Goal: Task Accomplishment & Management: Manage account settings

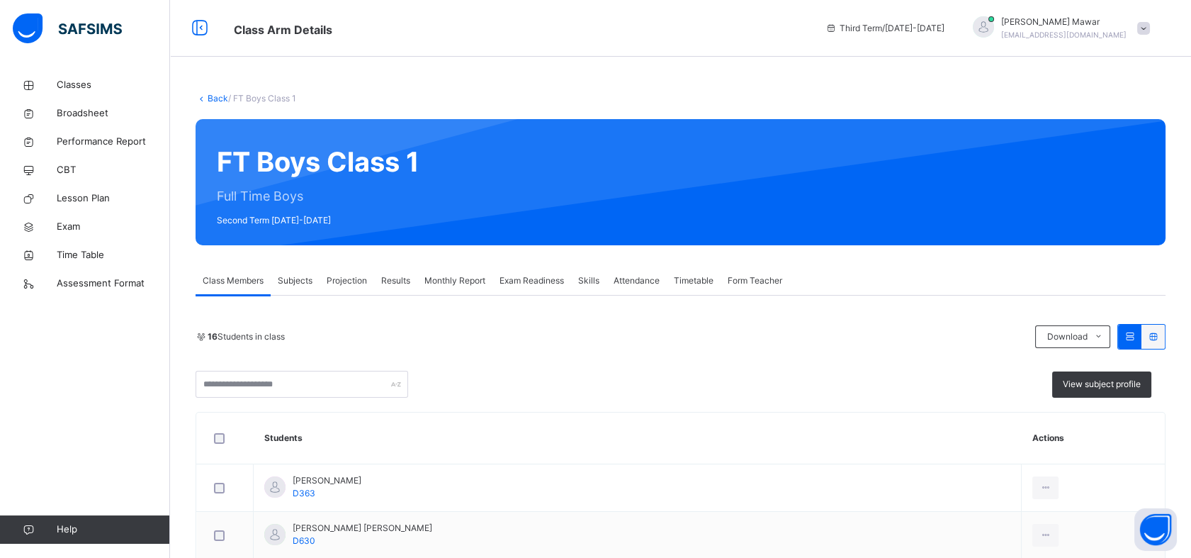
click at [340, 267] on div "Projection" at bounding box center [347, 280] width 55 height 28
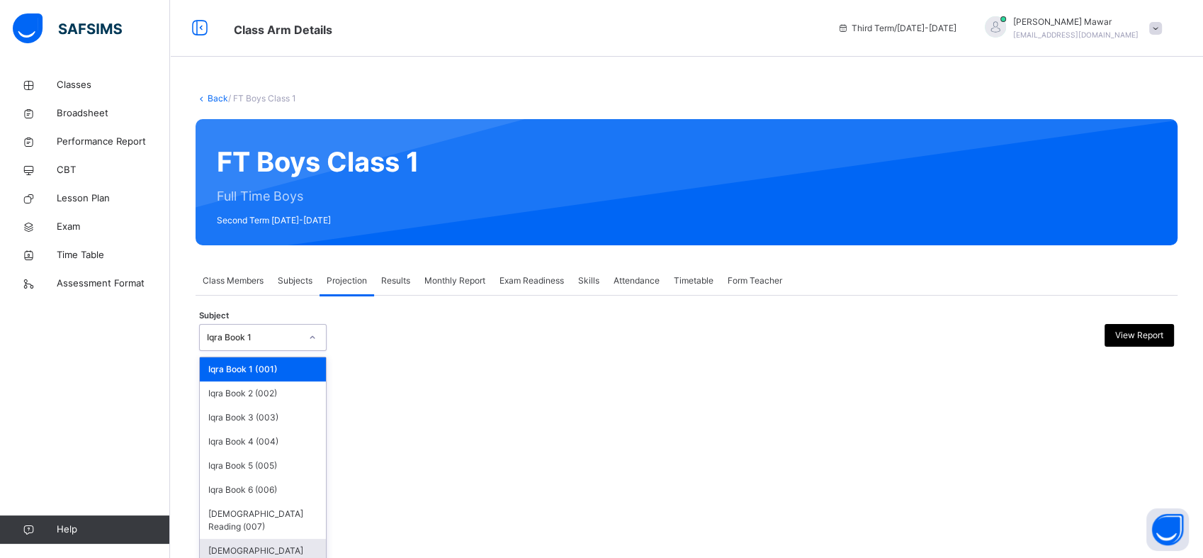
click at [303, 547] on div "[DEMOGRAPHIC_DATA] Memorisation (008)" at bounding box center [263, 557] width 126 height 37
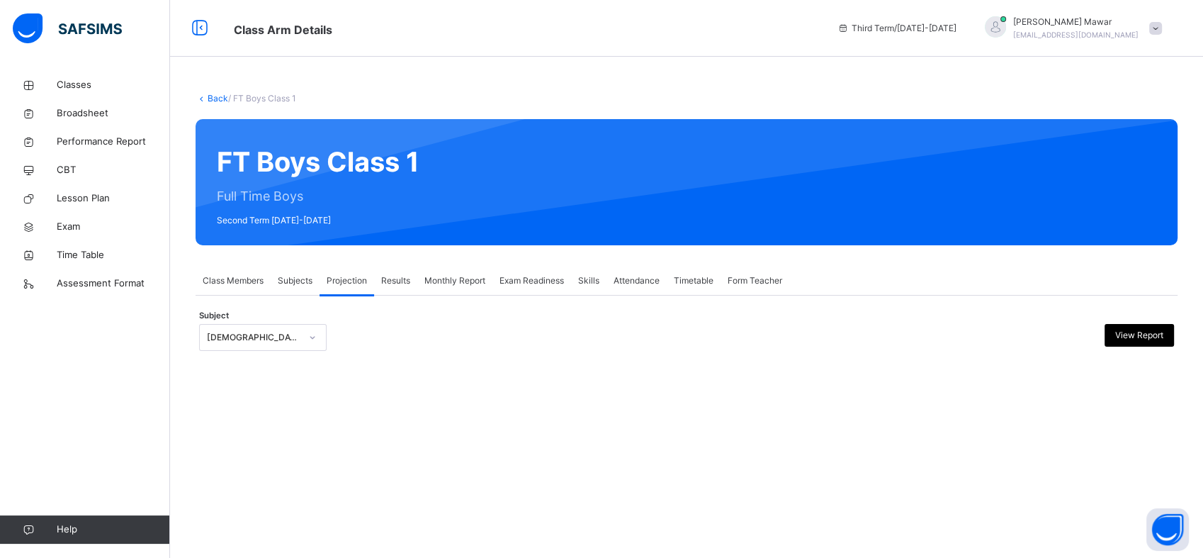
click at [276, 286] on div "Subjects" at bounding box center [295, 280] width 49 height 28
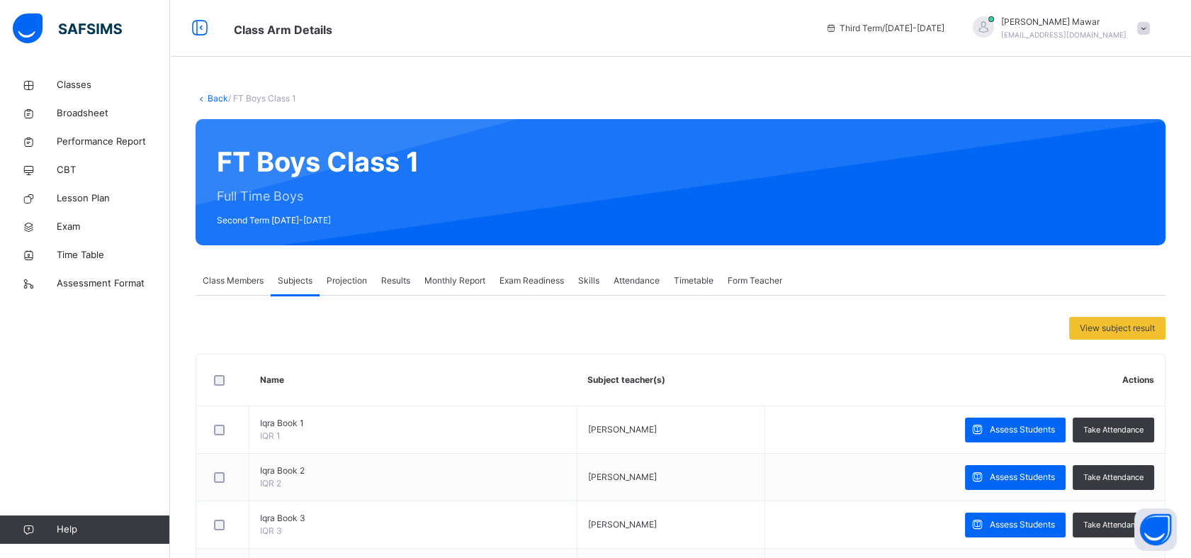
click at [371, 283] on div "Projection" at bounding box center [347, 280] width 55 height 28
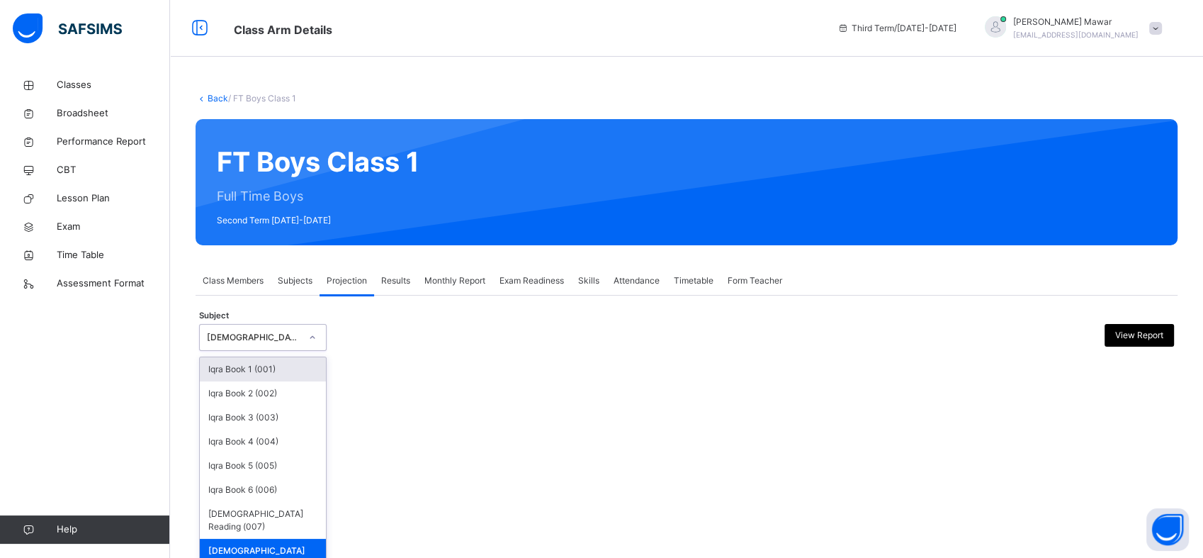
click at [308, 342] on div at bounding box center [312, 337] width 24 height 23
click at [302, 541] on div "[DEMOGRAPHIC_DATA] Memorisation (008)" at bounding box center [263, 557] width 126 height 37
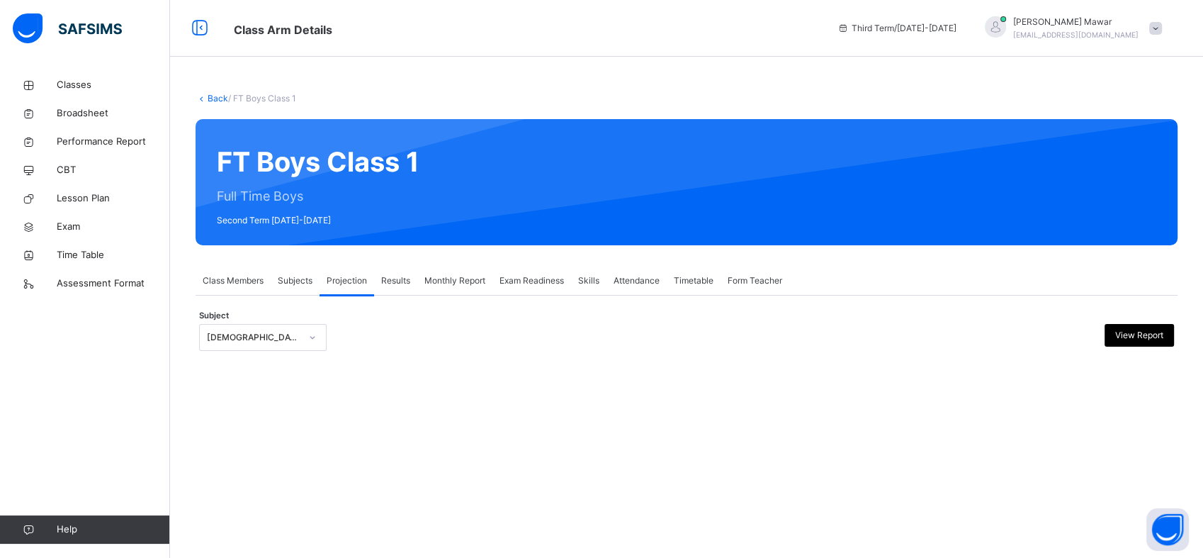
click at [265, 284] on div "Class Members" at bounding box center [233, 280] width 75 height 28
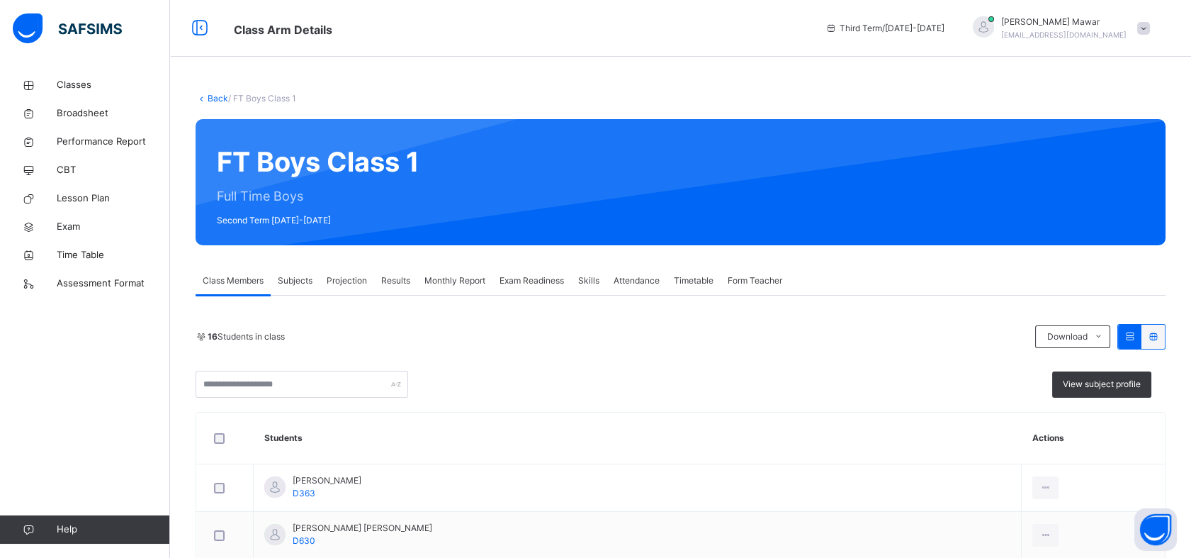
click at [346, 287] on div "Projection" at bounding box center [347, 280] width 55 height 28
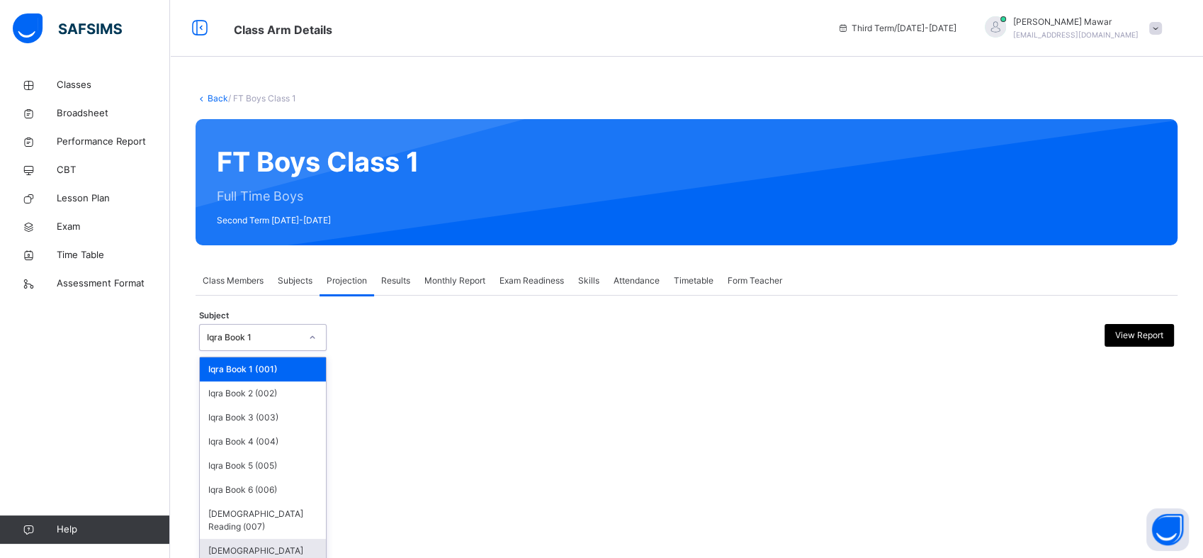
click at [317, 539] on div "[DEMOGRAPHIC_DATA] Memorisation (008)" at bounding box center [263, 557] width 126 height 37
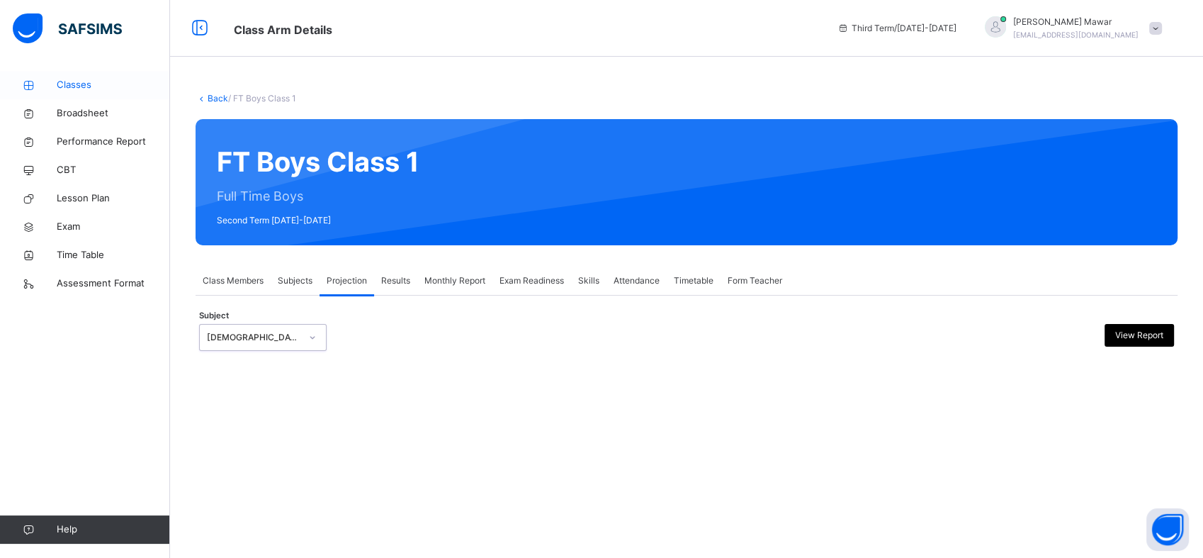
click at [72, 76] on link "Classes" at bounding box center [85, 85] width 170 height 28
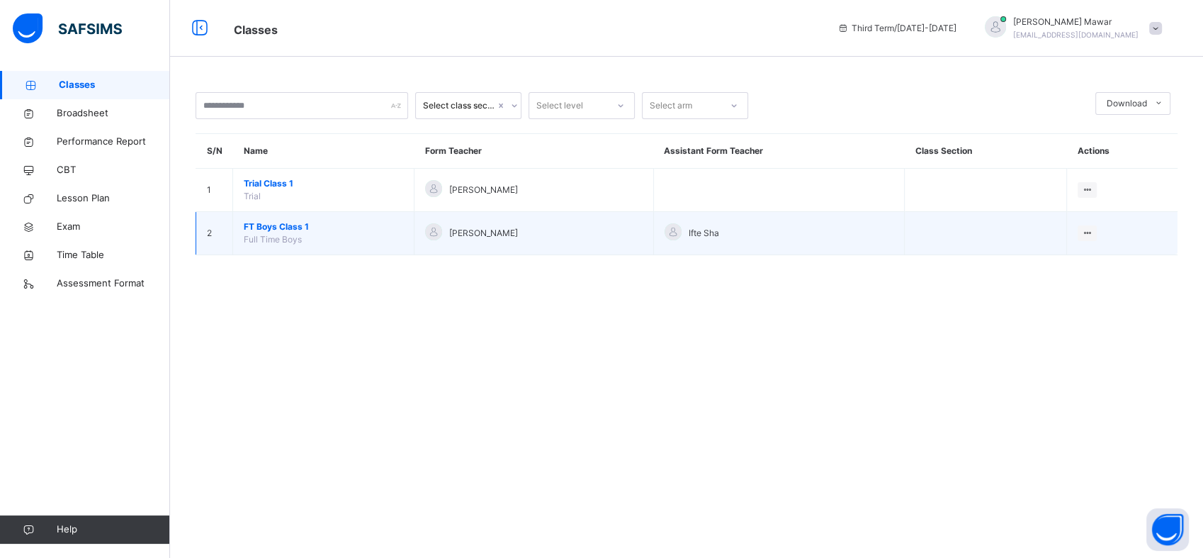
click at [252, 232] on td "FT Boys Class 1 Full Time Boys" at bounding box center [323, 233] width 181 height 43
click at [247, 221] on span "FT Boys Class 1" at bounding box center [323, 226] width 159 height 13
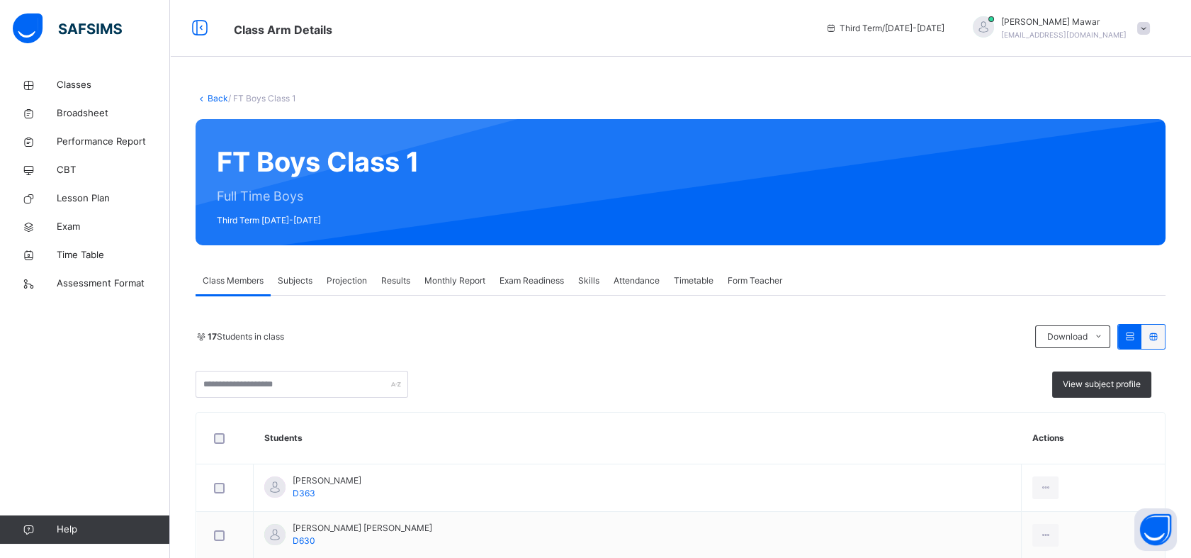
click at [344, 277] on span "Projection" at bounding box center [347, 280] width 40 height 13
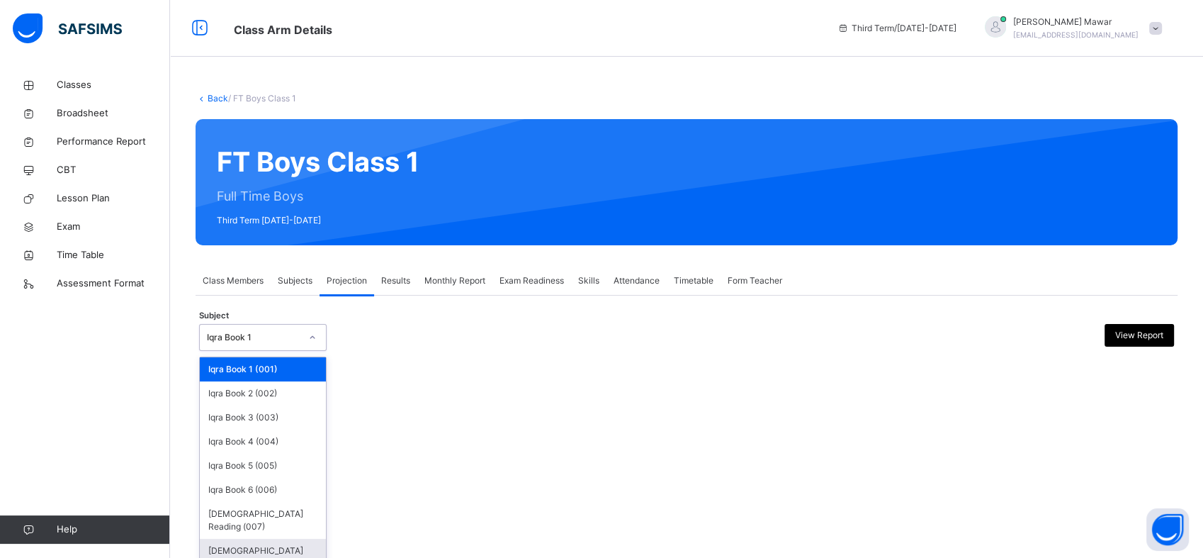
click at [253, 543] on div "[DEMOGRAPHIC_DATA] Memorisation (008)" at bounding box center [263, 557] width 126 height 37
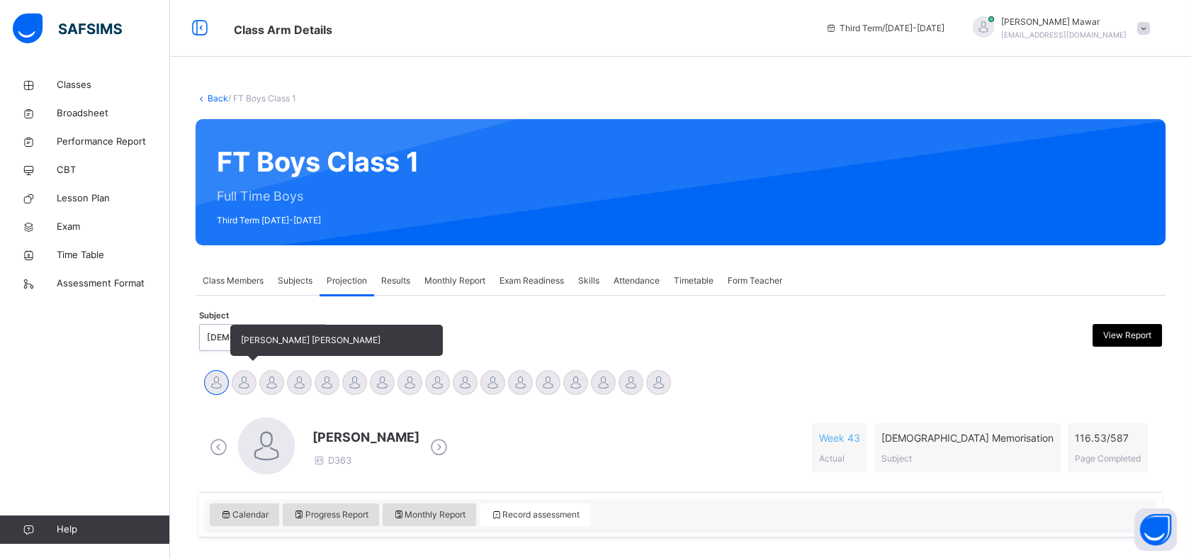
click at [235, 370] on div at bounding box center [244, 382] width 25 height 25
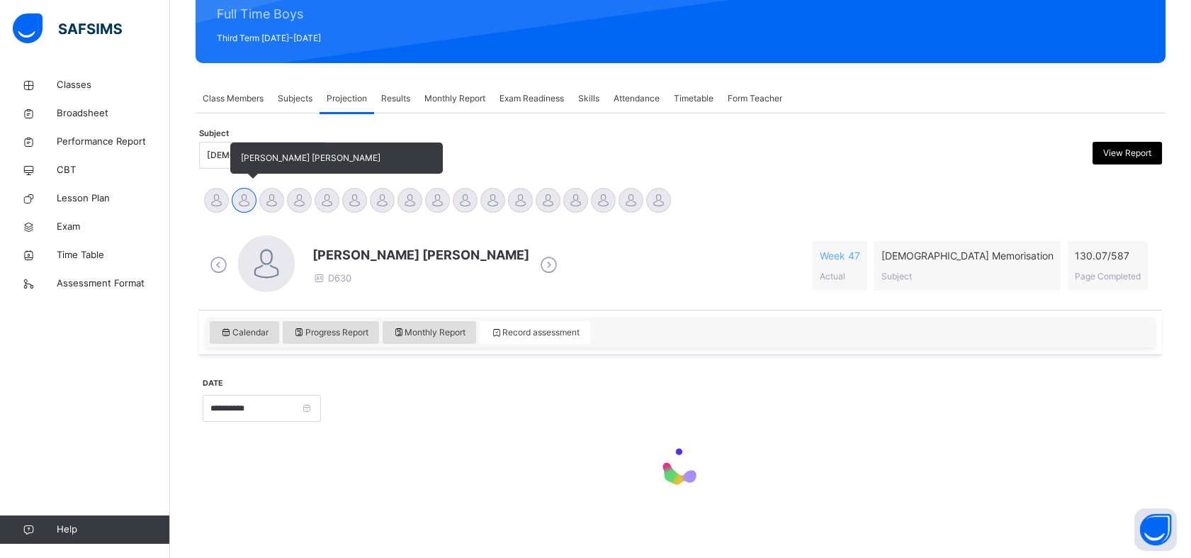
scroll to position [185, 0]
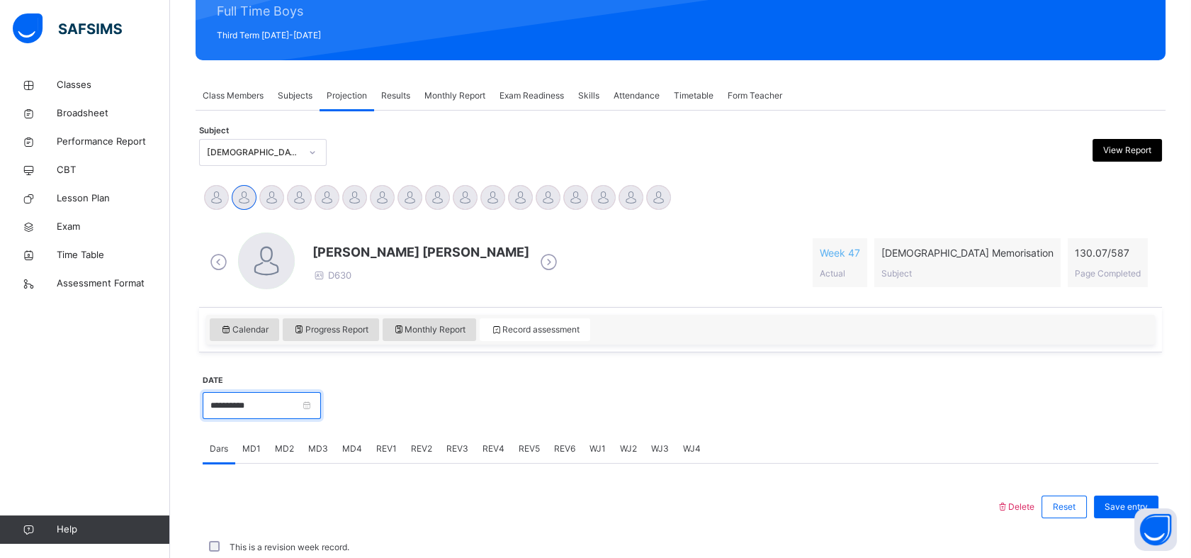
click at [240, 414] on input "**********" at bounding box center [262, 405] width 118 height 27
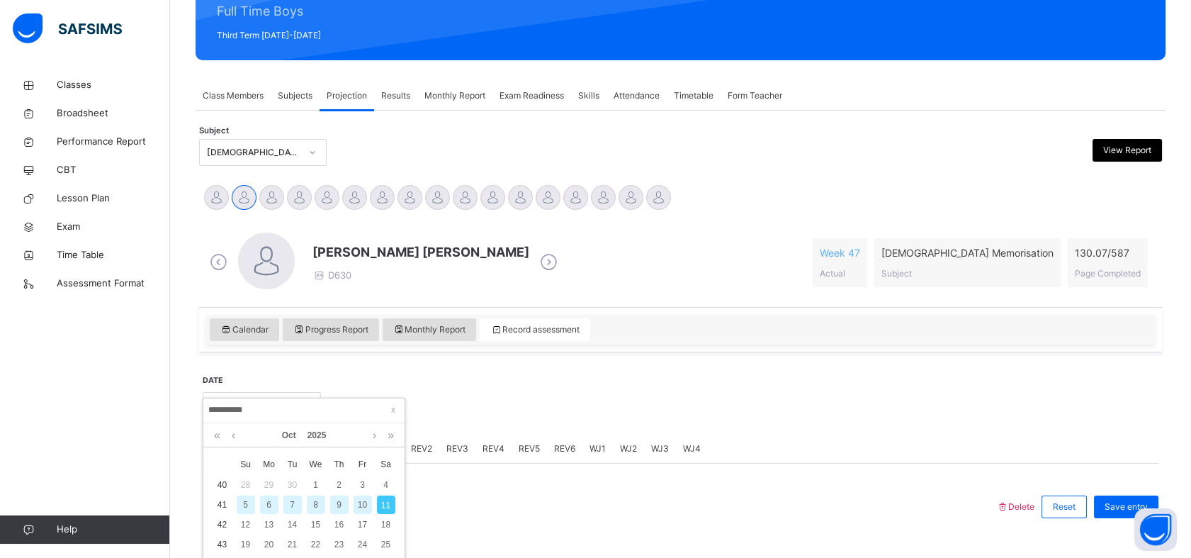
click at [283, 507] on div "7" at bounding box center [292, 504] width 18 height 18
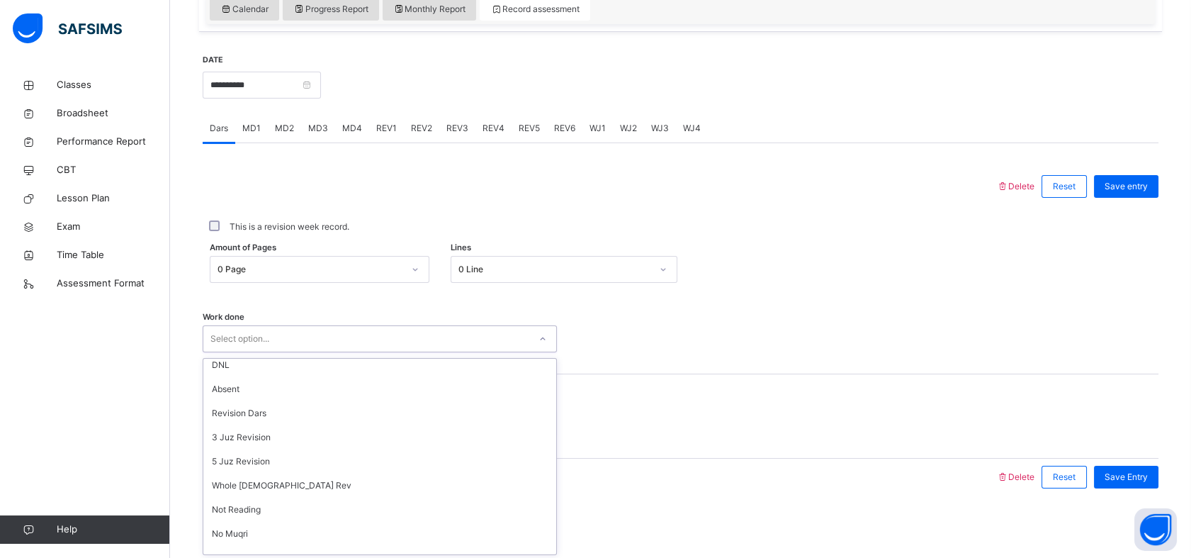
scroll to position [190, 0]
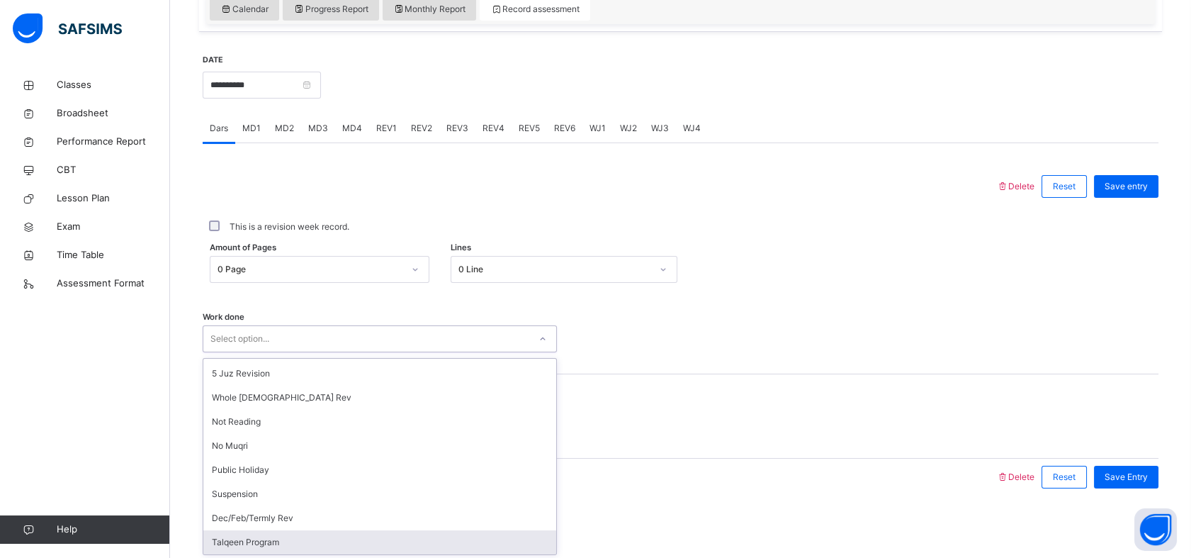
click at [222, 544] on div "Talqeen Program" at bounding box center [379, 542] width 353 height 24
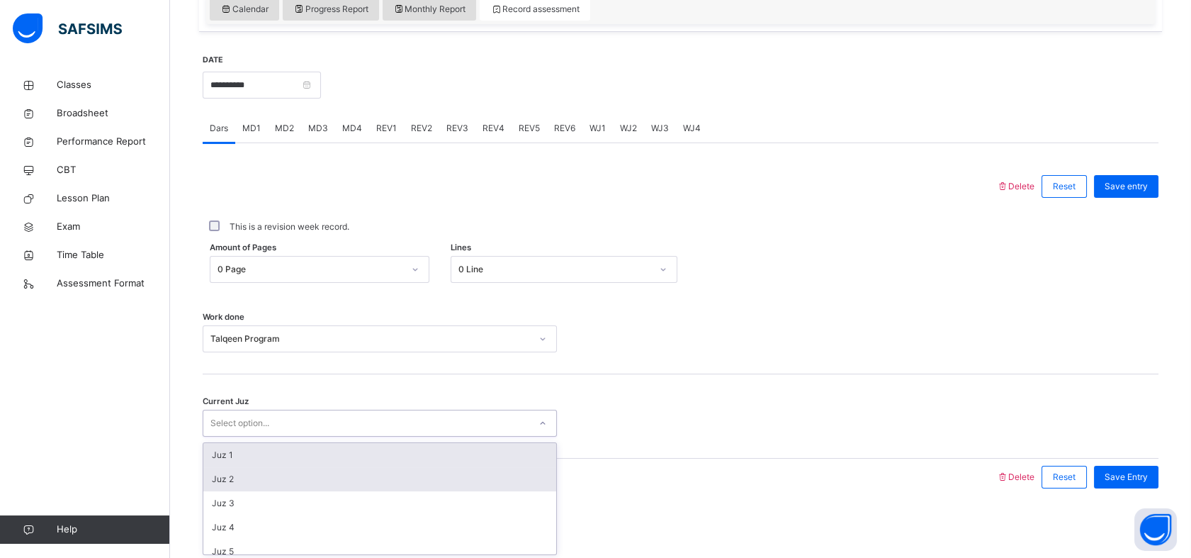
click at [204, 484] on div "Juz 2" at bounding box center [379, 479] width 353 height 24
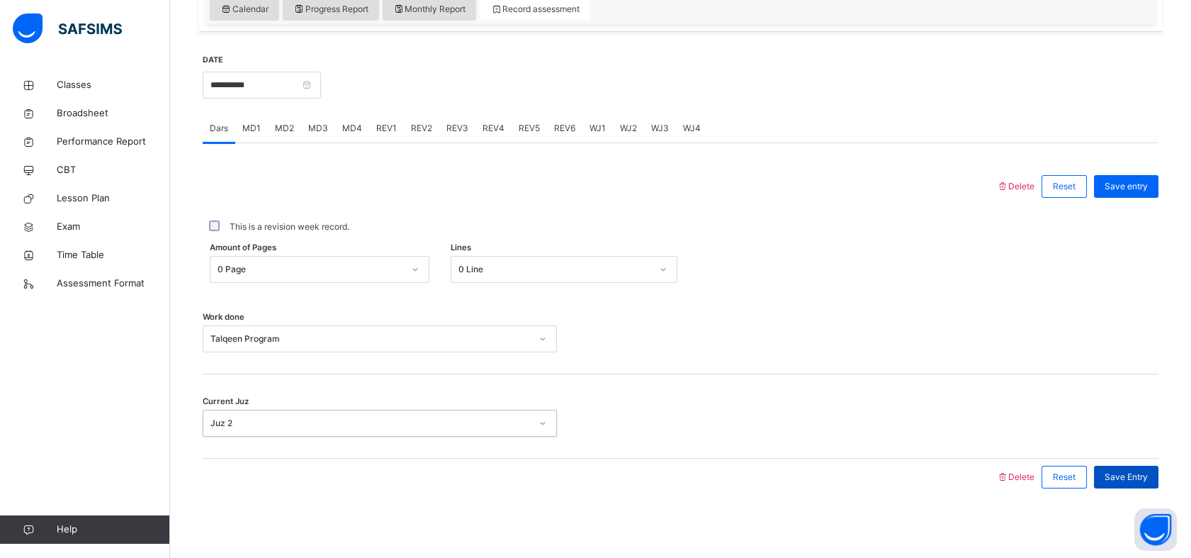
click at [1135, 479] on span "Save Entry" at bounding box center [1126, 477] width 43 height 13
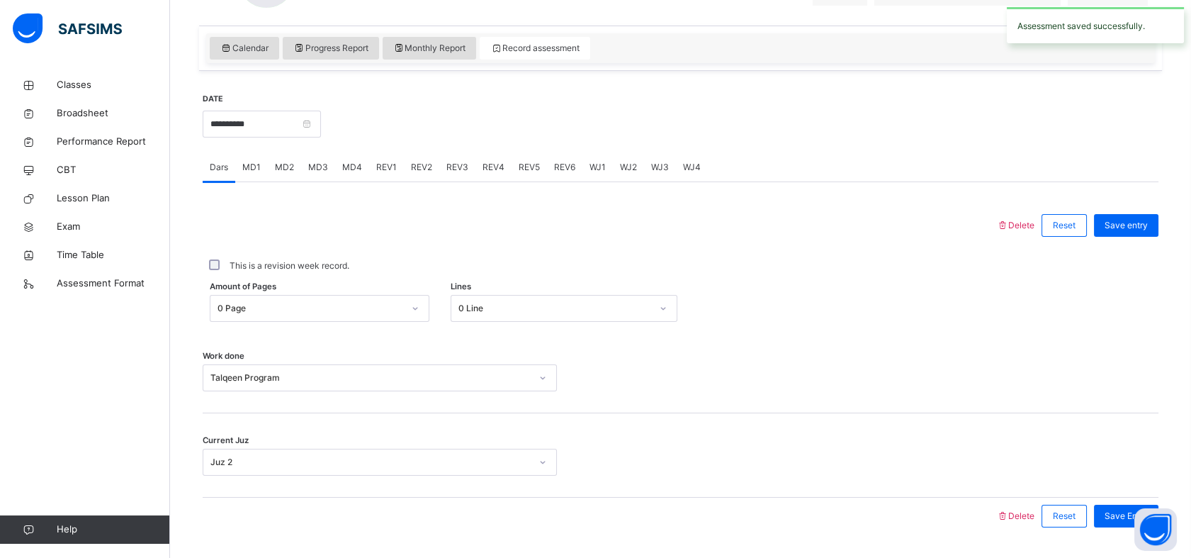
scroll to position [449, 0]
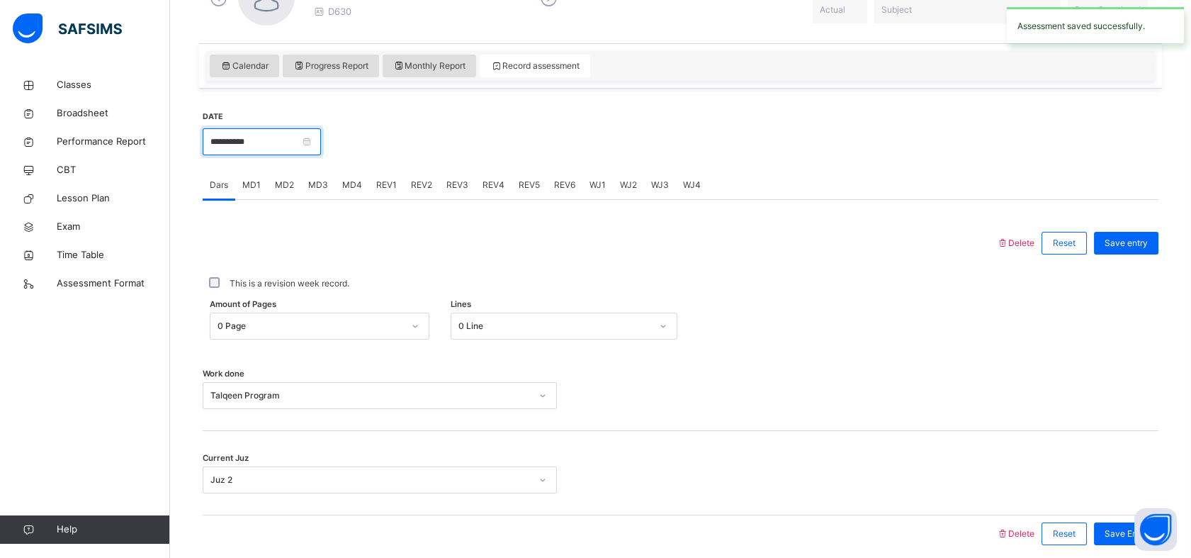
click at [218, 147] on input "**********" at bounding box center [262, 141] width 118 height 27
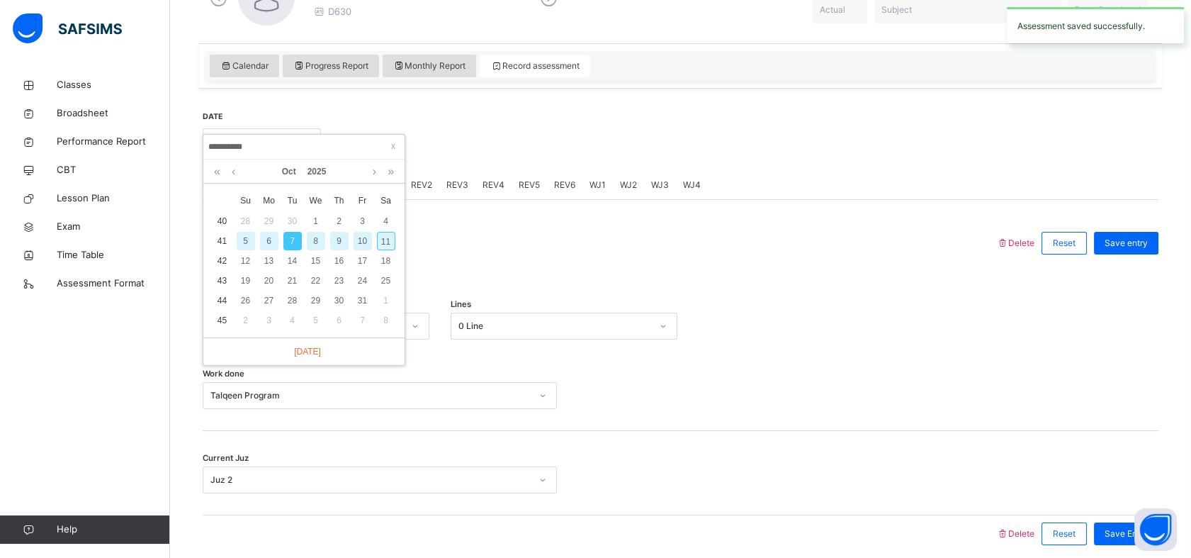
click at [310, 248] on div "8" at bounding box center [316, 241] width 18 height 18
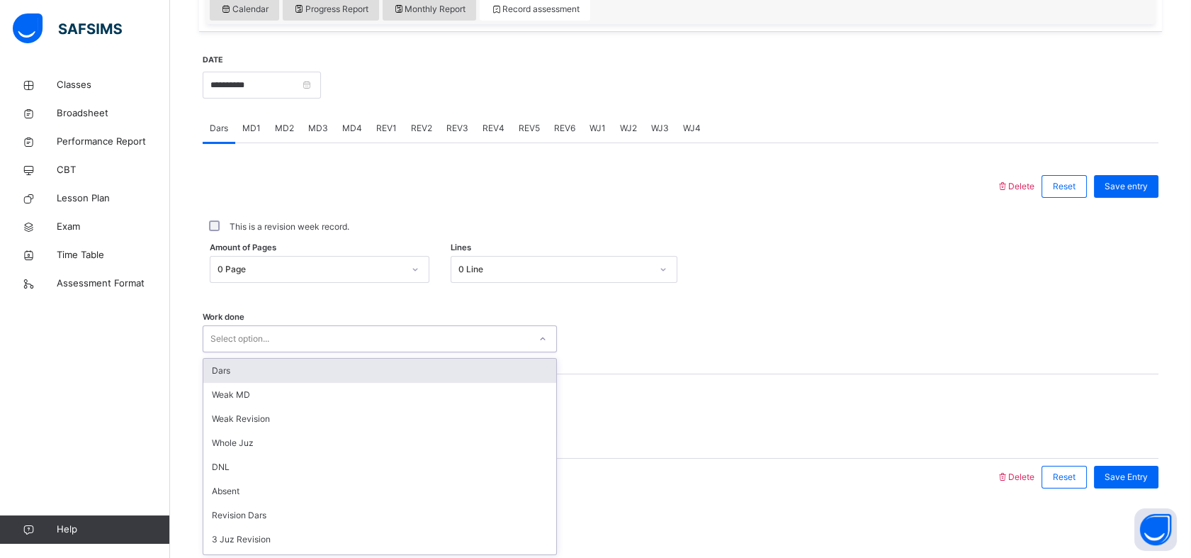
scroll to position [190, 0]
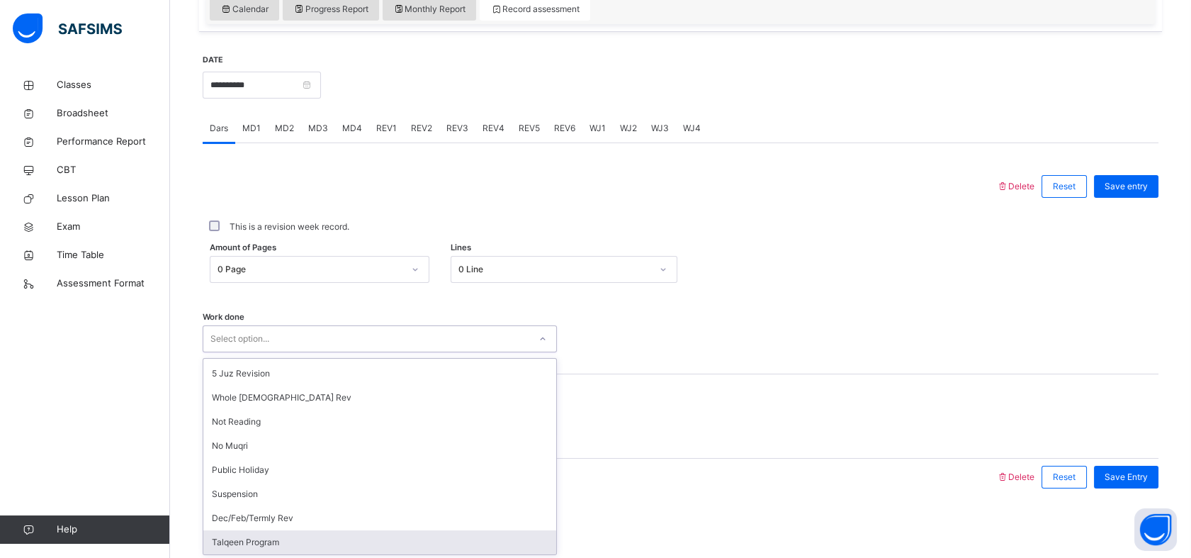
click at [223, 545] on div "Talqeen Program" at bounding box center [379, 542] width 353 height 24
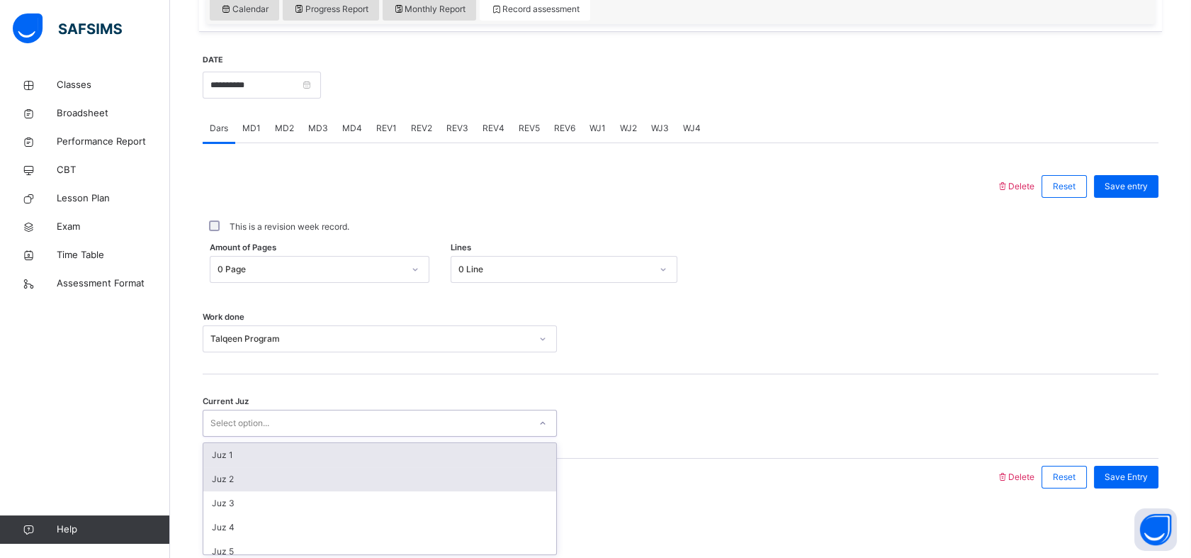
click at [213, 478] on div "Juz 2" at bounding box center [379, 479] width 353 height 24
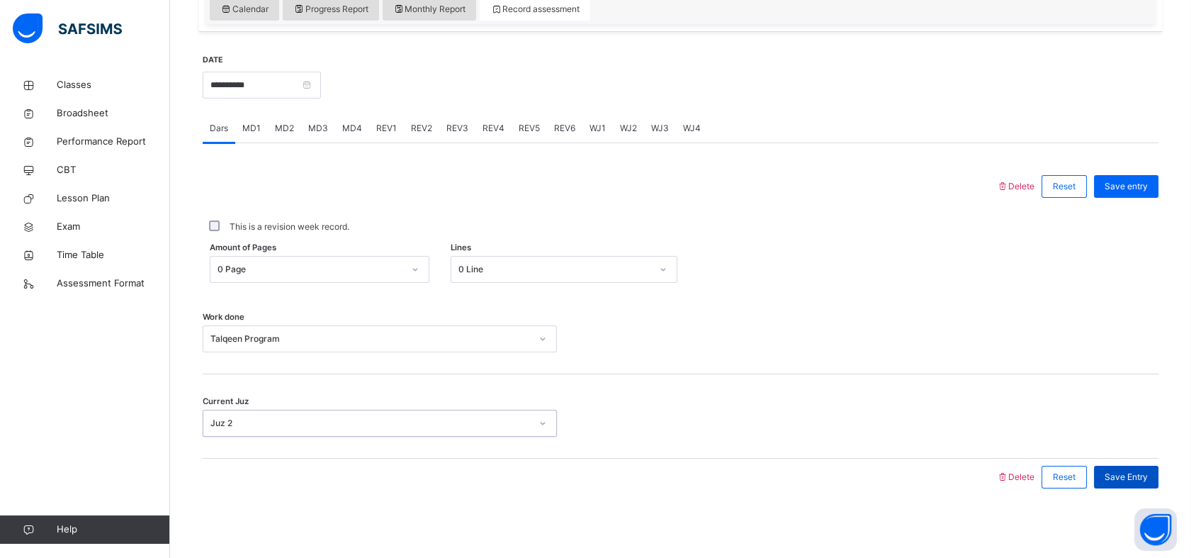
click at [1148, 479] on span "Save Entry" at bounding box center [1126, 477] width 43 height 13
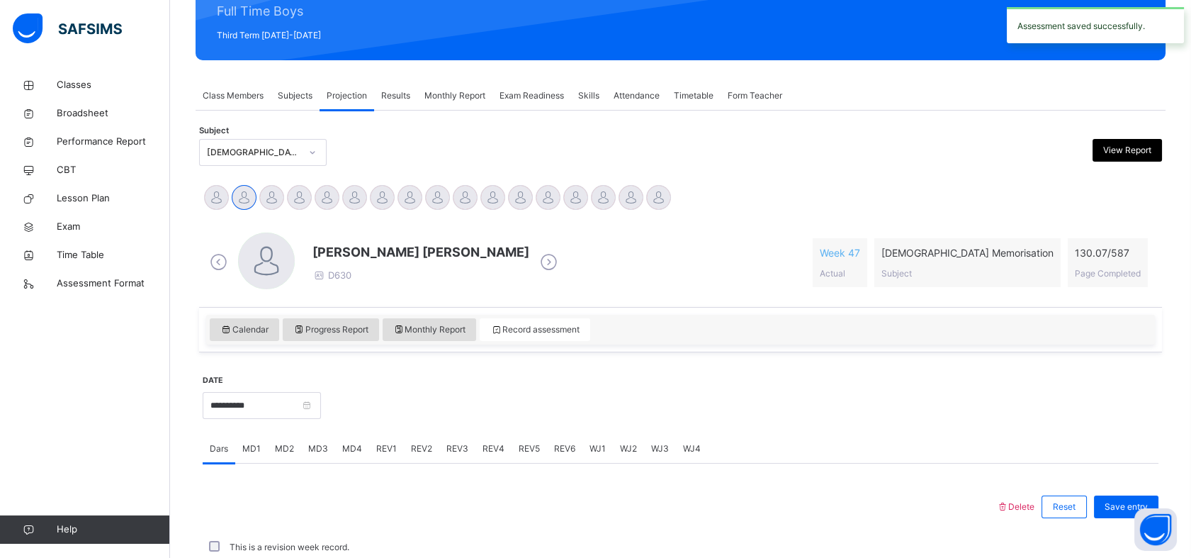
scroll to position [505, 0]
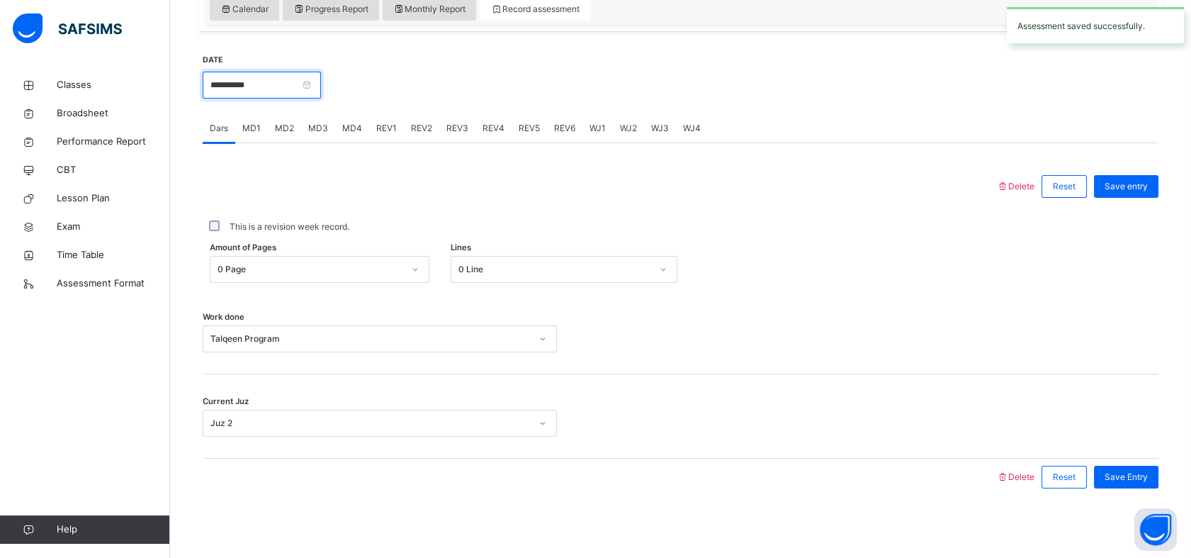
click at [234, 96] on input "**********" at bounding box center [262, 85] width 118 height 27
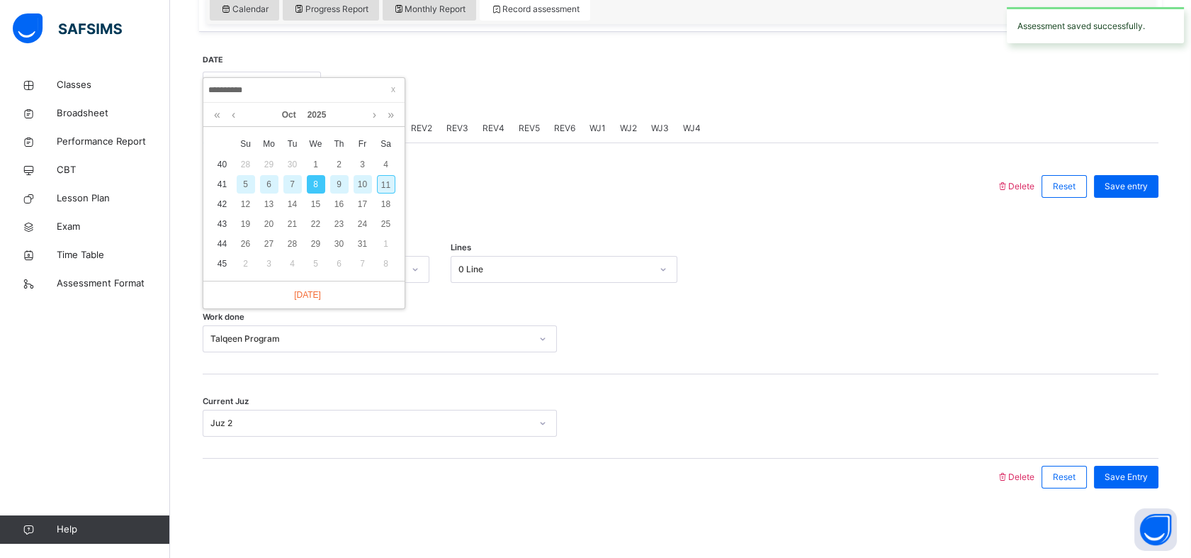
click at [337, 183] on div "9" at bounding box center [339, 184] width 18 height 18
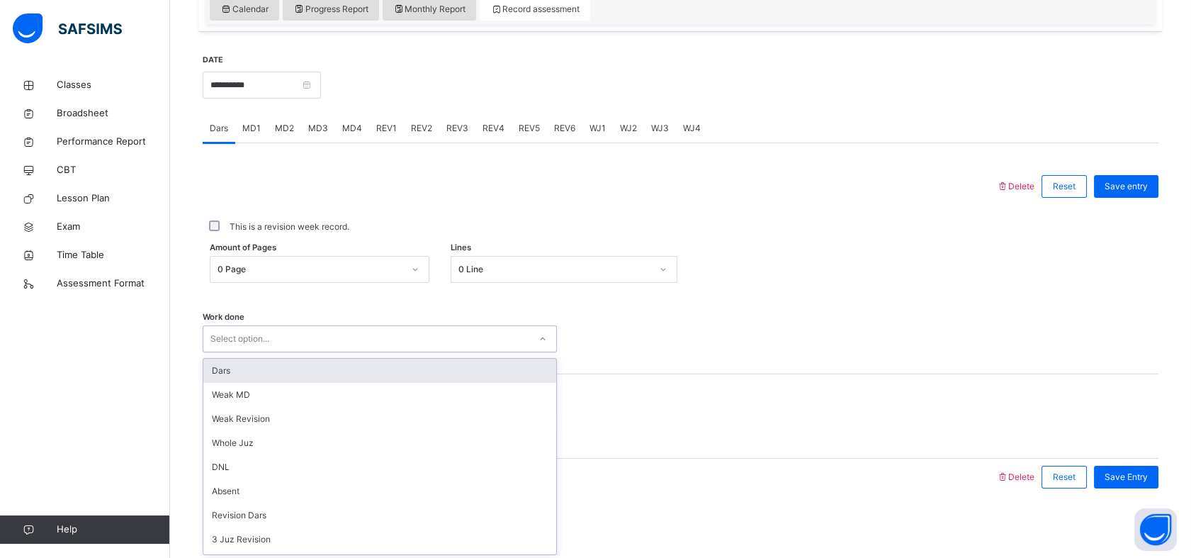
scroll to position [190, 0]
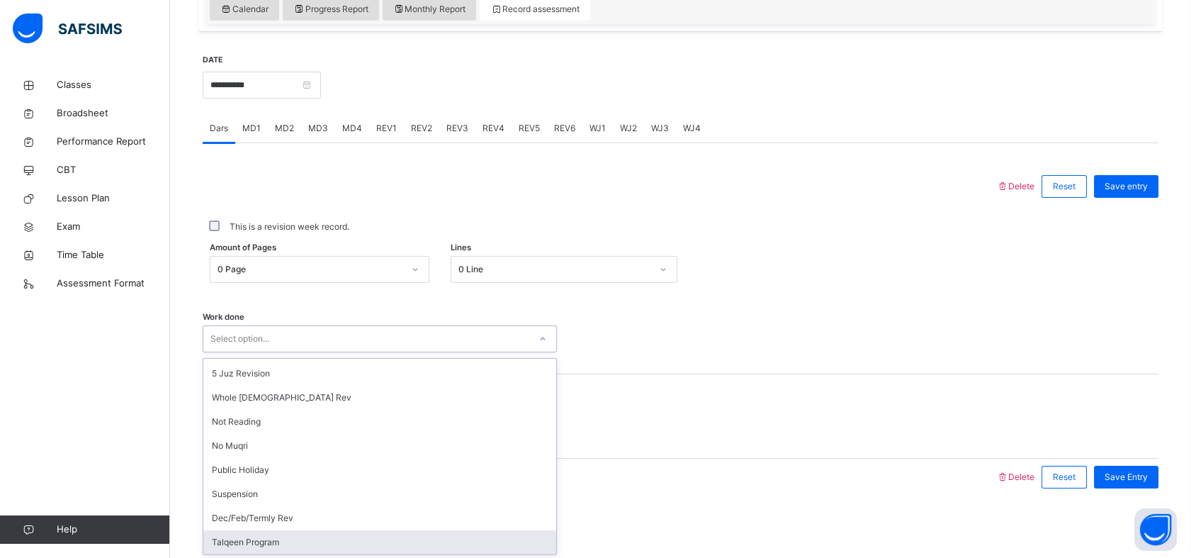
click at [230, 545] on div "Talqeen Program" at bounding box center [379, 542] width 353 height 24
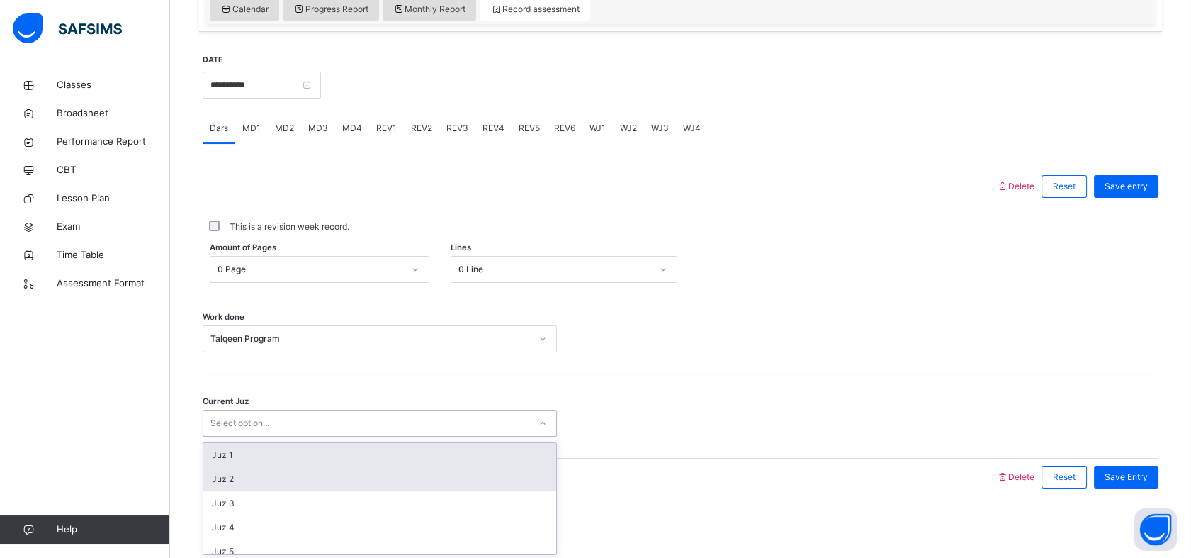
click at [210, 470] on div "Juz 2" at bounding box center [379, 479] width 353 height 24
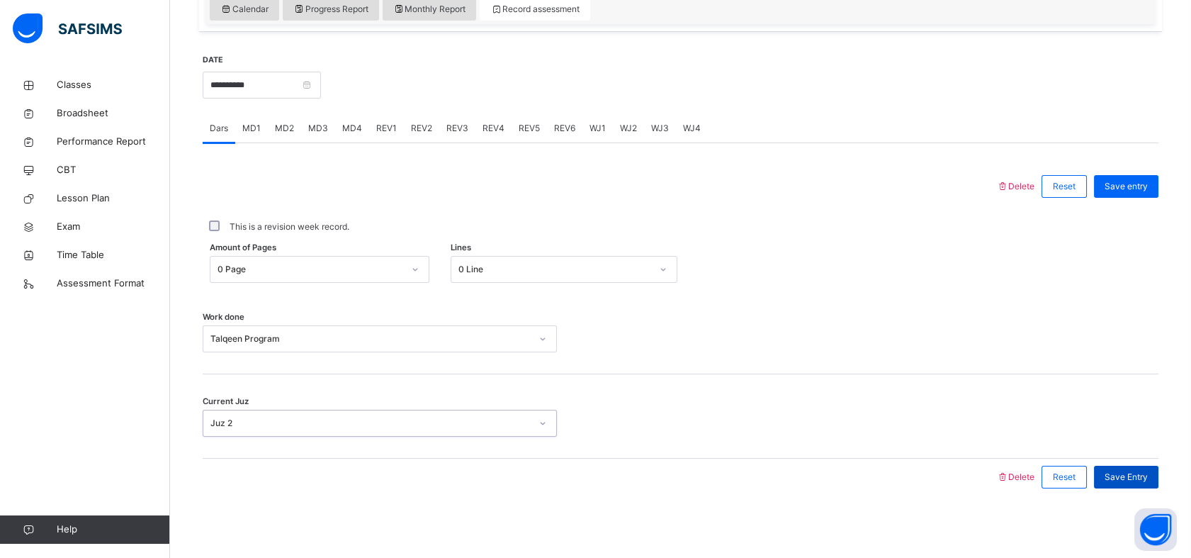
click at [1154, 466] on div "Save Entry" at bounding box center [1126, 477] width 64 height 23
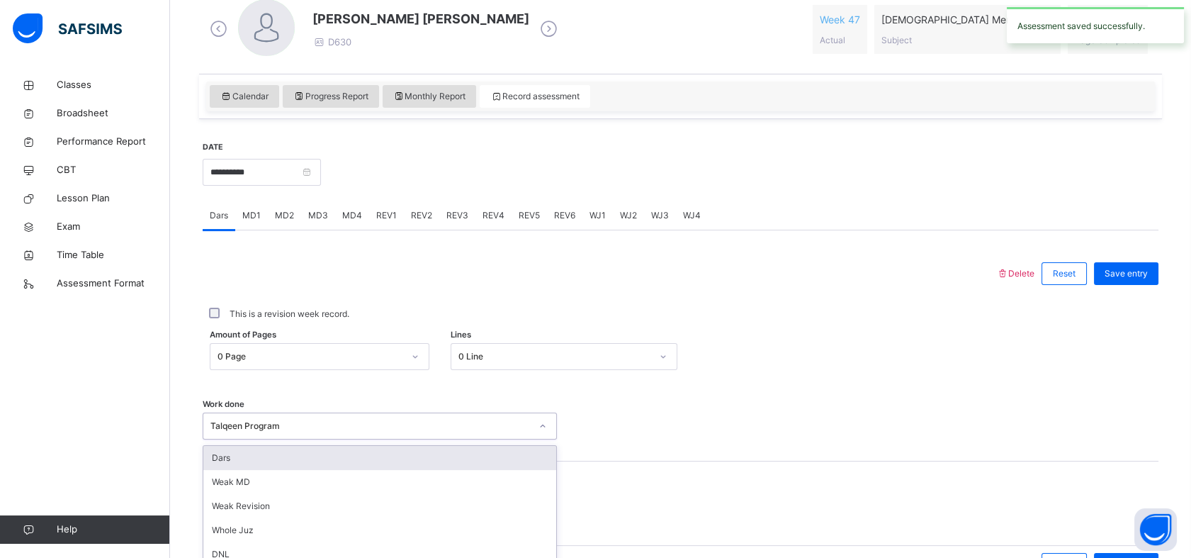
scroll to position [417, 0]
click at [215, 174] on input "**********" at bounding box center [262, 172] width 118 height 27
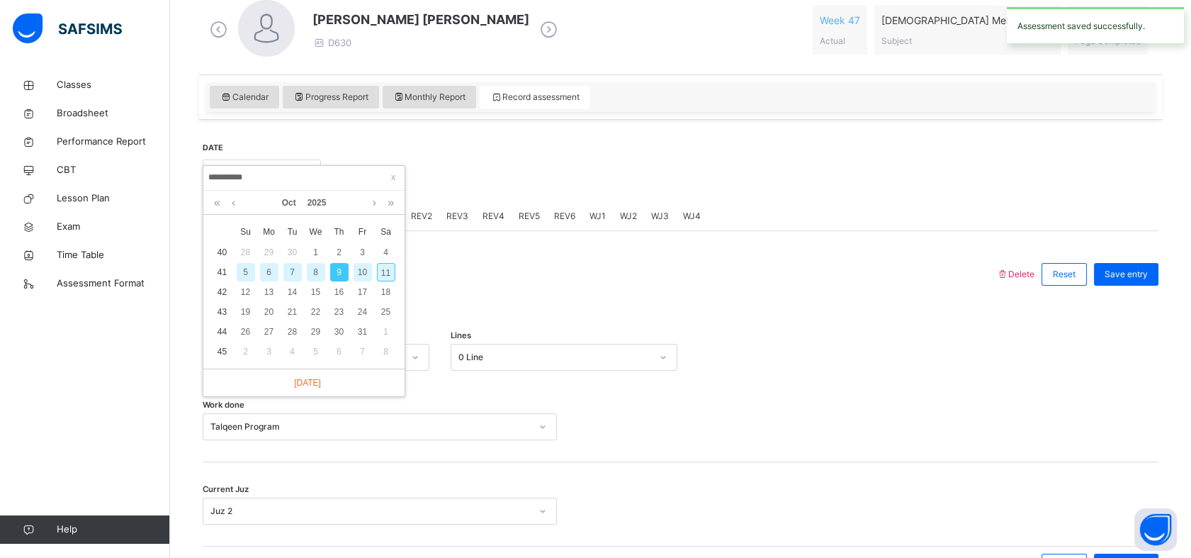
click at [364, 269] on div "10" at bounding box center [363, 272] width 18 height 18
type input "**********"
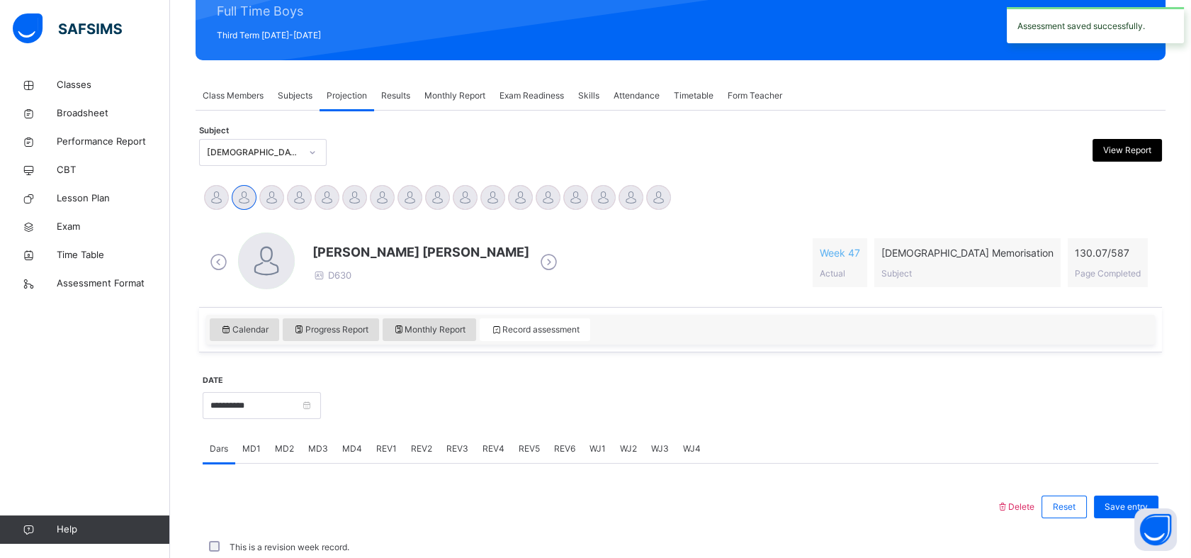
scroll to position [505, 0]
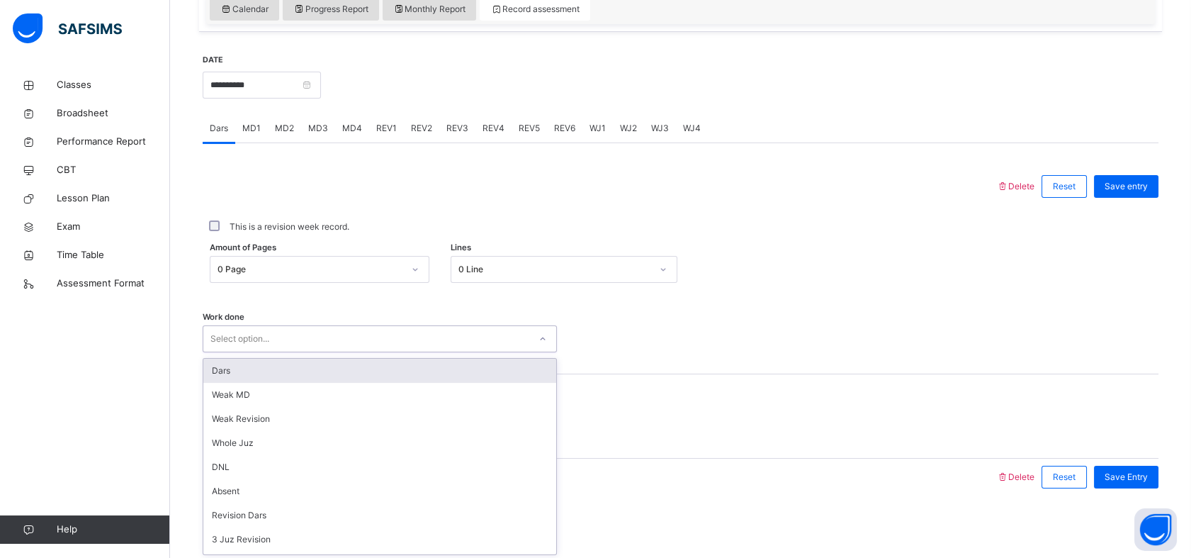
click at [207, 369] on div "Dars" at bounding box center [379, 371] width 353 height 24
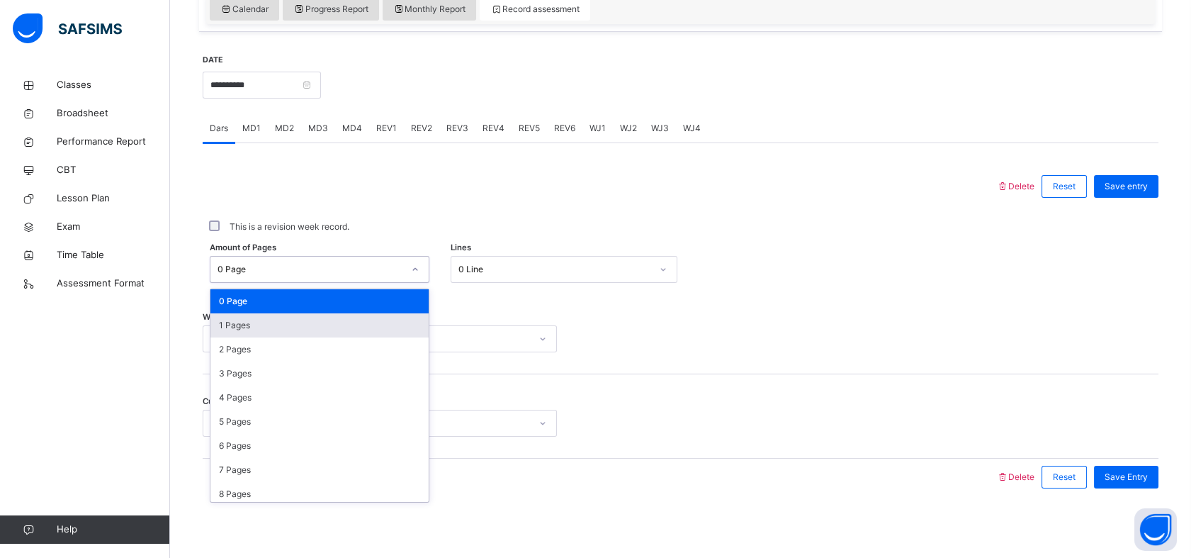
click at [213, 329] on div "1 Pages" at bounding box center [319, 325] width 218 height 24
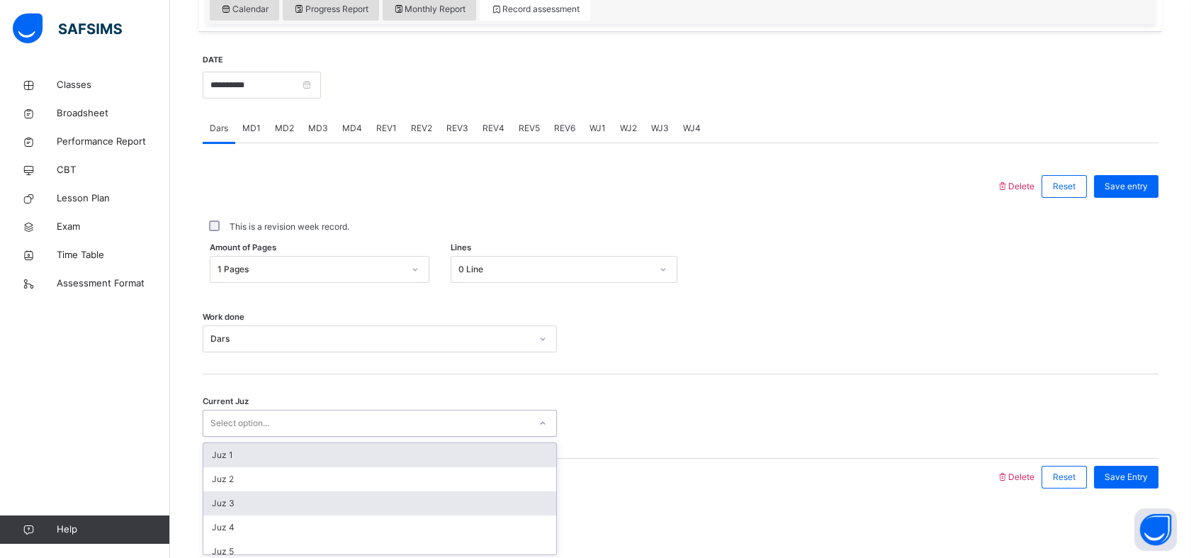
click at [213, 493] on div "Juz 3" at bounding box center [379, 503] width 353 height 24
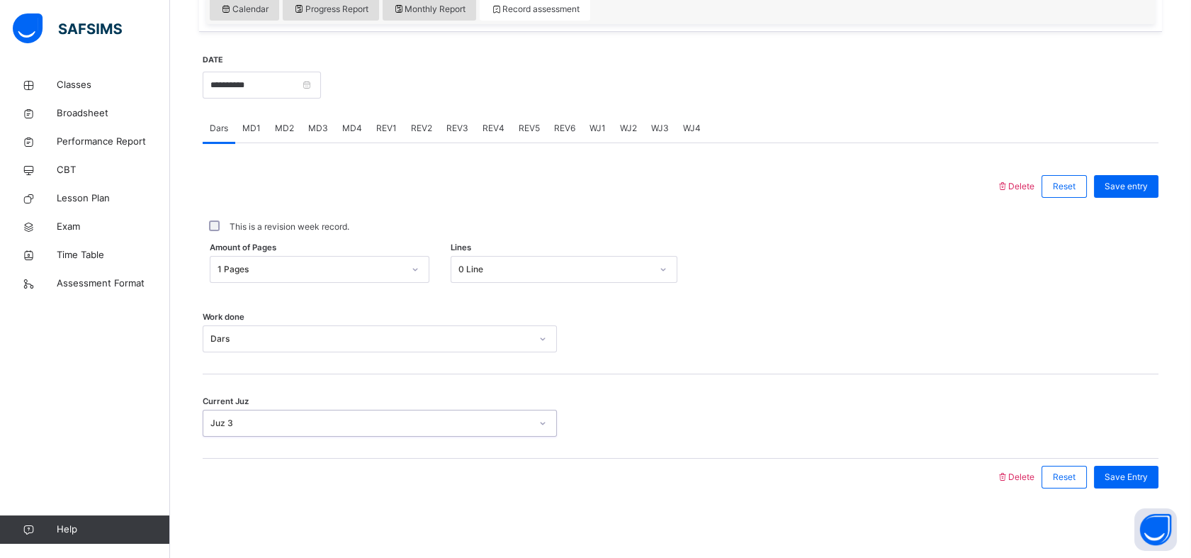
click at [210, 422] on div "Juz 3" at bounding box center [370, 423] width 320 height 13
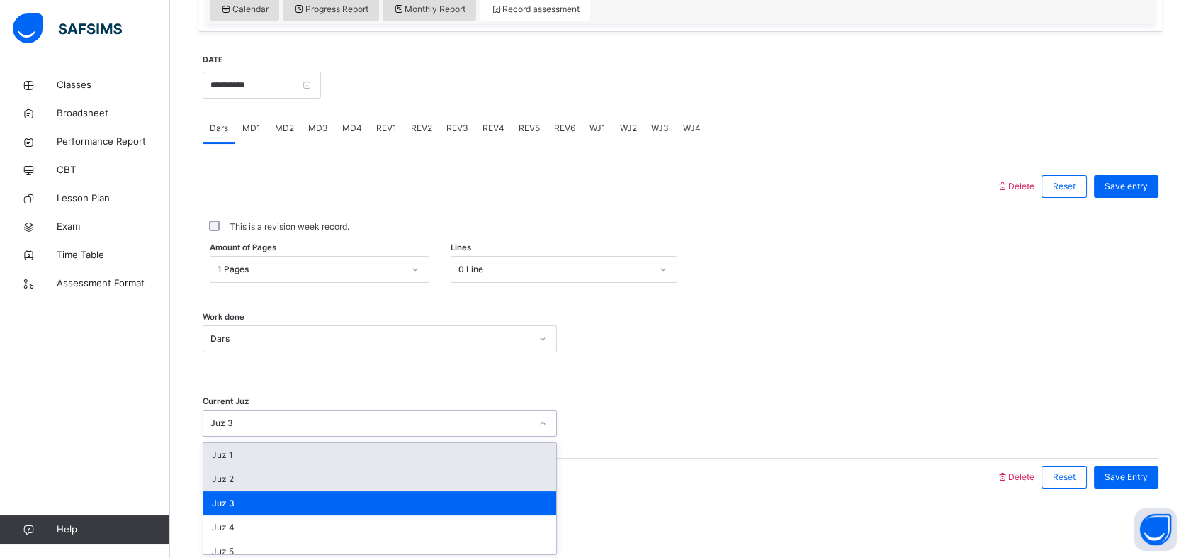
click at [206, 483] on div "Juz 2" at bounding box center [379, 479] width 353 height 24
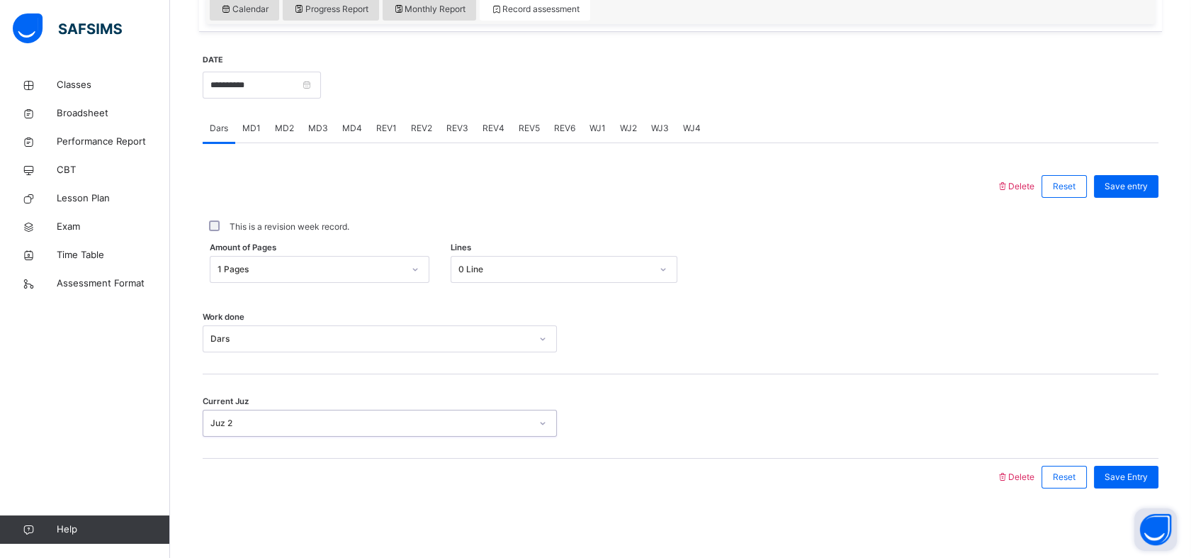
click at [1145, 508] on button "Open asap" at bounding box center [1156, 529] width 43 height 43
click at [1148, 471] on span "Save Entry" at bounding box center [1126, 477] width 43 height 13
click at [308, 133] on div "MD3" at bounding box center [318, 128] width 34 height 28
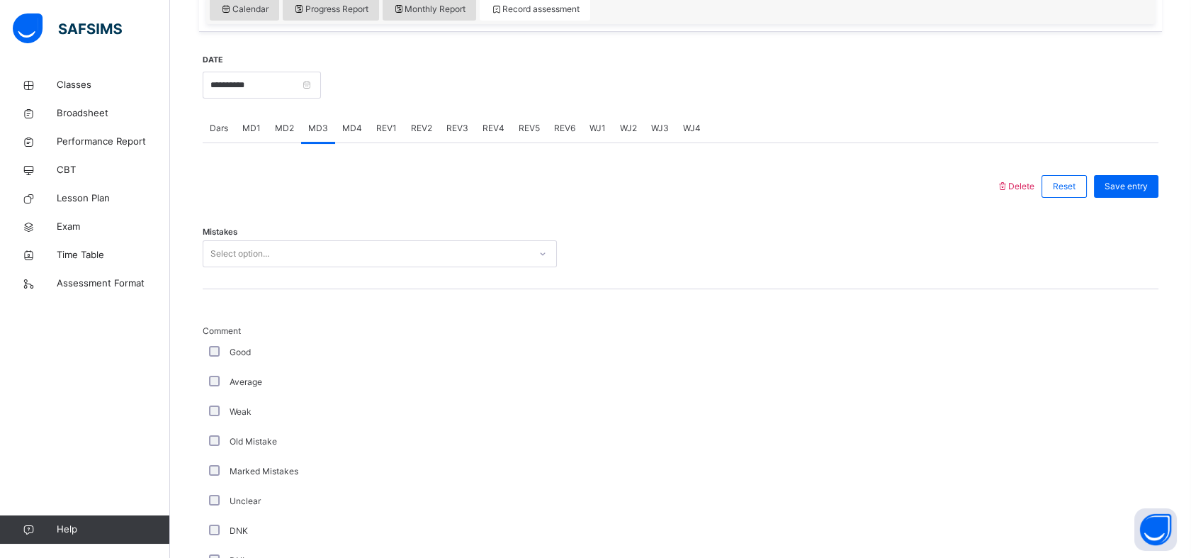
click at [271, 133] on div "MD2" at bounding box center [284, 128] width 33 height 28
click at [210, 215] on div "Mistakes Select option..." at bounding box center [681, 247] width 956 height 84
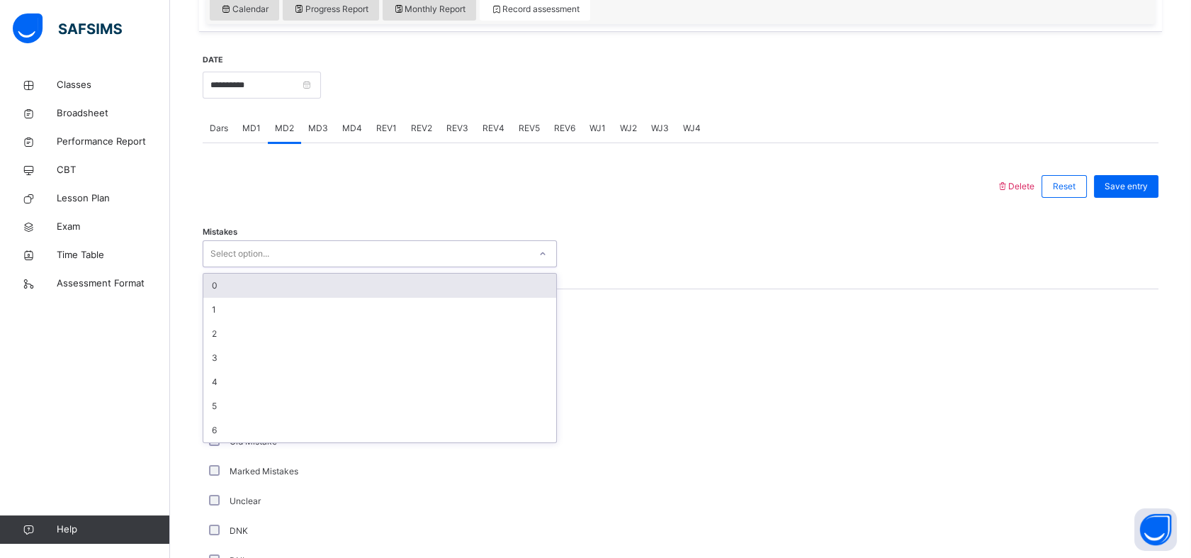
click at [216, 291] on div "0" at bounding box center [379, 286] width 353 height 24
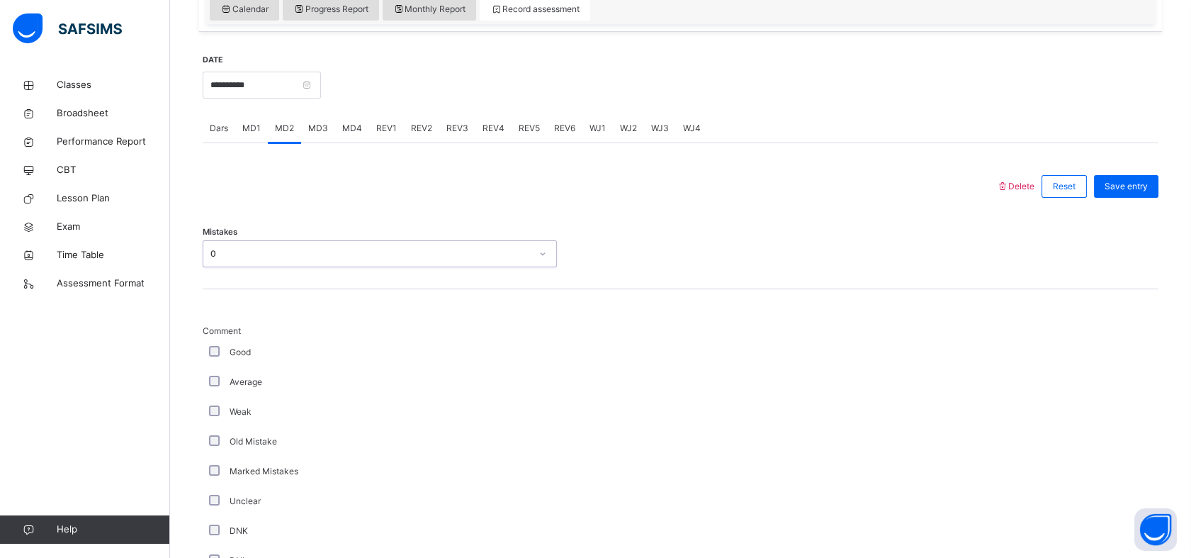
click at [191, 361] on div "Back / FT Boys Class 1 FT Boys Class 1 Full Time Boys Third Term 2024-2025 Clas…" at bounding box center [680, 472] width 1021 height 1813
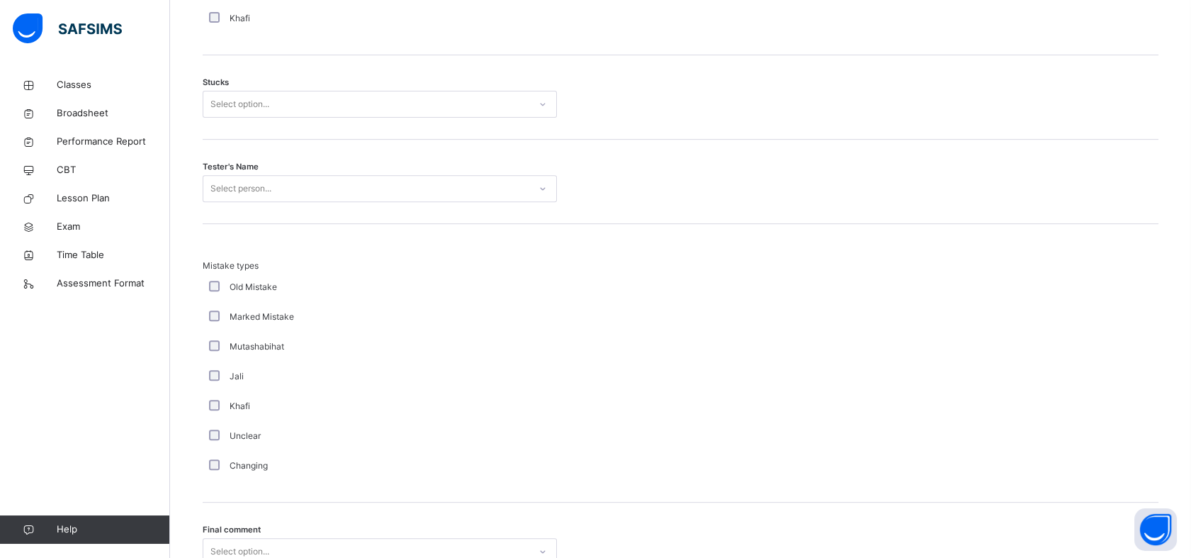
scroll to position [1325, 0]
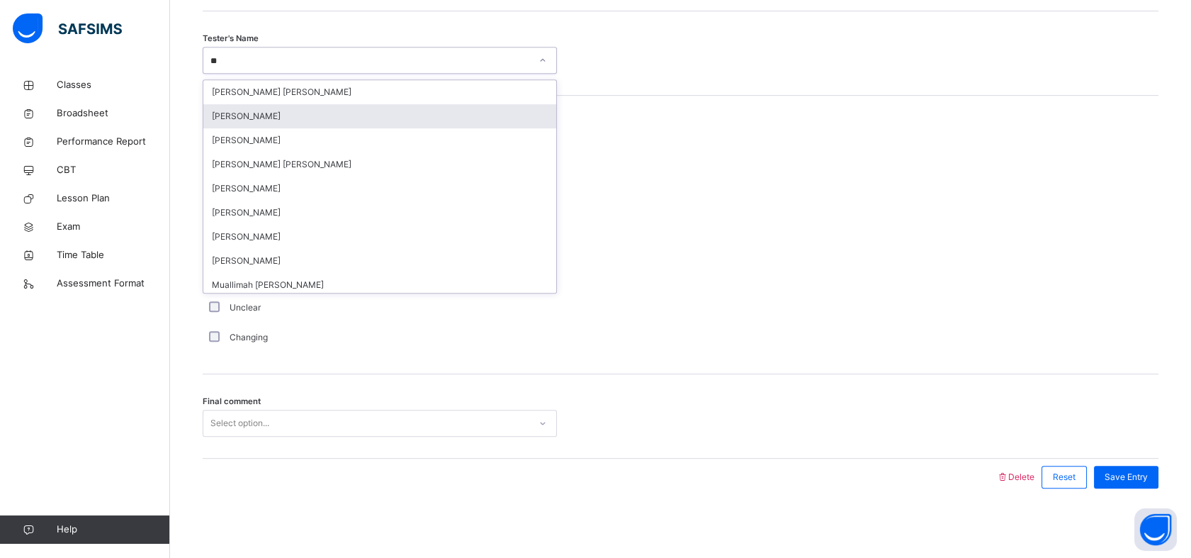
type input "*"
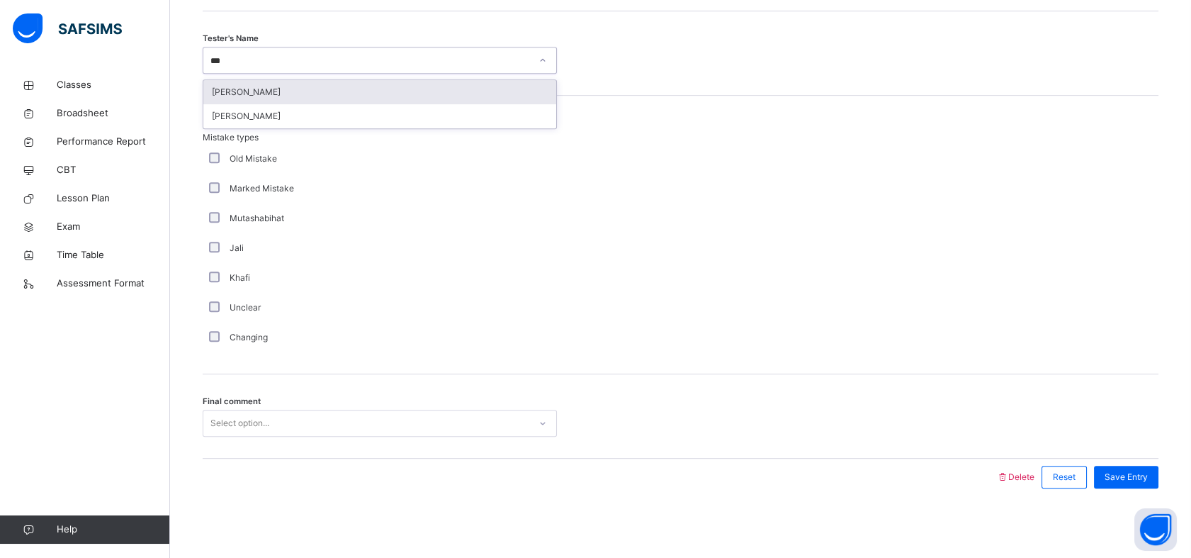
type input "****"
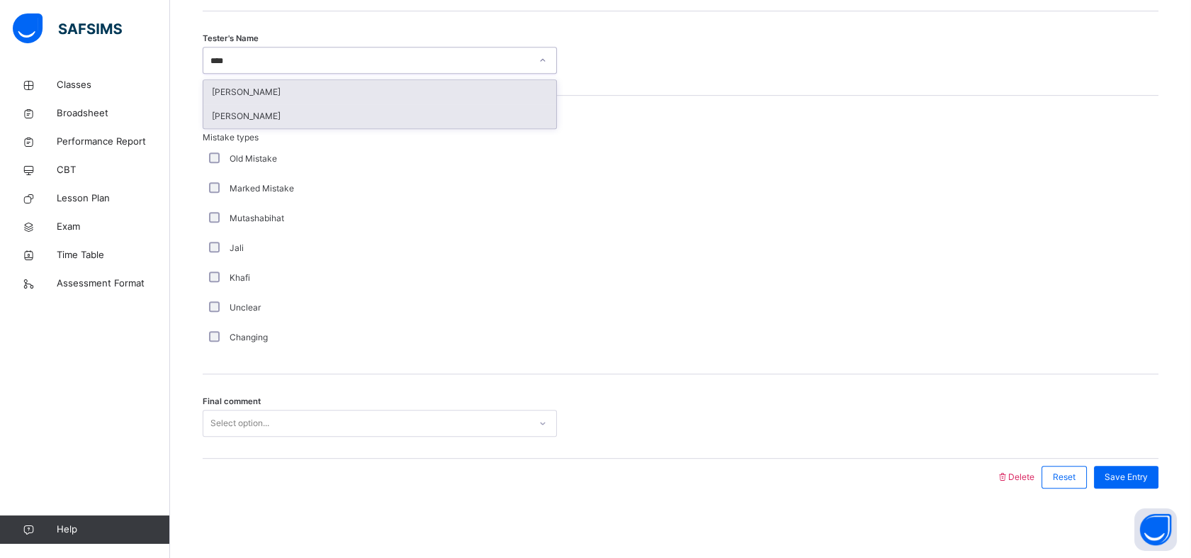
click at [204, 115] on div "[PERSON_NAME]" at bounding box center [379, 116] width 353 height 24
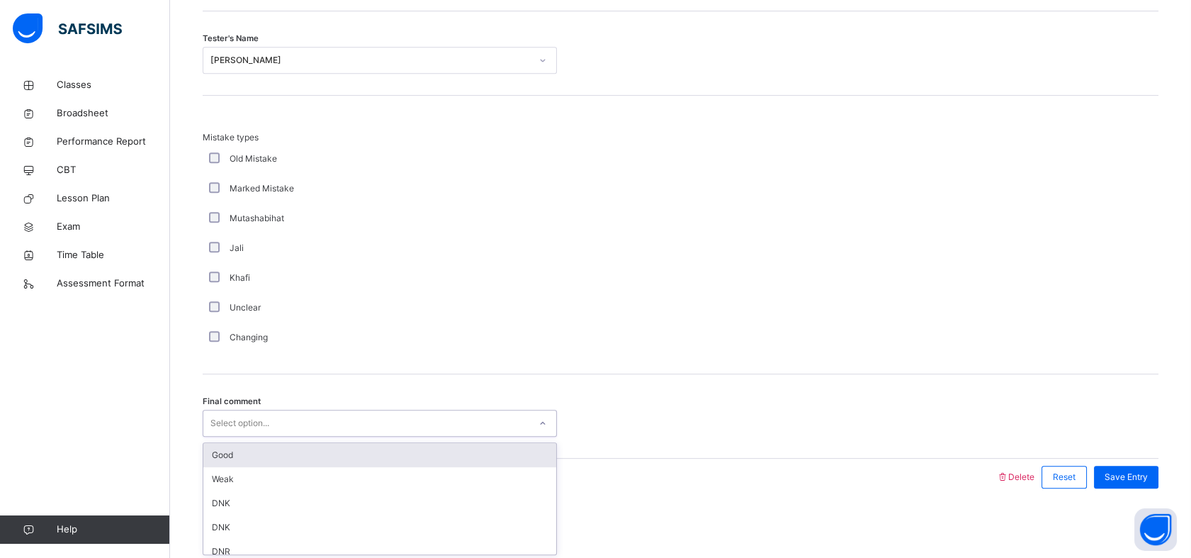
click at [237, 463] on div "Good" at bounding box center [379, 455] width 353 height 24
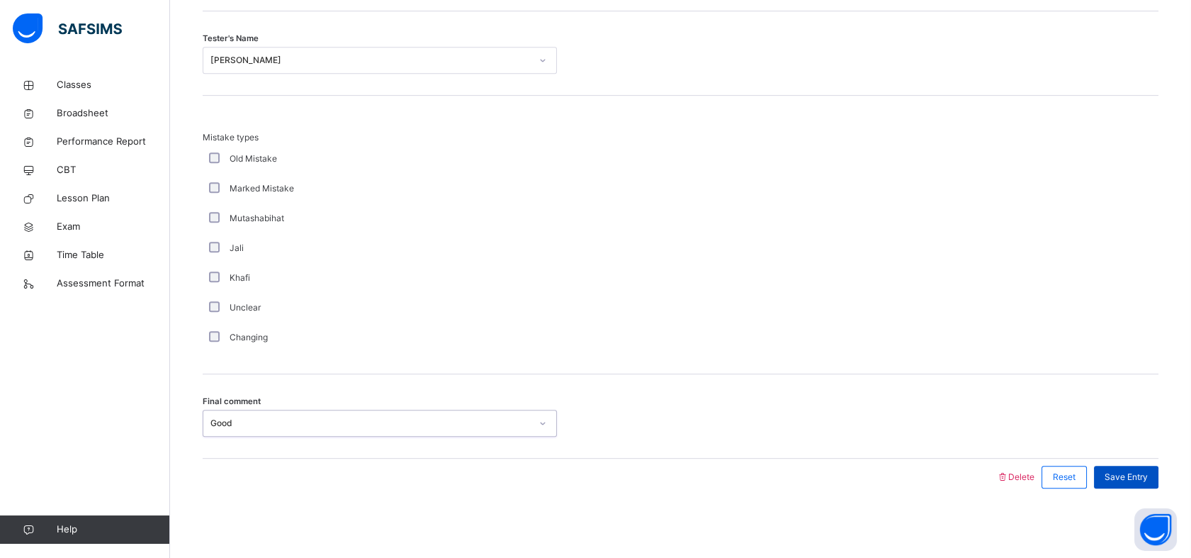
click at [1159, 483] on div "Save Entry" at bounding box center [1126, 477] width 64 height 23
click at [1148, 473] on span "Save Entry" at bounding box center [1126, 477] width 43 height 13
click at [1123, 471] on span "Save Entry" at bounding box center [1126, 477] width 43 height 13
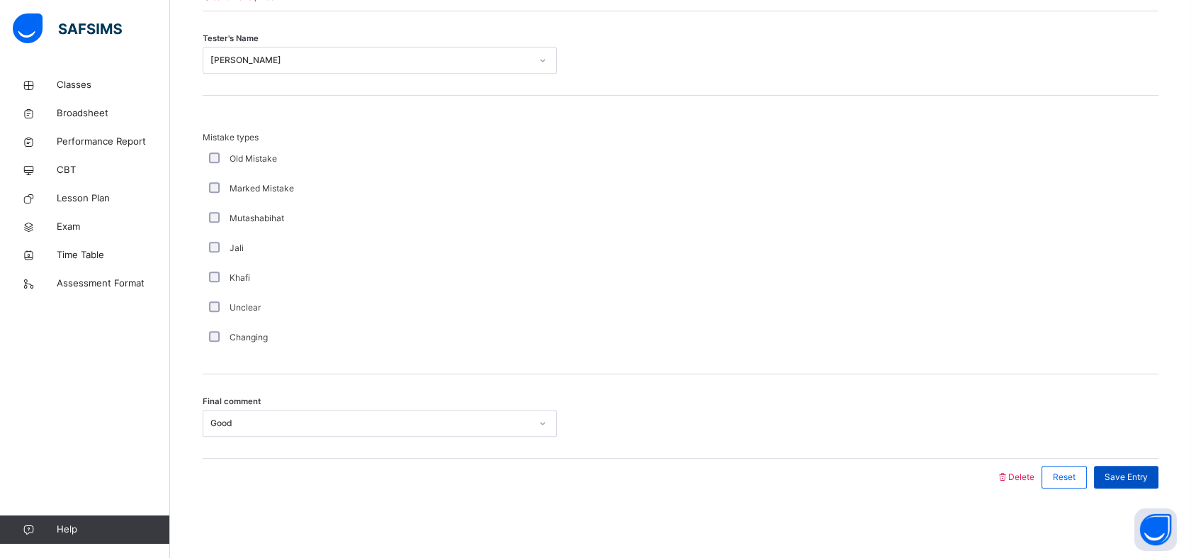
click at [1123, 471] on span "Save Entry" at bounding box center [1126, 477] width 43 height 13
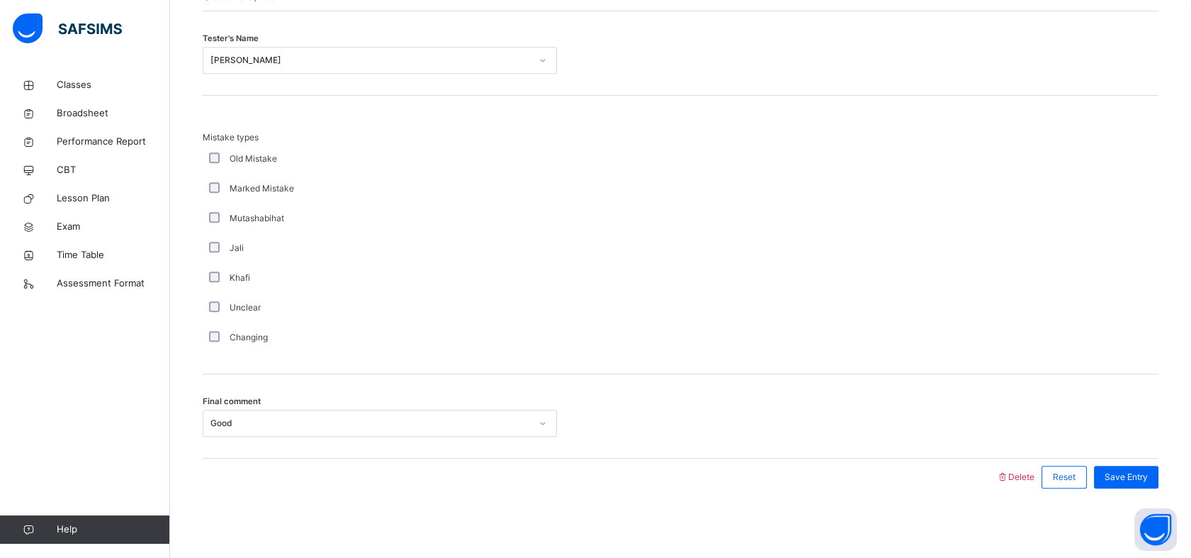
drag, startPoint x: 1123, startPoint y: 469, endPoint x: 1132, endPoint y: 488, distance: 20.9
click at [1132, 488] on div "Save Entry" at bounding box center [1123, 477] width 72 height 37
click at [1134, 471] on span "Save Entry" at bounding box center [1126, 477] width 43 height 13
click at [1148, 474] on span "Save Entry" at bounding box center [1126, 477] width 43 height 13
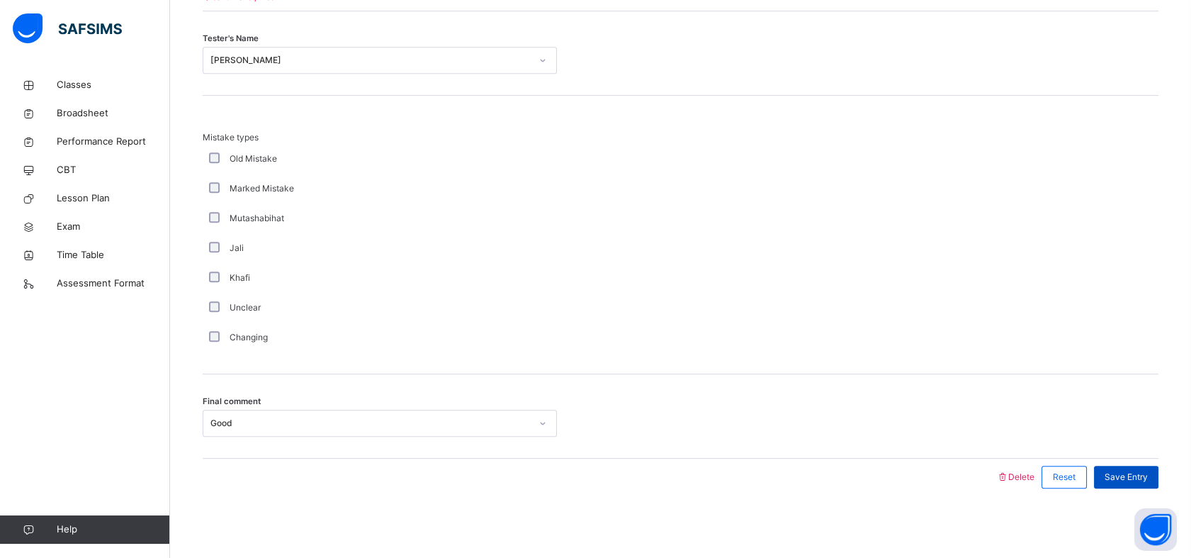
click at [1148, 471] on span "Save Entry" at bounding box center [1126, 477] width 43 height 13
drag, startPoint x: 1149, startPoint y: 471, endPoint x: 1139, endPoint y: 490, distance: 21.6
click at [1139, 490] on div "Save Entry" at bounding box center [1123, 477] width 72 height 37
click at [1131, 471] on span "Save Entry" at bounding box center [1126, 477] width 43 height 13
click at [1154, 483] on div "Save Entry" at bounding box center [1126, 477] width 64 height 23
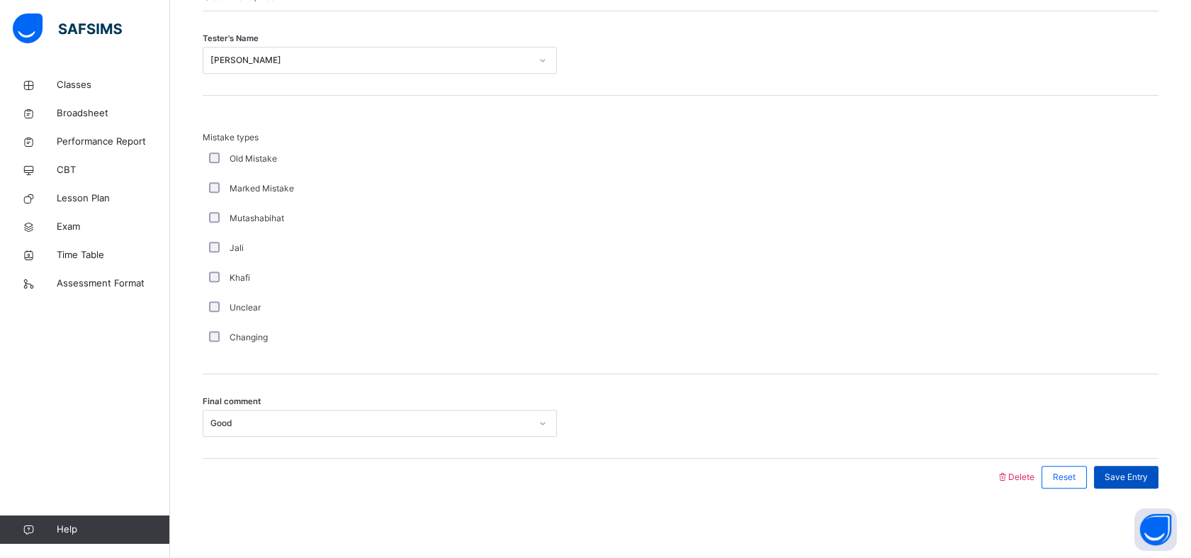
click at [1148, 471] on span "Save Entry" at bounding box center [1126, 477] width 43 height 13
click at [1129, 476] on span "Save Entry" at bounding box center [1126, 477] width 43 height 13
click at [1148, 466] on div "Save Entry" at bounding box center [1126, 477] width 64 height 23
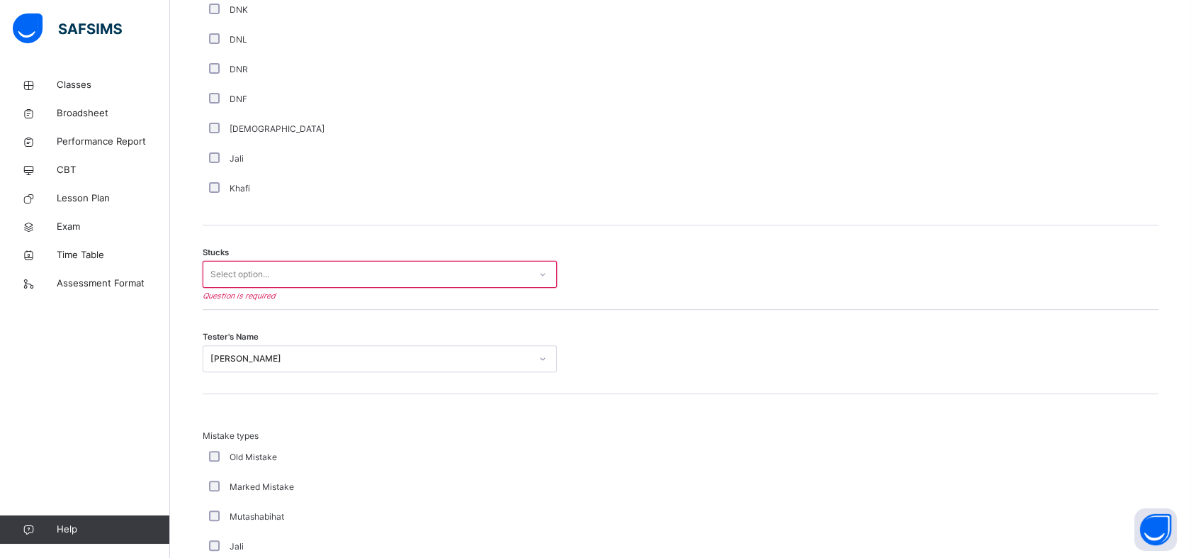
scroll to position [1023, 0]
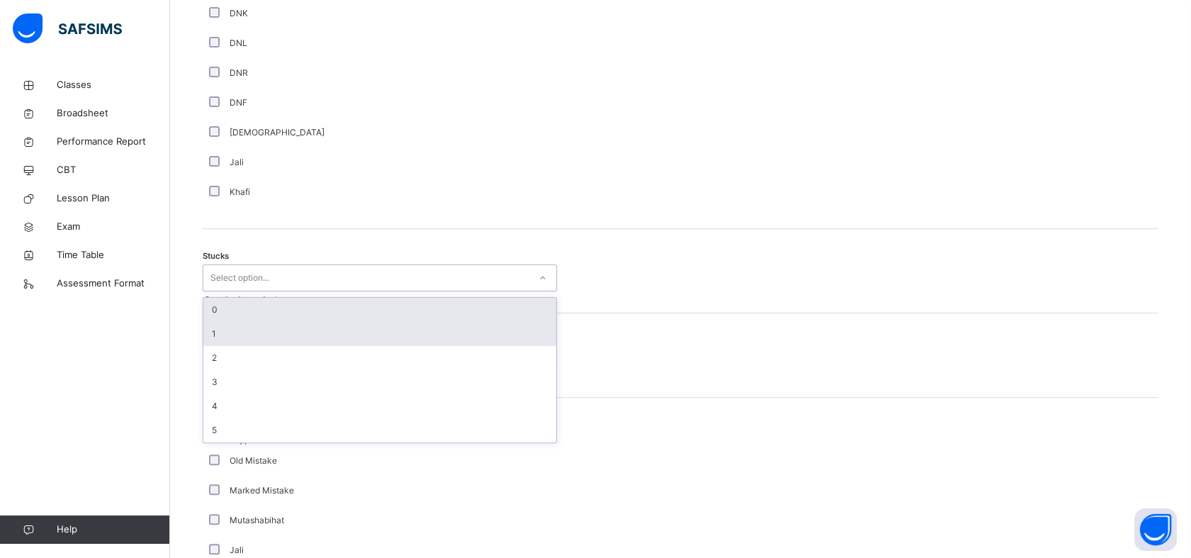
click at [491, 333] on div "1" at bounding box center [379, 334] width 353 height 24
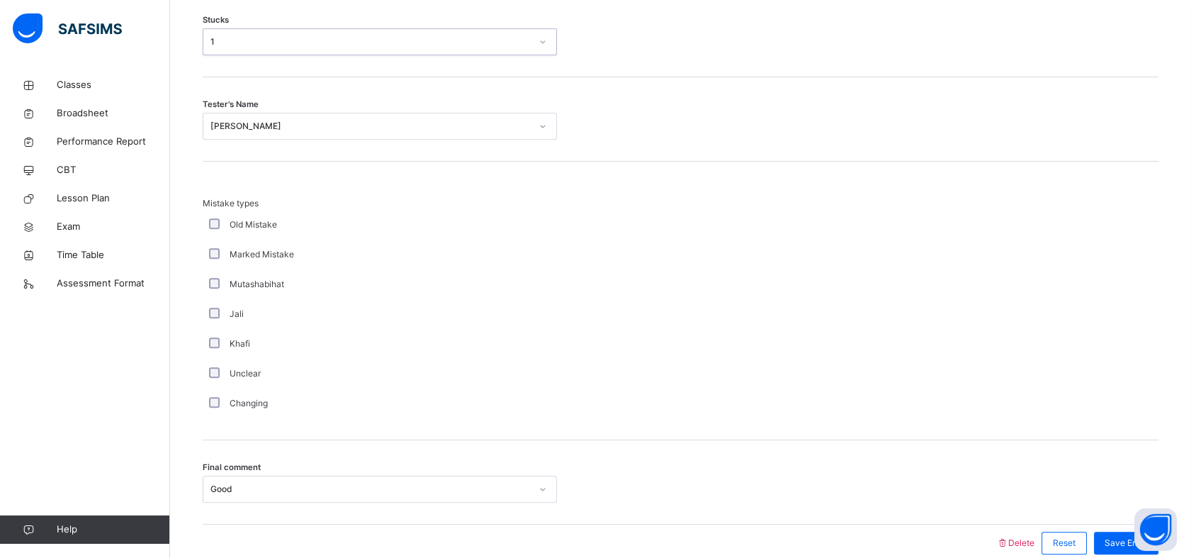
scroll to position [1325, 0]
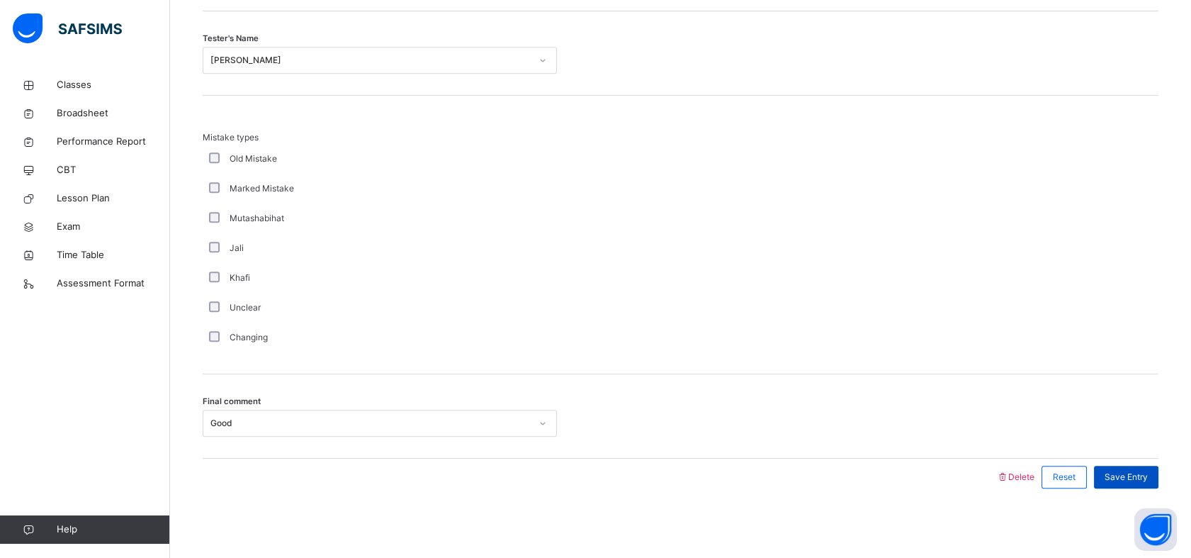
click at [1143, 480] on span "Save Entry" at bounding box center [1126, 477] width 43 height 13
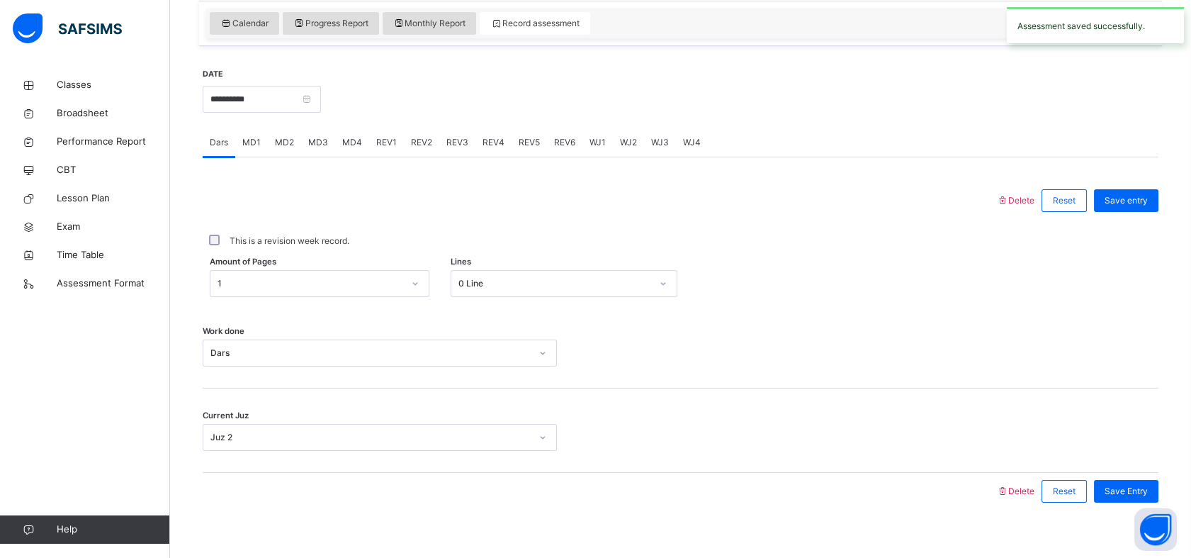
scroll to position [480, 0]
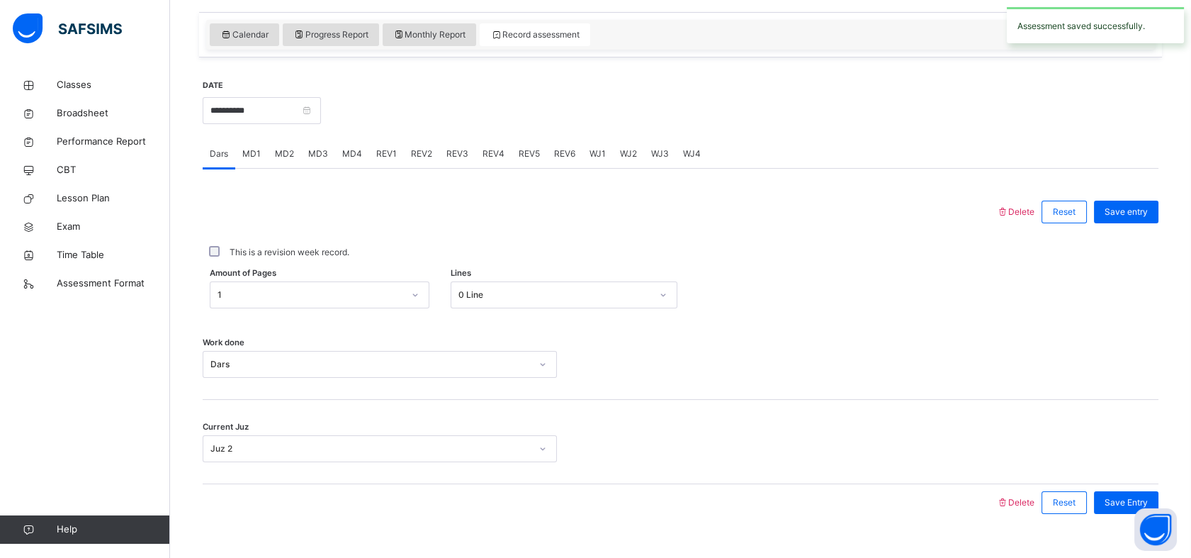
click at [353, 143] on div "MD4" at bounding box center [352, 154] width 34 height 28
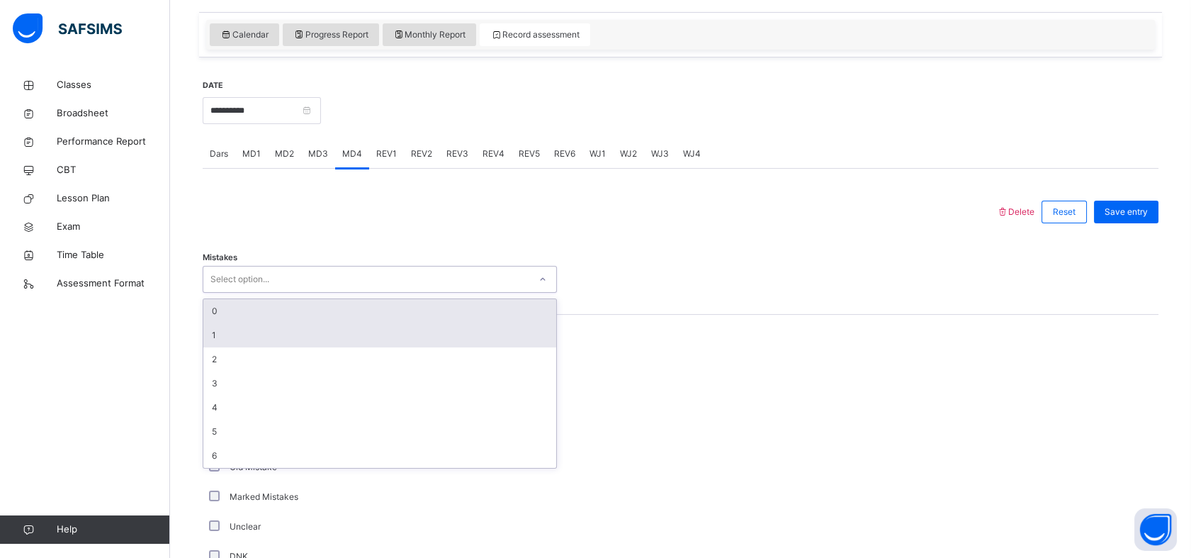
click at [205, 325] on div "1" at bounding box center [379, 335] width 353 height 24
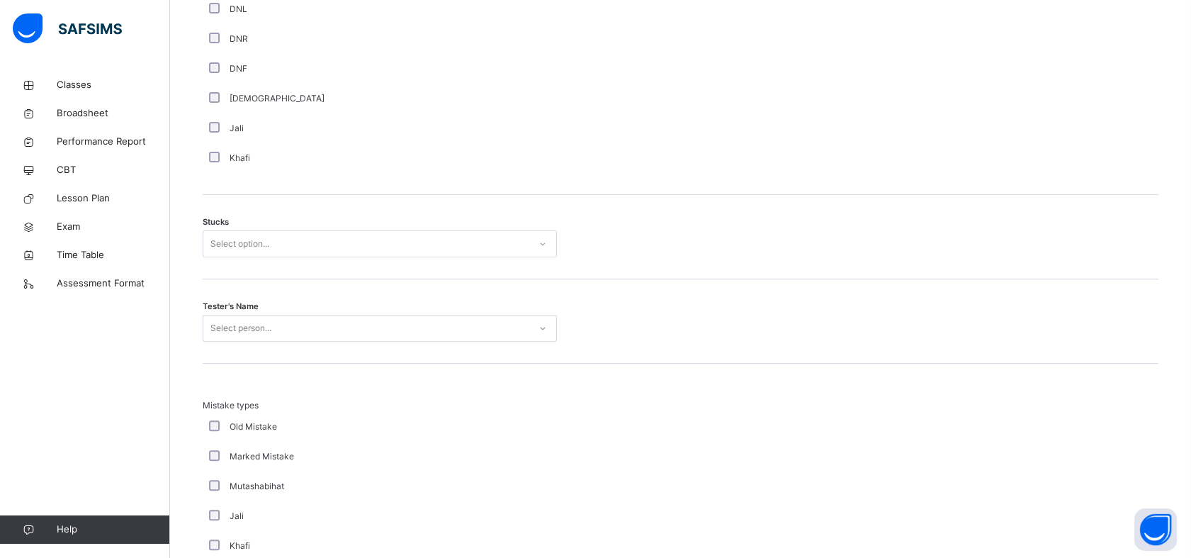
scroll to position [1057, 0]
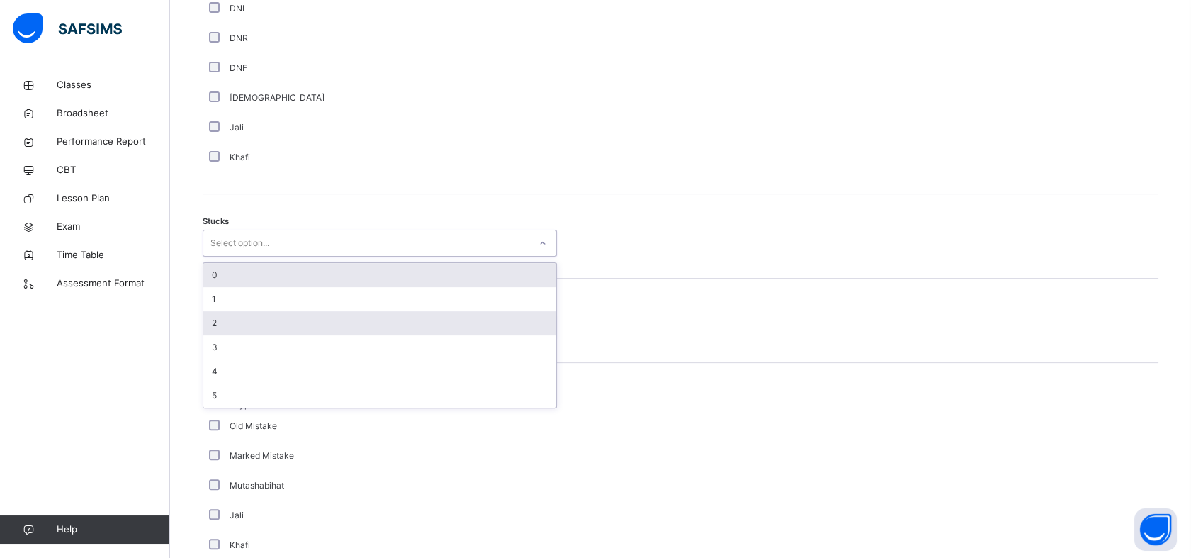
click at [210, 325] on div "2" at bounding box center [379, 323] width 353 height 24
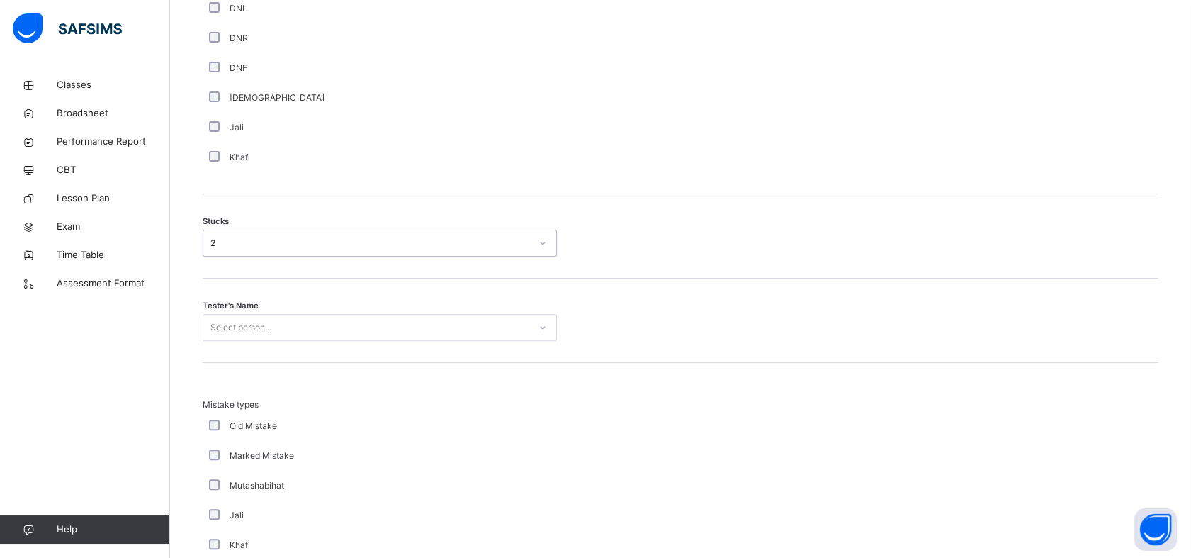
click at [210, 363] on div "Mistake types Old Mistake Marked Mistake Mutashabihat Jali Khafi Unclear Changi…" at bounding box center [681, 502] width 956 height 279
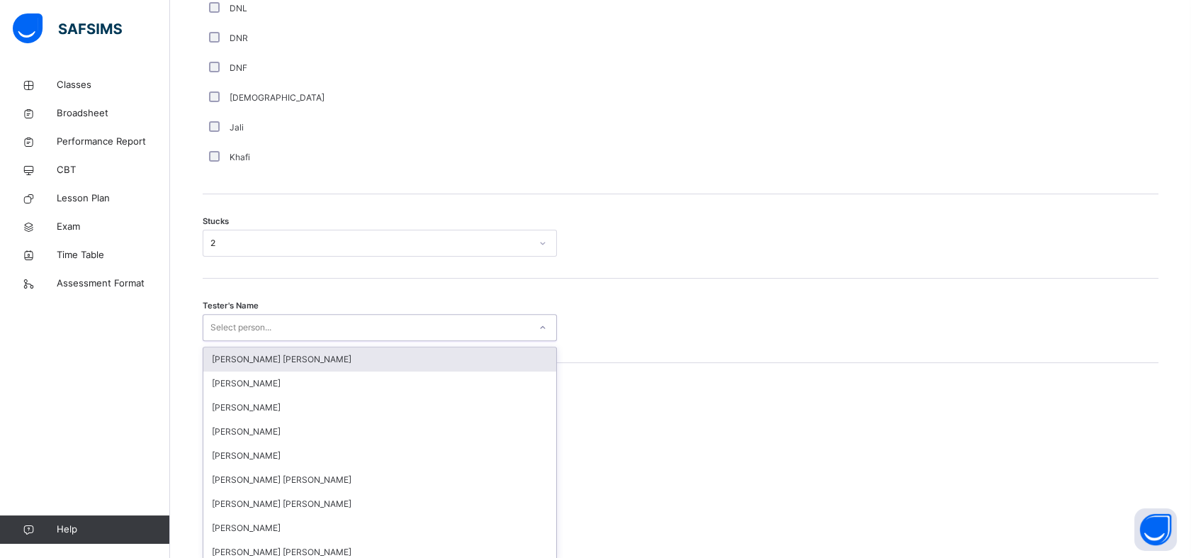
scroll to position [1064, 0]
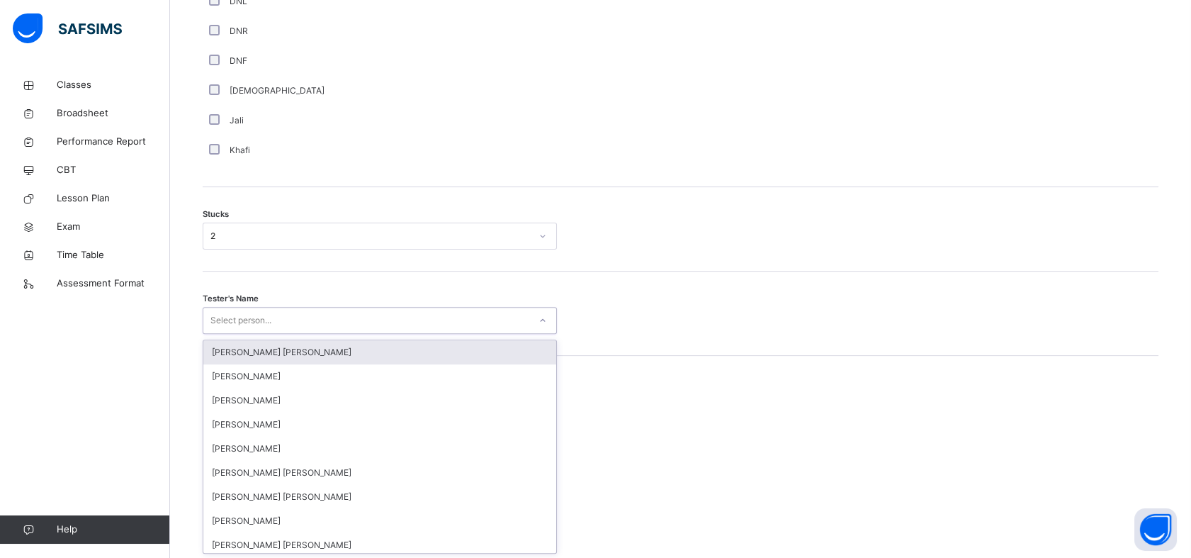
type input "*"
type input "****"
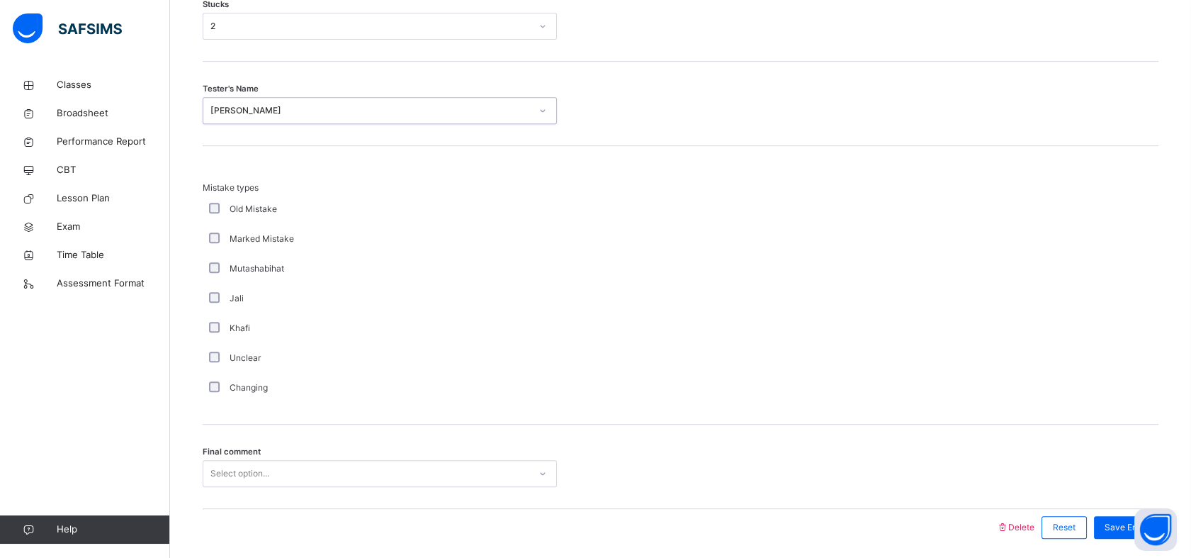
scroll to position [1325, 0]
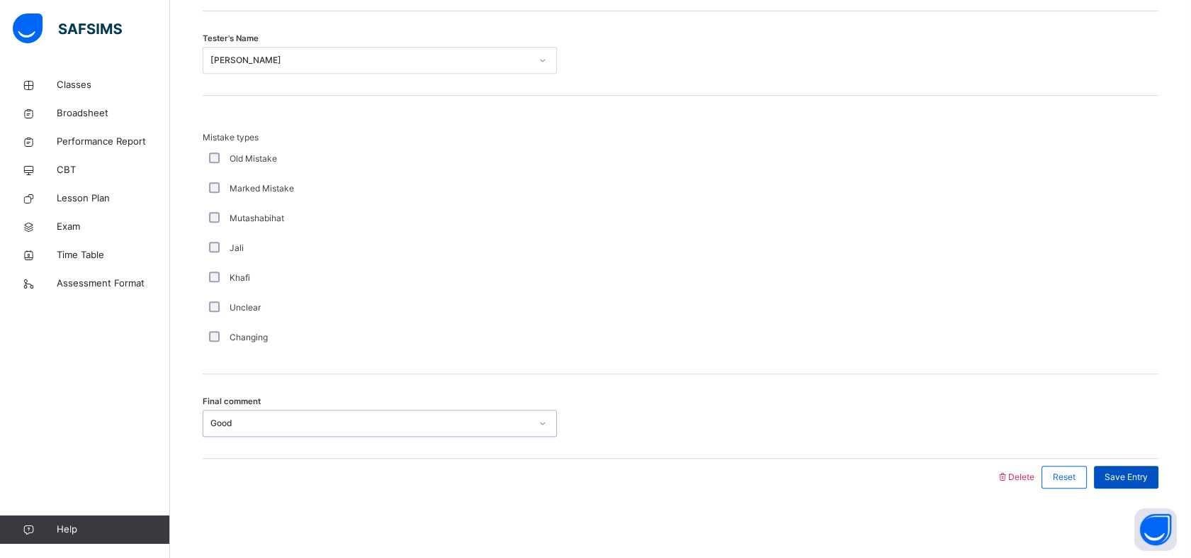
click at [1127, 471] on span "Save Entry" at bounding box center [1126, 477] width 43 height 13
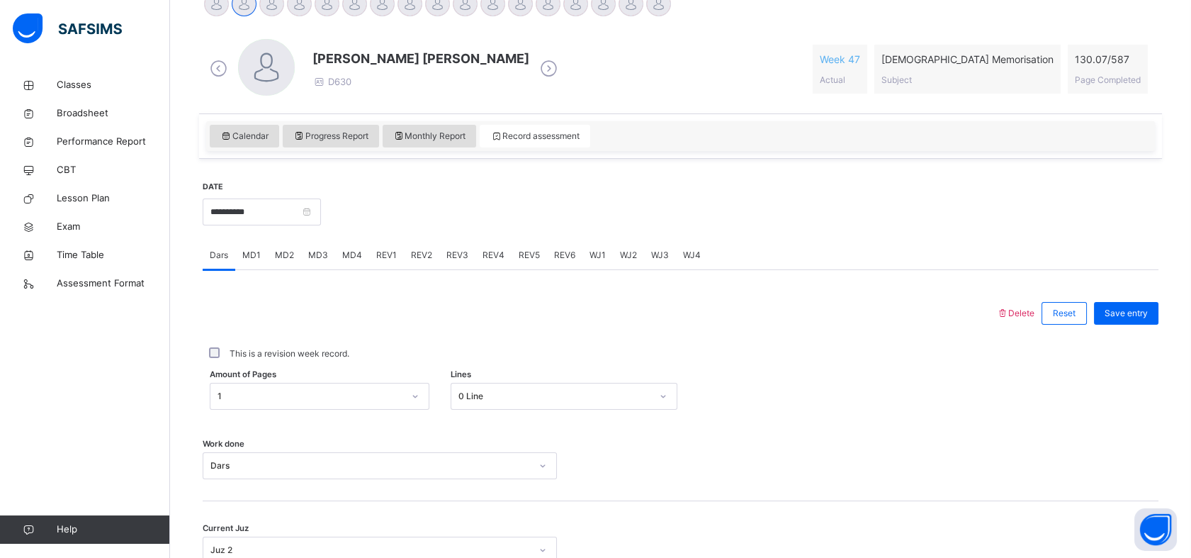
scroll to position [373, 0]
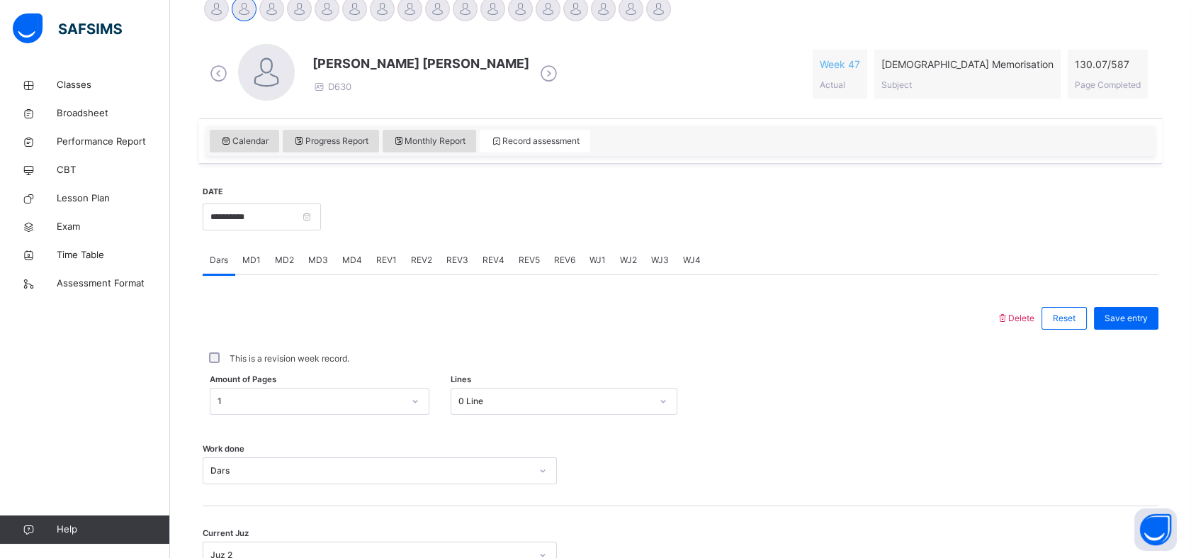
click at [278, 266] on div "MD2" at bounding box center [284, 260] width 33 height 28
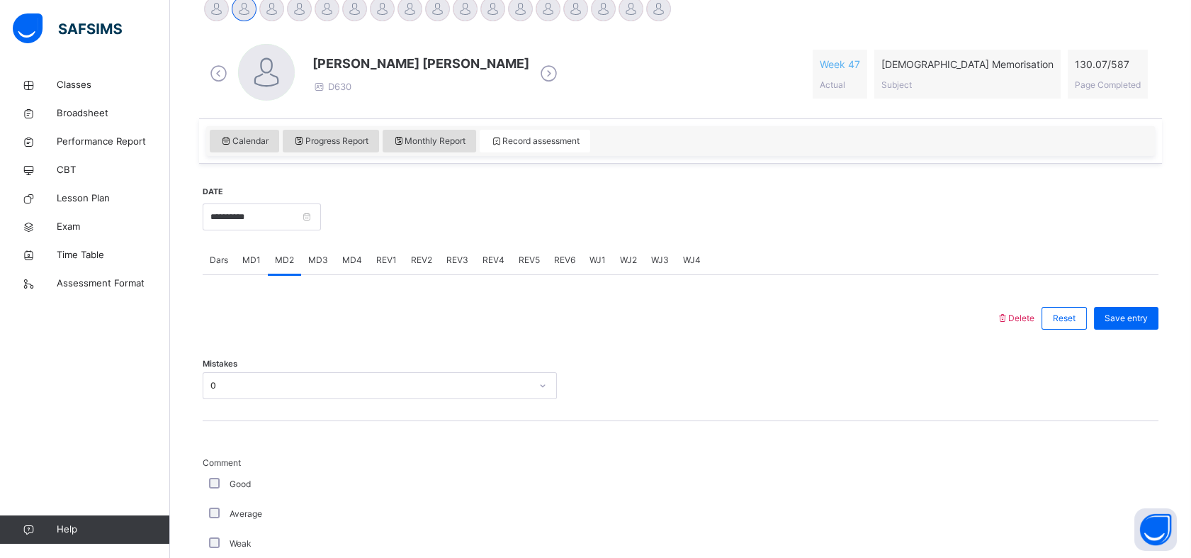
click at [345, 272] on div "MD4" at bounding box center [352, 260] width 34 height 28
click at [379, 269] on div "REV1" at bounding box center [386, 260] width 35 height 28
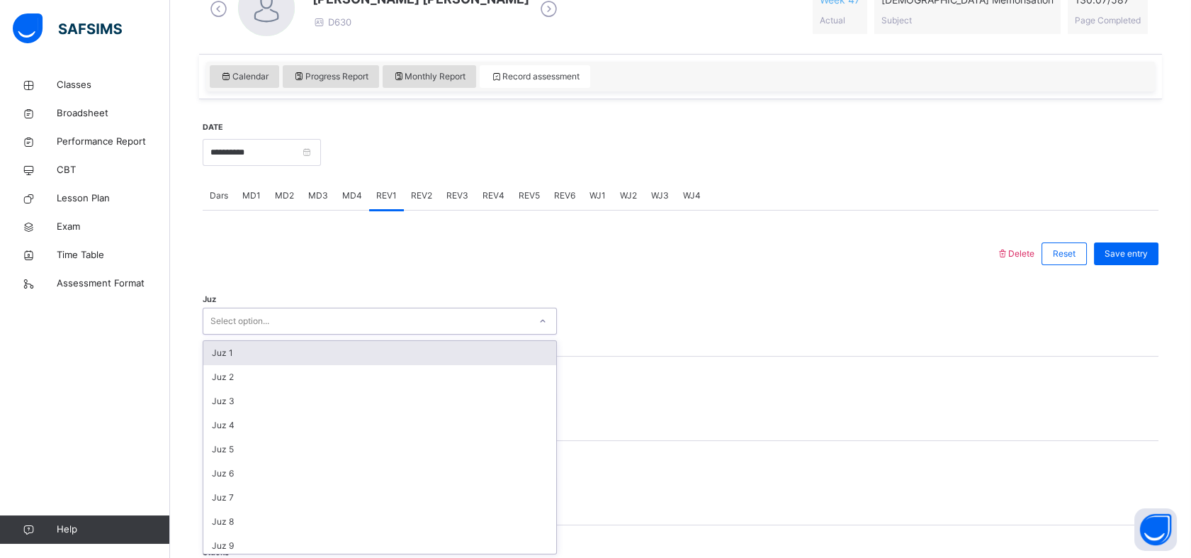
scroll to position [439, 0]
type input "**"
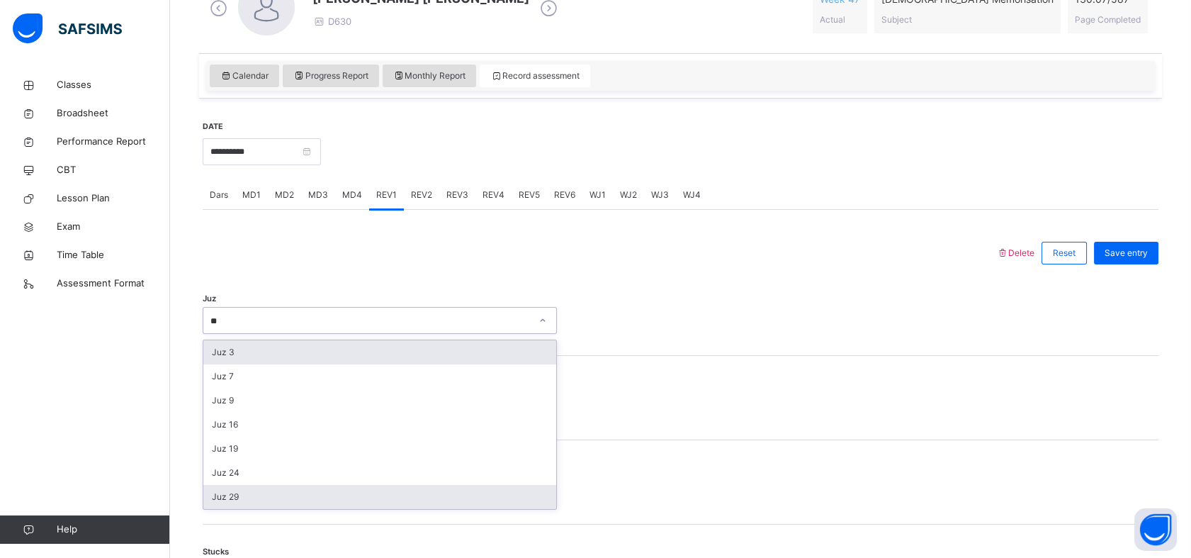
click at [209, 495] on div "Juz 29" at bounding box center [379, 497] width 353 height 24
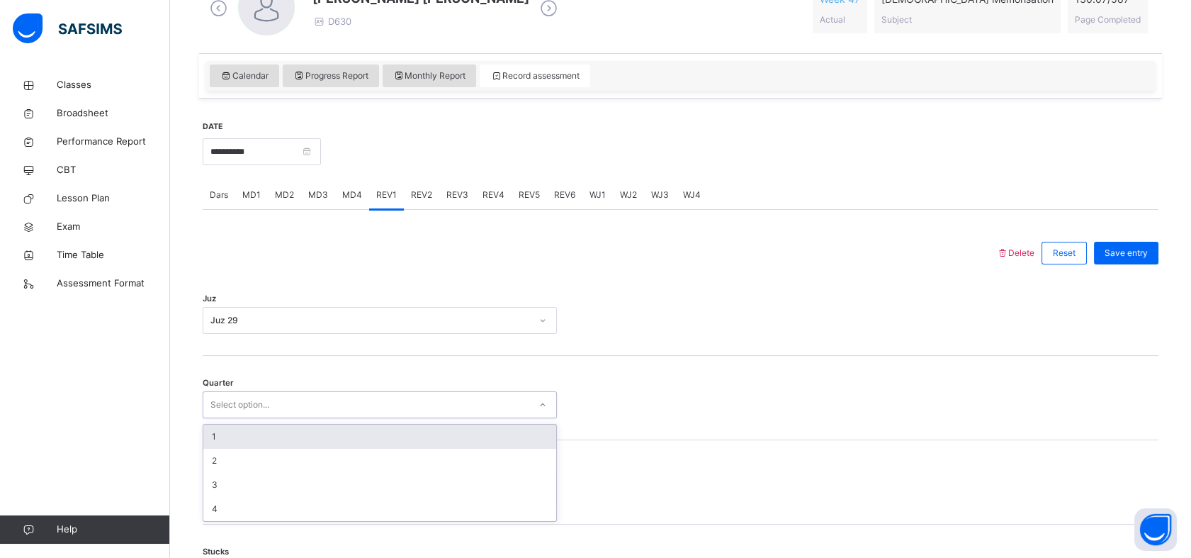
click at [203, 483] on div "Mistakes Select option..." at bounding box center [681, 482] width 956 height 84
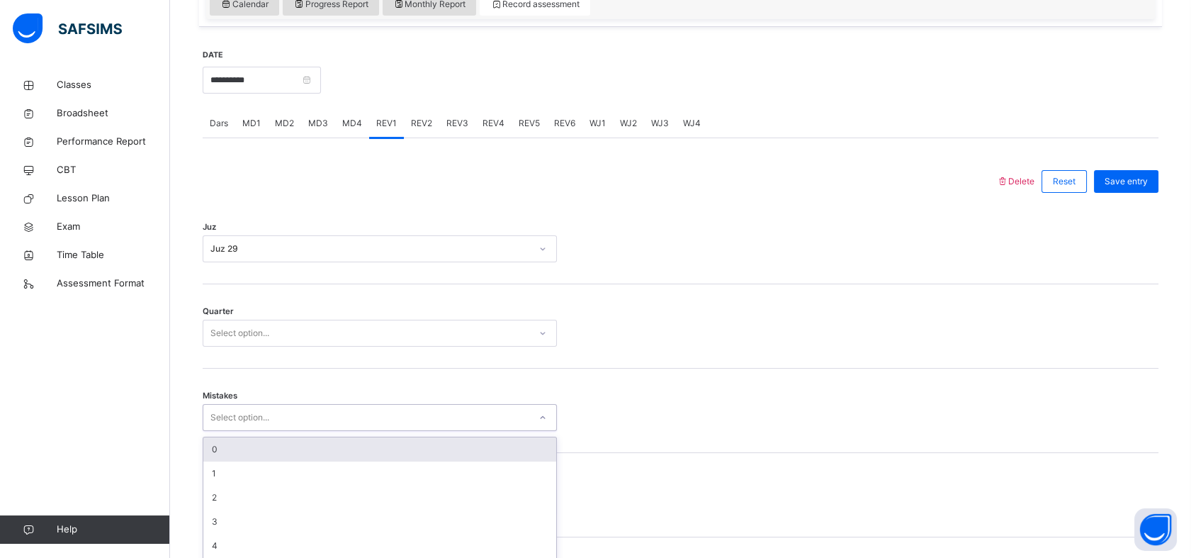
scroll to position [563, 0]
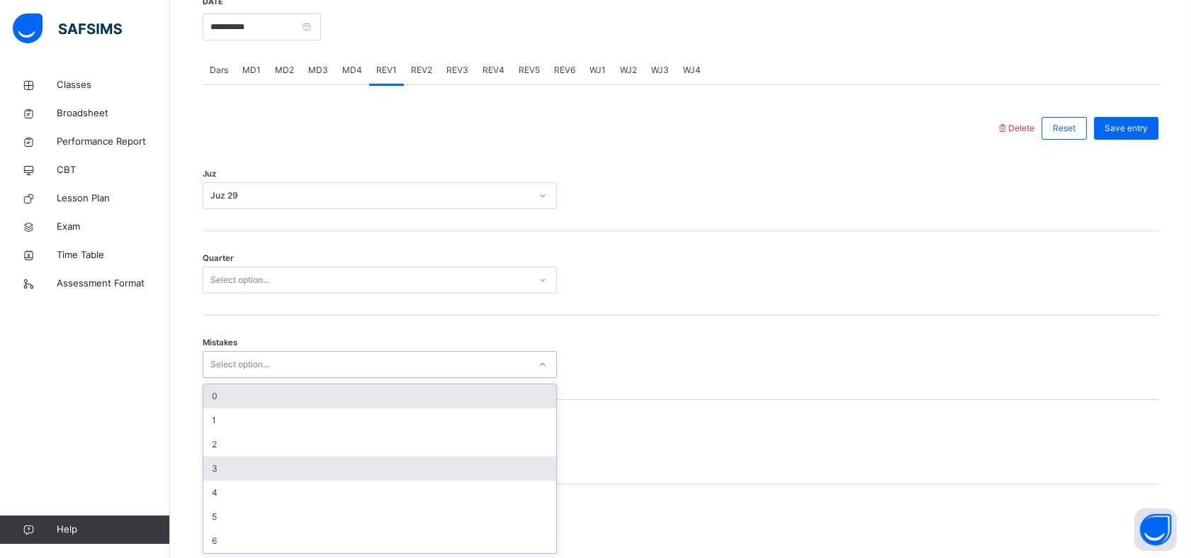
click at [204, 456] on div "3" at bounding box center [379, 468] width 353 height 24
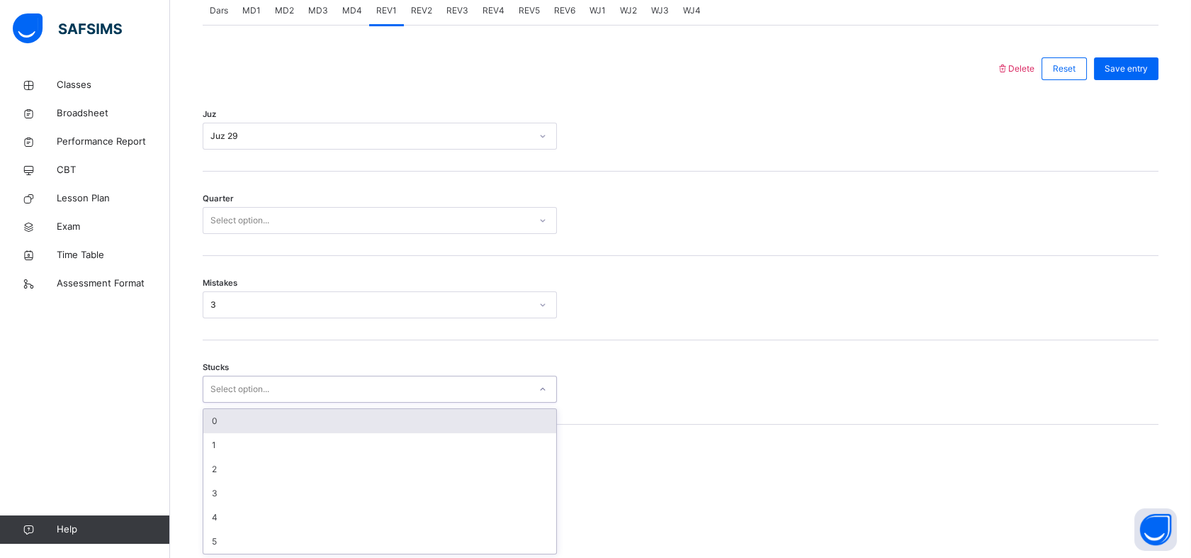
scroll to position [624, 0]
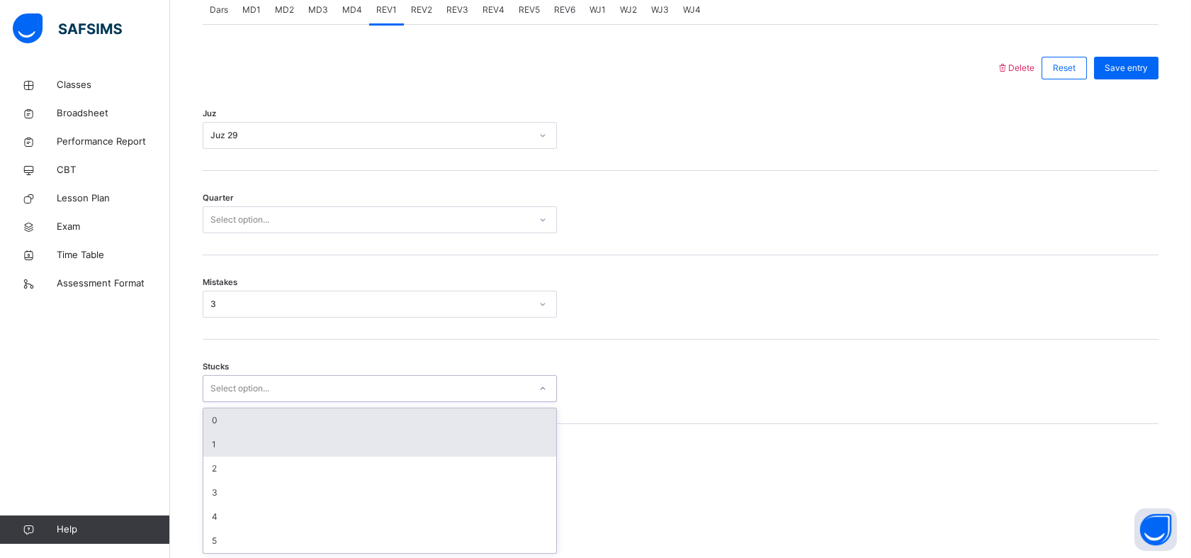
click at [204, 437] on div "1" at bounding box center [379, 444] width 353 height 24
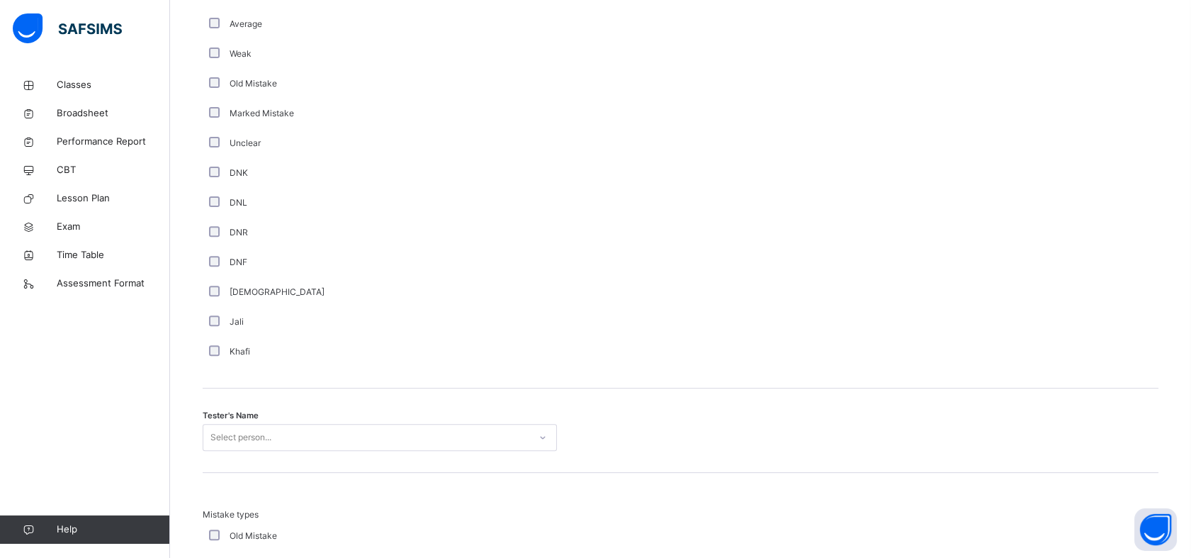
scroll to position [1388, 0]
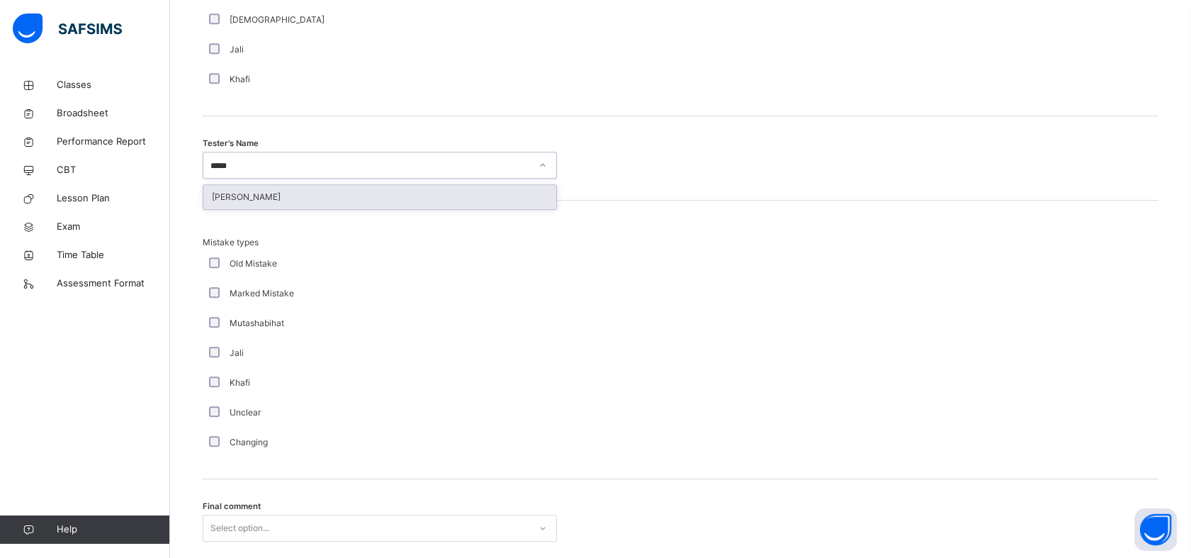
type input "******"
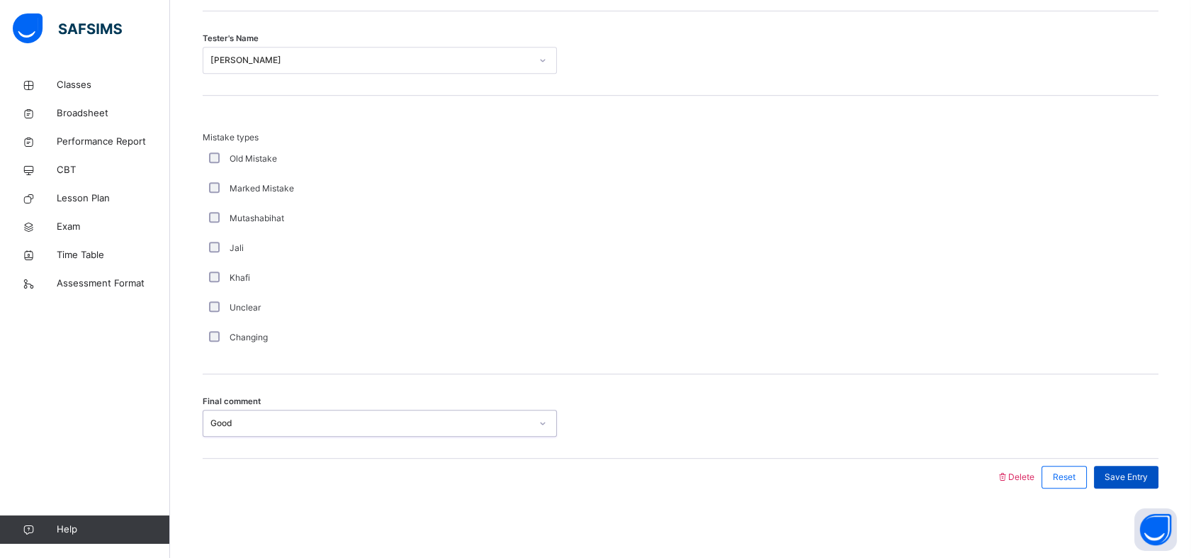
click at [1148, 478] on span "Save Entry" at bounding box center [1126, 477] width 43 height 13
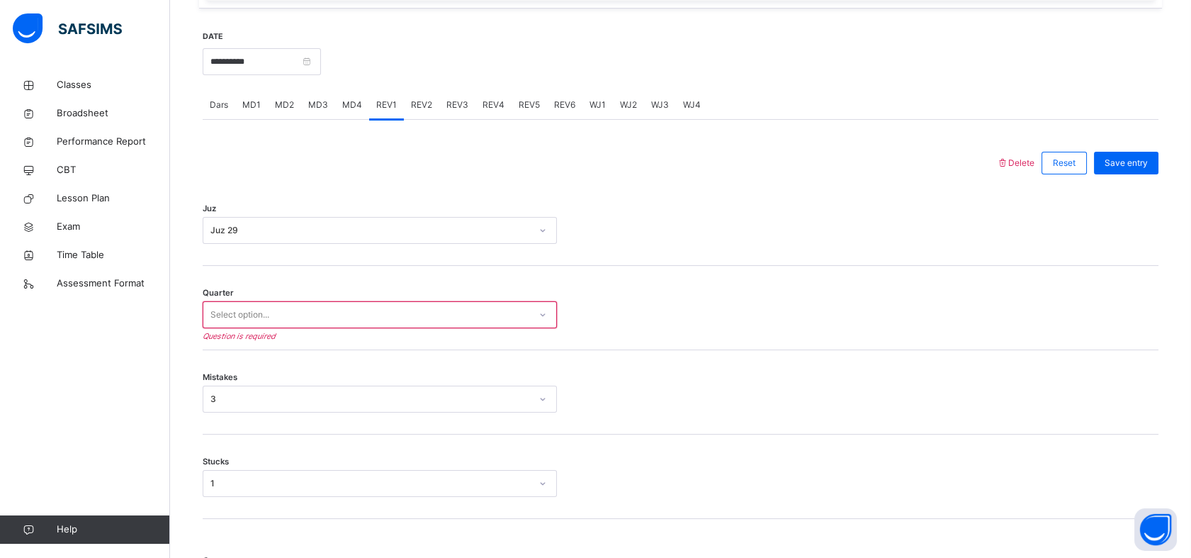
scroll to position [527, 0]
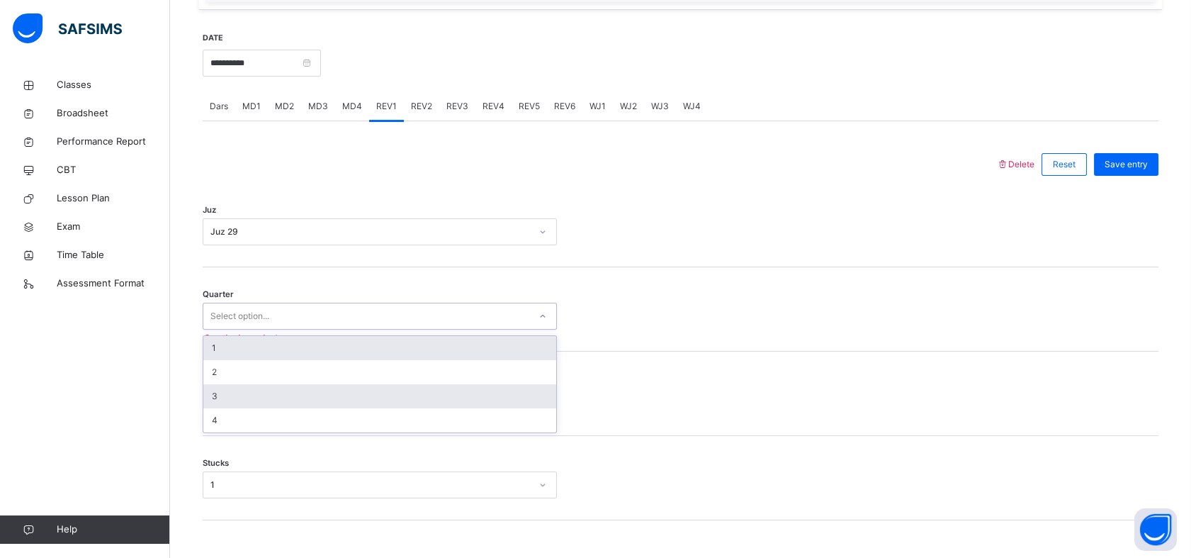
click at [253, 401] on div "3" at bounding box center [379, 396] width 353 height 24
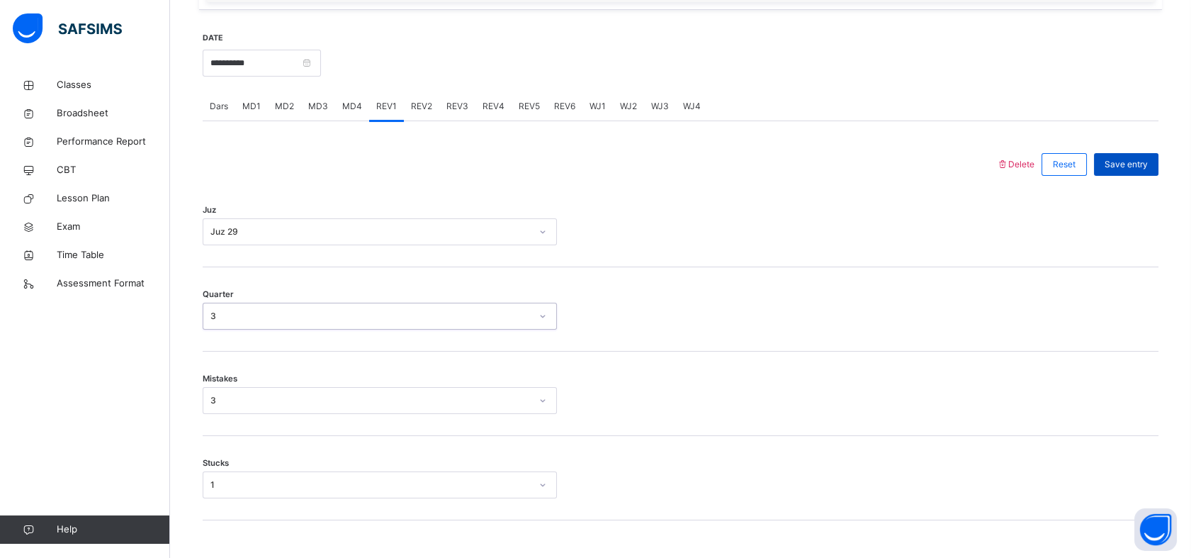
click at [1116, 172] on div "Save entry" at bounding box center [1126, 164] width 64 height 23
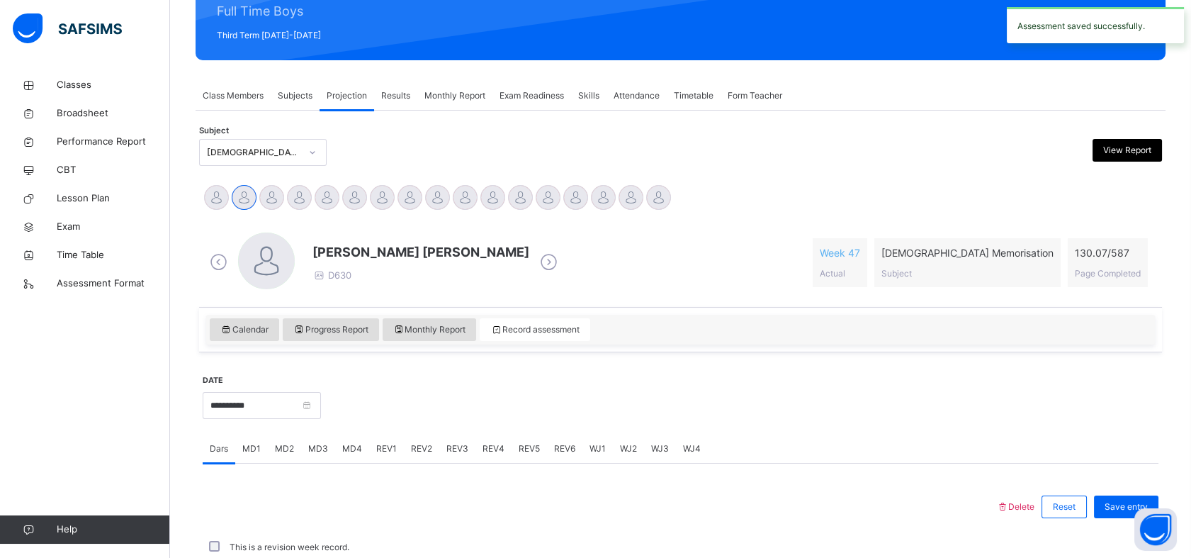
scroll to position [505, 0]
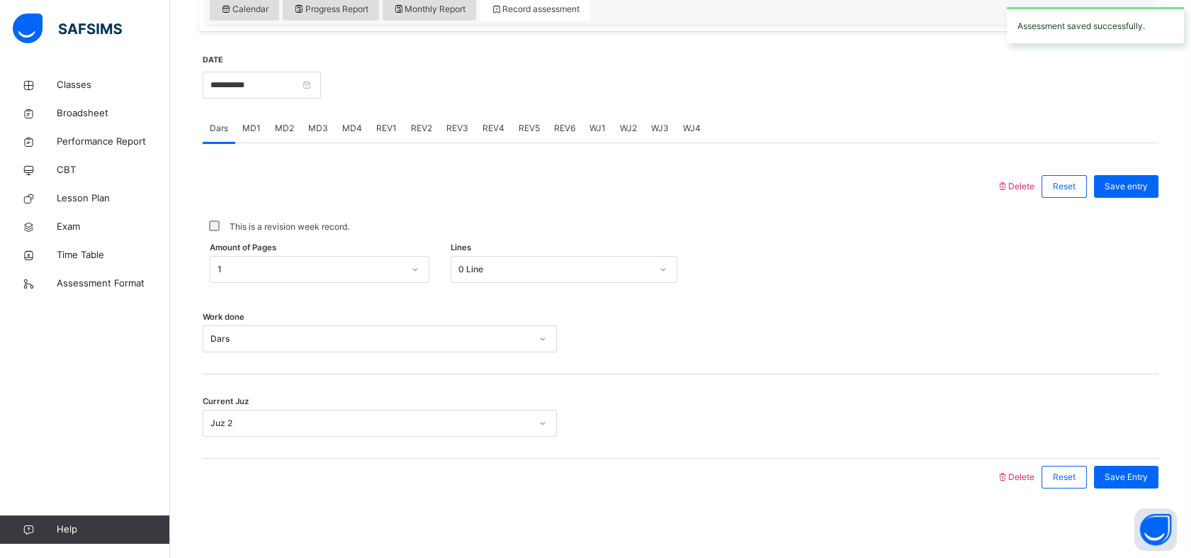
click at [405, 140] on div "REV2" at bounding box center [421, 128] width 35 height 28
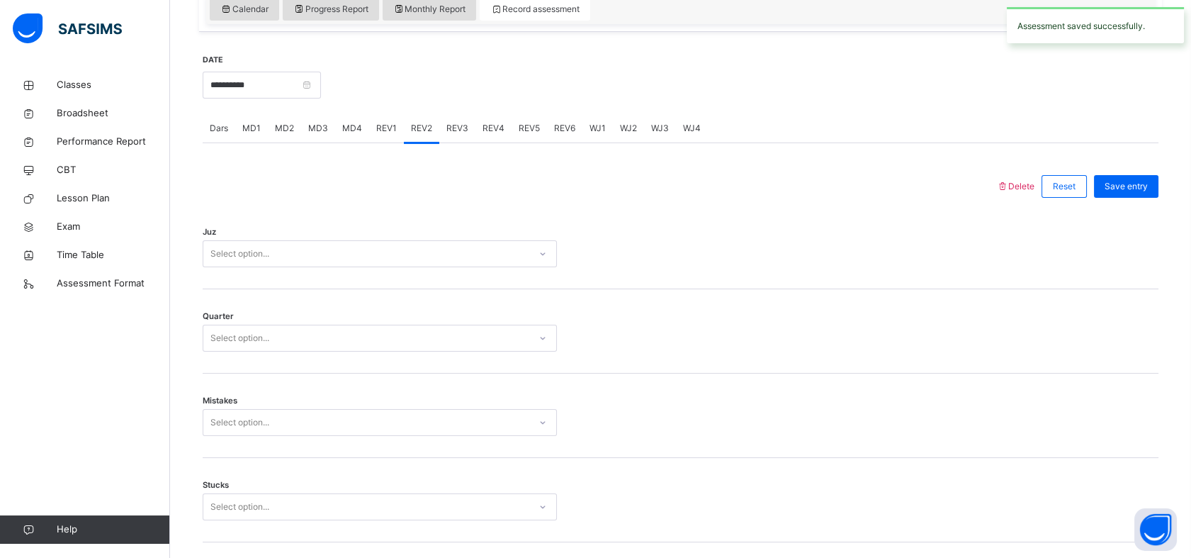
scroll to position [527, 0]
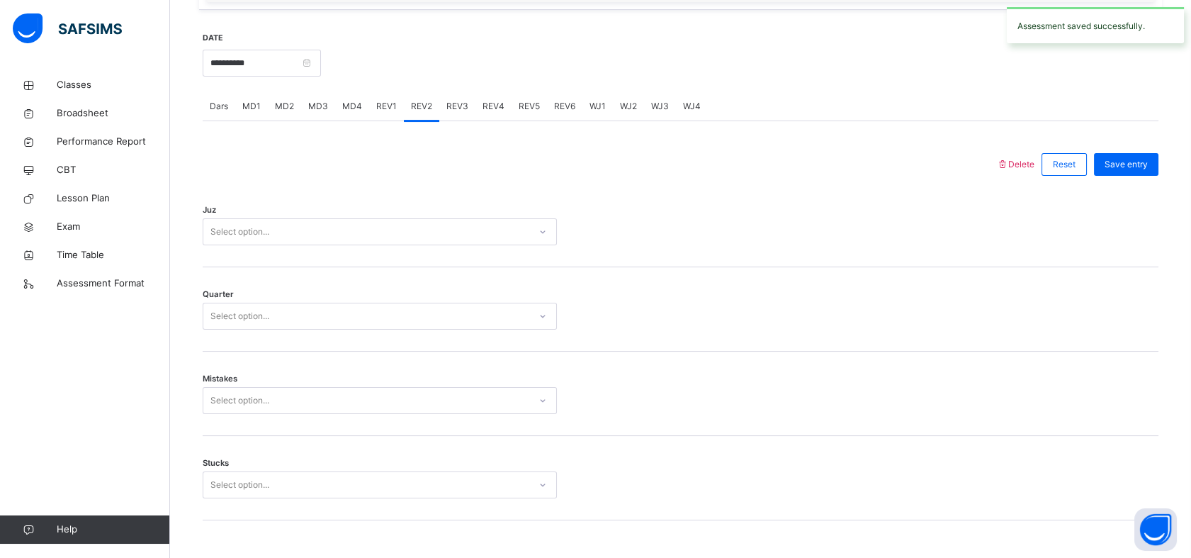
click at [369, 109] on div "REV1" at bounding box center [386, 106] width 35 height 28
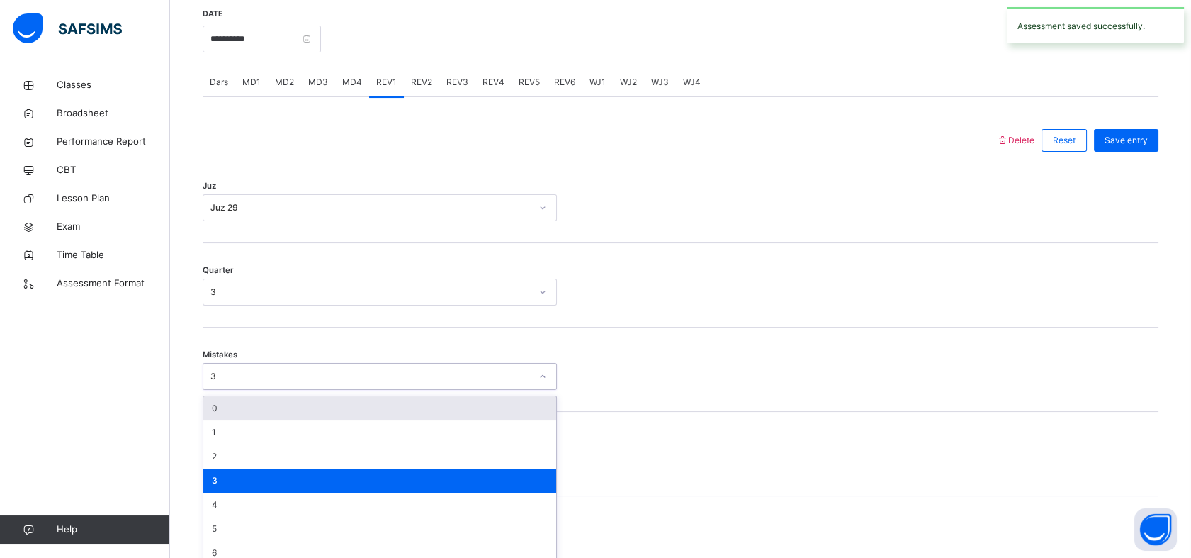
scroll to position [563, 0]
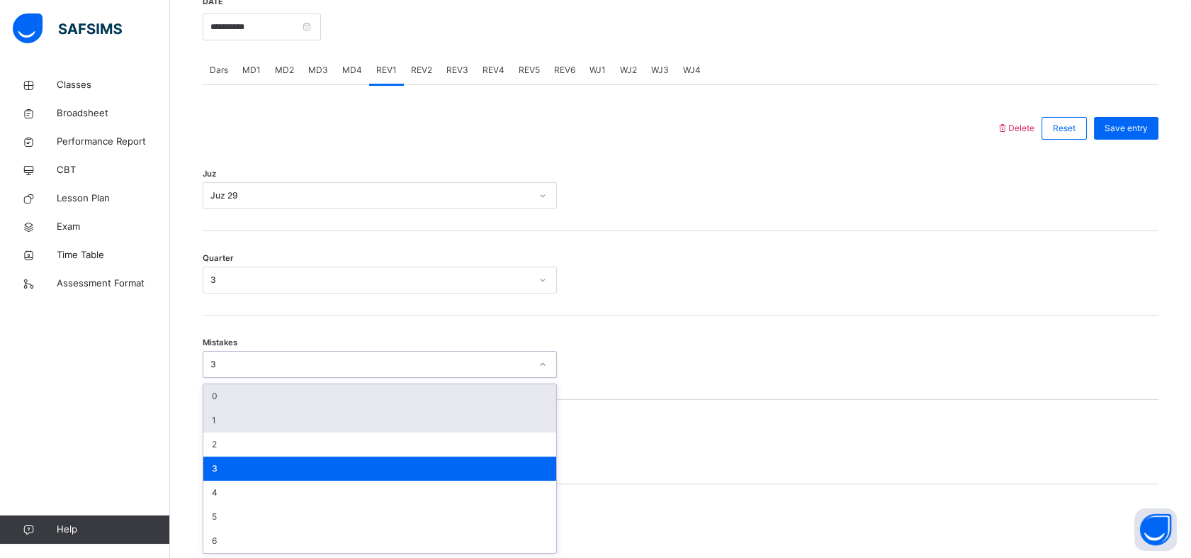
click at [205, 421] on div "1" at bounding box center [379, 420] width 353 height 24
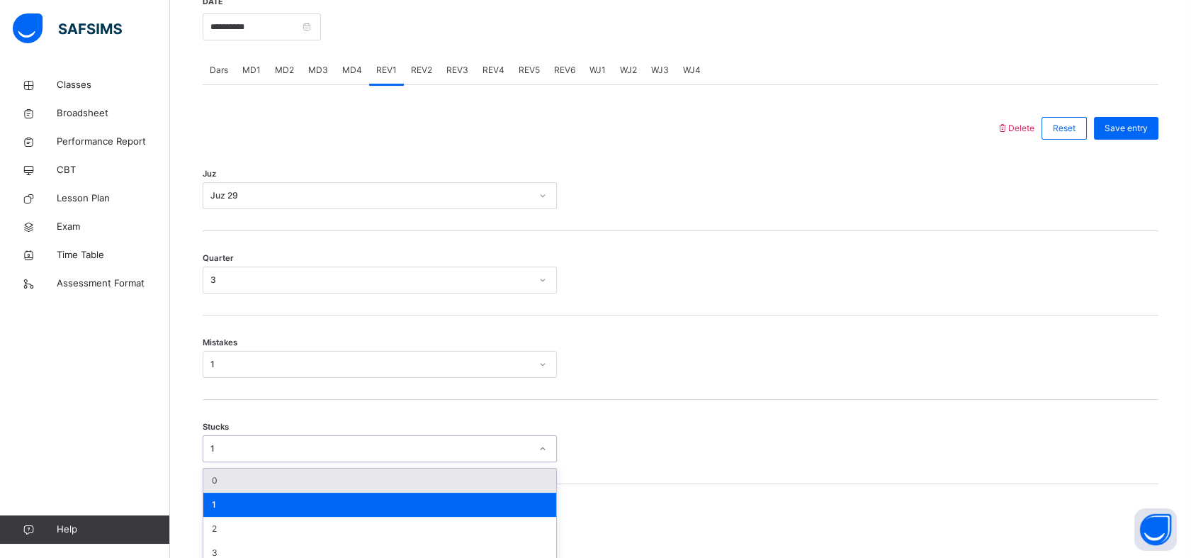
scroll to position [624, 0]
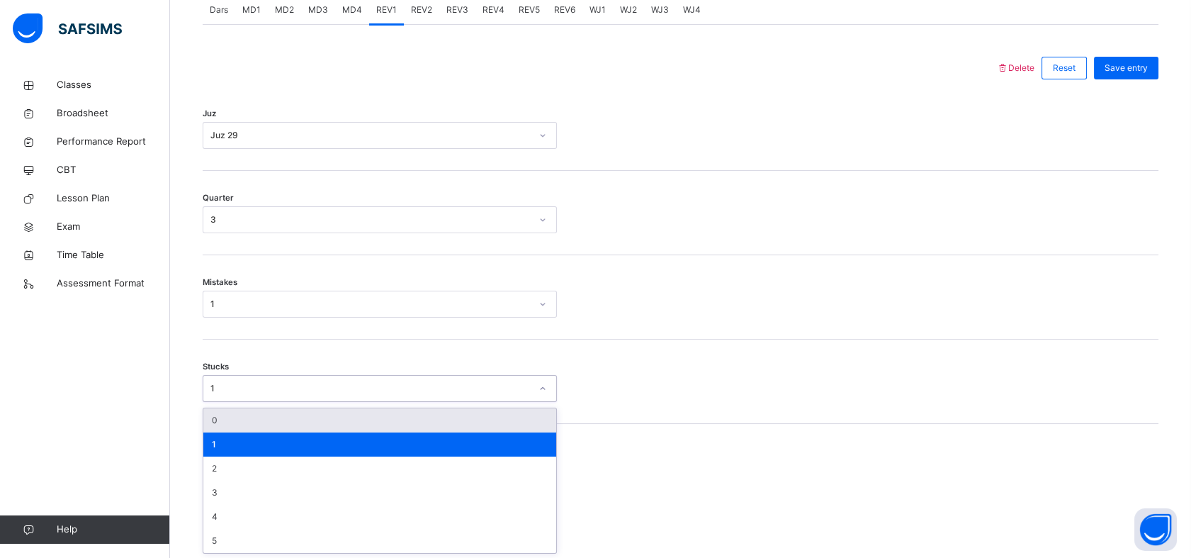
click at [206, 425] on div "0" at bounding box center [379, 420] width 353 height 24
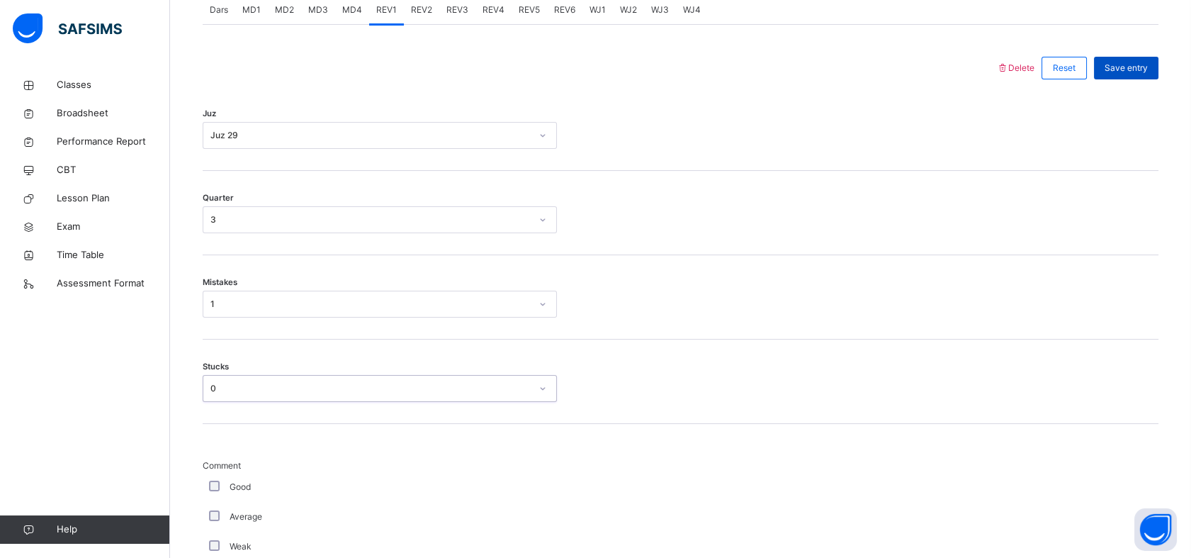
click at [1138, 72] on span "Save entry" at bounding box center [1126, 68] width 43 height 13
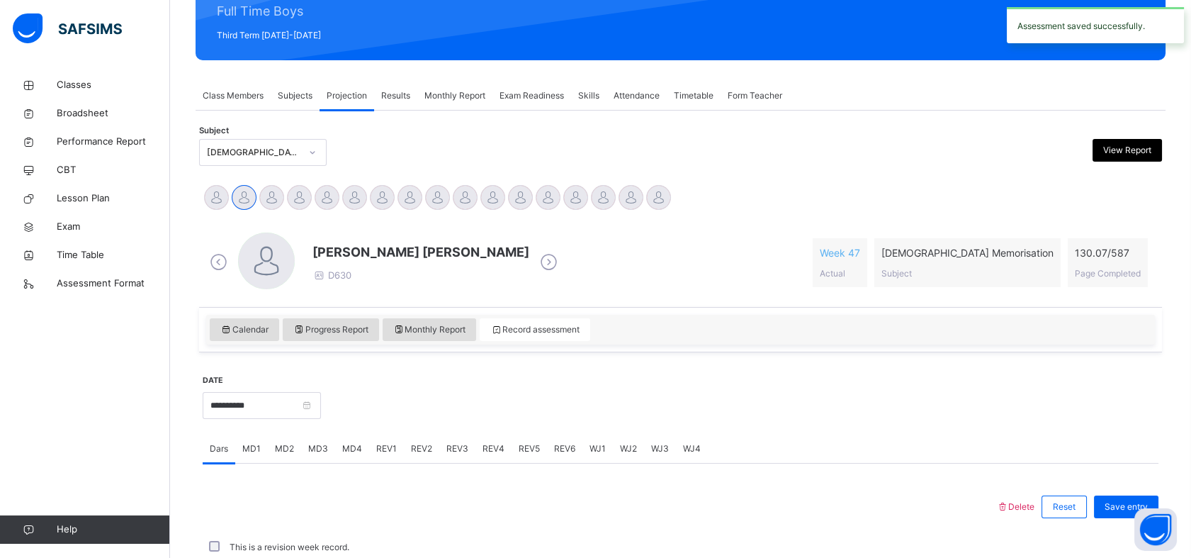
scroll to position [505, 0]
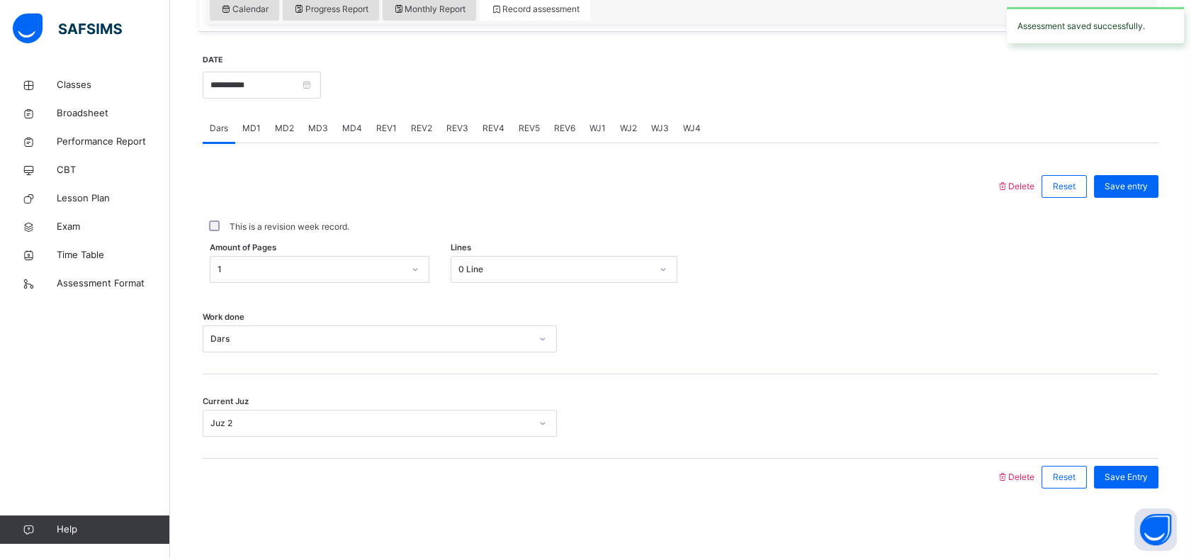
click at [425, 140] on div "REV2" at bounding box center [421, 128] width 35 height 28
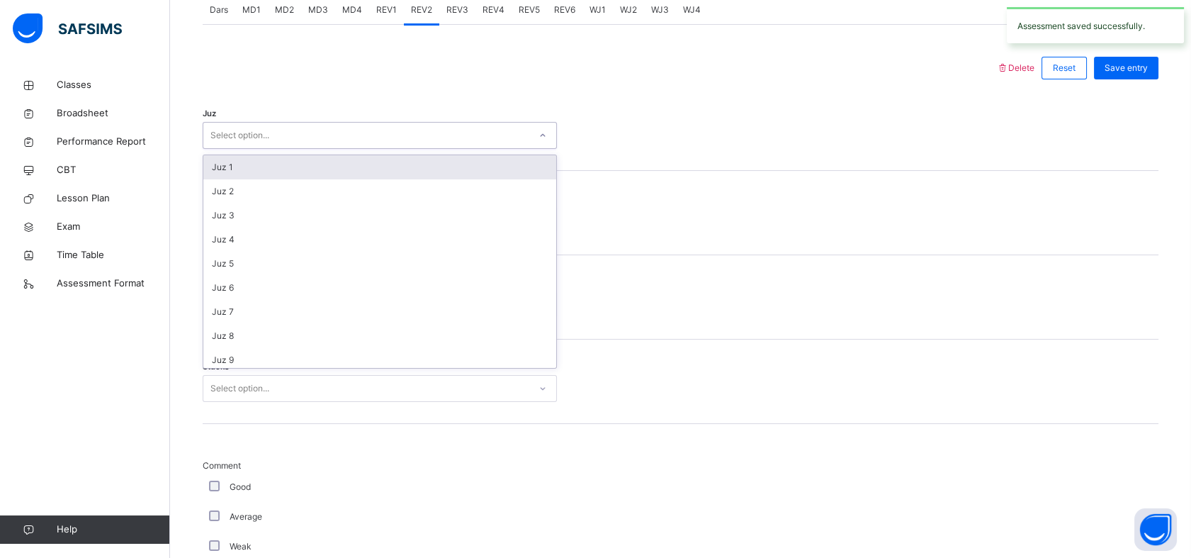
click at [395, 145] on div "Select option..." at bounding box center [366, 136] width 326 height 22
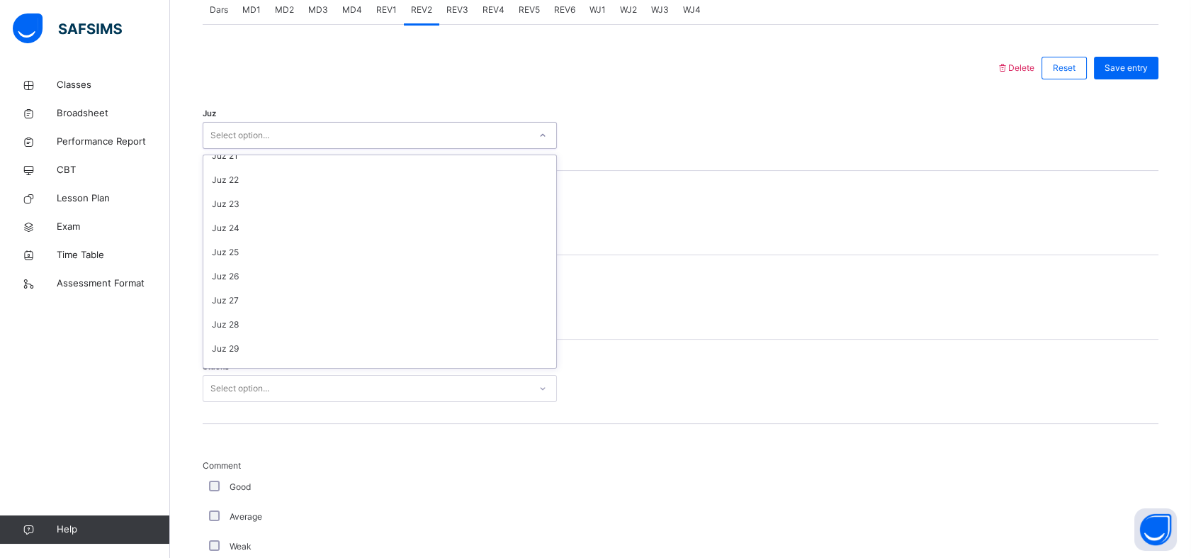
scroll to position [510, 0]
click at [503, 320] on div "Juz 29" at bounding box center [379, 332] width 353 height 24
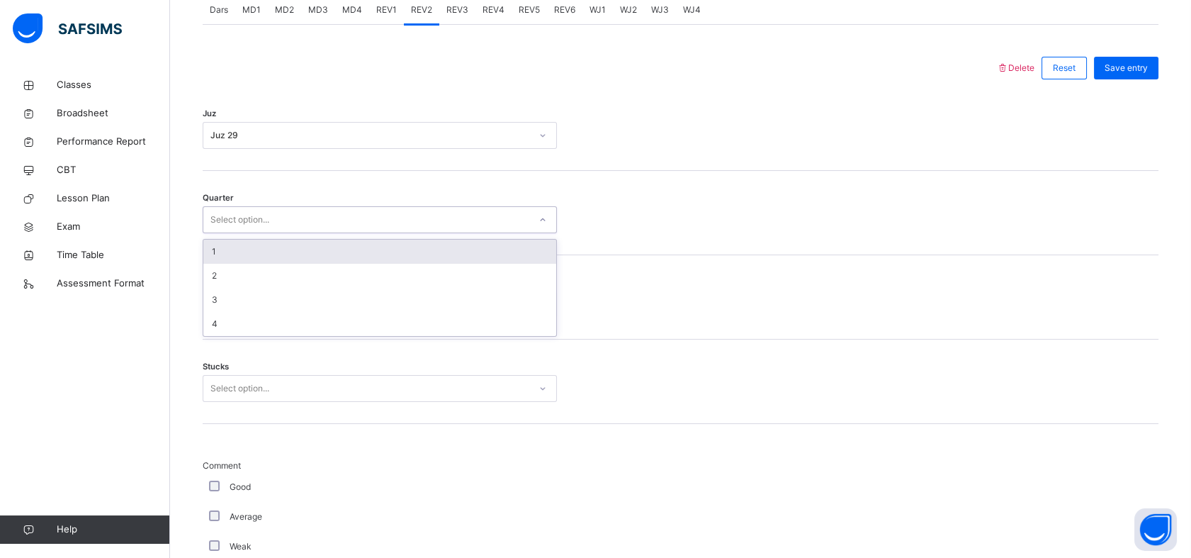
click at [508, 223] on div "Select option..." at bounding box center [366, 220] width 326 height 22
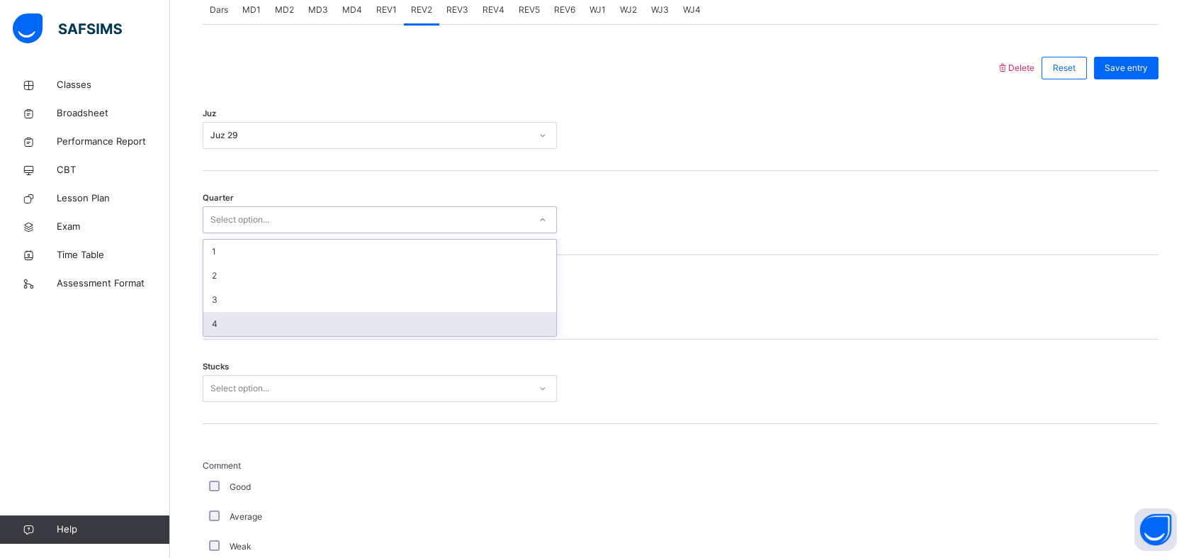
click at [471, 327] on div "4" at bounding box center [379, 324] width 353 height 24
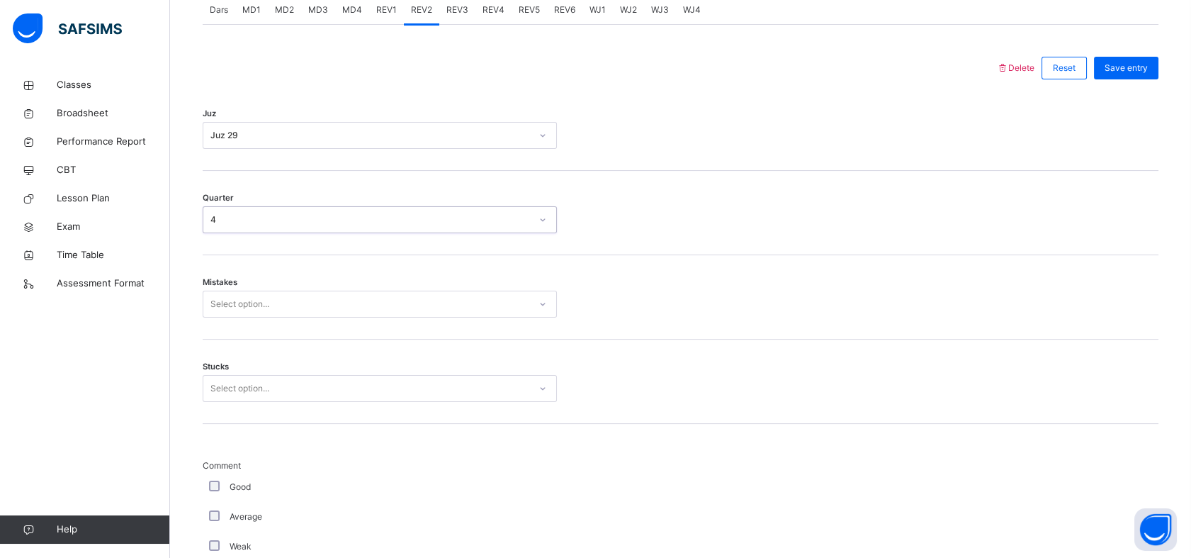
click at [374, 286] on div "Mistakes Select option..." at bounding box center [681, 297] width 956 height 84
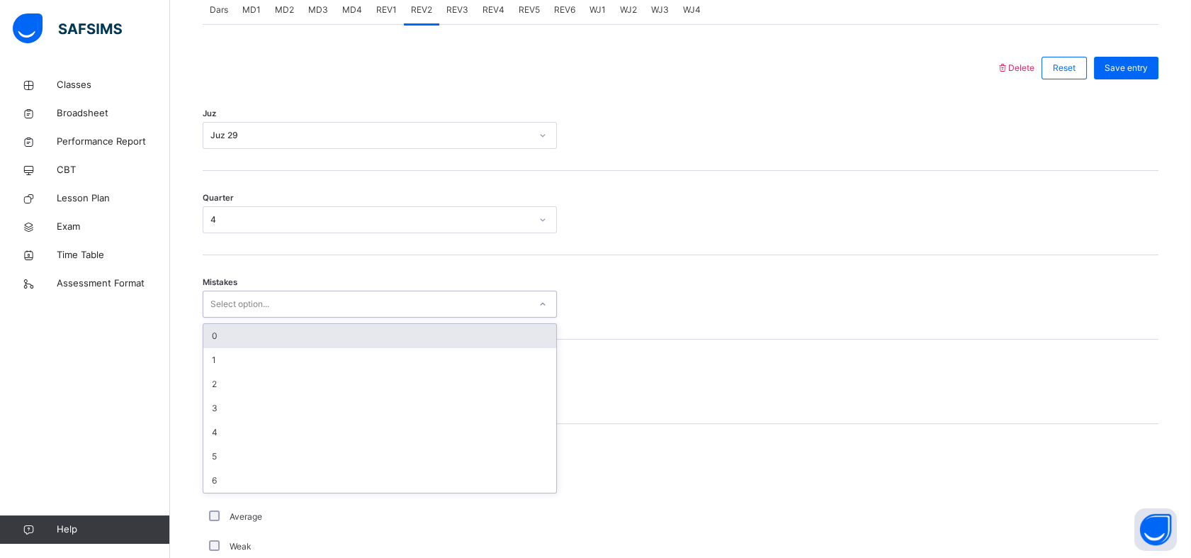
drag, startPoint x: 376, startPoint y: 298, endPoint x: 395, endPoint y: 314, distance: 24.6
click at [395, 314] on div "Select option..." at bounding box center [380, 304] width 354 height 27
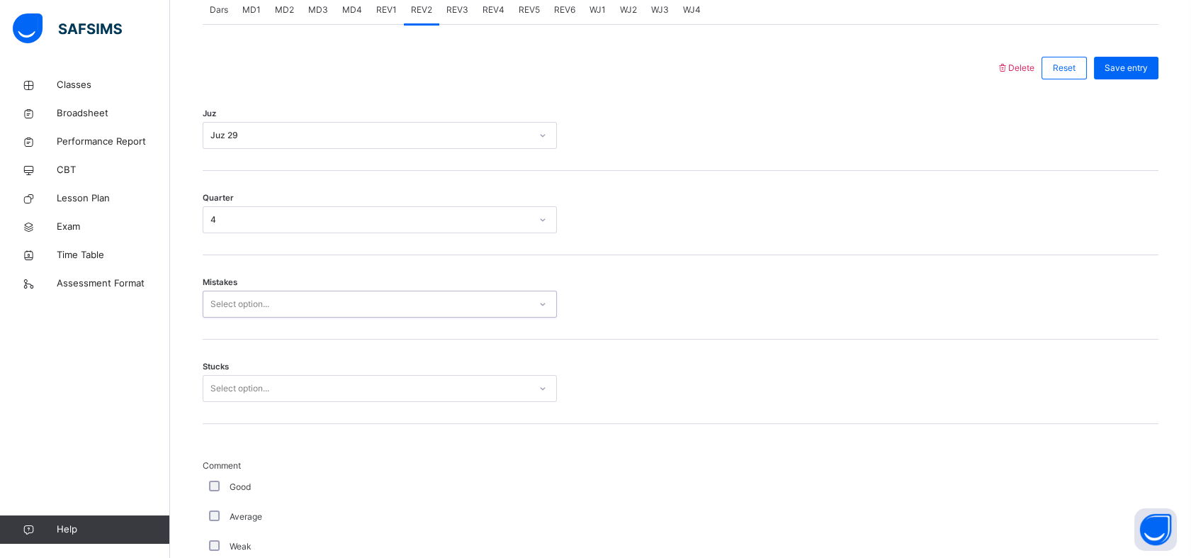
click at [395, 314] on div "Select option..." at bounding box center [380, 304] width 354 height 27
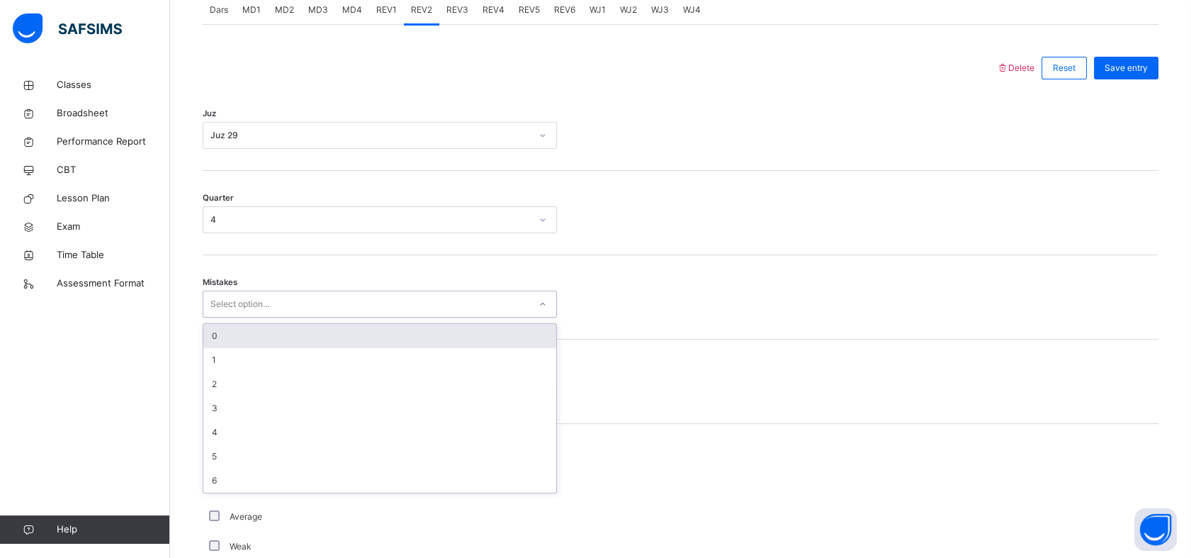
click at [393, 334] on div "0" at bounding box center [379, 336] width 353 height 24
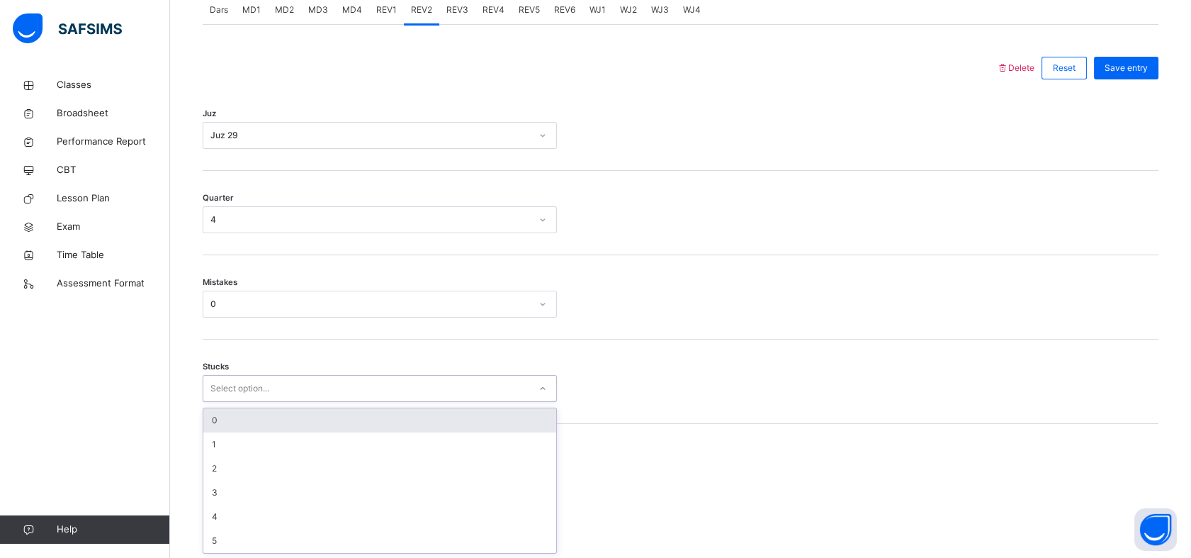
click at [403, 388] on div "Select option..." at bounding box center [366, 389] width 326 height 22
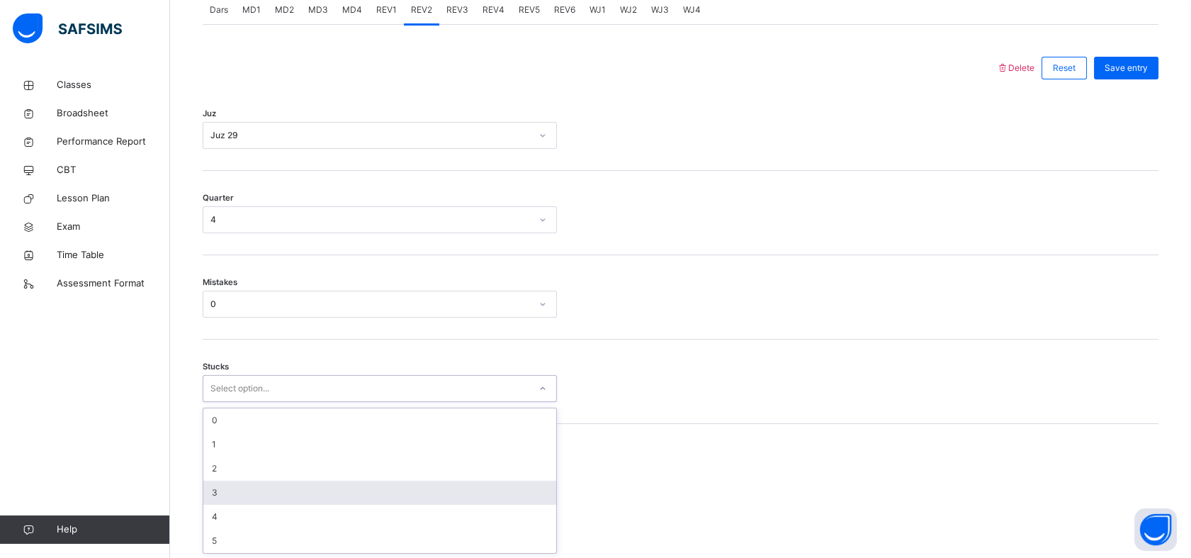
click at [413, 480] on div "3" at bounding box center [379, 492] width 353 height 24
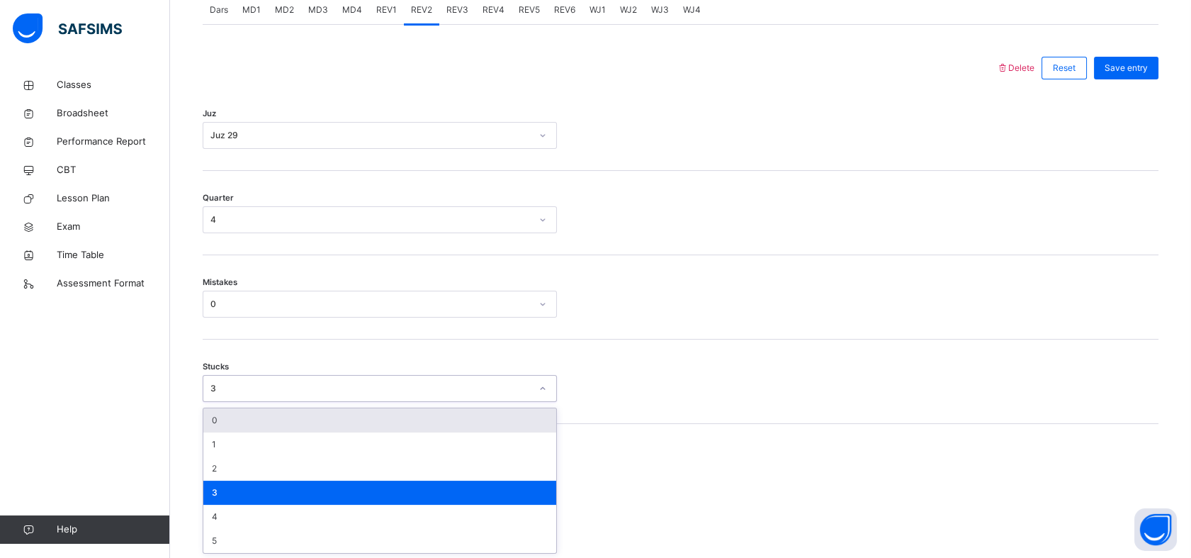
click at [395, 400] on div "3" at bounding box center [380, 388] width 354 height 27
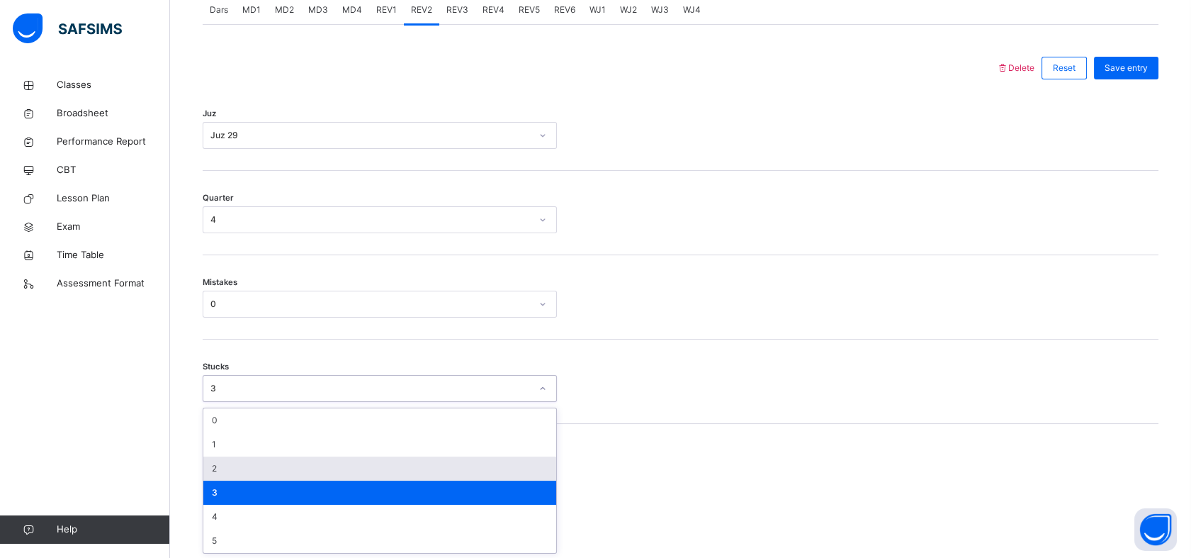
click at [400, 471] on div "2" at bounding box center [379, 468] width 353 height 24
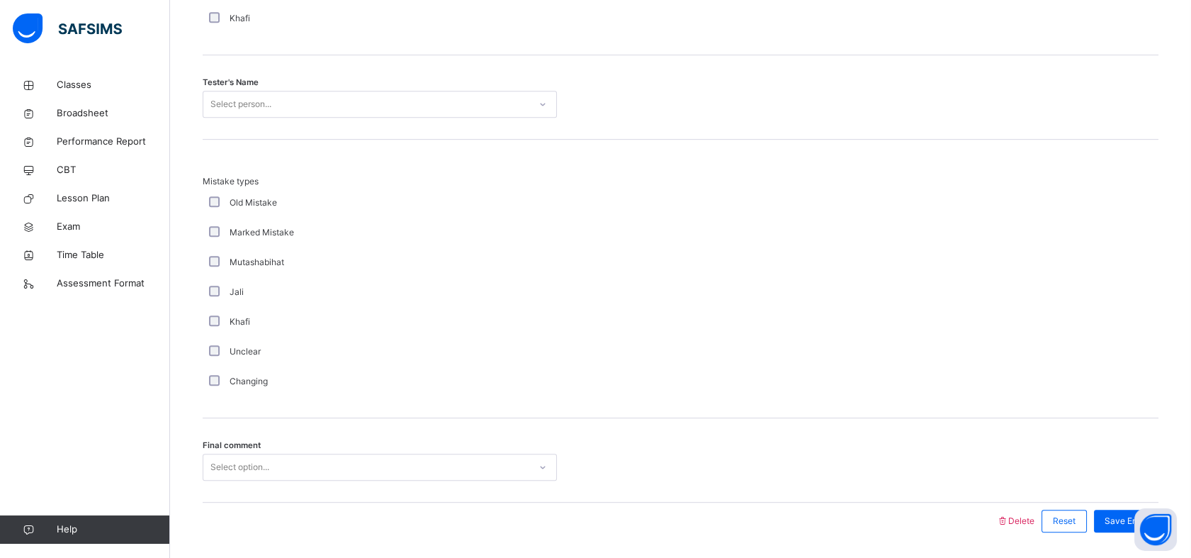
scroll to position [1450, 0]
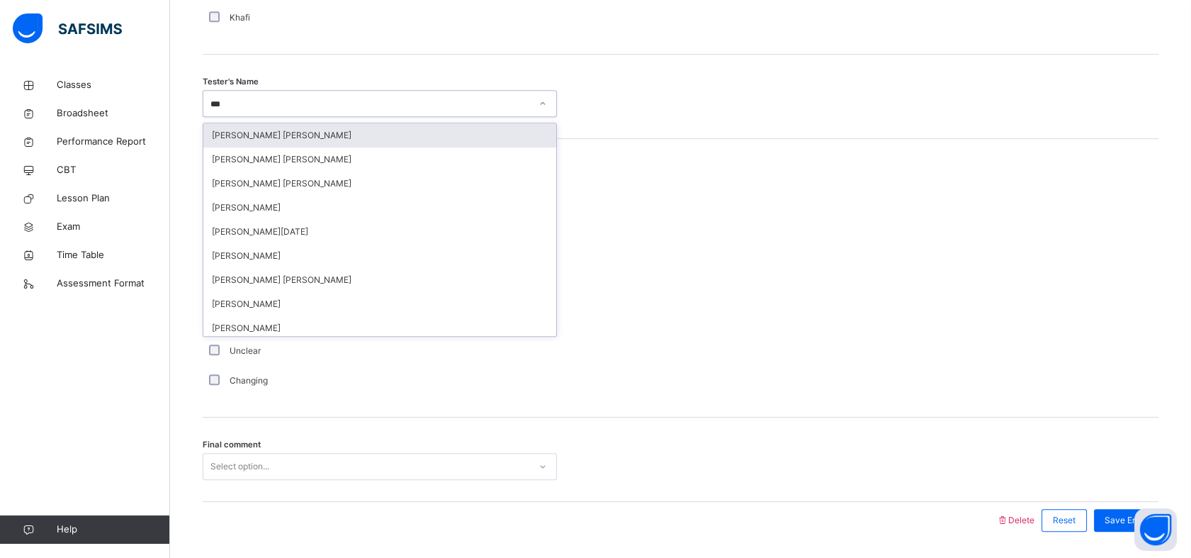
type input "****"
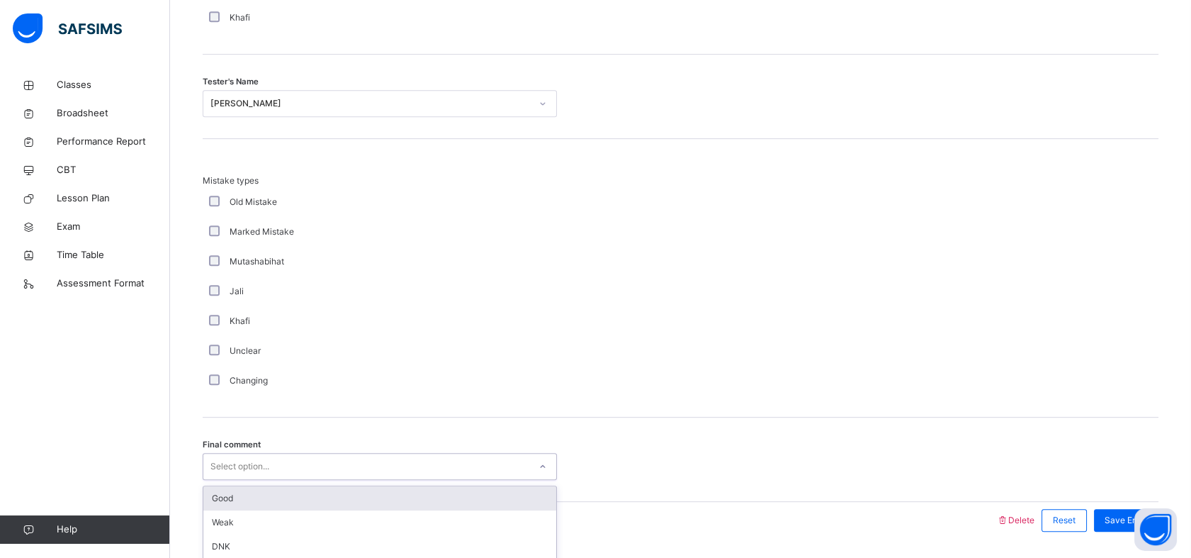
scroll to position [1493, 0]
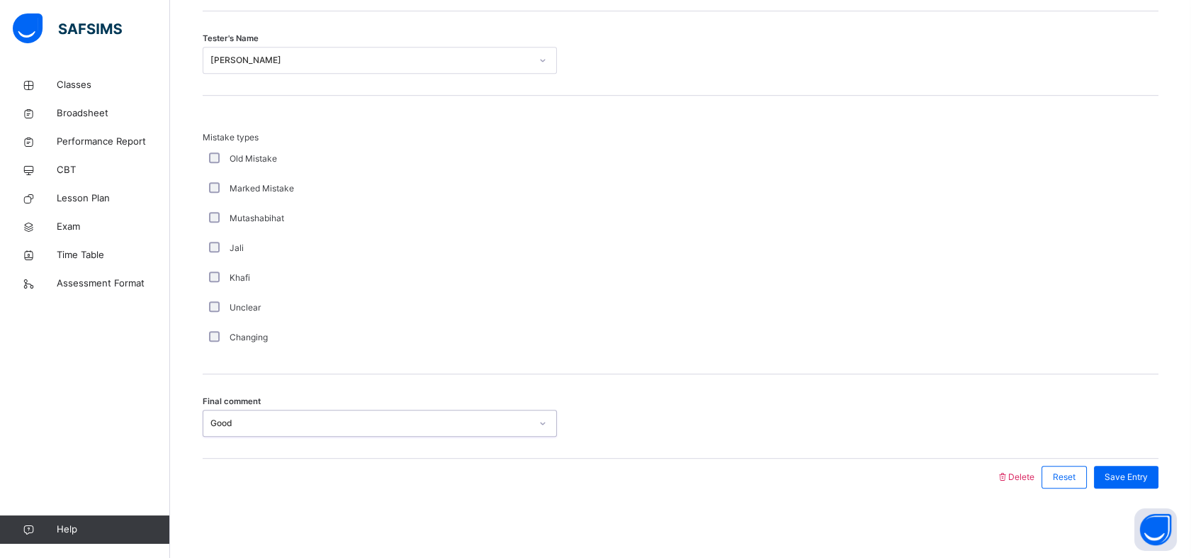
click at [1140, 466] on div "Save Entry" at bounding box center [1126, 477] width 64 height 23
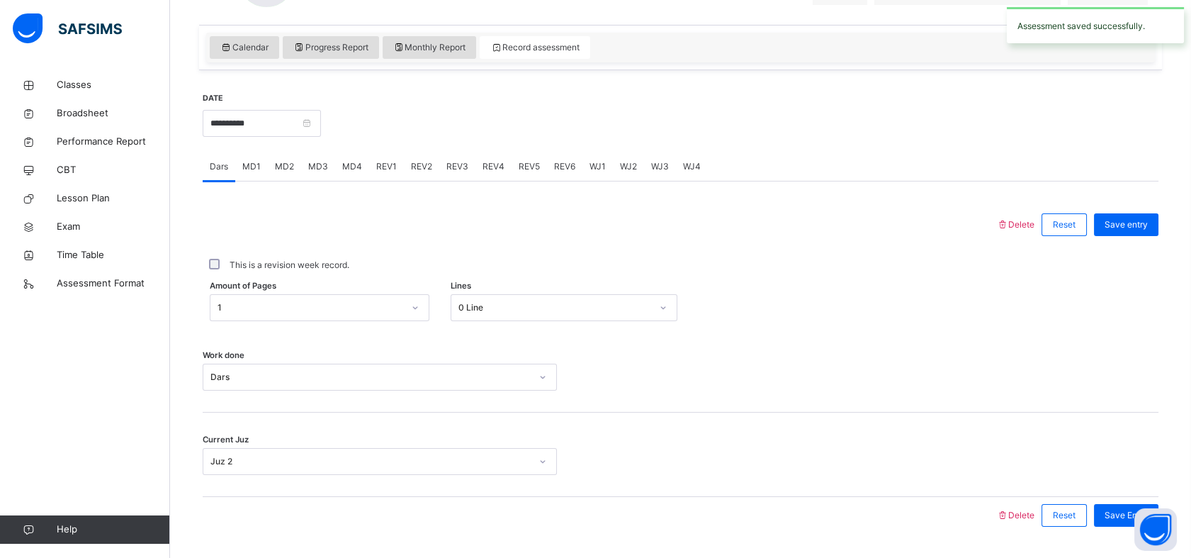
scroll to position [468, 0]
click at [447, 167] on span "REV3" at bounding box center [457, 165] width 22 height 13
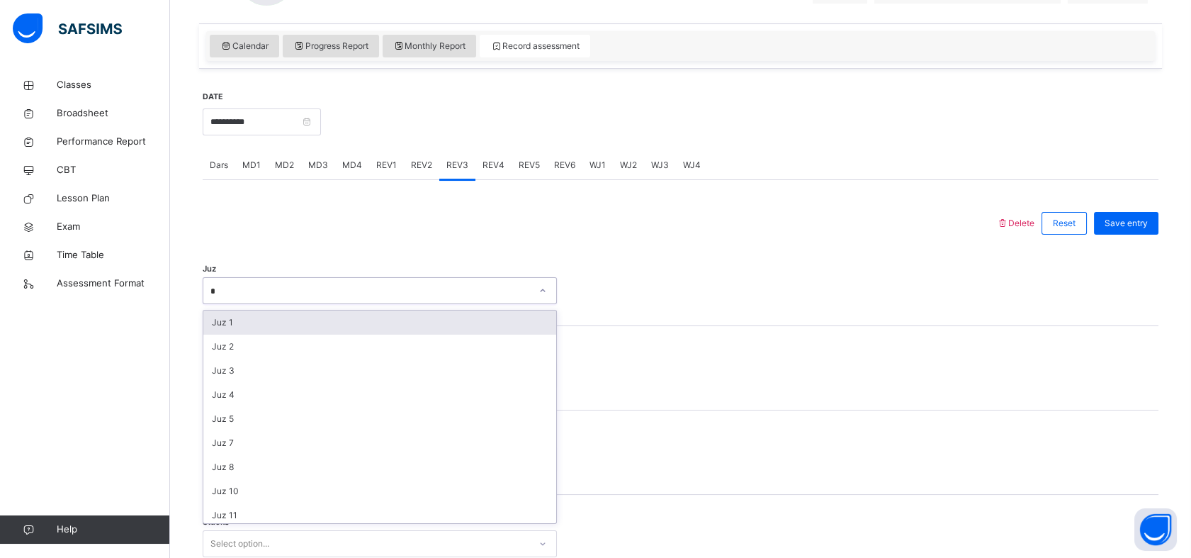
type input "**"
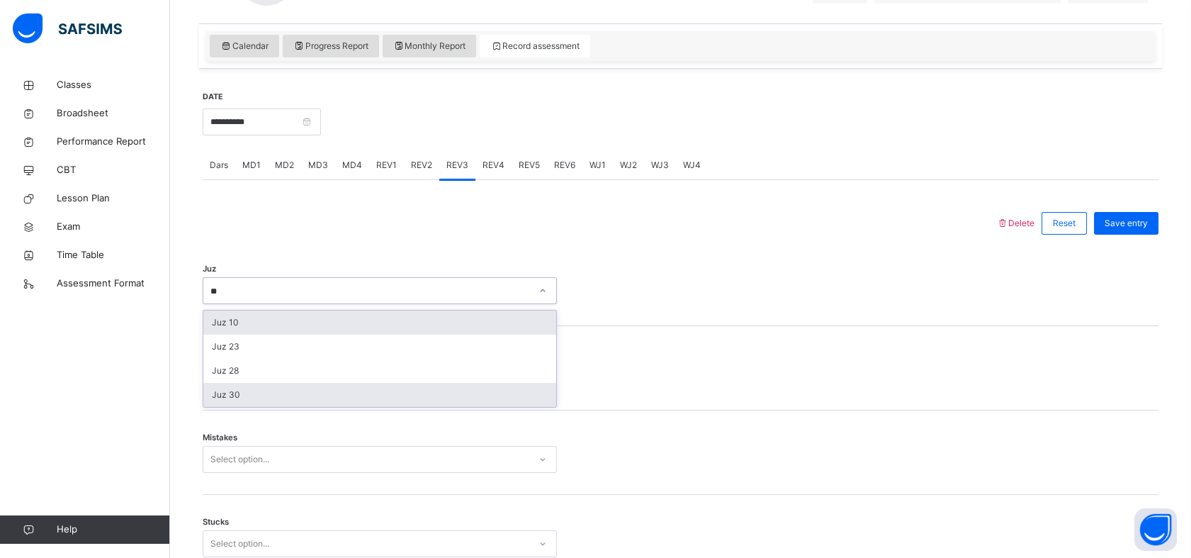
click at [216, 403] on div "Juz 30" at bounding box center [379, 395] width 353 height 24
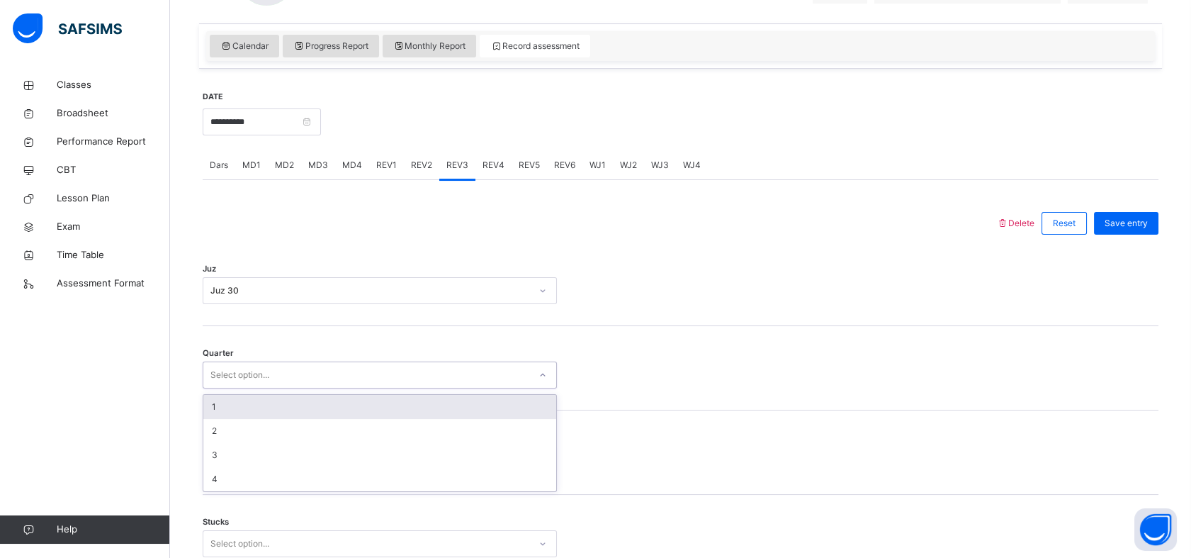
click at [223, 412] on div "1" at bounding box center [379, 407] width 353 height 24
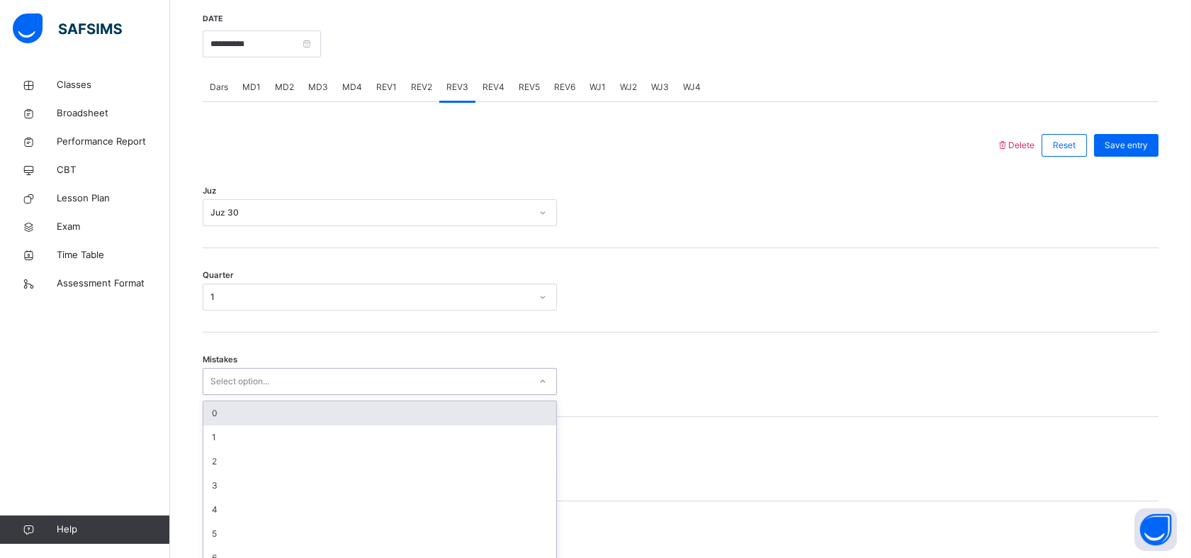
scroll to position [563, 0]
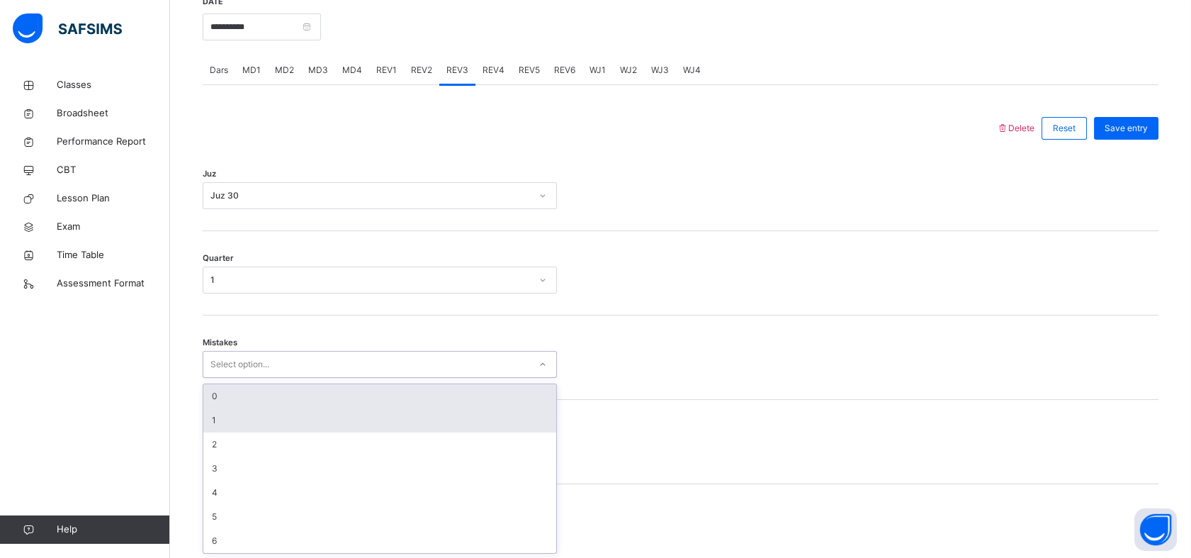
click at [223, 408] on div "1" at bounding box center [379, 420] width 353 height 24
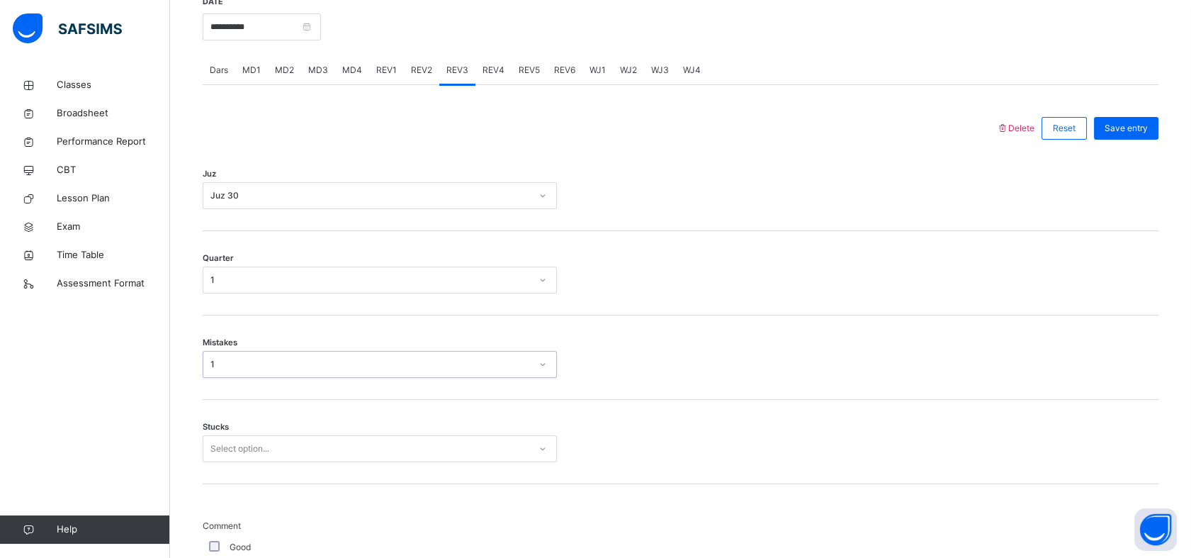
click at [214, 384] on div "Mistakes option 1, selected. 0 results available. Select is focused ,type to re…" at bounding box center [681, 357] width 956 height 84
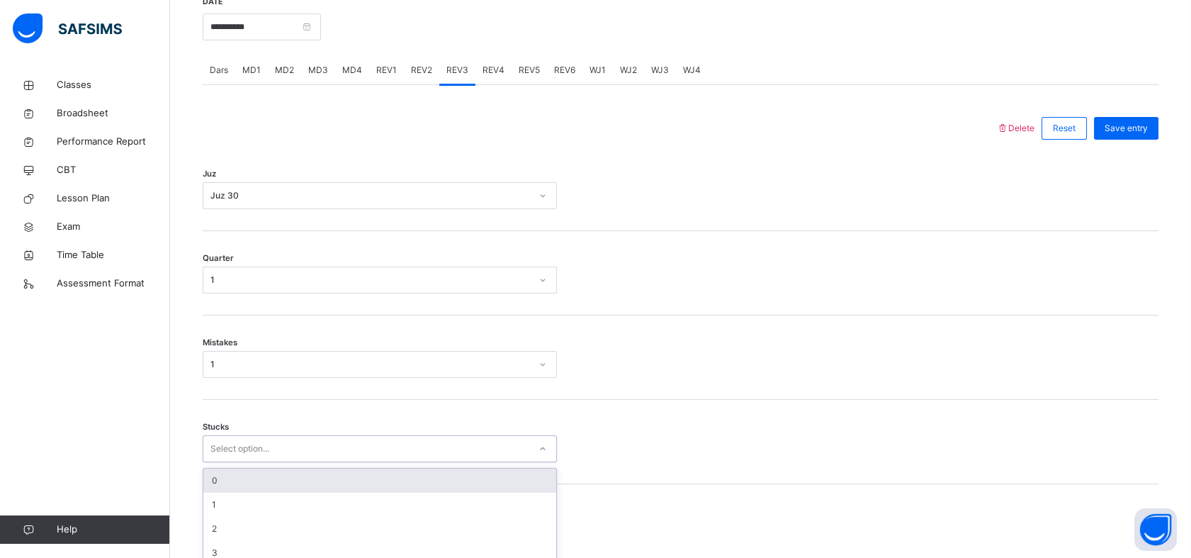
scroll to position [624, 0]
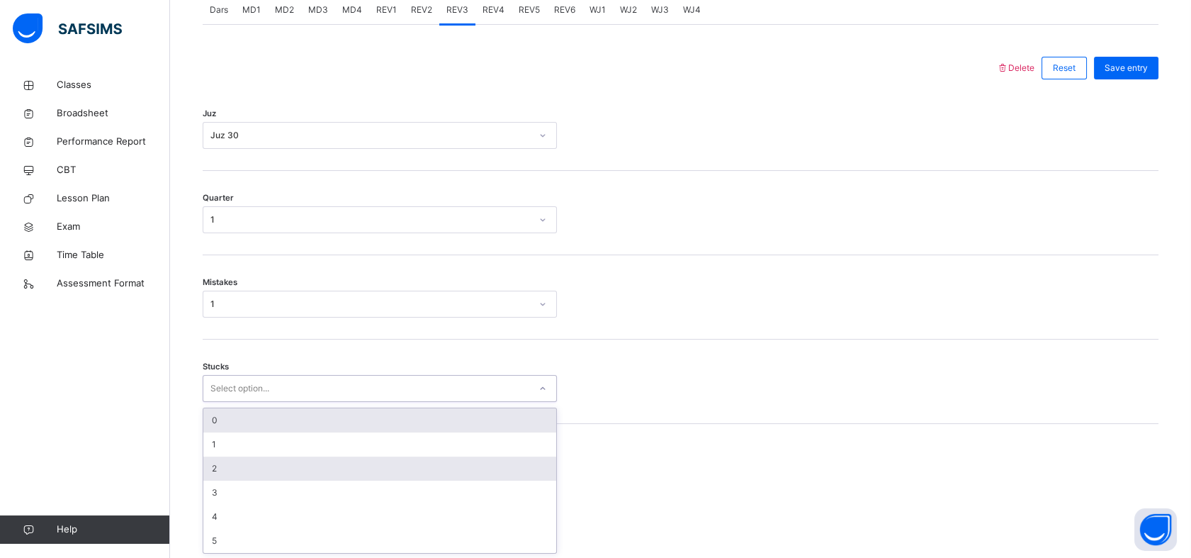
click at [245, 477] on div "2" at bounding box center [379, 468] width 353 height 24
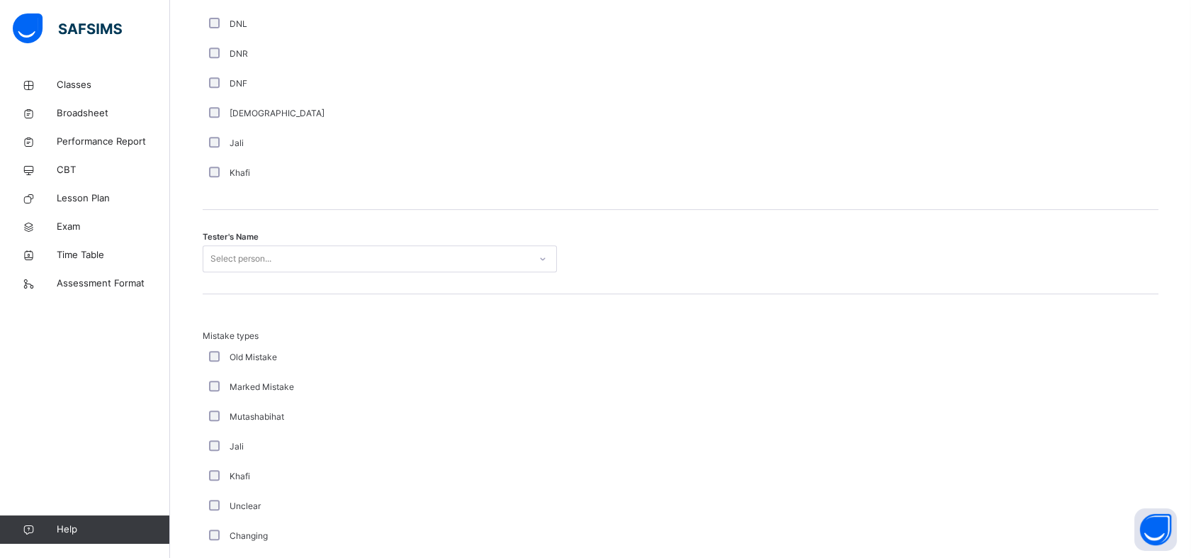
scroll to position [1277, 0]
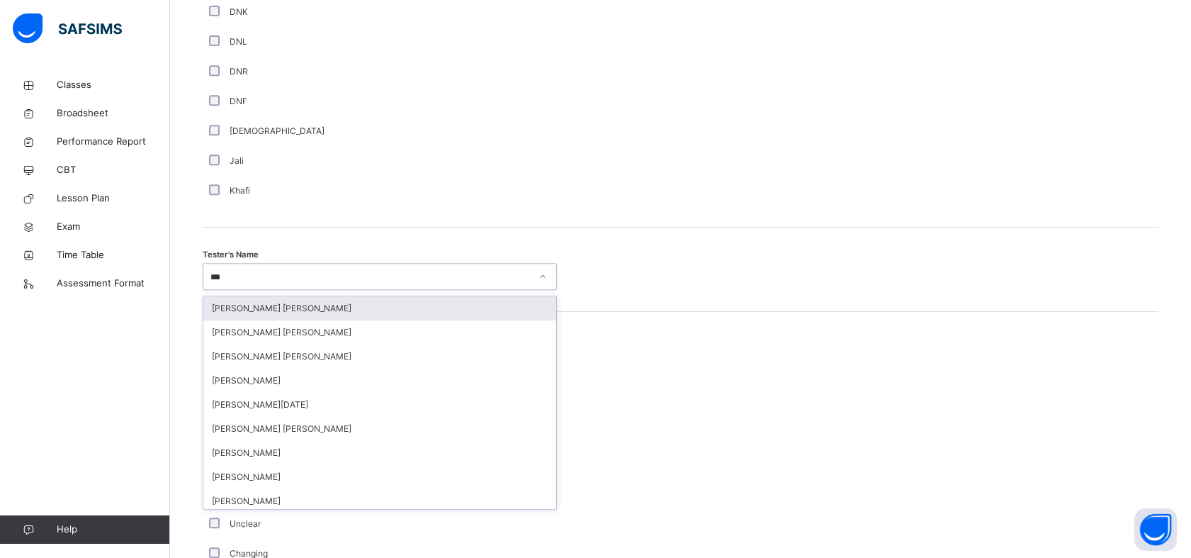
type input "****"
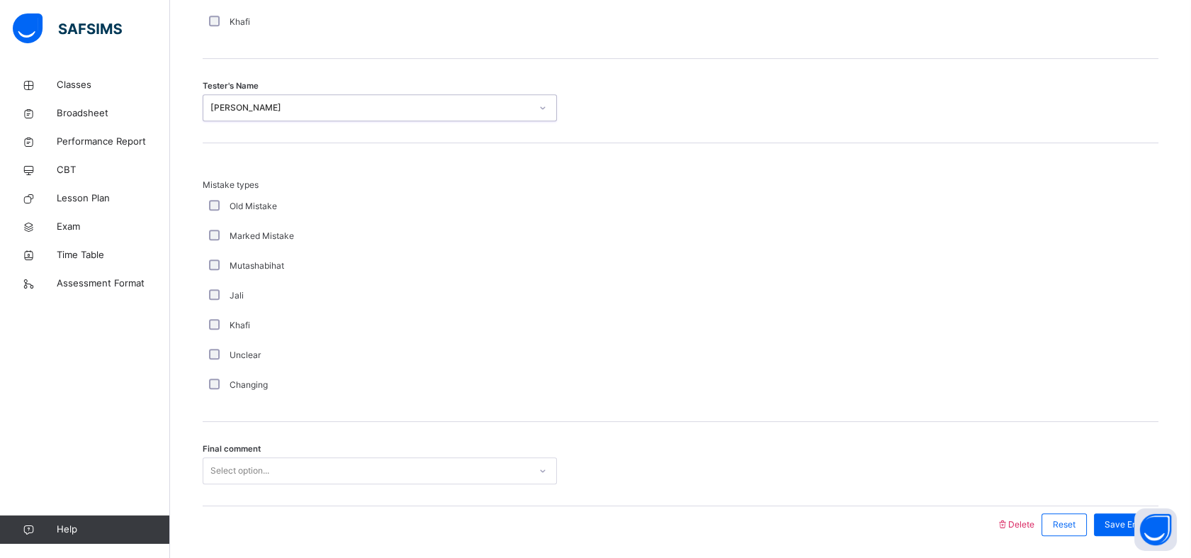
scroll to position [1493, 0]
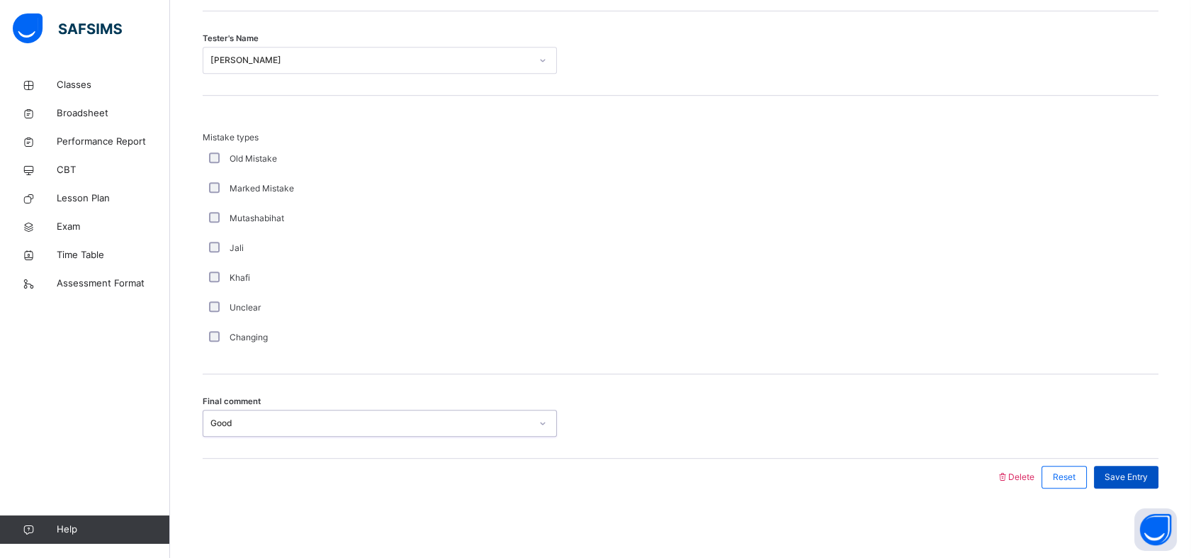
click at [1145, 473] on span "Save Entry" at bounding box center [1126, 477] width 43 height 13
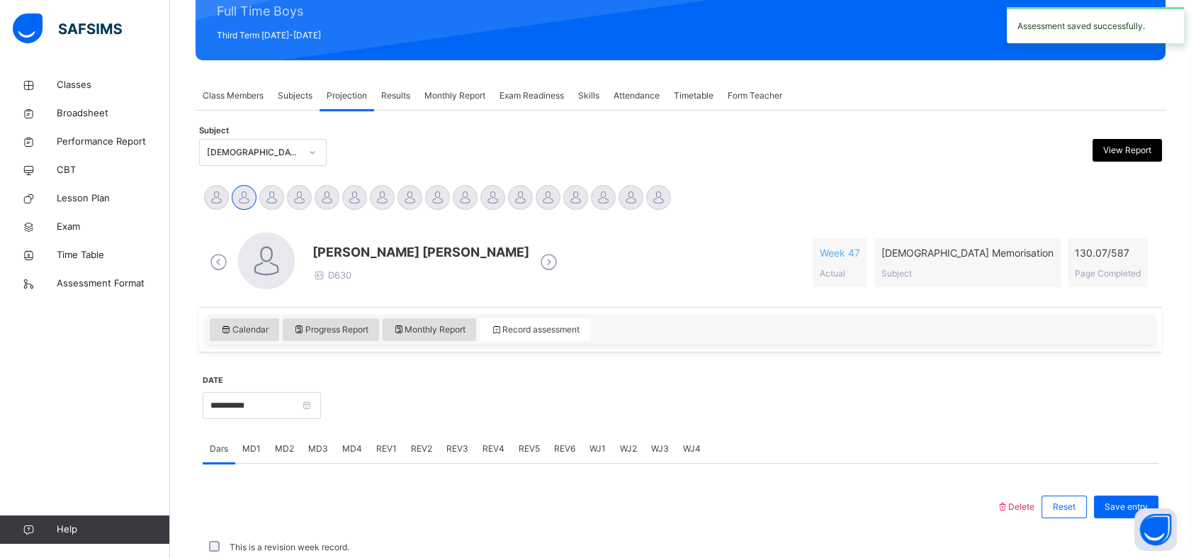
scroll to position [505, 0]
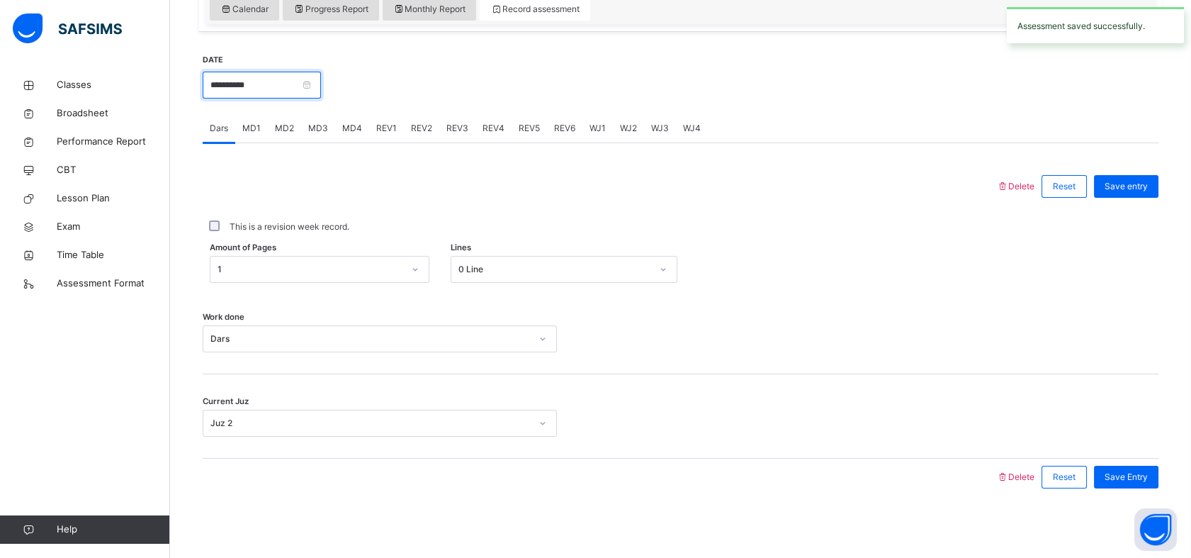
click at [228, 92] on input "**********" at bounding box center [262, 85] width 118 height 27
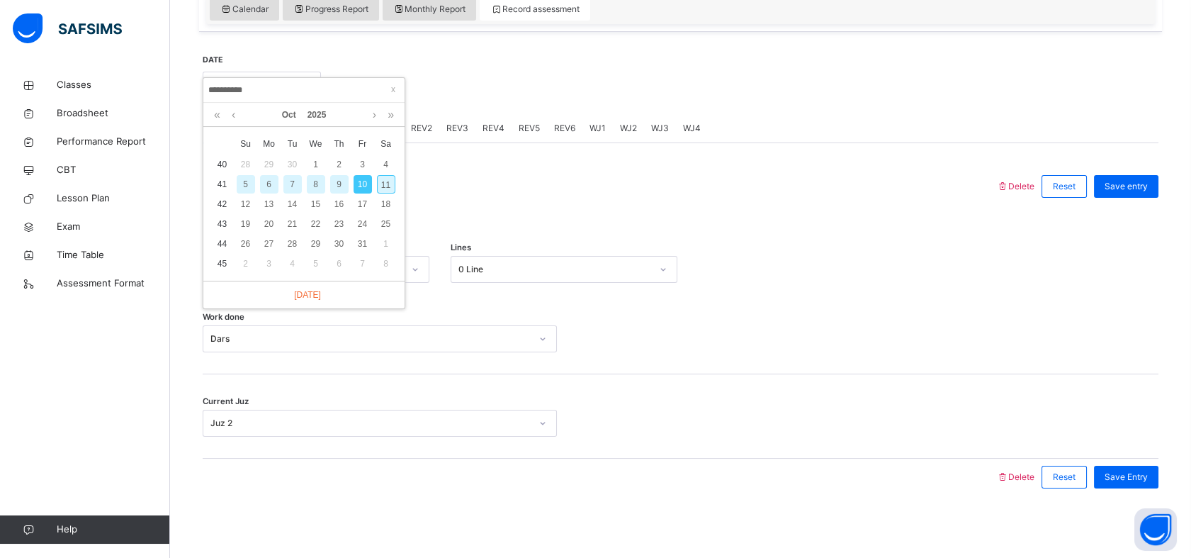
click at [390, 176] on div "11" at bounding box center [386, 184] width 18 height 18
type input "**********"
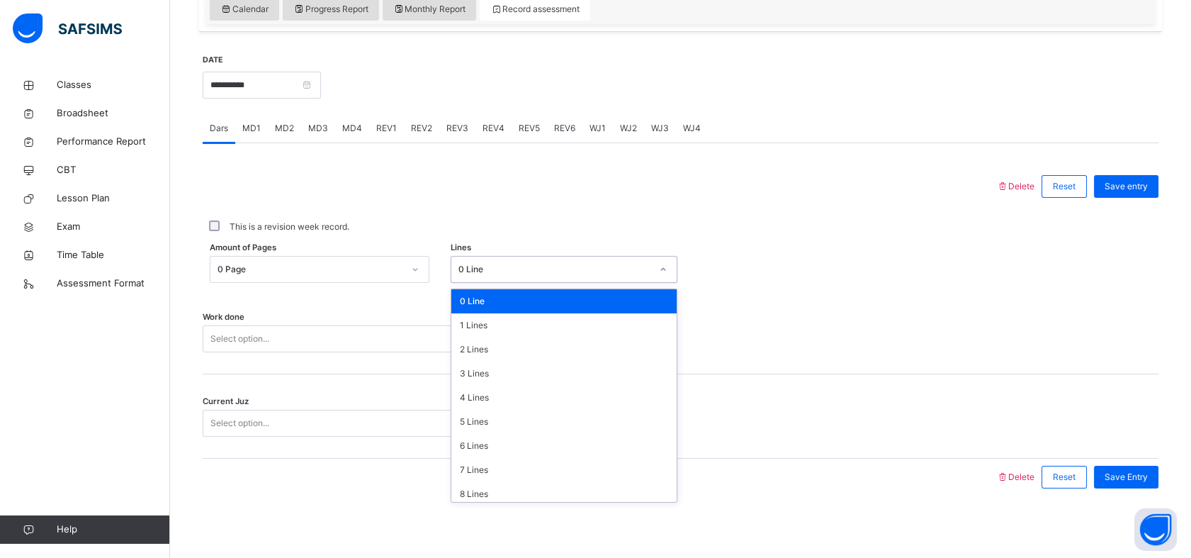
click at [510, 275] on div "0 Line" at bounding box center [550, 270] width 198 height 22
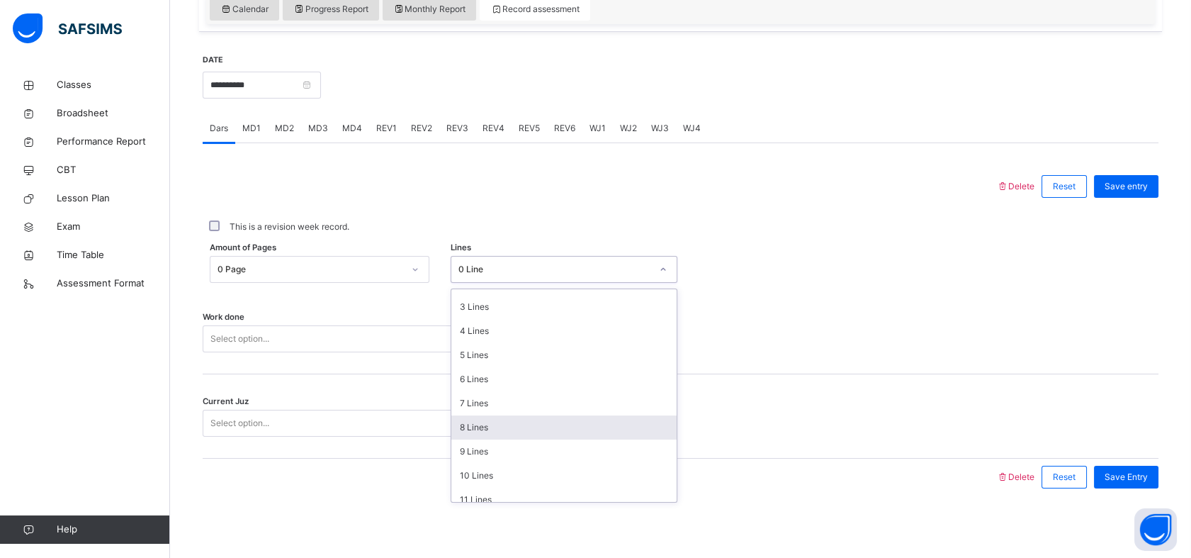
scroll to position [94, 0]
click at [635, 439] on div "10 Lines" at bounding box center [563, 448] width 225 height 24
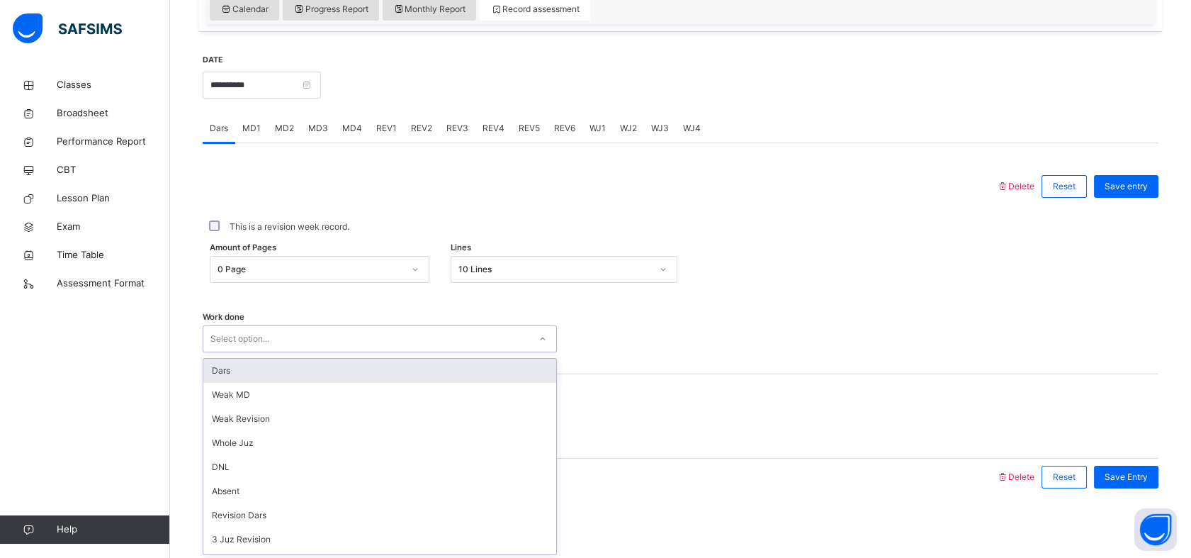
click at [210, 374] on div "Dars" at bounding box center [379, 371] width 353 height 24
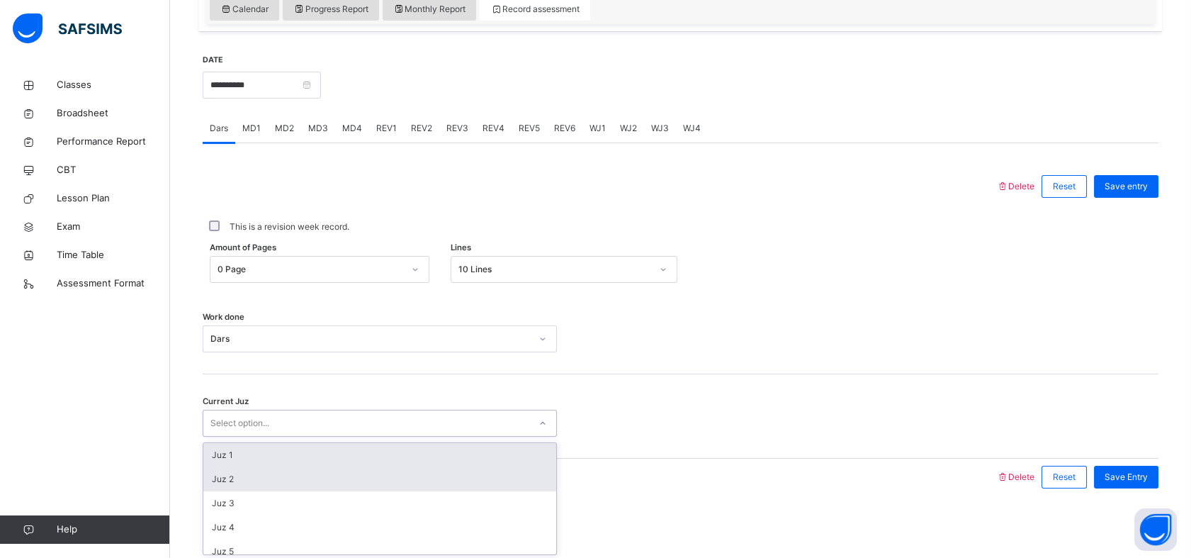
click at [211, 479] on div "Juz 2" at bounding box center [379, 479] width 353 height 24
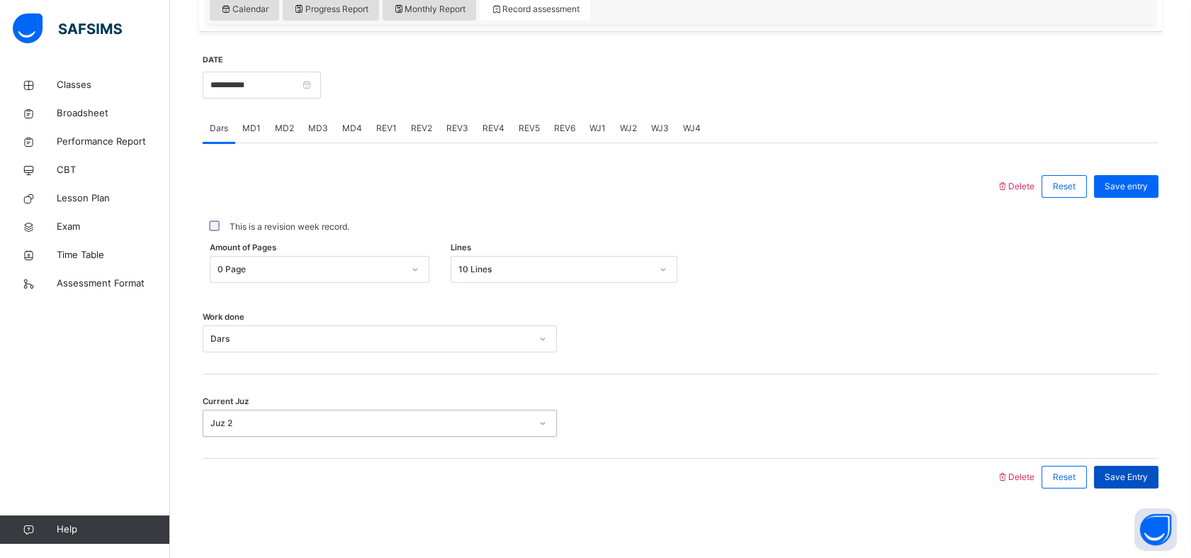
click at [1120, 483] on div "Save Entry" at bounding box center [1126, 477] width 64 height 23
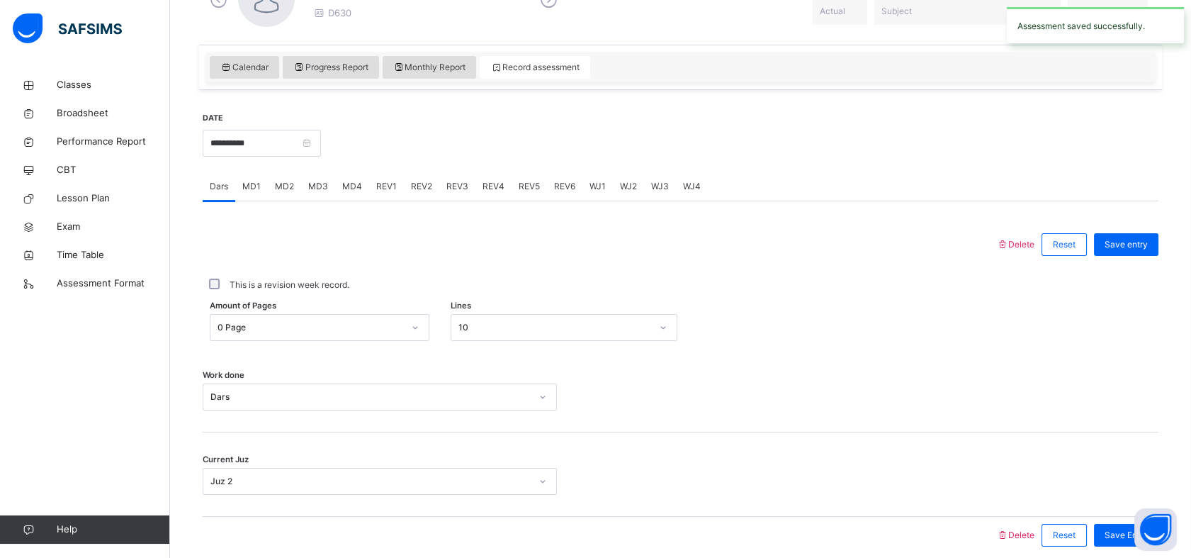
scroll to position [442, 0]
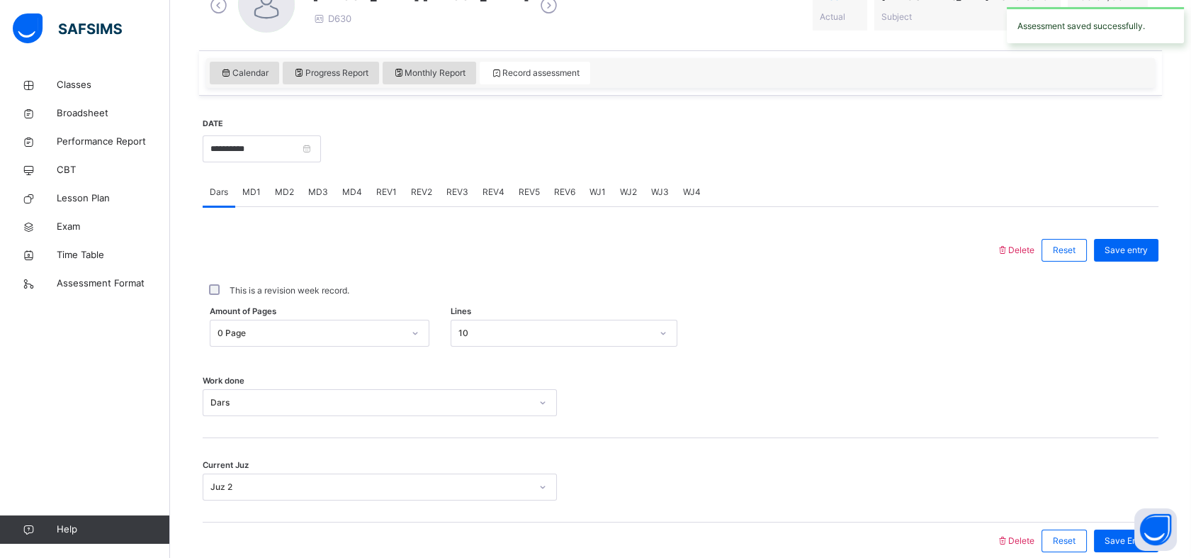
click at [262, 193] on div "MD1" at bounding box center [251, 192] width 33 height 28
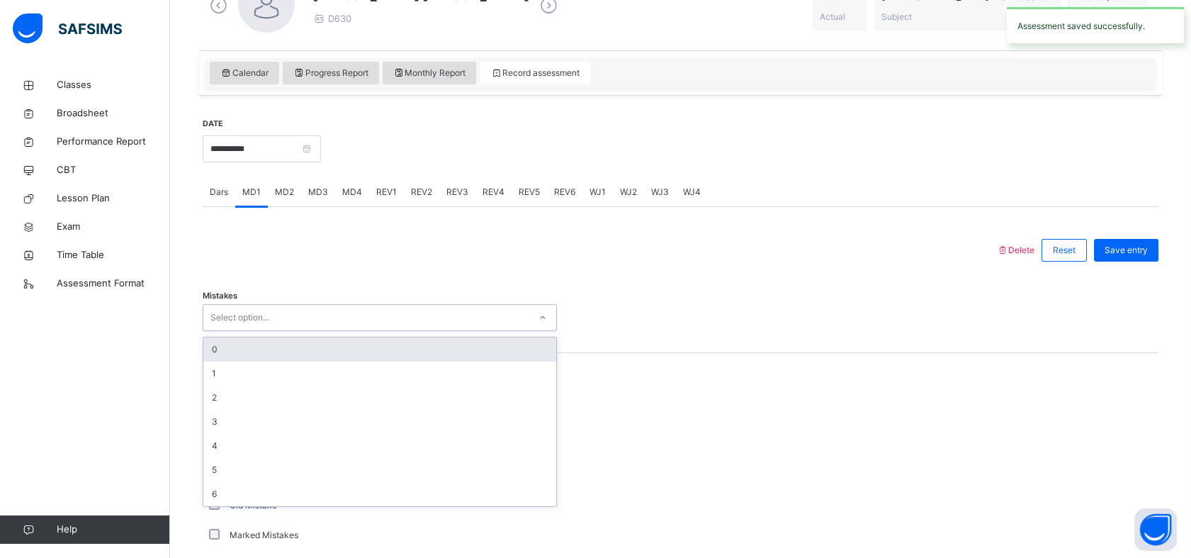
click at [204, 352] on div "0" at bounding box center [379, 349] width 353 height 24
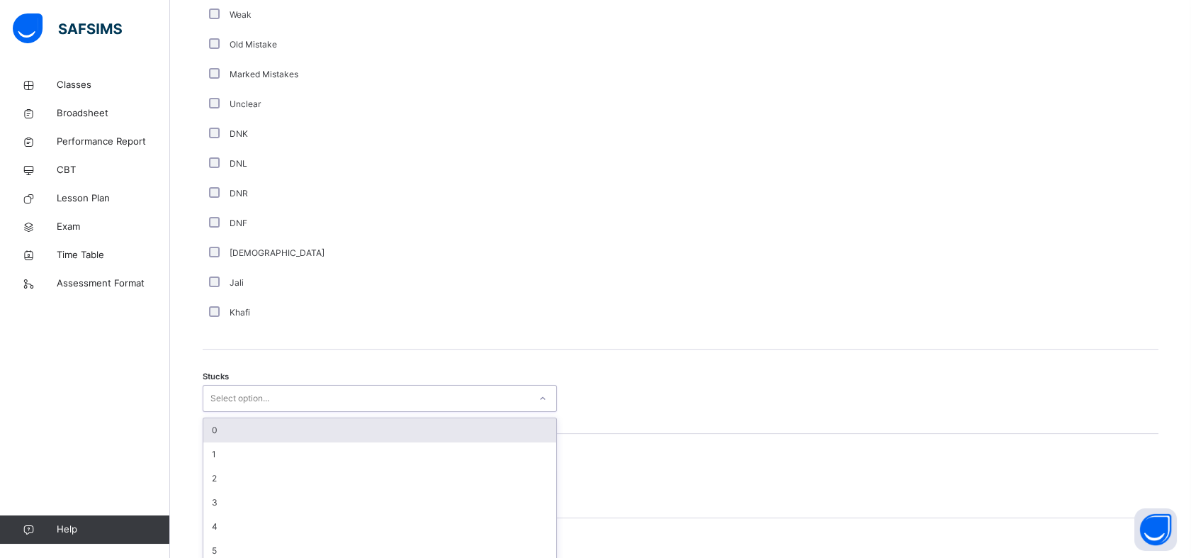
scroll to position [912, 0]
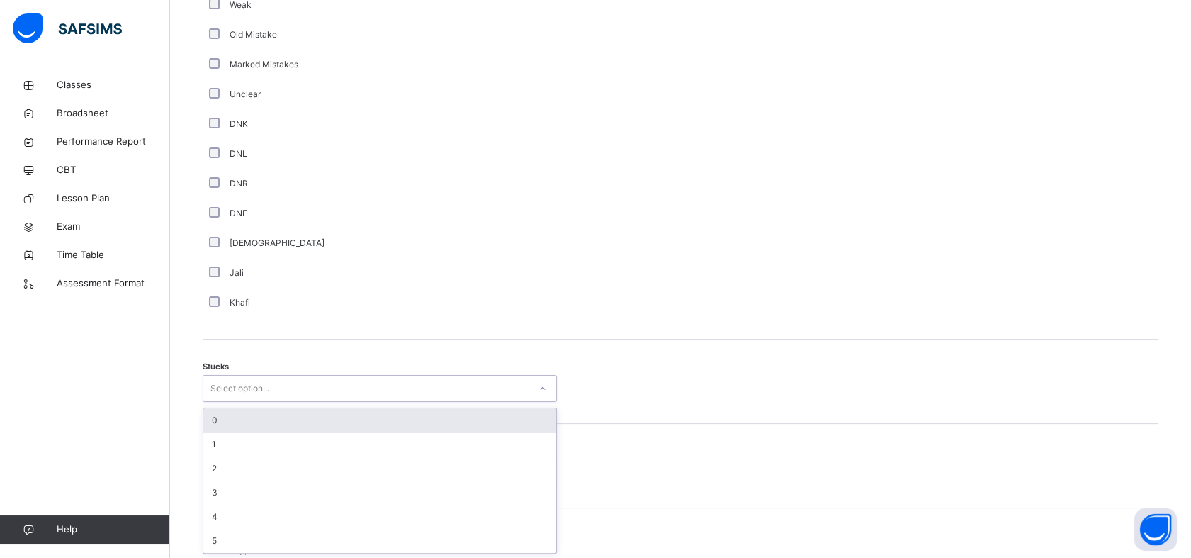
click at [205, 414] on div "0" at bounding box center [379, 420] width 353 height 24
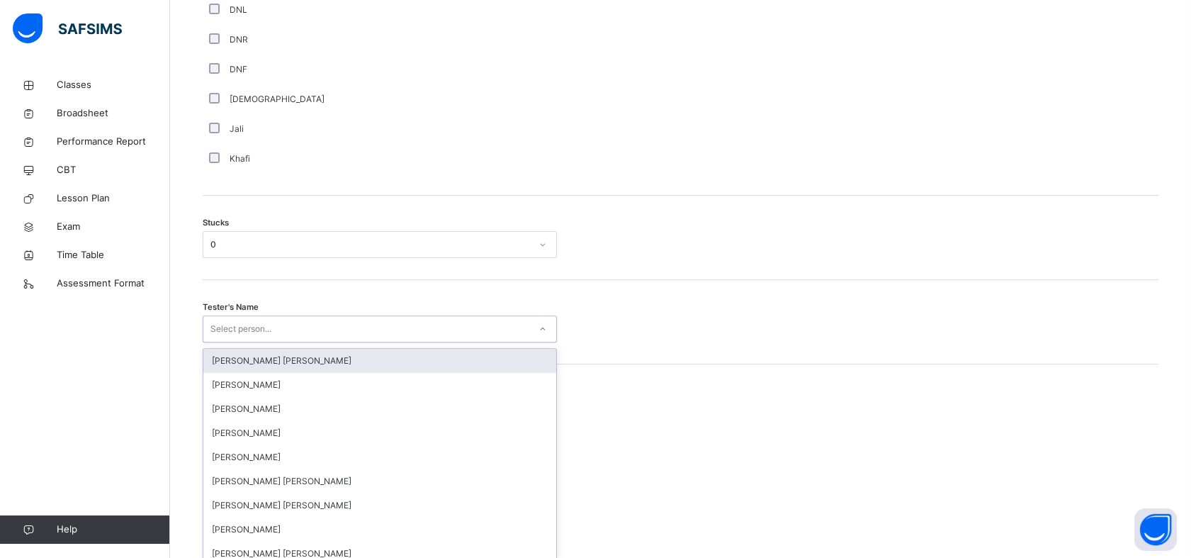
scroll to position [1064, 0]
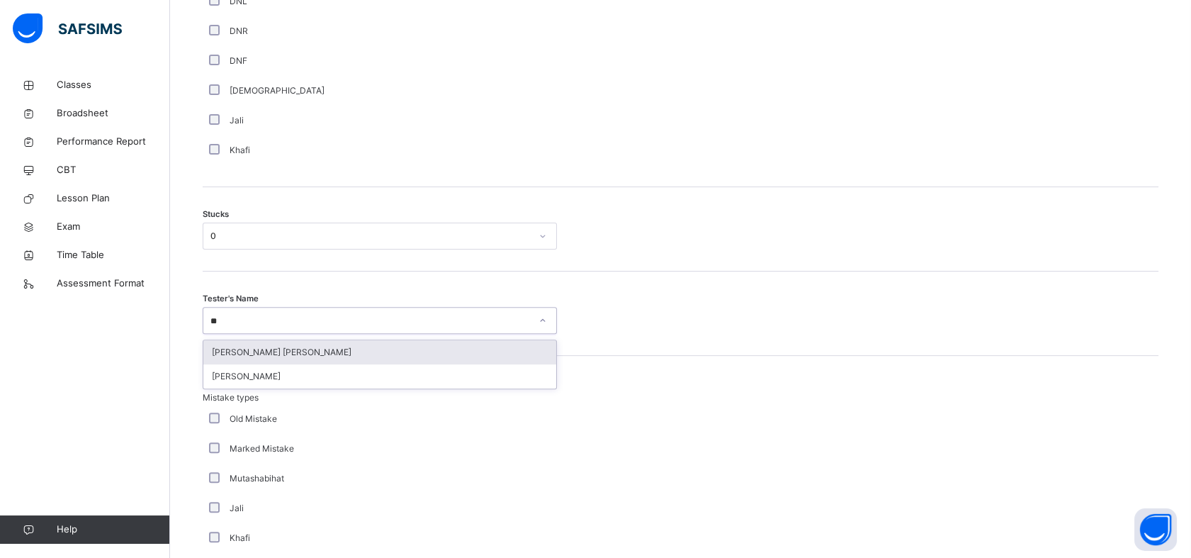
type input "***"
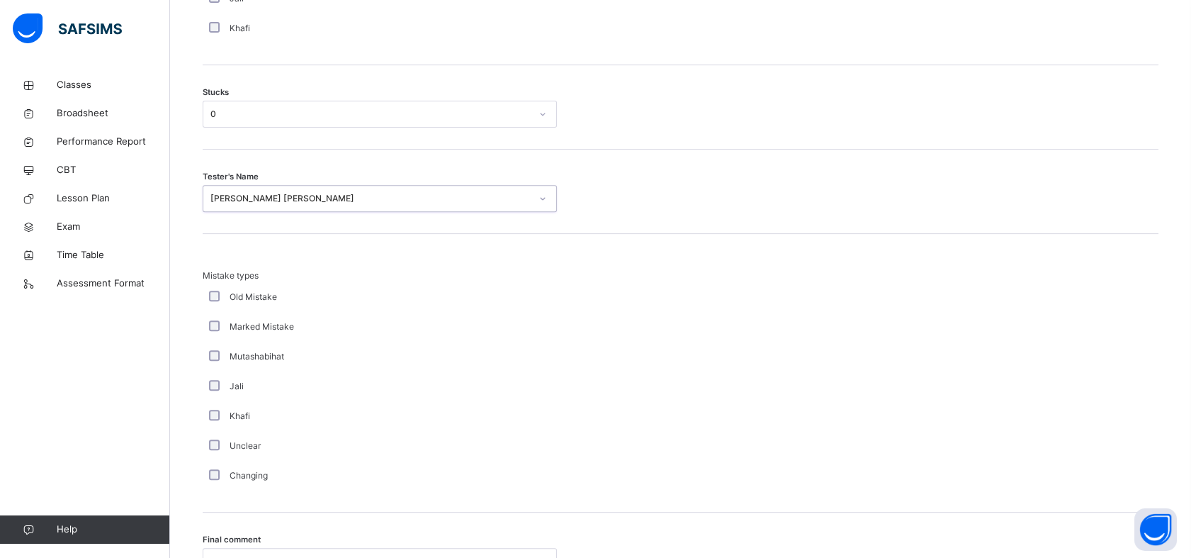
scroll to position [1325, 0]
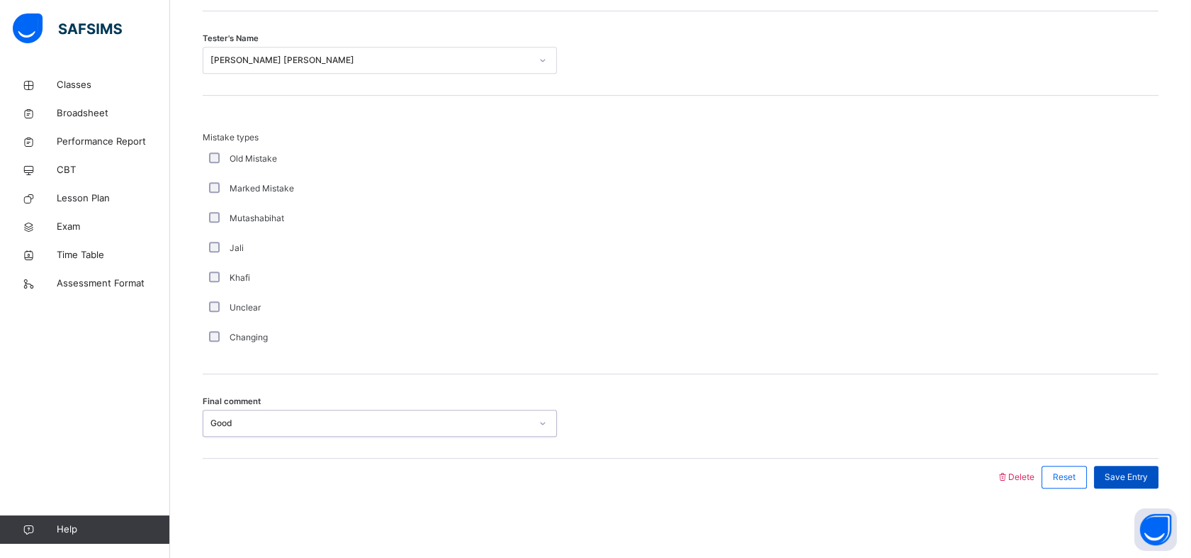
click at [1159, 478] on div "Save Entry" at bounding box center [1126, 477] width 64 height 23
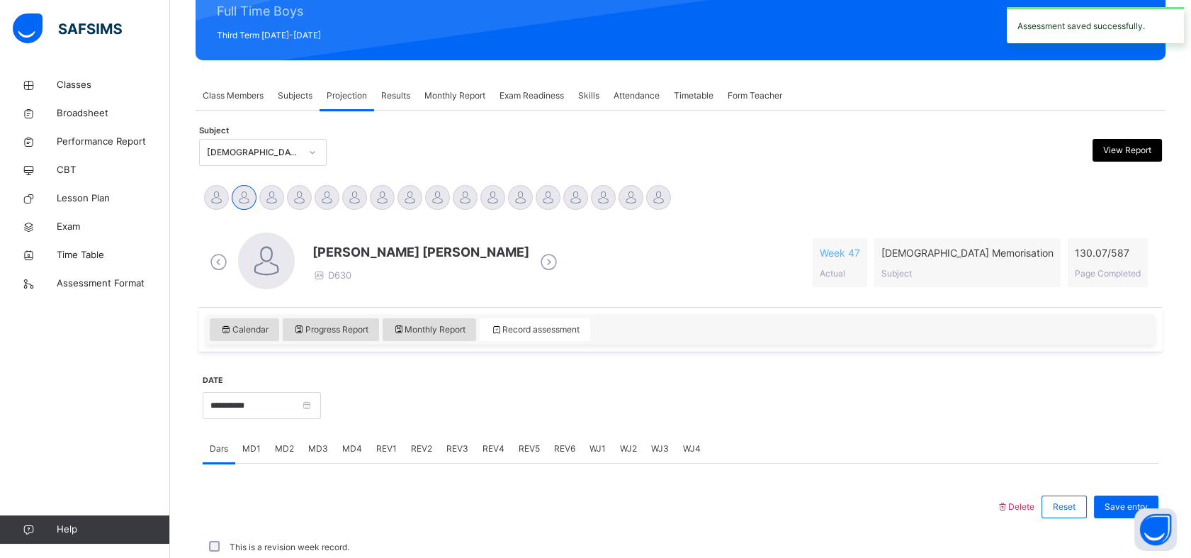
scroll to position [505, 0]
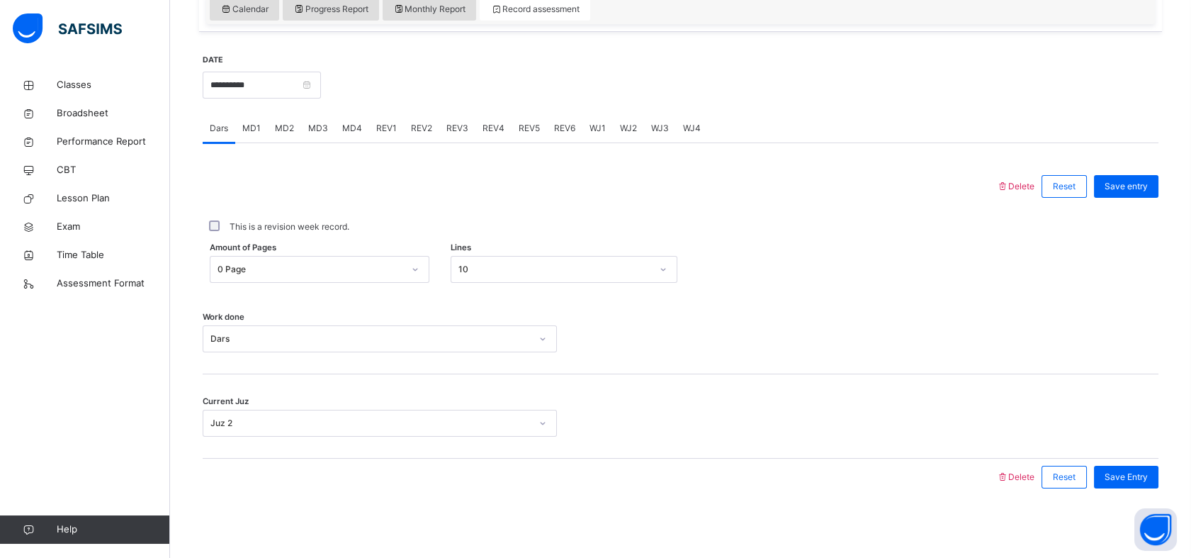
click at [260, 133] on div "MD1" at bounding box center [251, 128] width 33 height 28
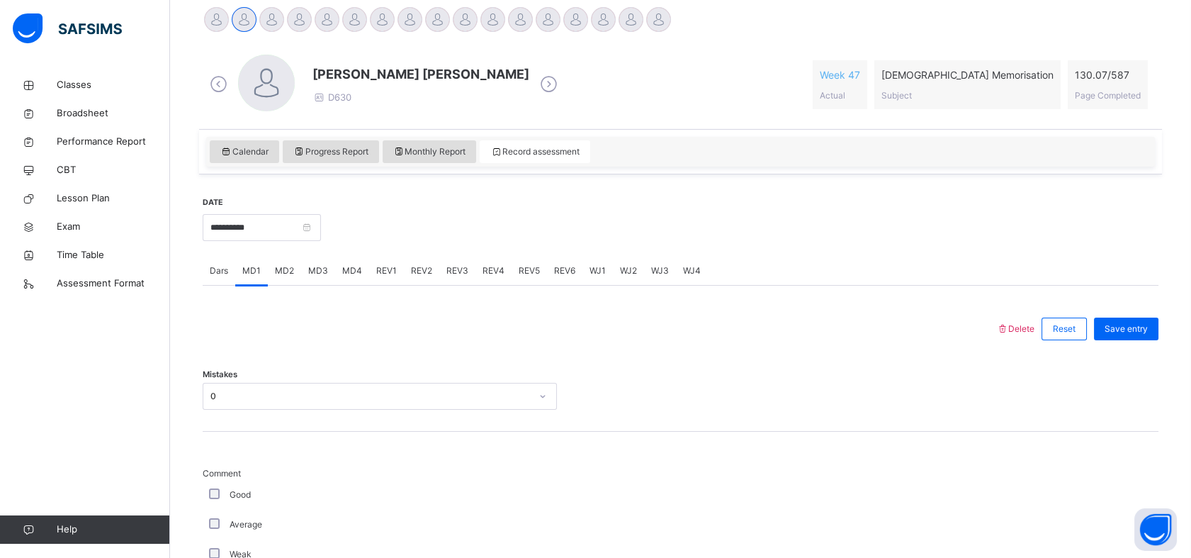
scroll to position [365, 0]
click at [347, 263] on span "MD4" at bounding box center [352, 268] width 20 height 13
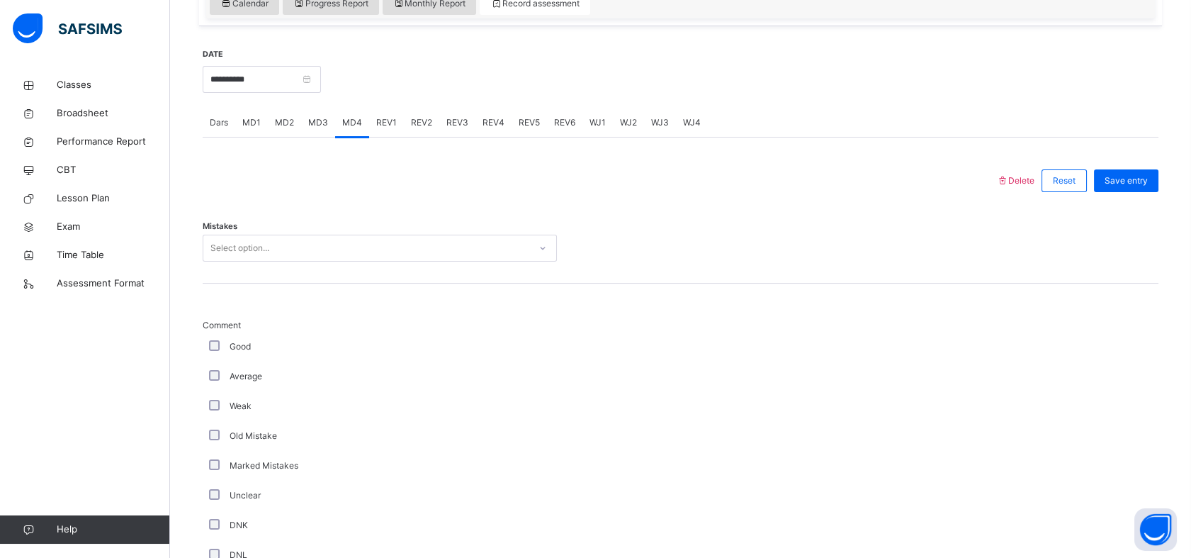
scroll to position [516, 0]
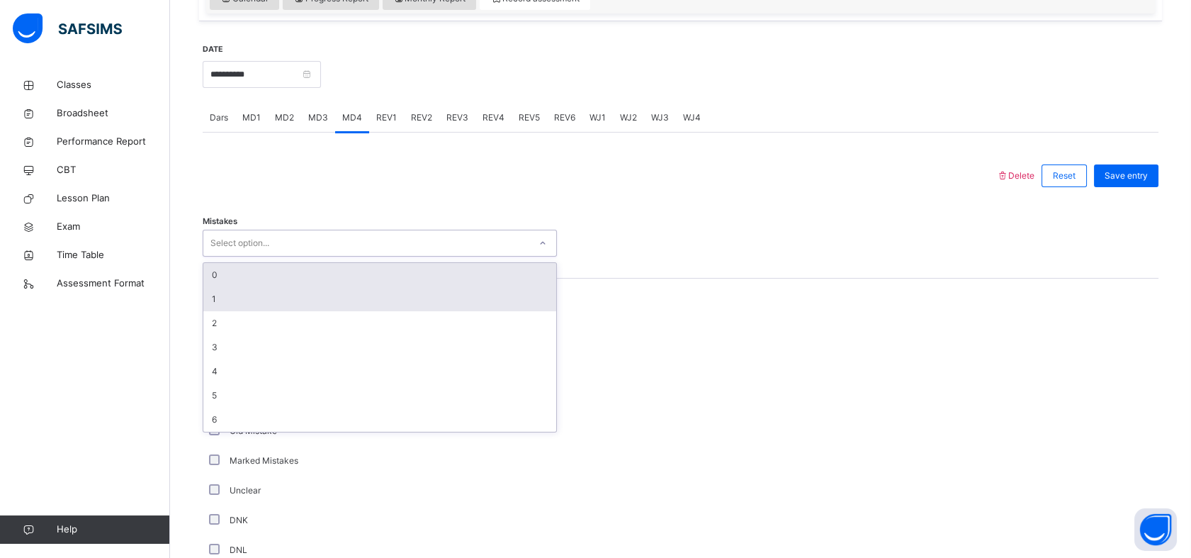
click at [215, 287] on div "1" at bounding box center [379, 299] width 353 height 24
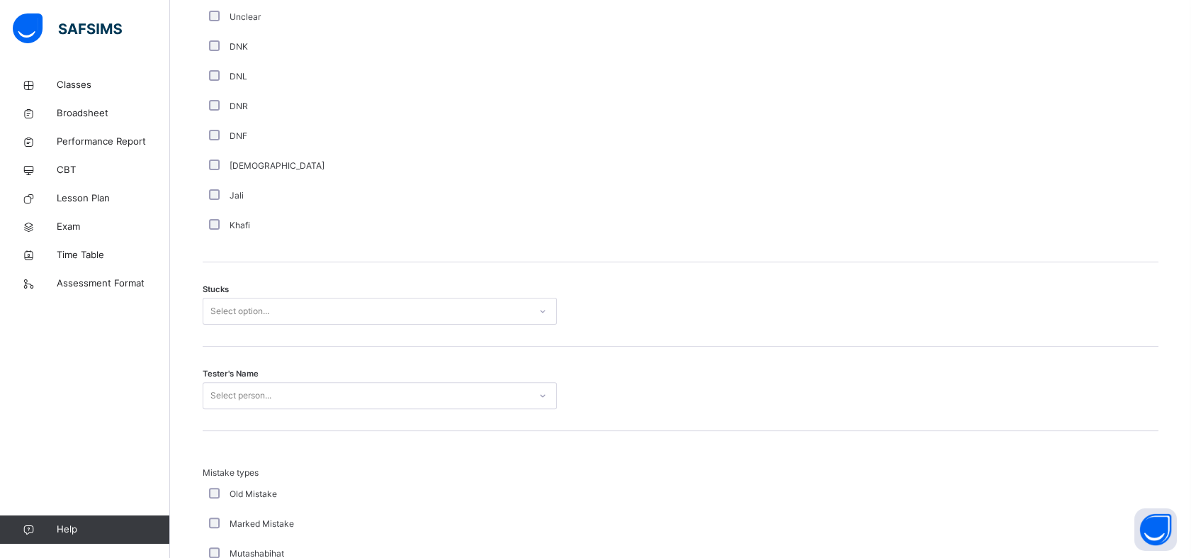
scroll to position [991, 0]
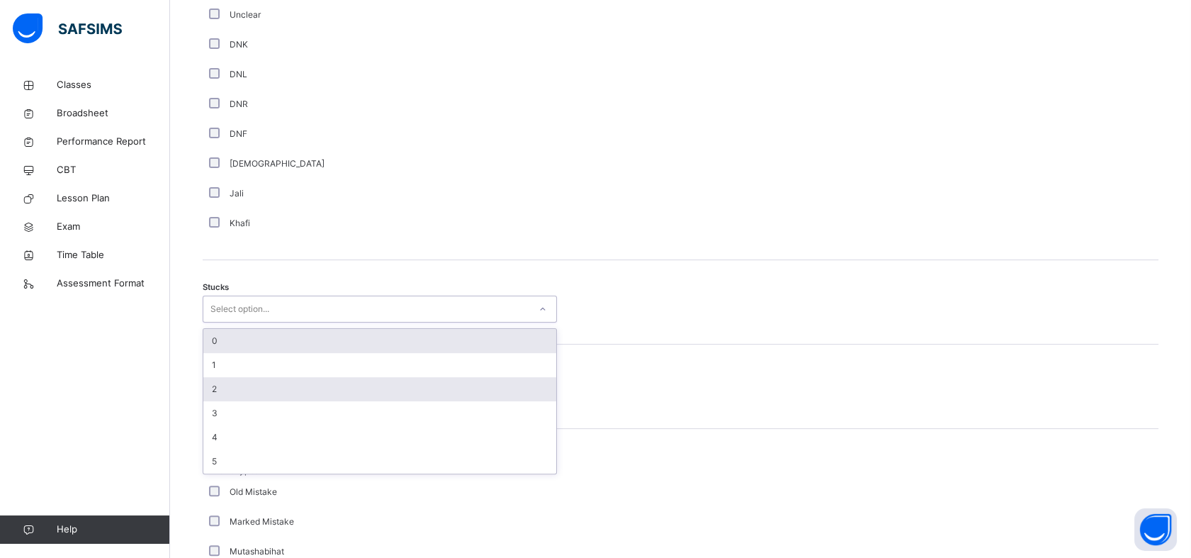
click at [210, 391] on div "2" at bounding box center [379, 389] width 353 height 24
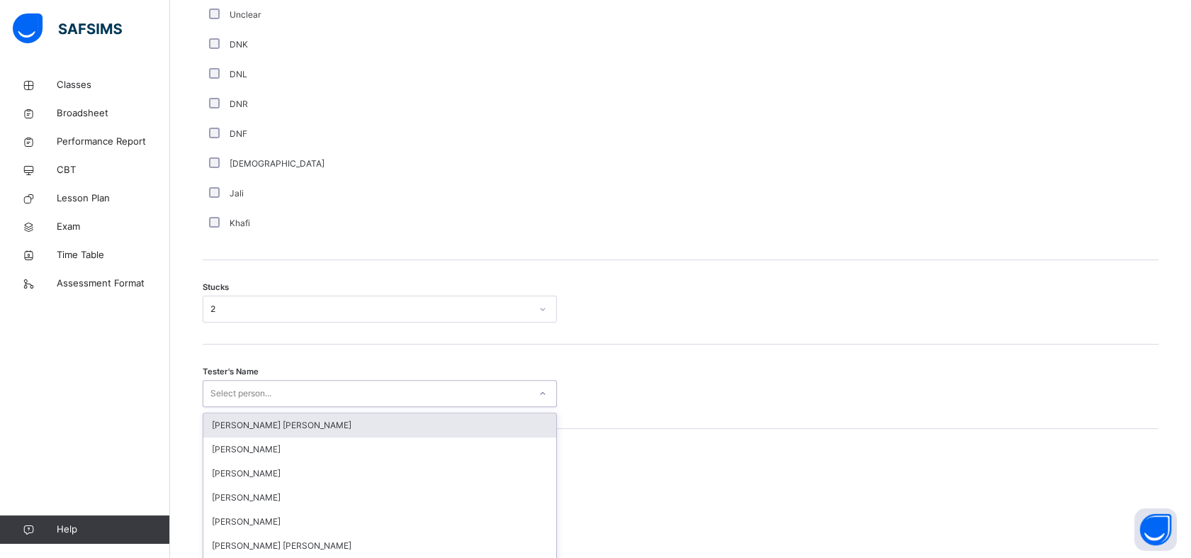
scroll to position [1064, 0]
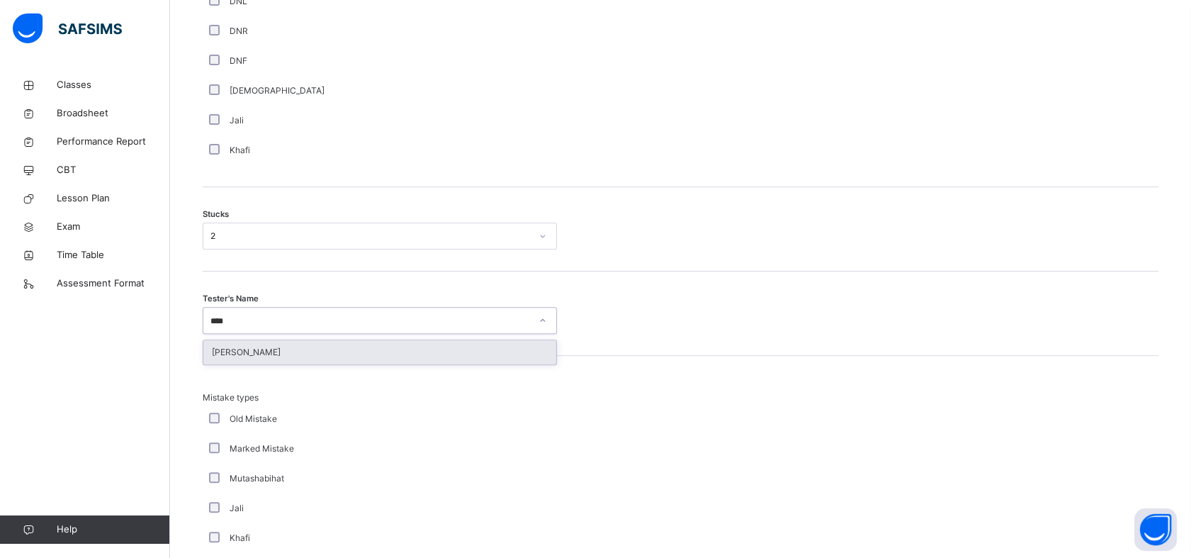
type input "*****"
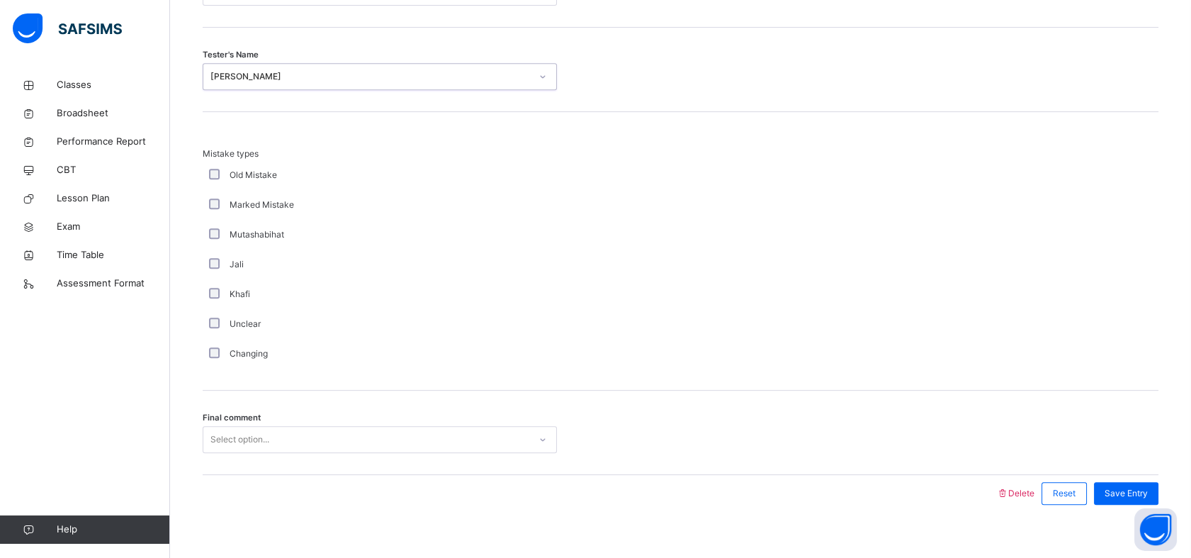
scroll to position [1325, 0]
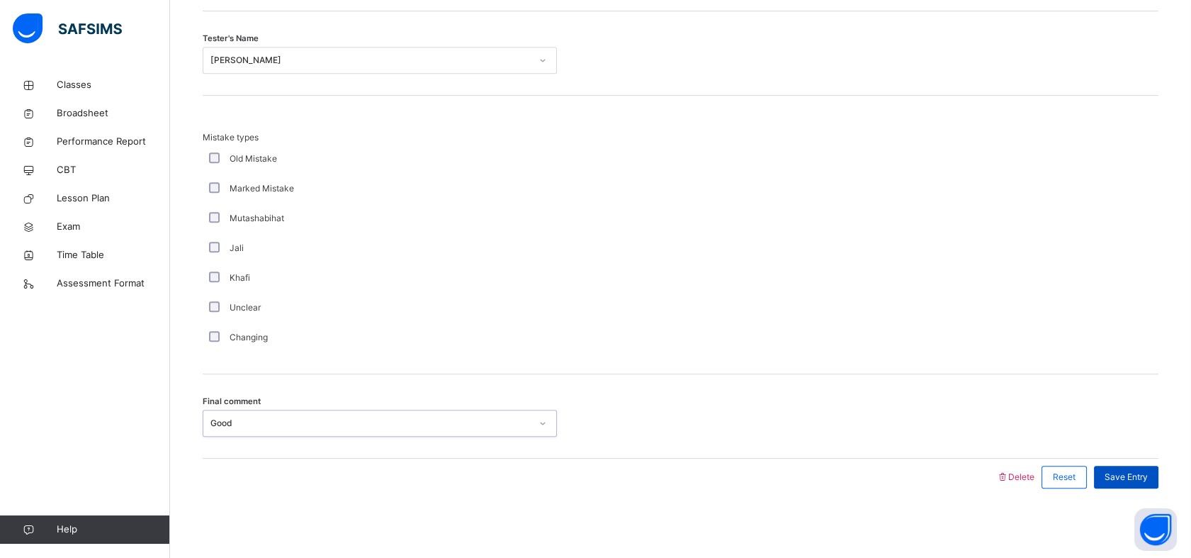
click at [1155, 482] on div "Save Entry" at bounding box center [1126, 477] width 64 height 23
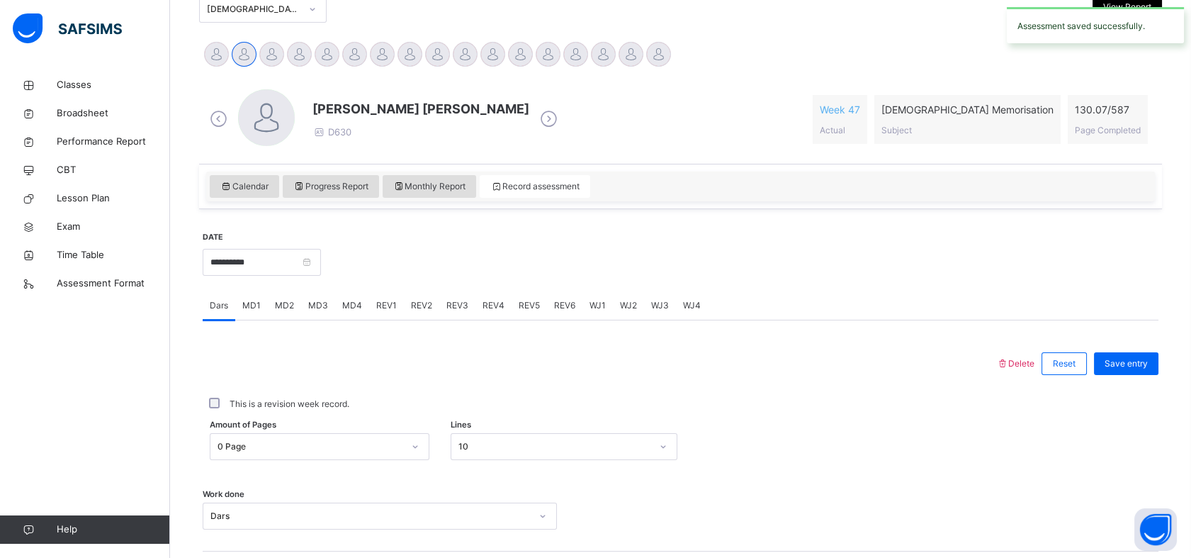
scroll to position [337, 0]
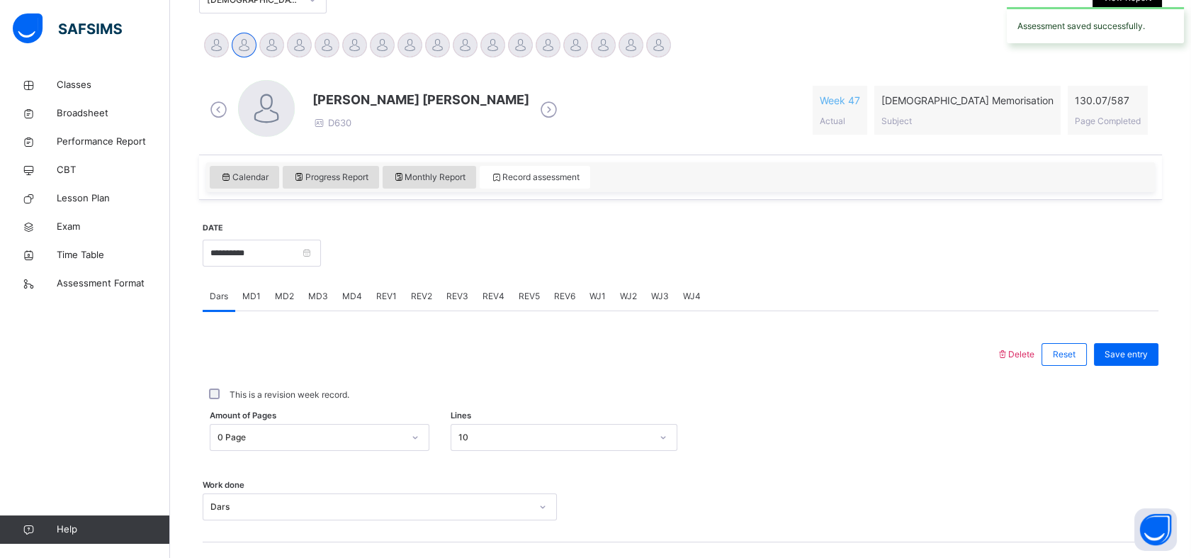
click at [369, 295] on div "REV1" at bounding box center [386, 296] width 35 height 28
click at [210, 398] on span "Juz" at bounding box center [209, 400] width 13 height 12
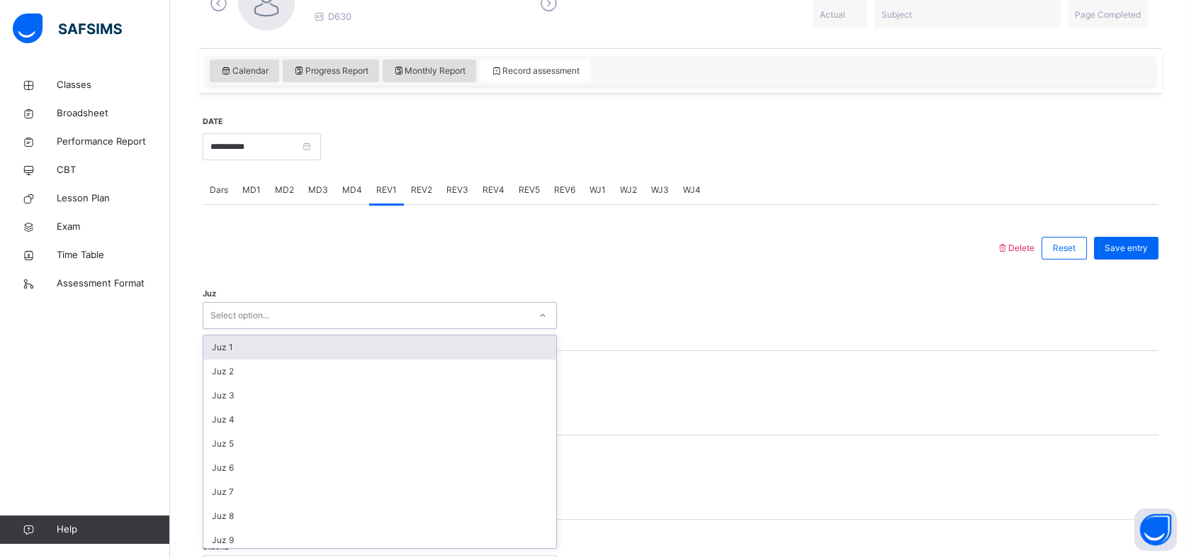
scroll to position [452, 0]
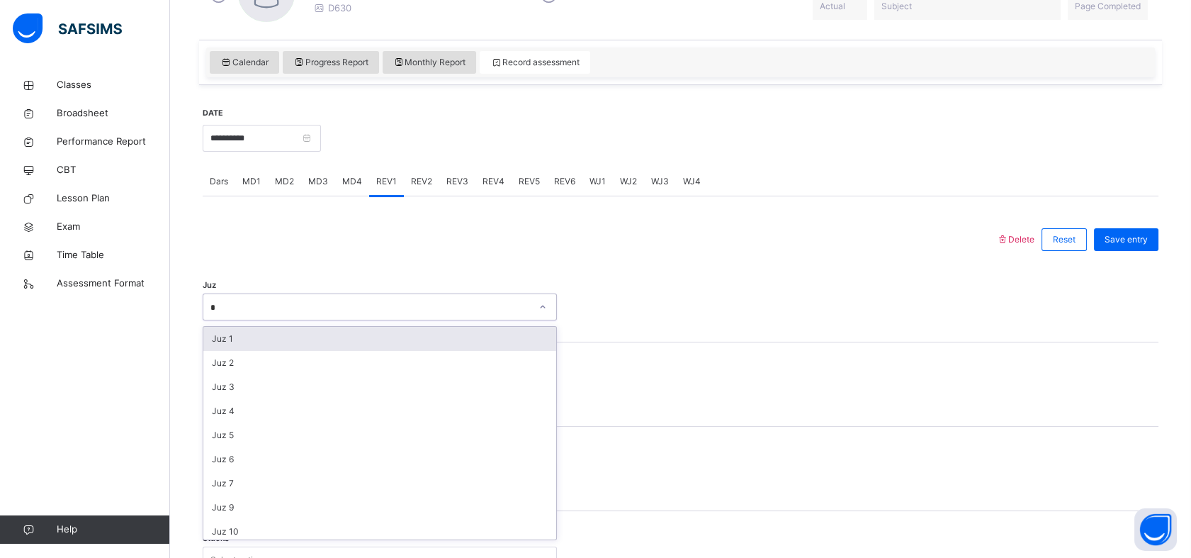
type input "**"
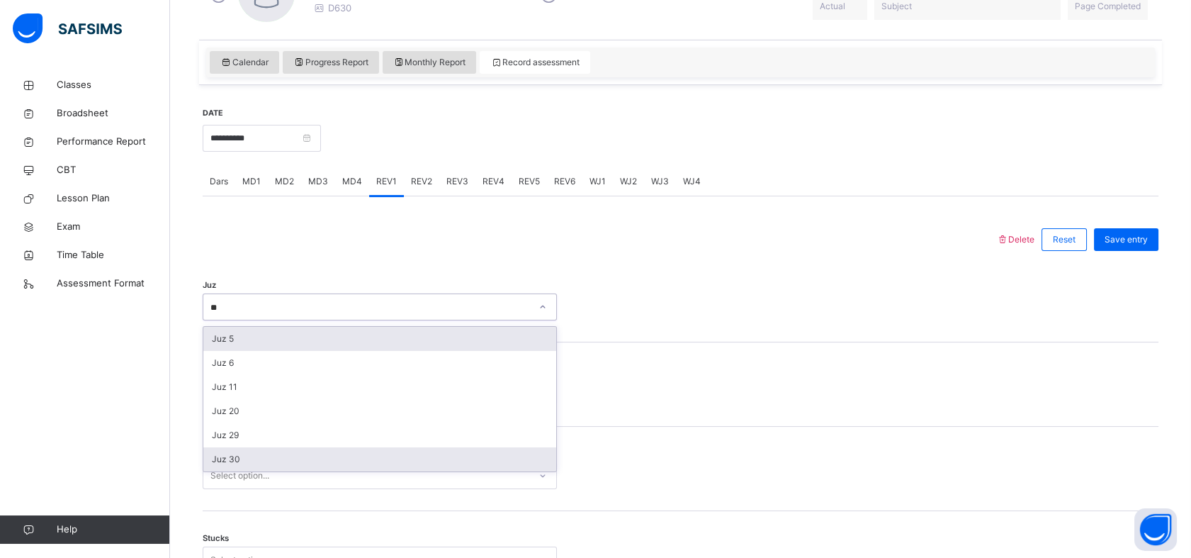
click at [213, 459] on div "Juz 30" at bounding box center [379, 459] width 353 height 24
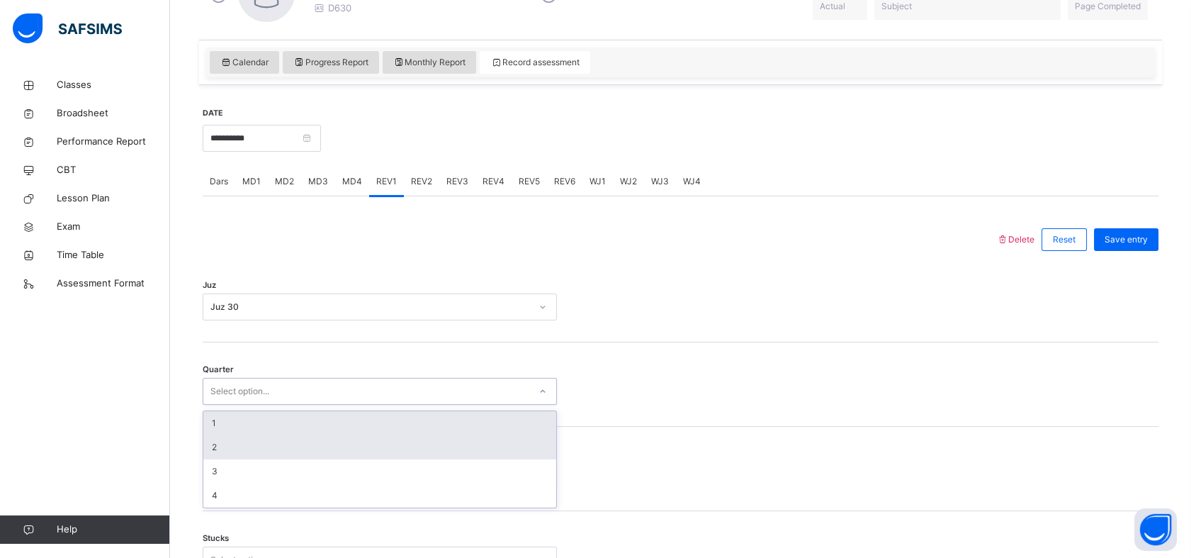
click at [206, 449] on div "2" at bounding box center [379, 447] width 353 height 24
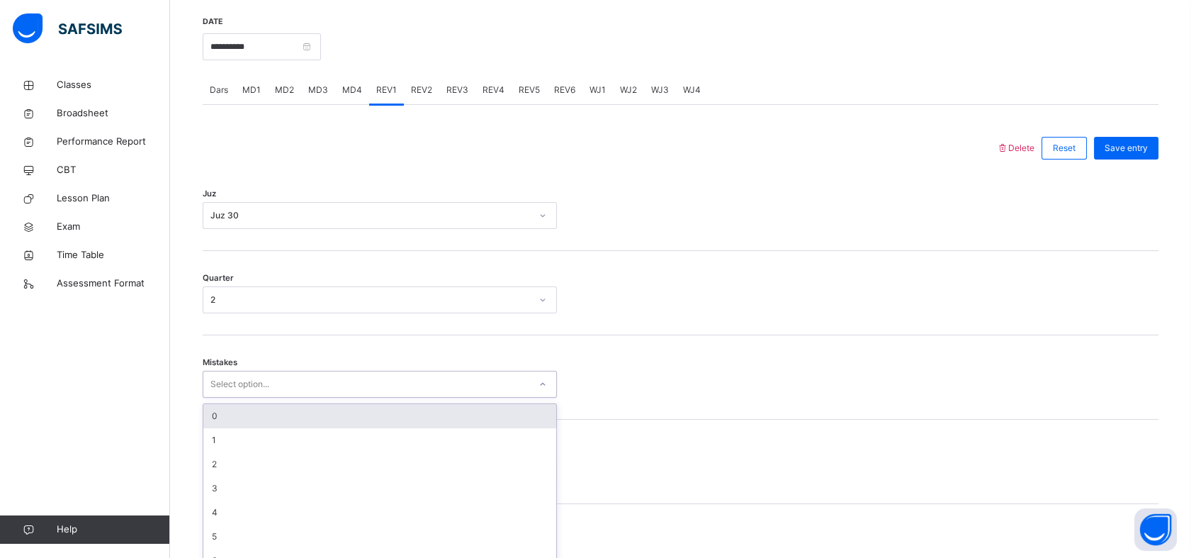
scroll to position [563, 0]
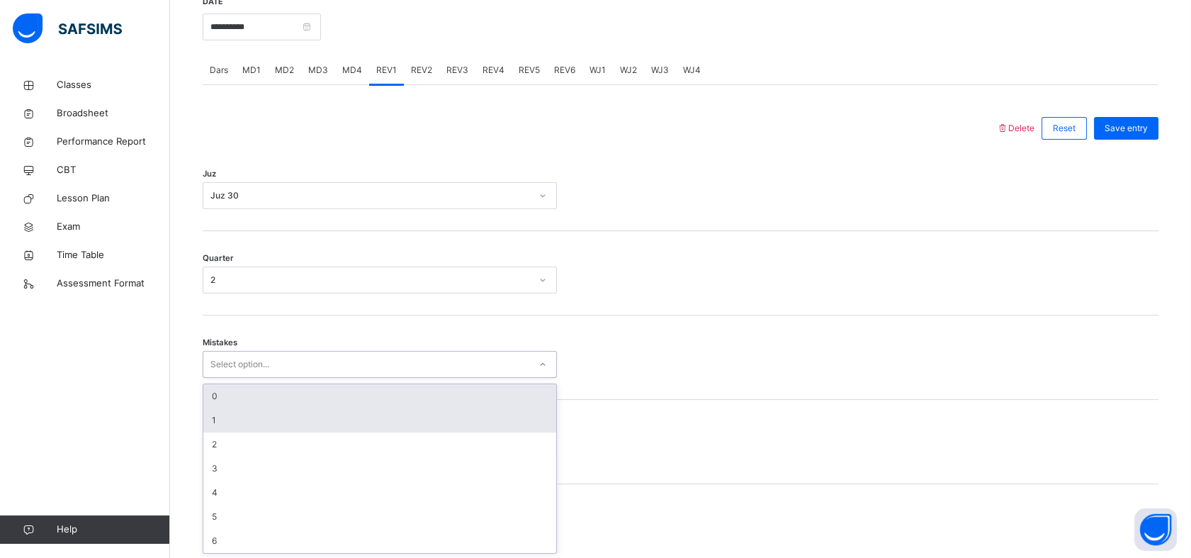
click at [206, 424] on div "1" at bounding box center [379, 420] width 353 height 24
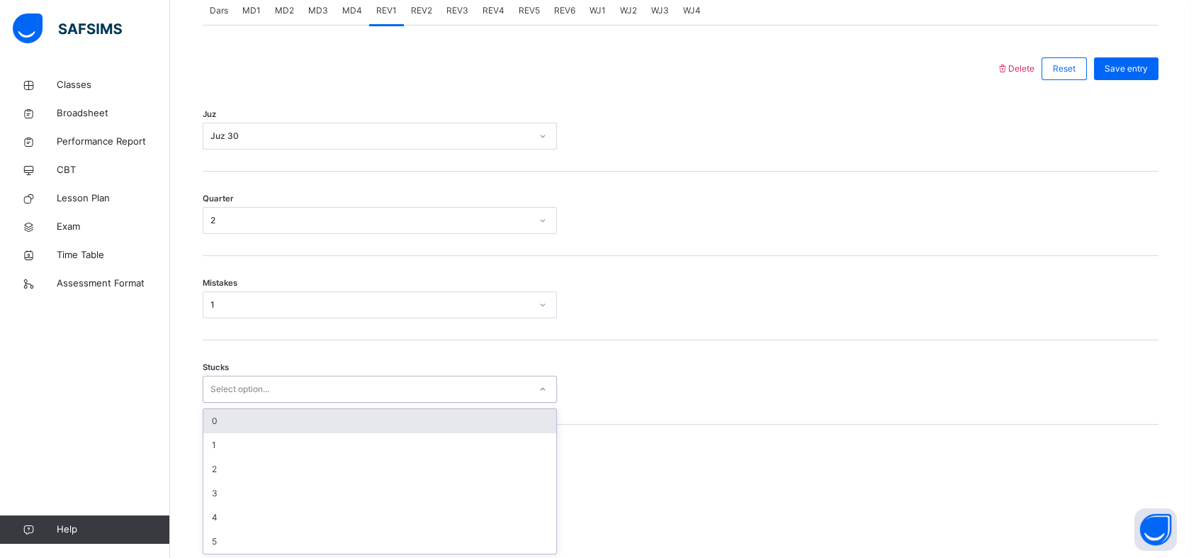
scroll to position [624, 0]
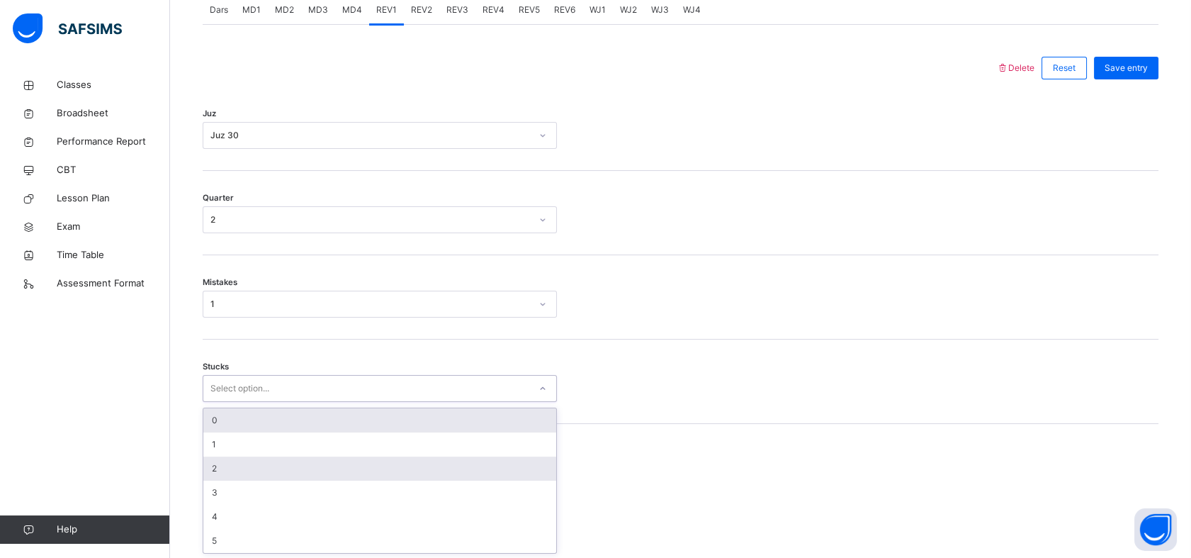
click at [204, 466] on div "2" at bounding box center [379, 468] width 353 height 24
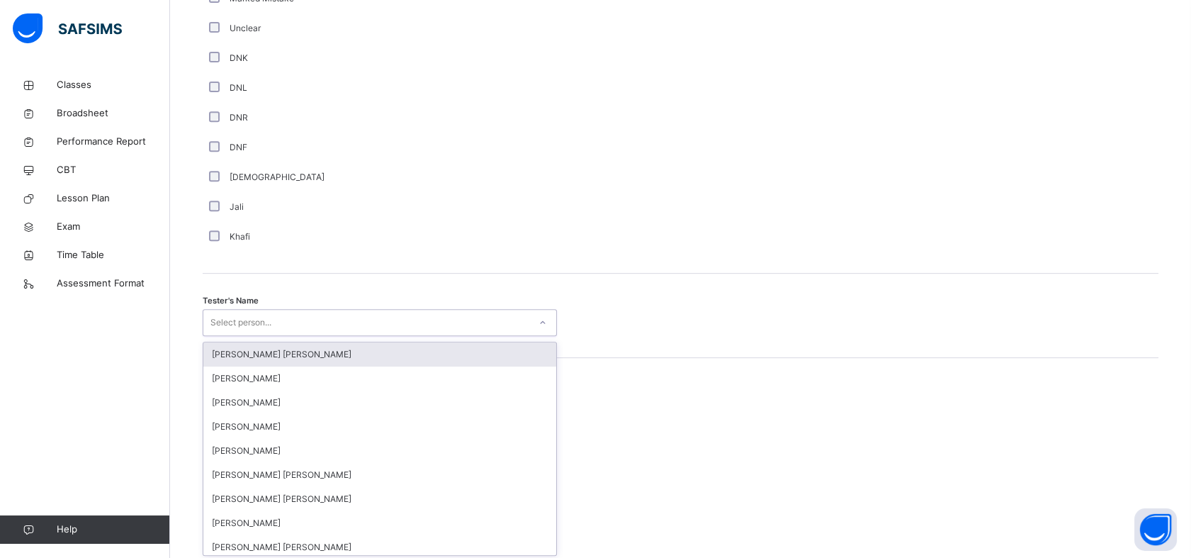
scroll to position [1233, 0]
type input "**"
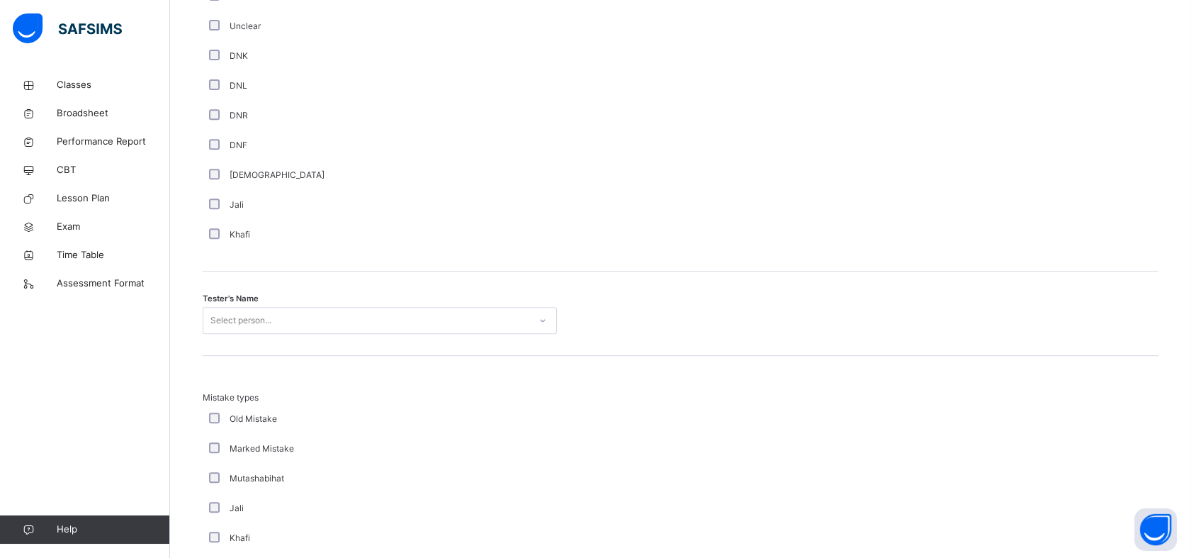
click at [635, 439] on div at bounding box center [680, 501] width 233 height 221
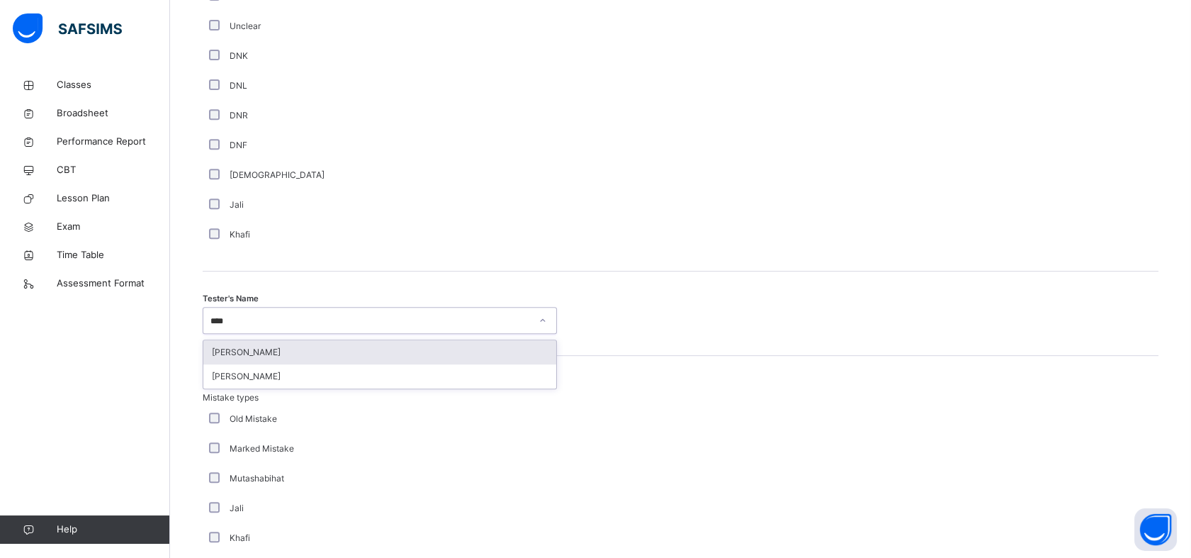
type input "*****"
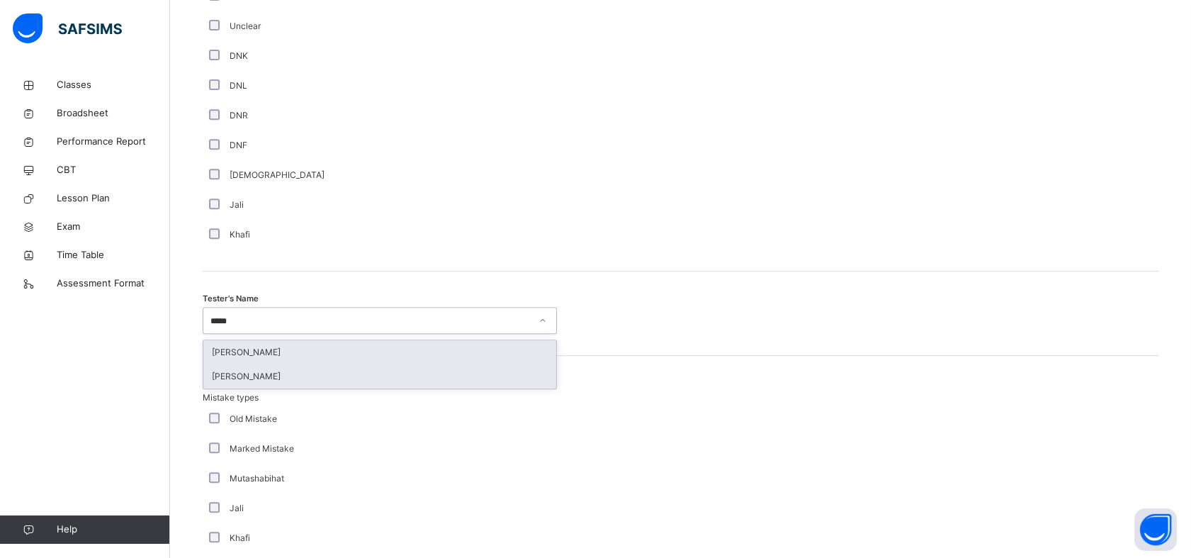
click at [231, 381] on div "[PERSON_NAME]" at bounding box center [379, 376] width 353 height 24
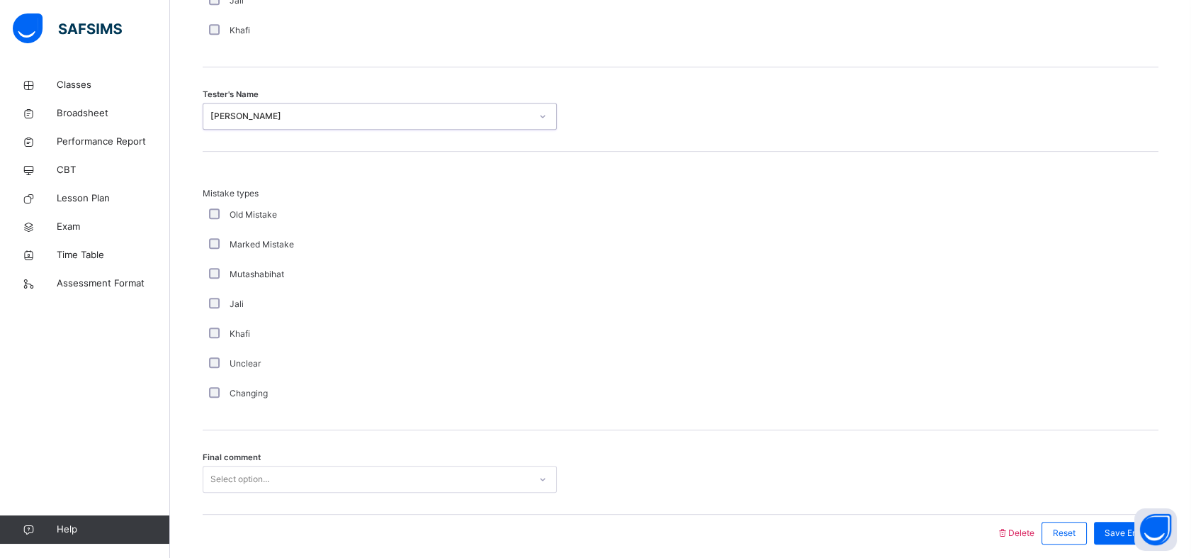
scroll to position [1493, 0]
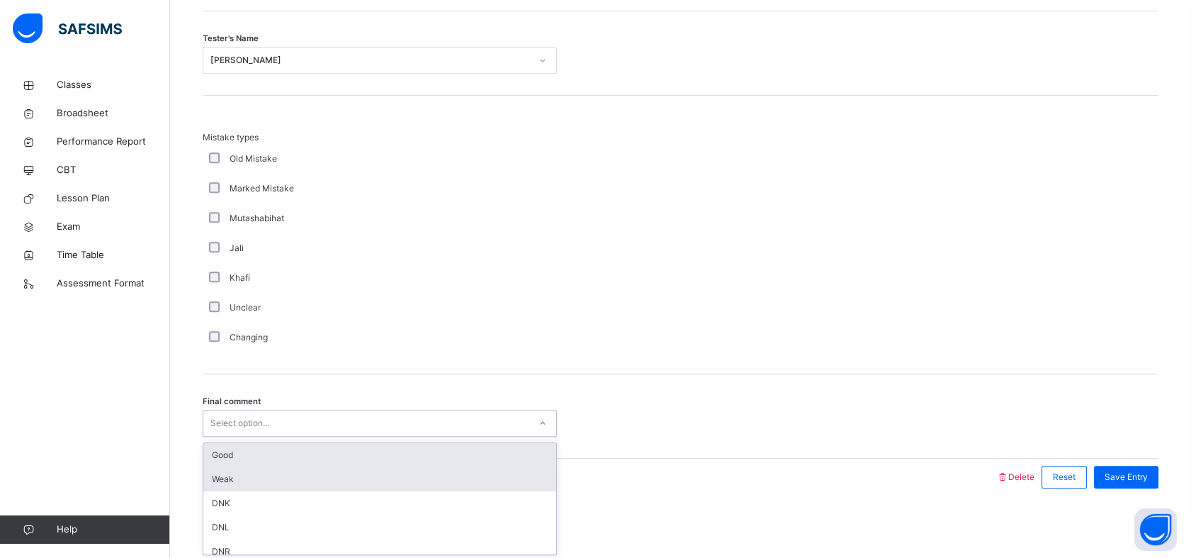
click at [215, 471] on div "Weak" at bounding box center [379, 479] width 353 height 24
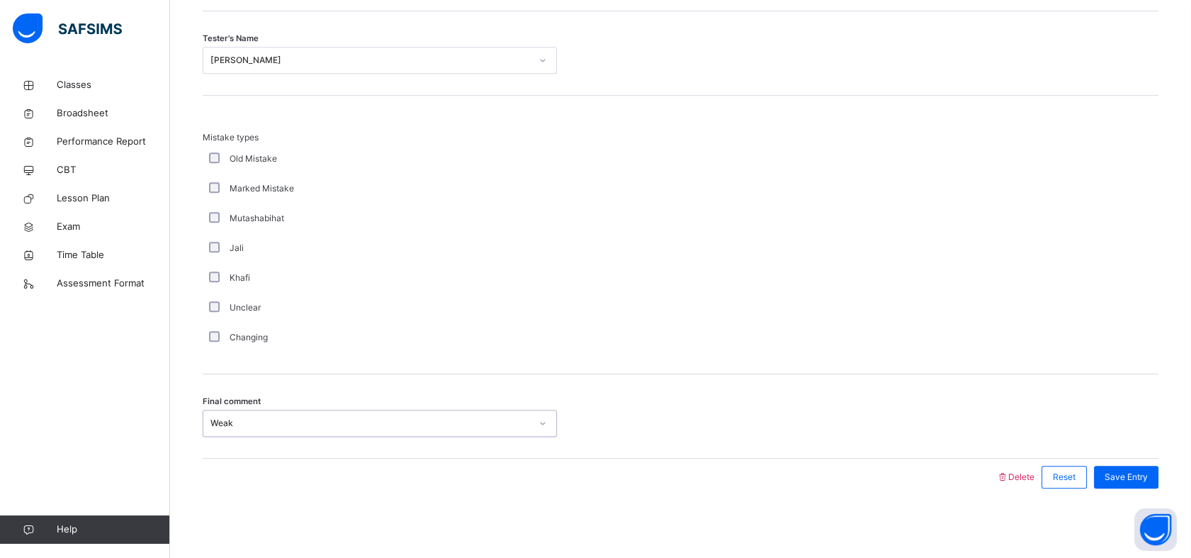
click at [213, 444] on div "Final comment option Weak, selected. 0 results available. Select is focused ,ty…" at bounding box center [681, 416] width 956 height 84
click at [210, 424] on div "Weak" at bounding box center [370, 423] width 320 height 13
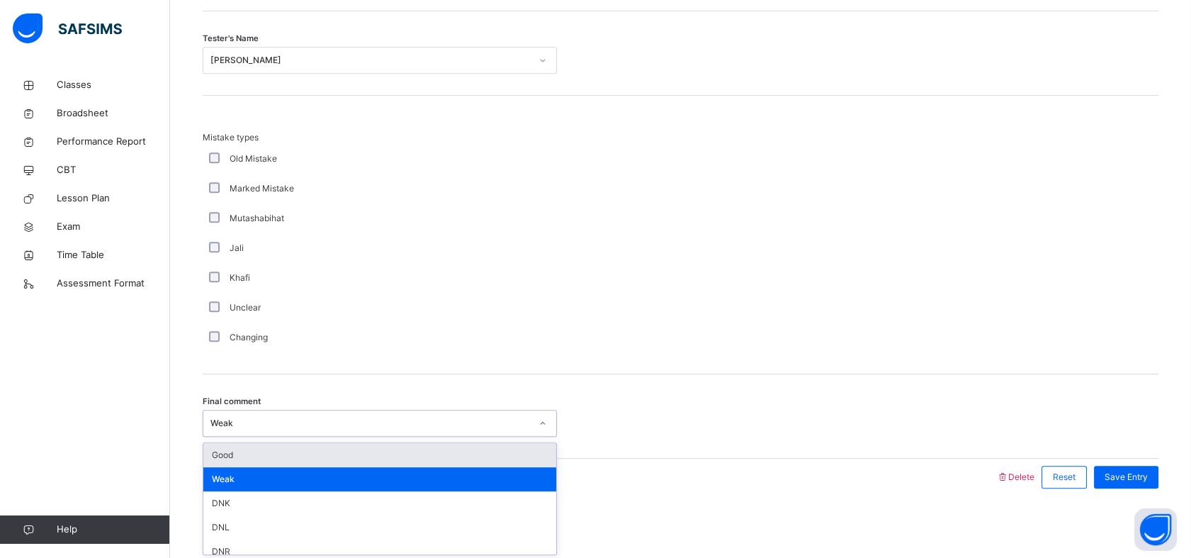
click at [220, 457] on div "Good" at bounding box center [379, 455] width 353 height 24
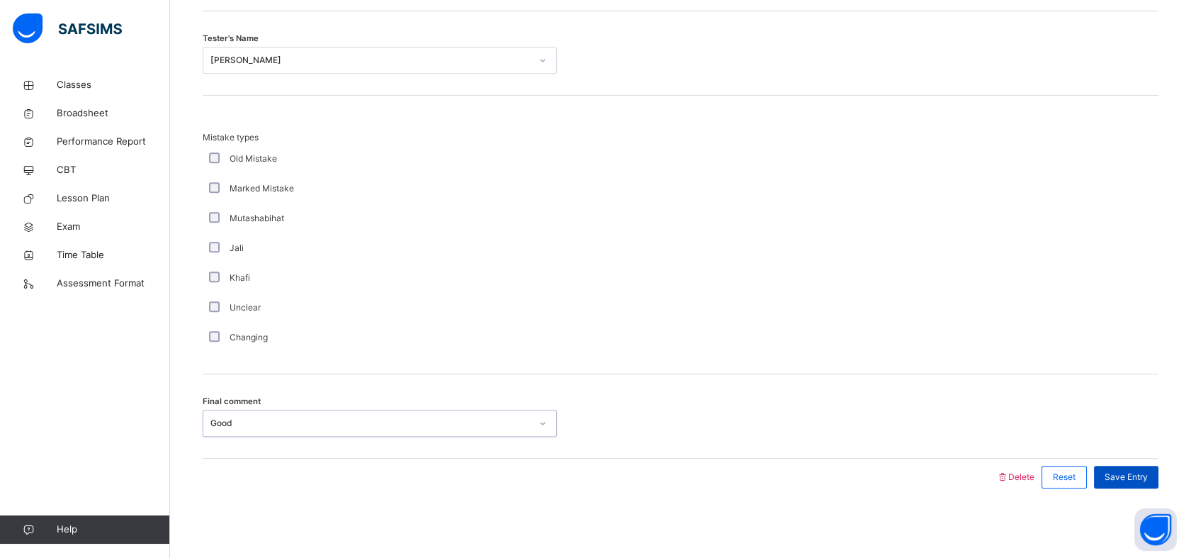
click at [1152, 483] on div "Save Entry" at bounding box center [1126, 477] width 64 height 23
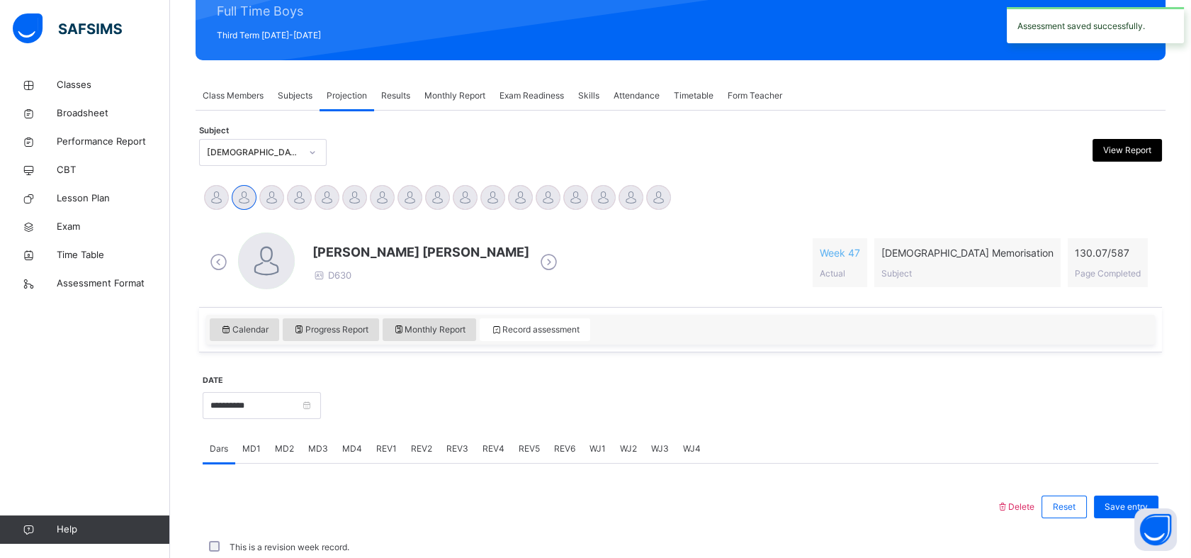
scroll to position [505, 0]
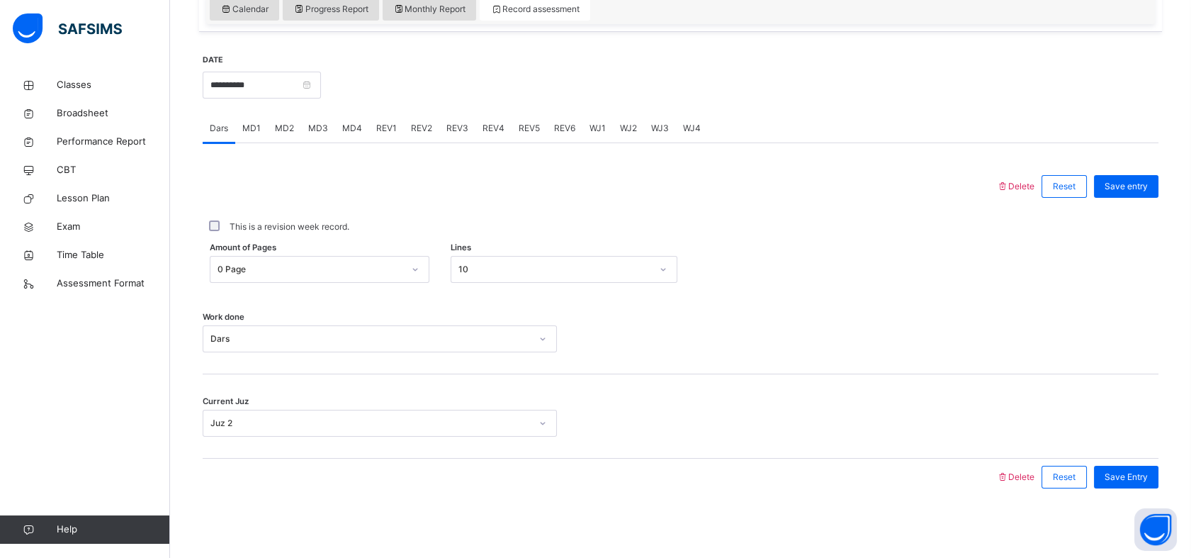
click at [247, 127] on span "MD1" at bounding box center [251, 128] width 18 height 13
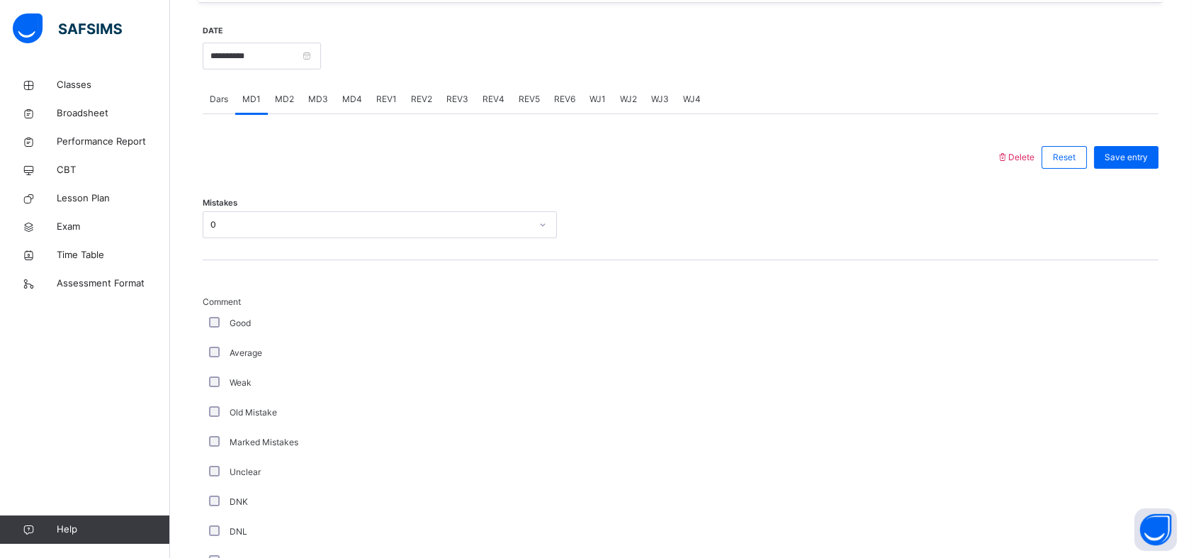
scroll to position [471, 0]
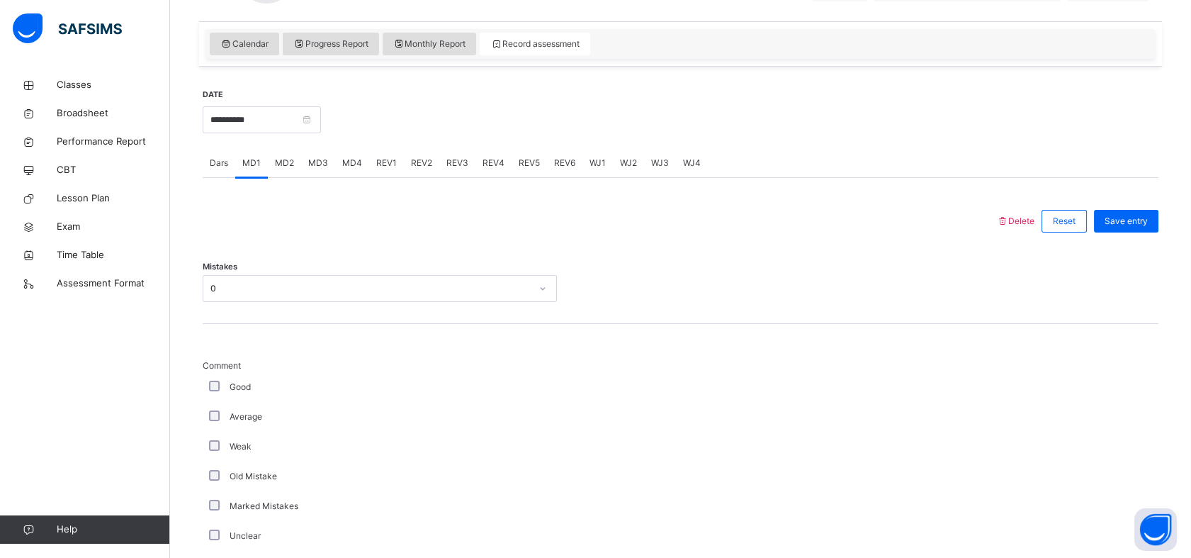
click at [339, 161] on div "MD4" at bounding box center [352, 163] width 34 height 28
click at [404, 170] on div "REV2" at bounding box center [421, 163] width 35 height 28
click at [376, 163] on span "REV1" at bounding box center [386, 163] width 21 height 13
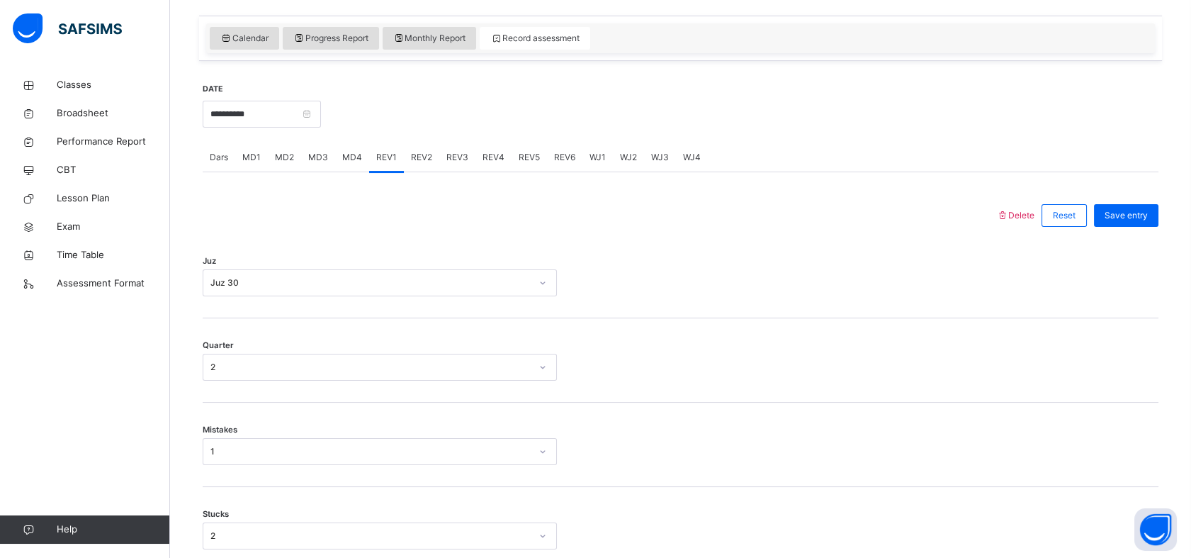
scroll to position [465, 0]
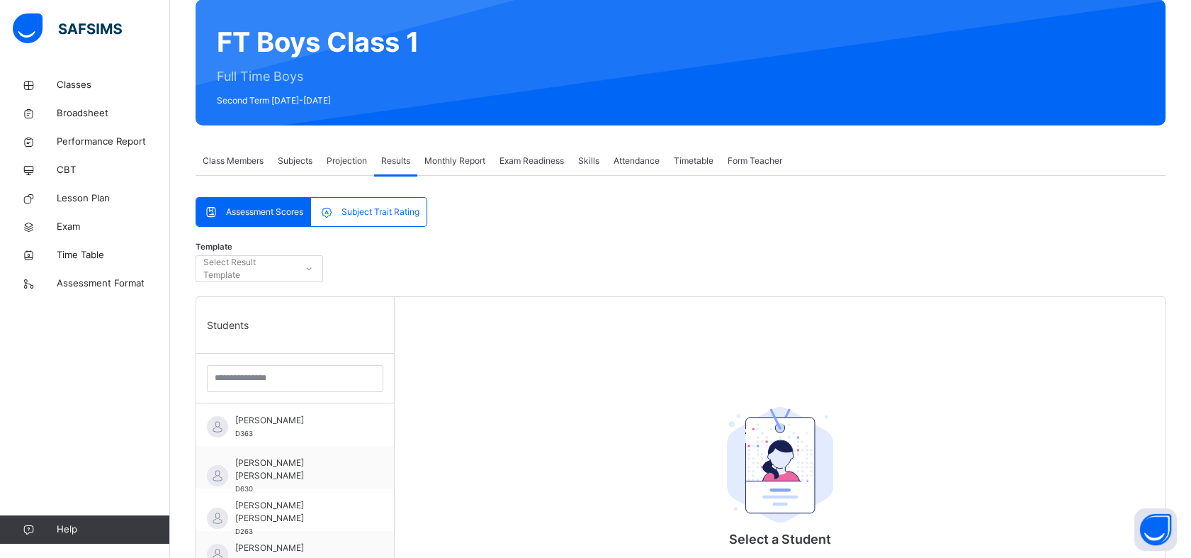
scroll to position [15, 0]
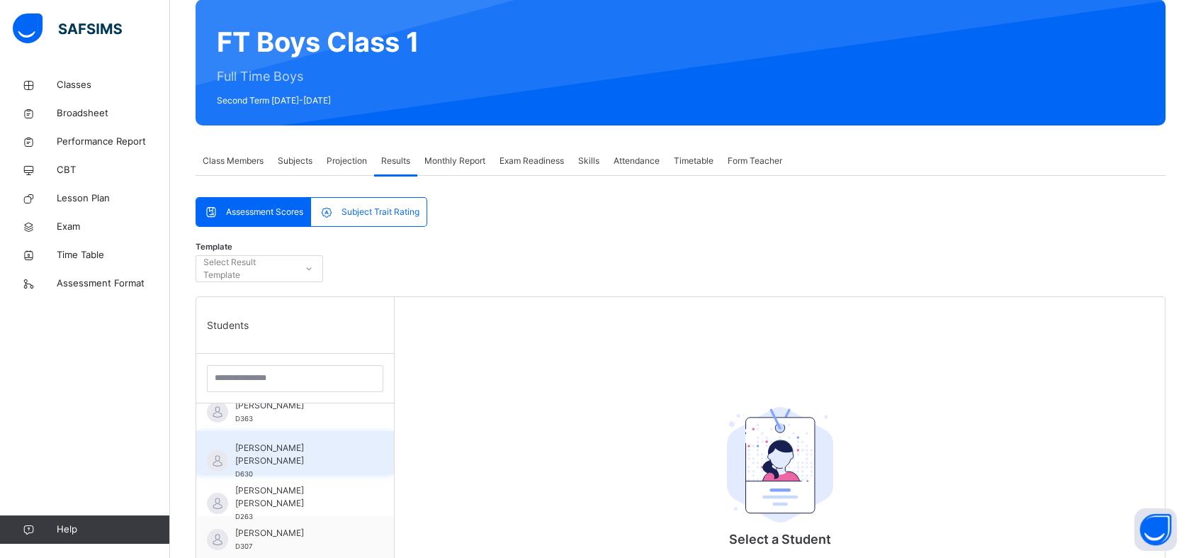
click at [353, 449] on div "Abdul Raheem Durani D630" at bounding box center [295, 452] width 198 height 43
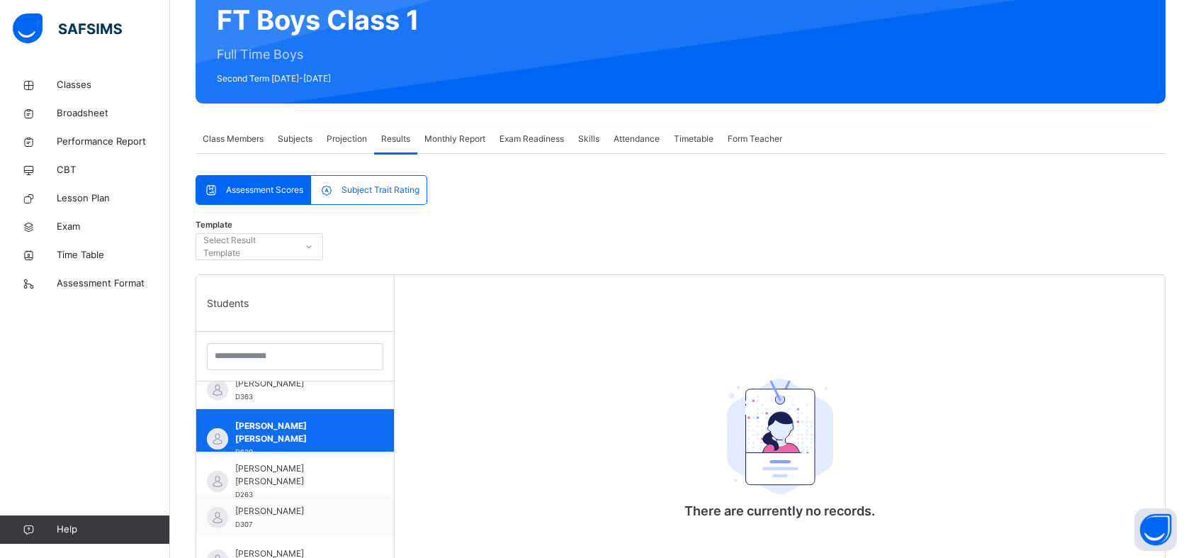
scroll to position [0, 0]
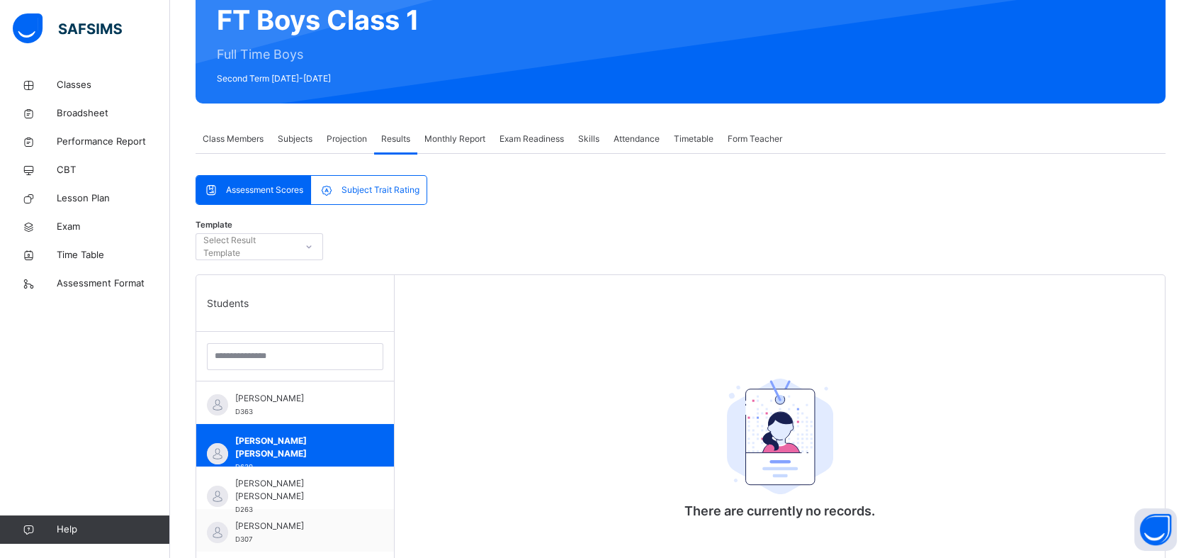
click at [510, 135] on span "Exam Readiness" at bounding box center [532, 139] width 64 height 13
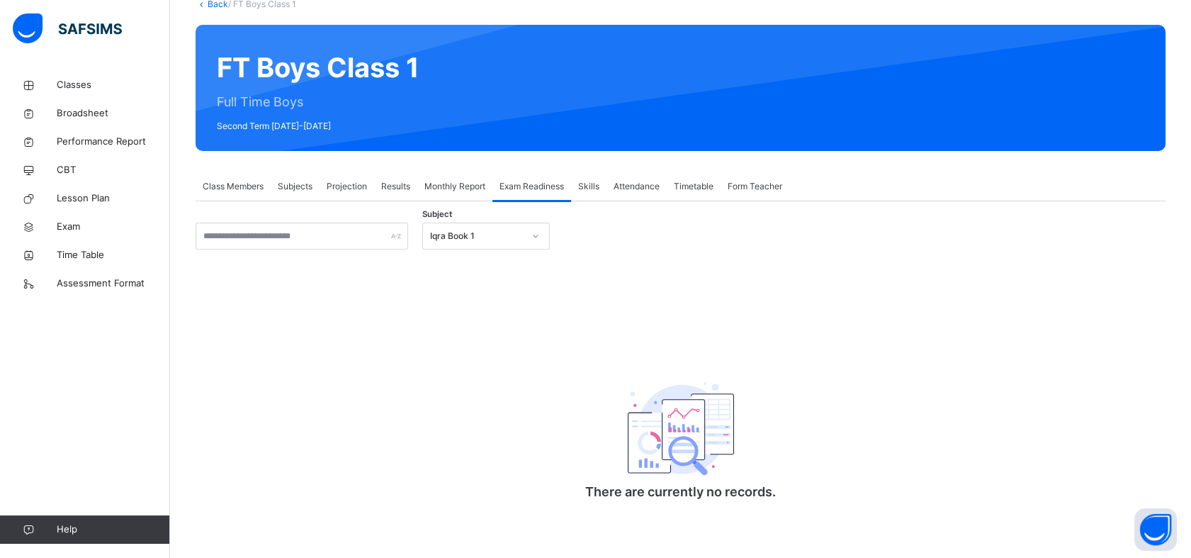
scroll to position [96, 0]
click at [474, 197] on div "Monthly Report" at bounding box center [454, 186] width 75 height 28
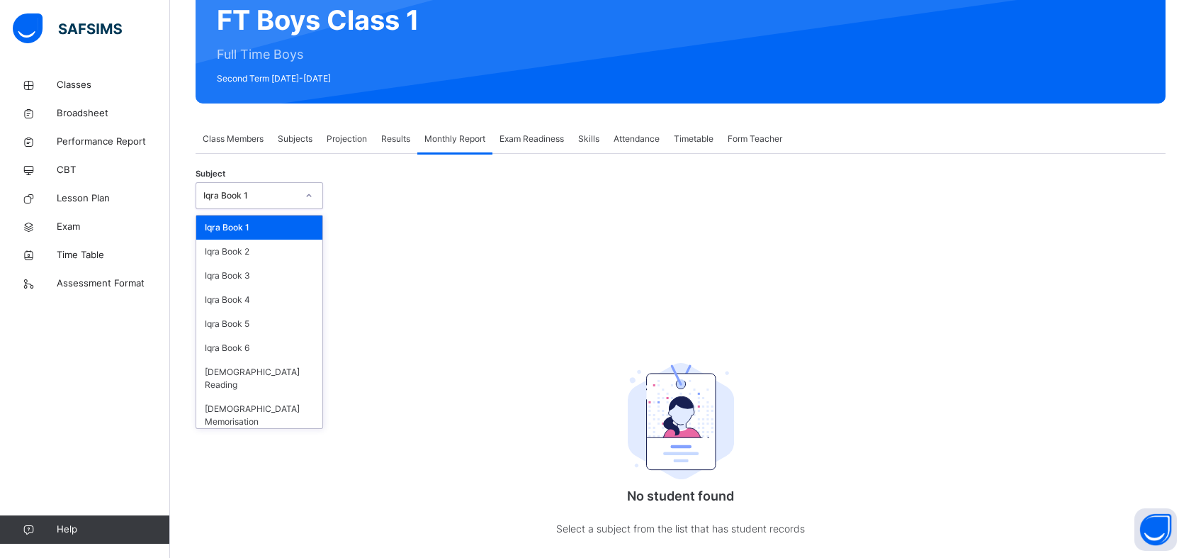
click at [283, 200] on div "Iqra Book 1" at bounding box center [250, 195] width 94 height 13
click at [295, 405] on div "[DEMOGRAPHIC_DATA] Memorisation" at bounding box center [259, 415] width 126 height 37
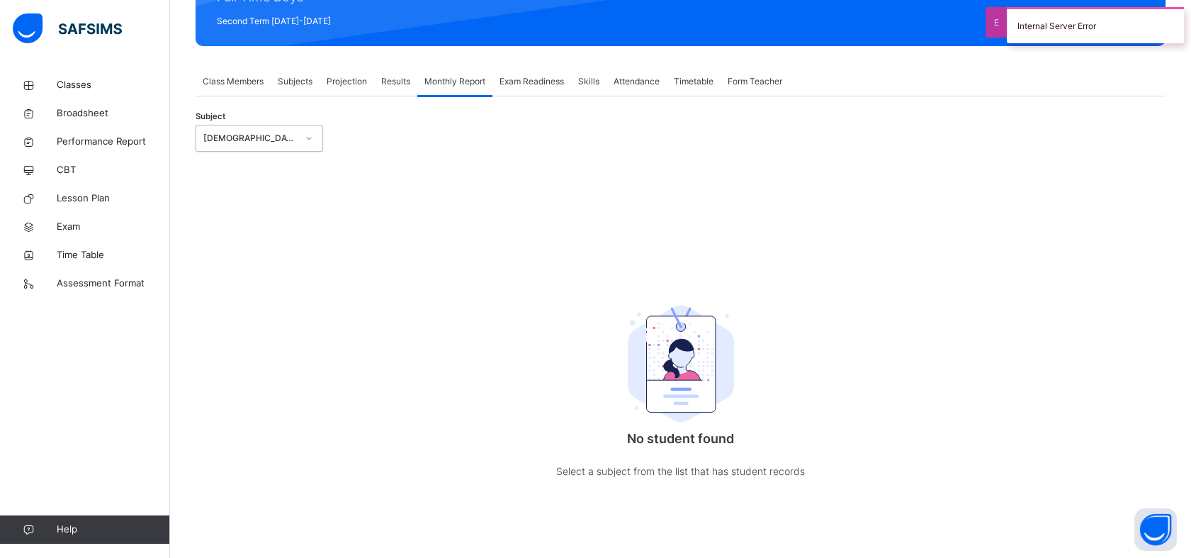
scroll to position [138, 0]
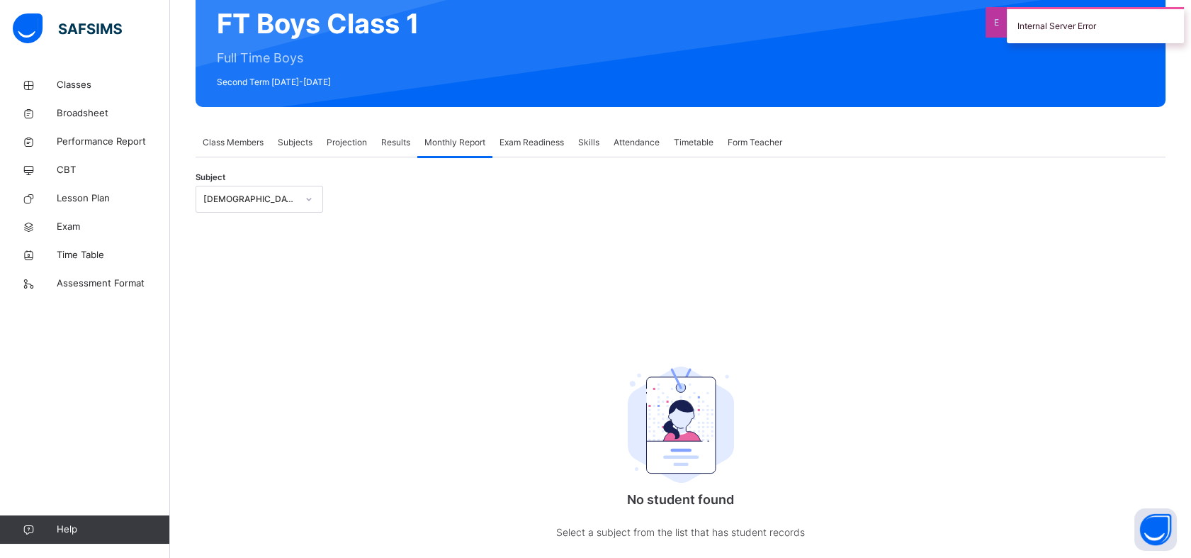
click at [351, 136] on span "Projection" at bounding box center [347, 142] width 40 height 13
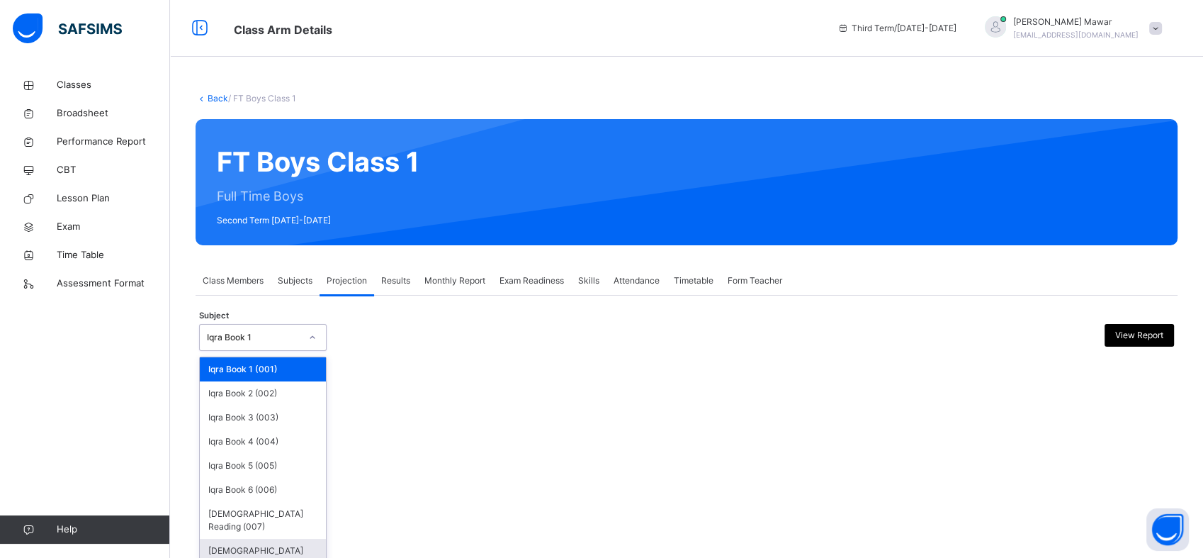
drag, startPoint x: 310, startPoint y: 339, endPoint x: 274, endPoint y: 582, distance: 245.1
click at [274, 557] on html "Class Arm Details Third Term / 2024-2025 Hafiz Abdullah Mawar pearl.88.2016@gma…" at bounding box center [601, 279] width 1203 height 558
click at [310, 539] on div "[DEMOGRAPHIC_DATA] Memorisation (008)" at bounding box center [263, 557] width 126 height 37
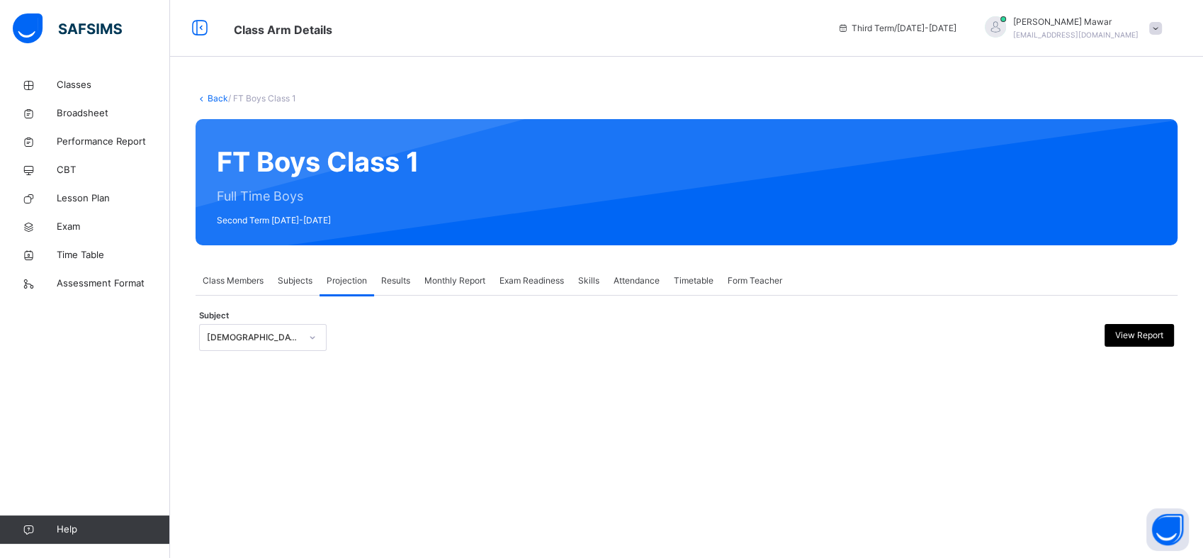
click at [449, 299] on div "Subject Quran Memorisation (008) View Report × Subject Progress 0 No. of Studen…" at bounding box center [687, 330] width 982 height 69
click at [508, 278] on span "Exam Readiness" at bounding box center [532, 280] width 64 height 13
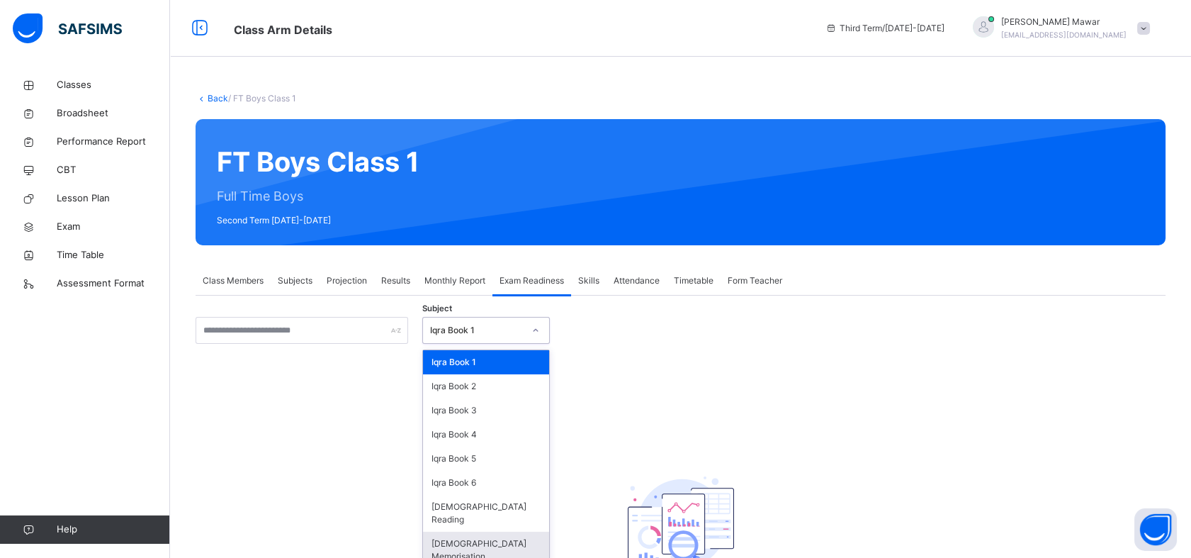
drag, startPoint x: 486, startPoint y: 327, endPoint x: 540, endPoint y: 524, distance: 203.6
click at [540, 344] on div "option Quran Memorisation focused, 8 of 8. 8 results available. Use Up and Down…" at bounding box center [486, 330] width 128 height 27
click at [540, 532] on div "[DEMOGRAPHIC_DATA] Memorisation" at bounding box center [486, 550] width 126 height 37
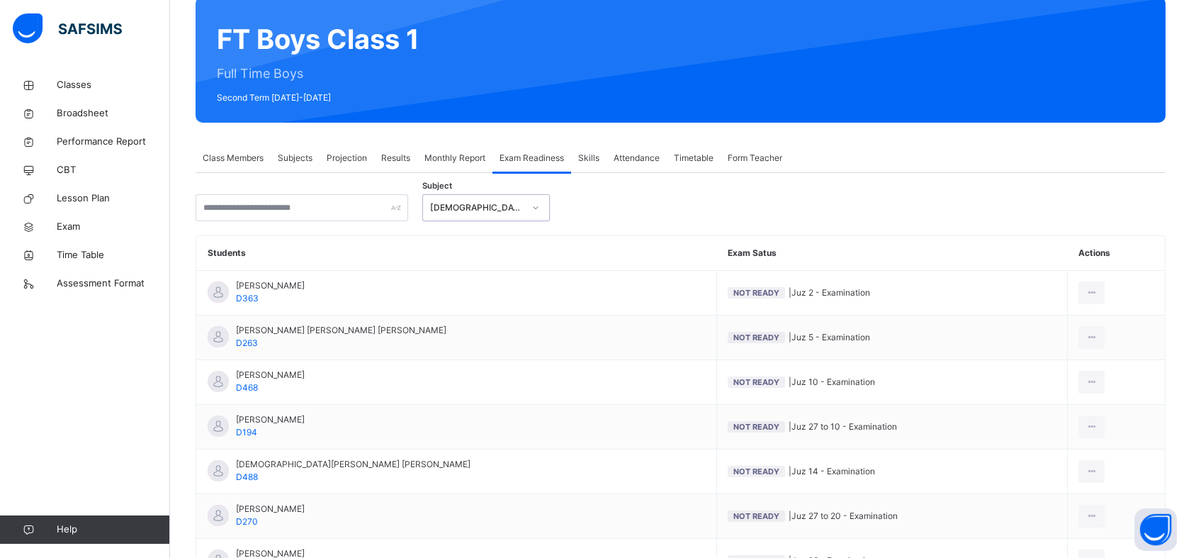
scroll to position [131, 0]
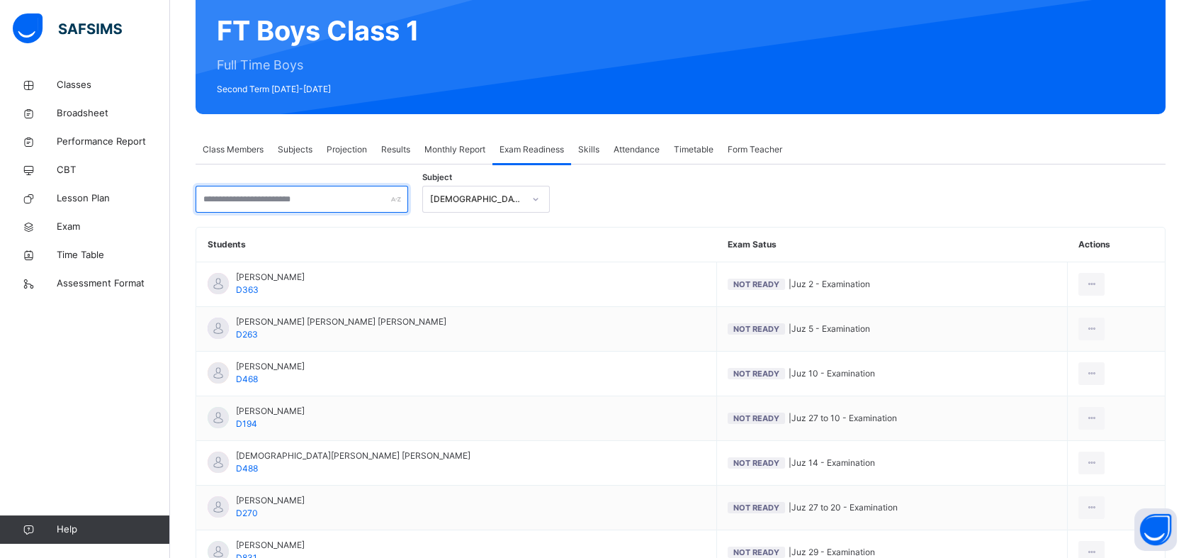
click at [339, 206] on input "text" at bounding box center [302, 199] width 213 height 27
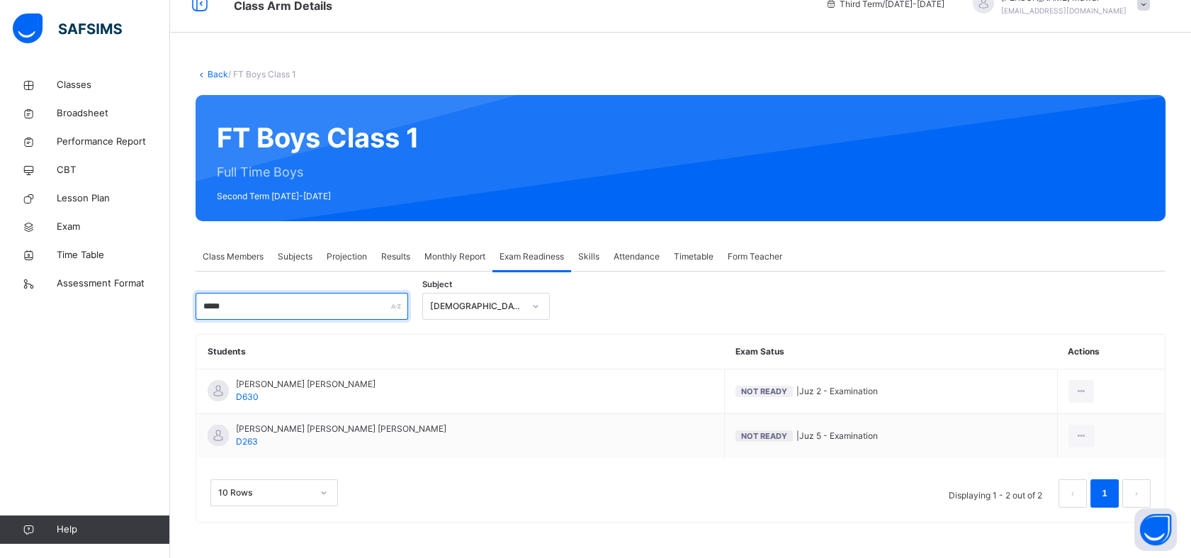
scroll to position [23, 0]
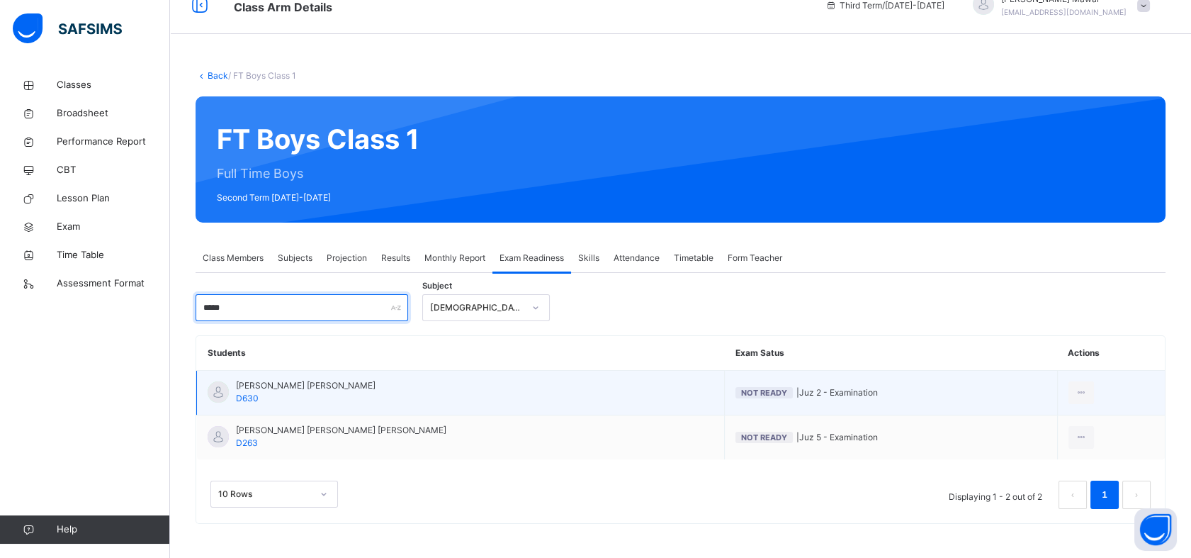
type input "*****"
click at [248, 397] on span "D630" at bounding box center [247, 398] width 23 height 11
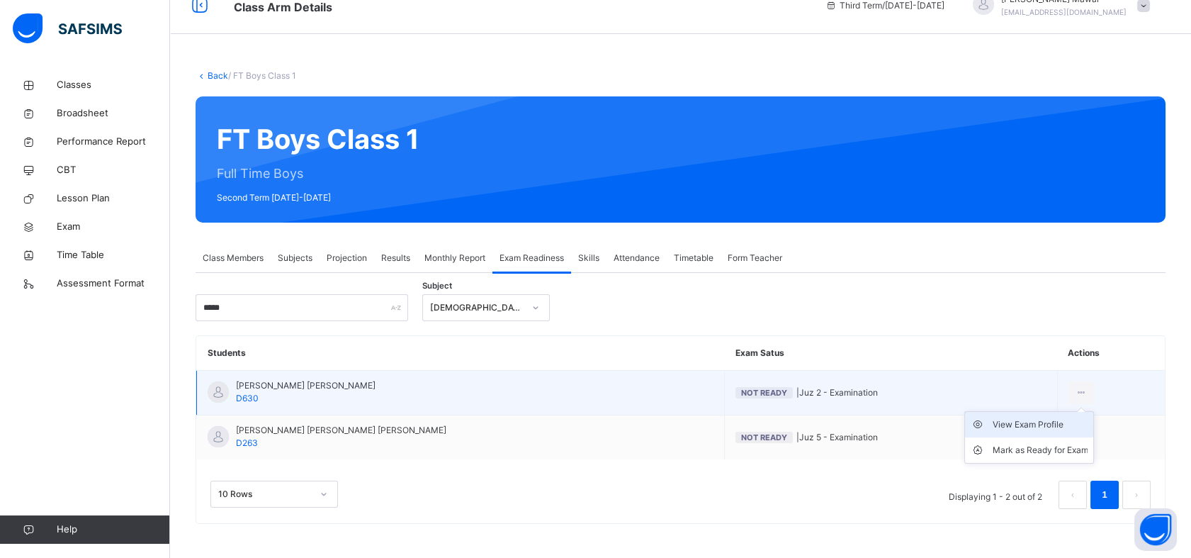
click at [1055, 424] on div "View Exam Profile" at bounding box center [1040, 424] width 96 height 14
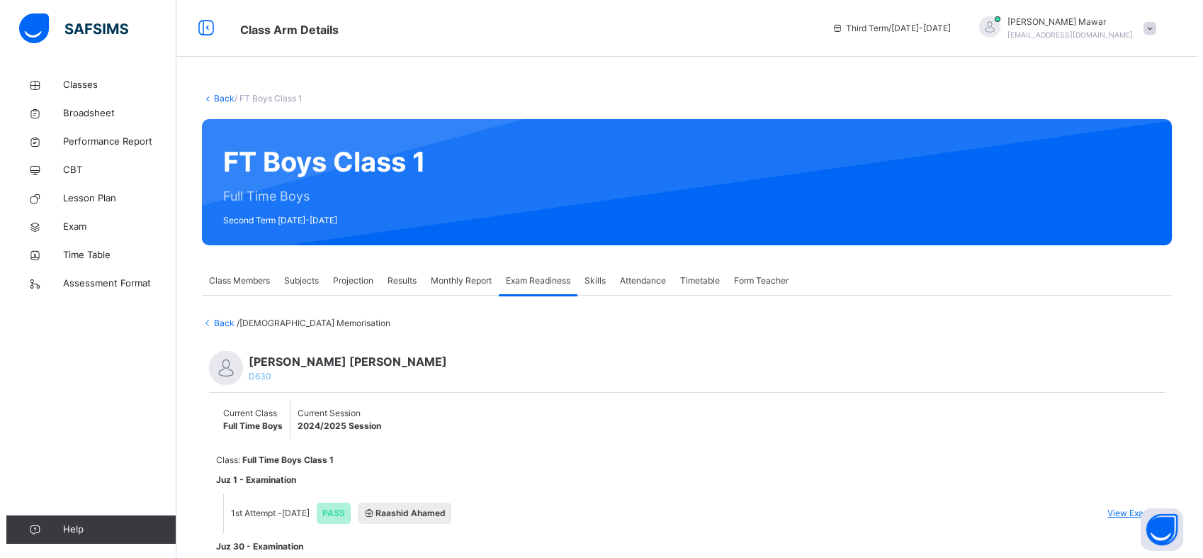
scroll to position [99, 0]
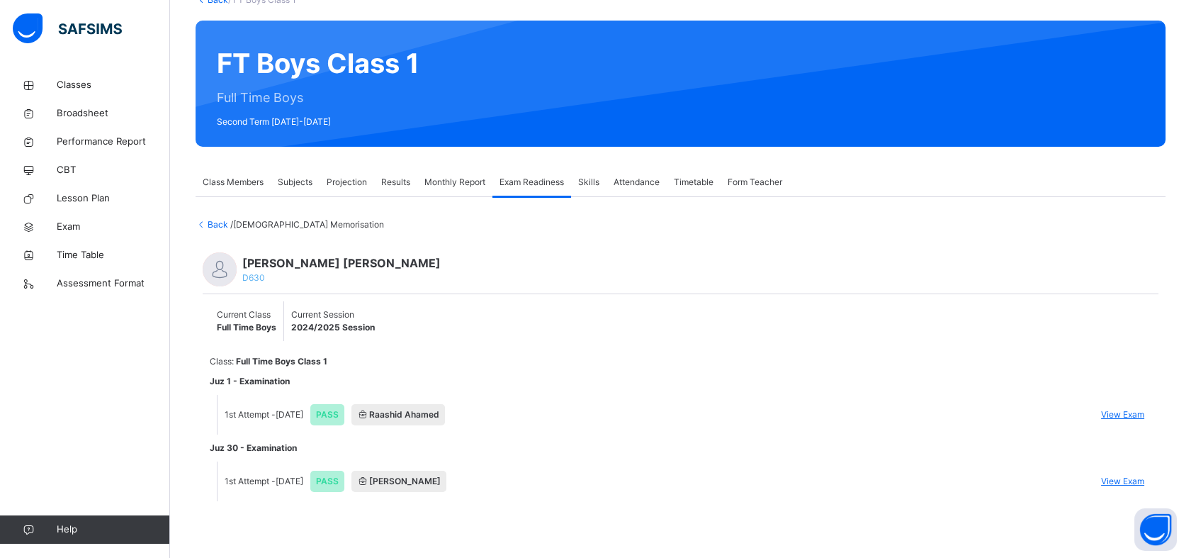
click at [1135, 415] on span "View Exam" at bounding box center [1122, 414] width 43 height 13
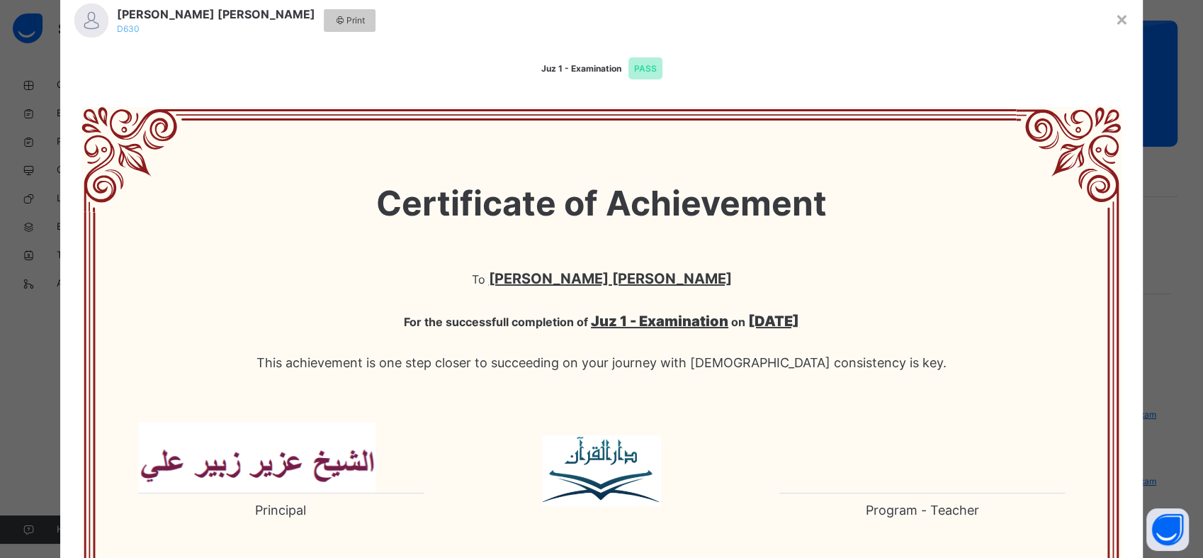
scroll to position [0, 0]
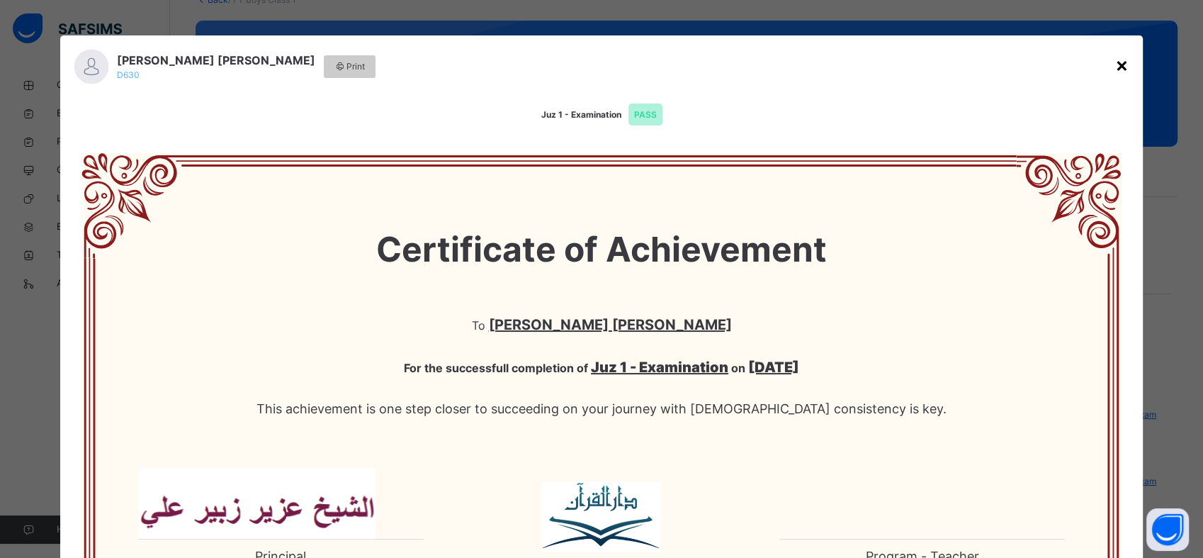
click at [1115, 61] on div "×" at bounding box center [1121, 65] width 13 height 30
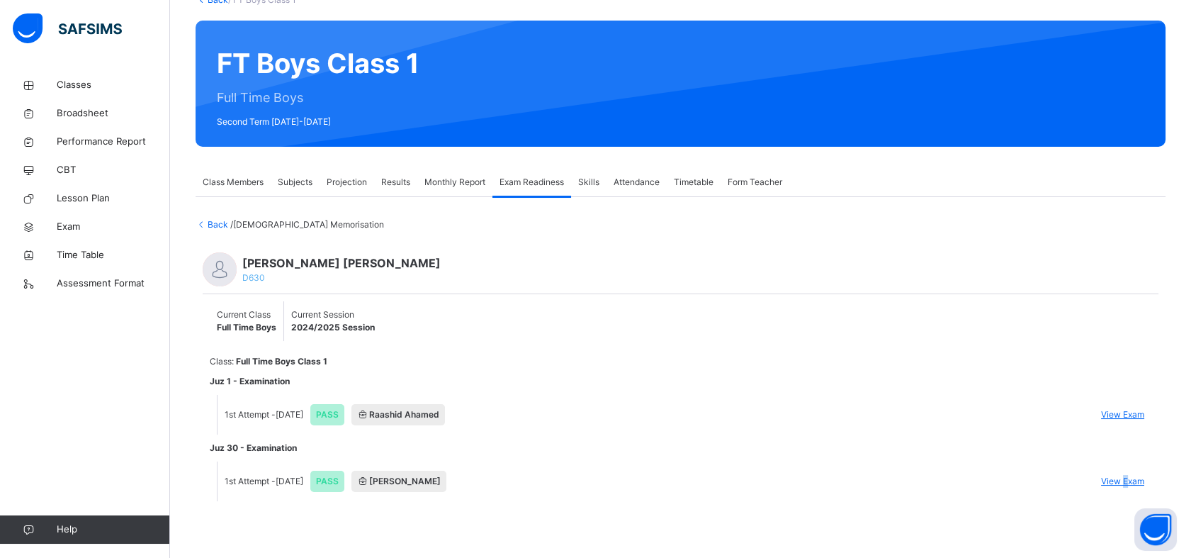
drag, startPoint x: 1137, startPoint y: 461, endPoint x: 1138, endPoint y: 474, distance: 13.5
click at [1138, 474] on li "1st Attempt - Aug 12, 2025 PASS Shaykh Uzayr View Exam" at bounding box center [685, 481] width 934 height 40
click at [1138, 475] on span "View Exam" at bounding box center [1122, 481] width 43 height 13
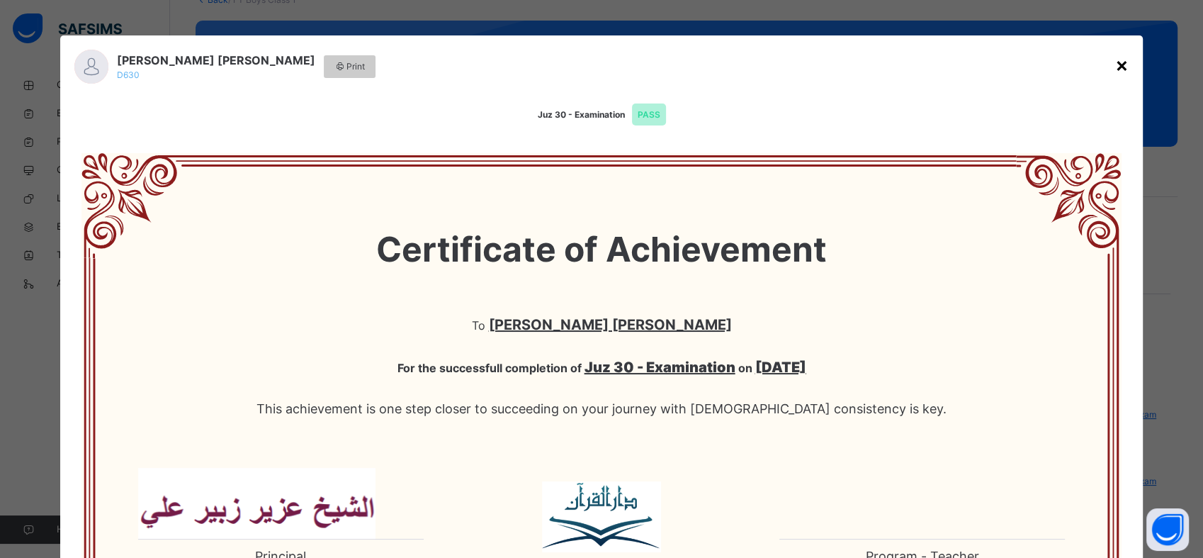
click at [1116, 63] on div "×" at bounding box center [1121, 65] width 13 height 30
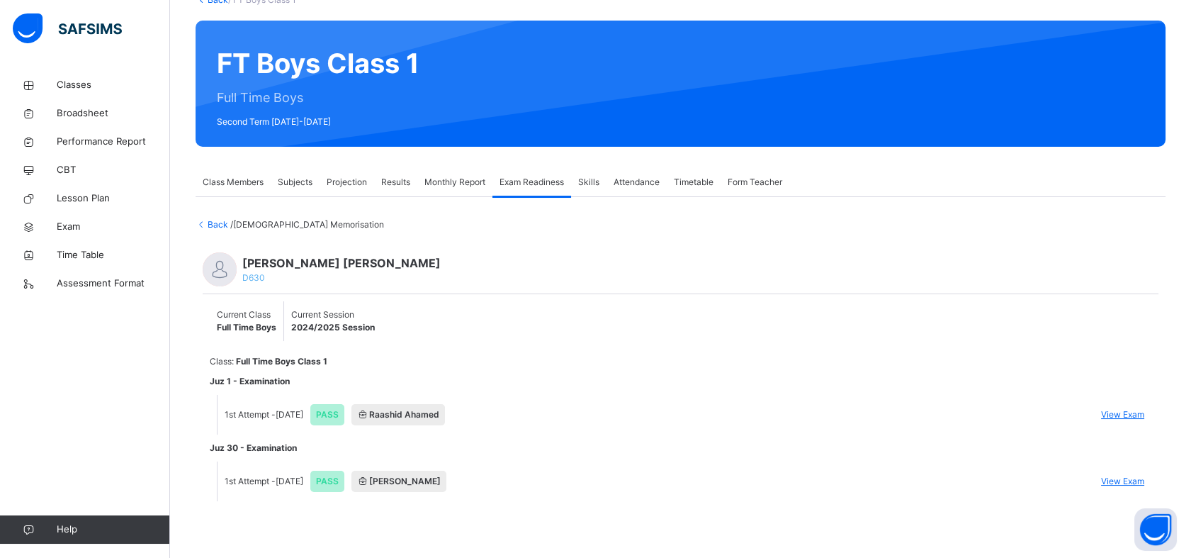
click at [288, 184] on span "Subjects" at bounding box center [295, 182] width 35 height 13
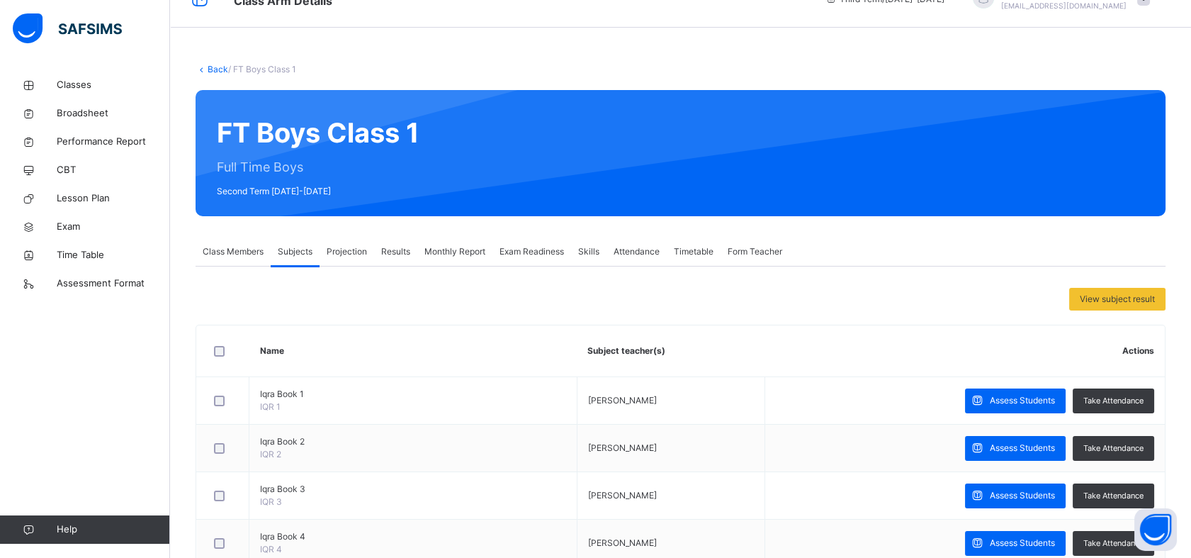
scroll to position [31, 0]
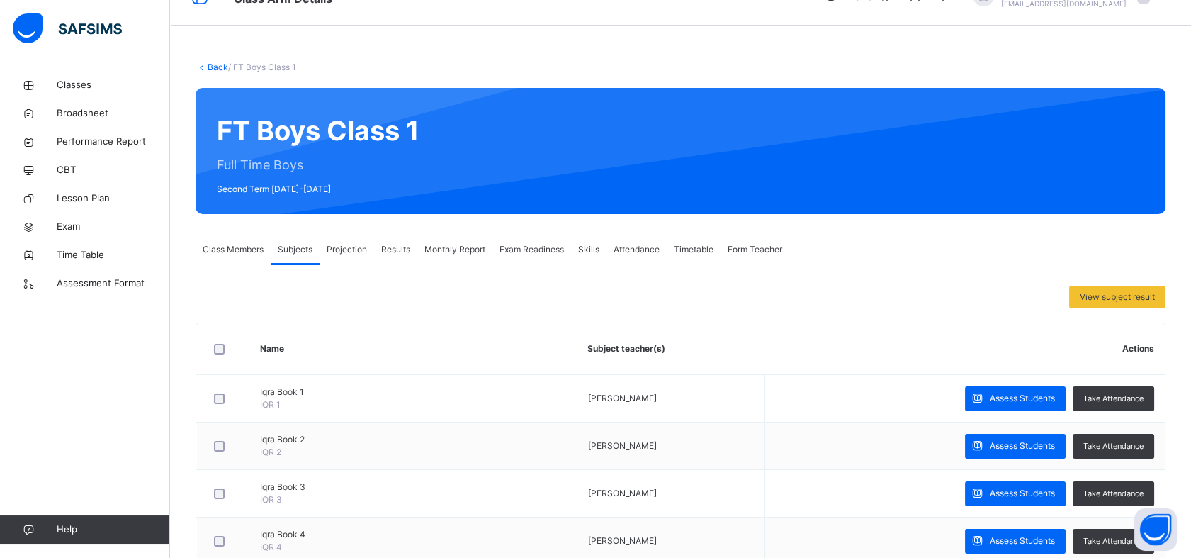
click at [245, 261] on div "Class Members" at bounding box center [233, 249] width 75 height 28
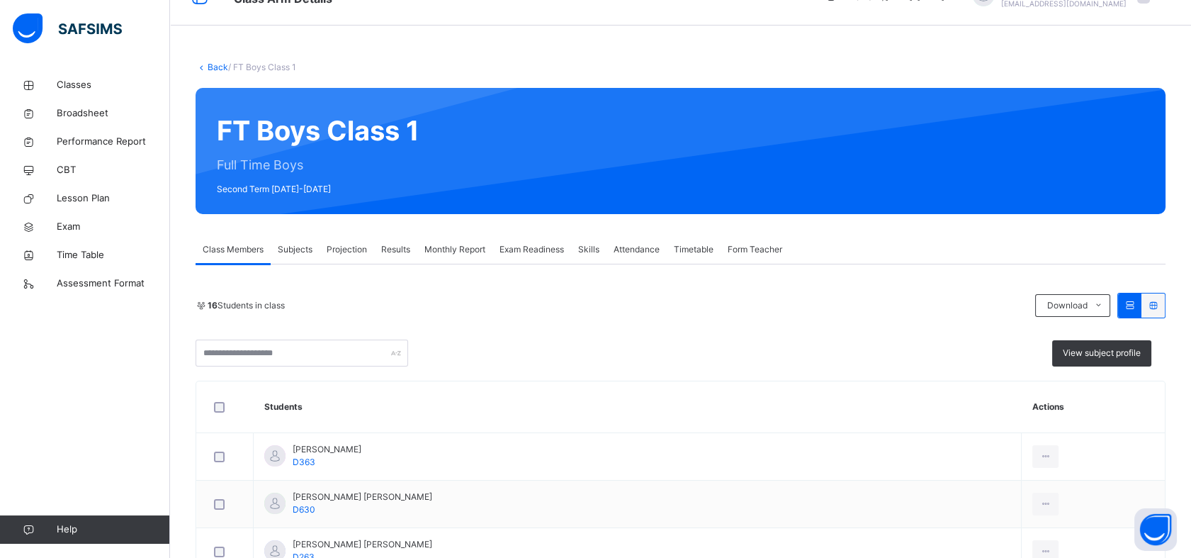
click at [374, 255] on div "Results" at bounding box center [395, 249] width 43 height 28
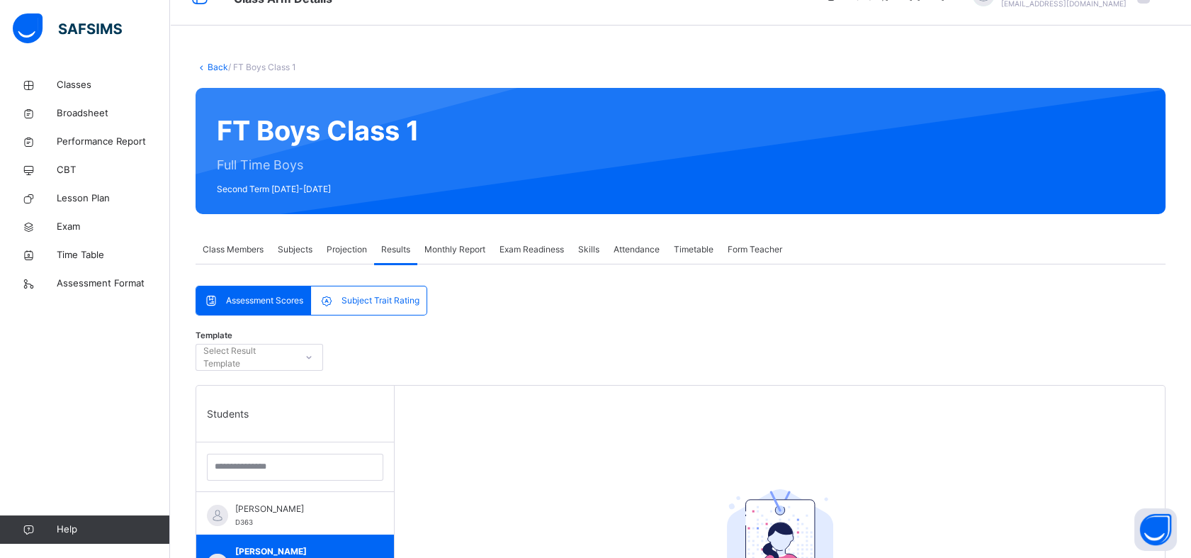
click at [357, 251] on span "Projection" at bounding box center [347, 249] width 40 height 13
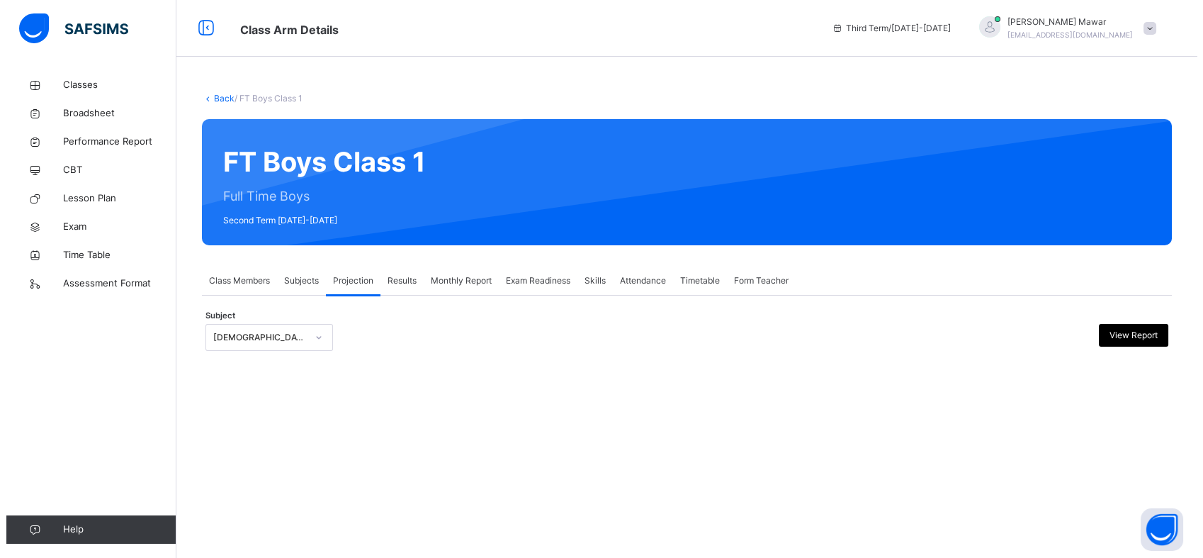
scroll to position [0, 0]
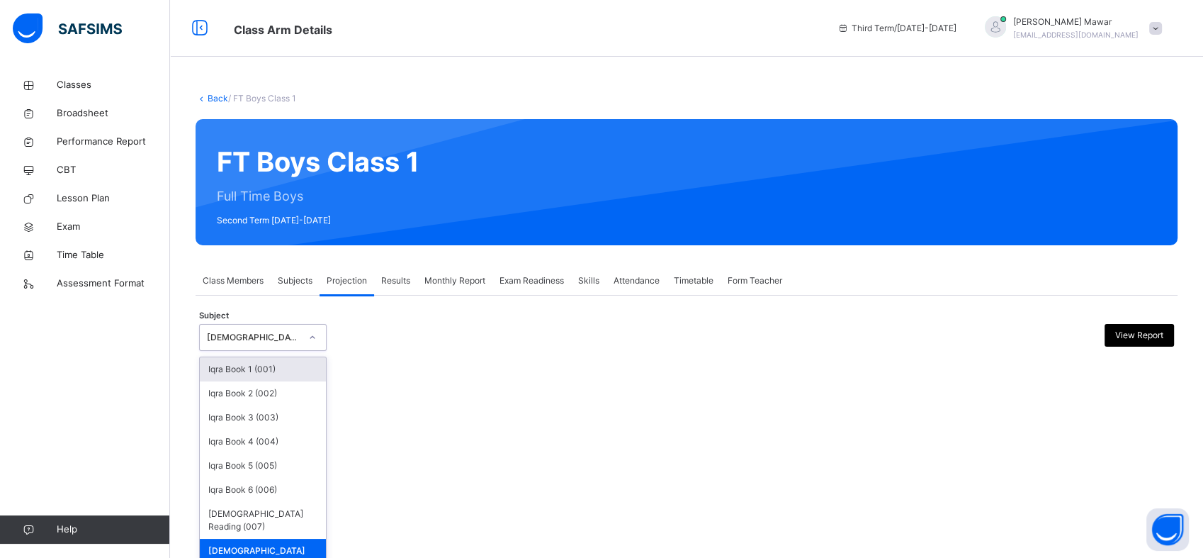
click at [315, 540] on div "[DEMOGRAPHIC_DATA] Memorisation (008)" at bounding box center [263, 557] width 126 height 37
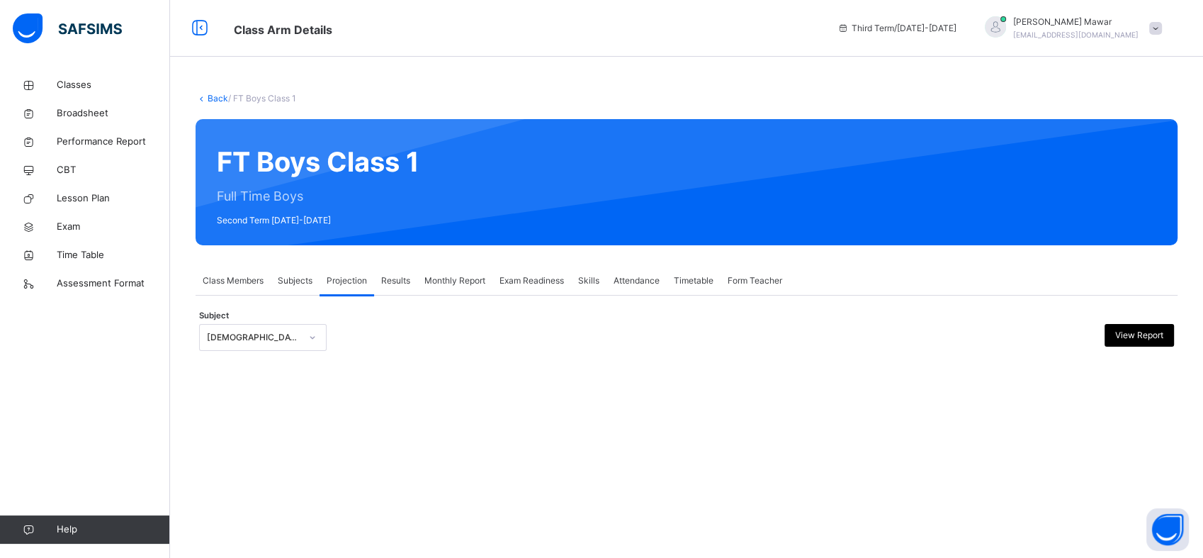
click at [320, 291] on div "Projection" at bounding box center [347, 280] width 55 height 28
